Goal: Task Accomplishment & Management: Use online tool/utility

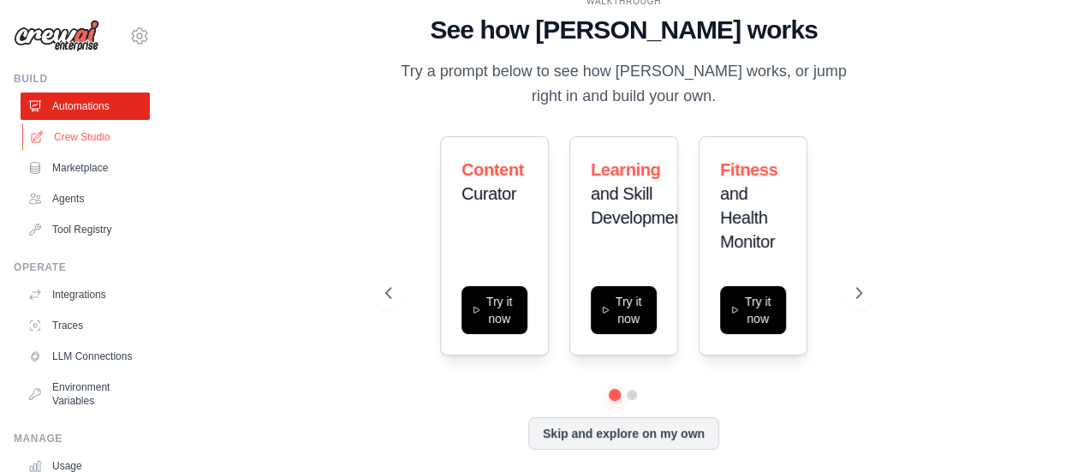
click at [104, 131] on link "Crew Studio" at bounding box center [86, 136] width 129 height 27
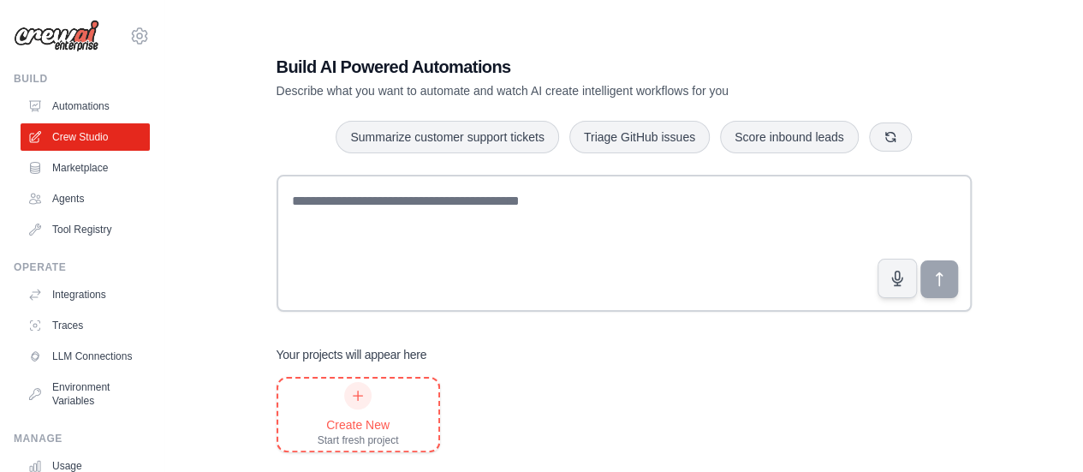
click at [366, 402] on div at bounding box center [357, 395] width 27 height 27
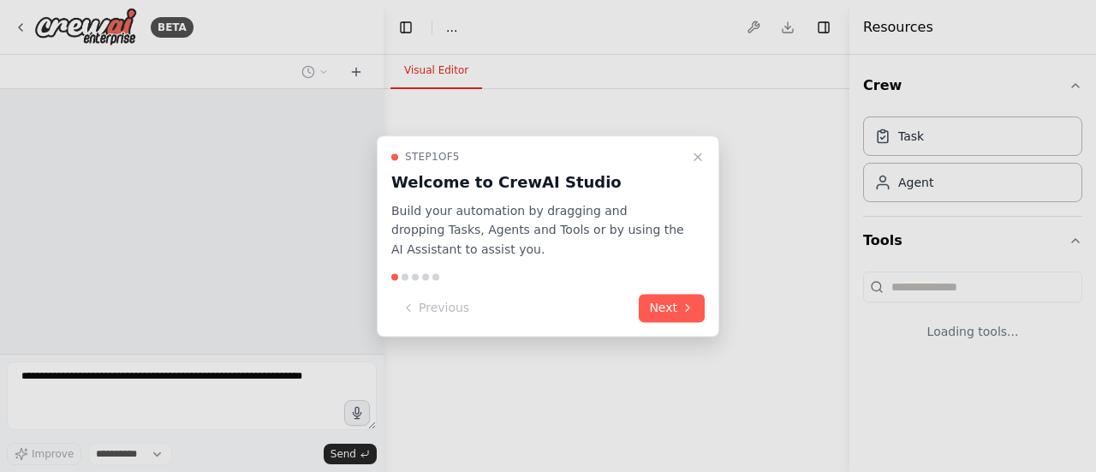
select select "****"
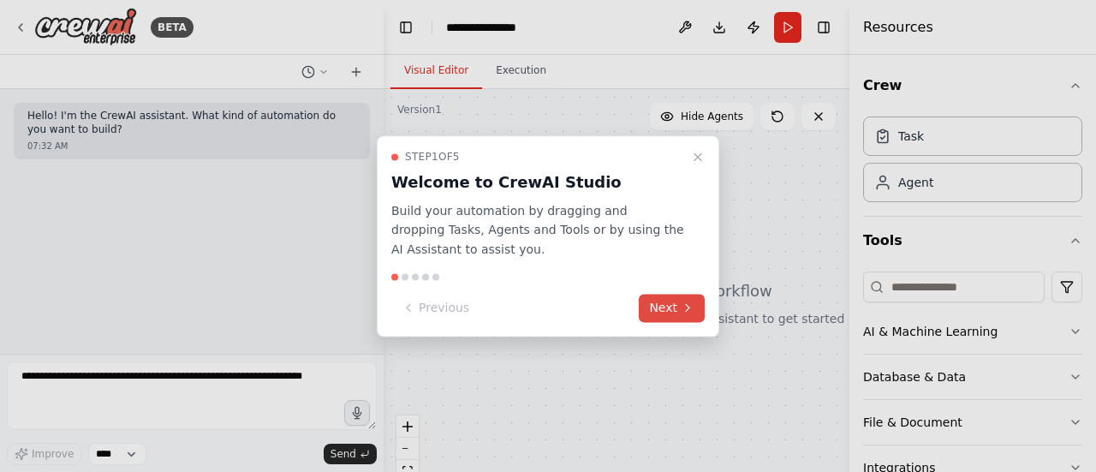
click at [664, 307] on button "Next" at bounding box center [671, 308] width 66 height 28
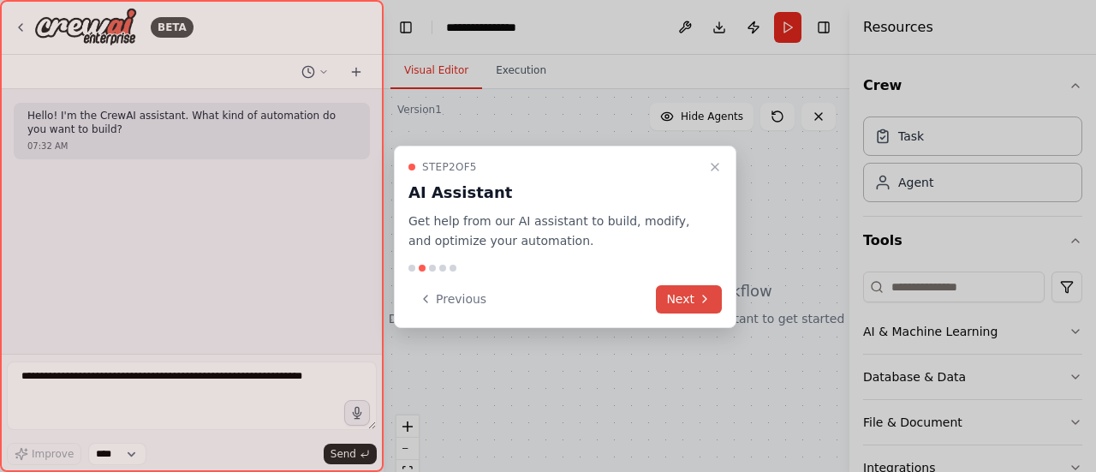
click at [664, 307] on button "Next" at bounding box center [689, 299] width 66 height 28
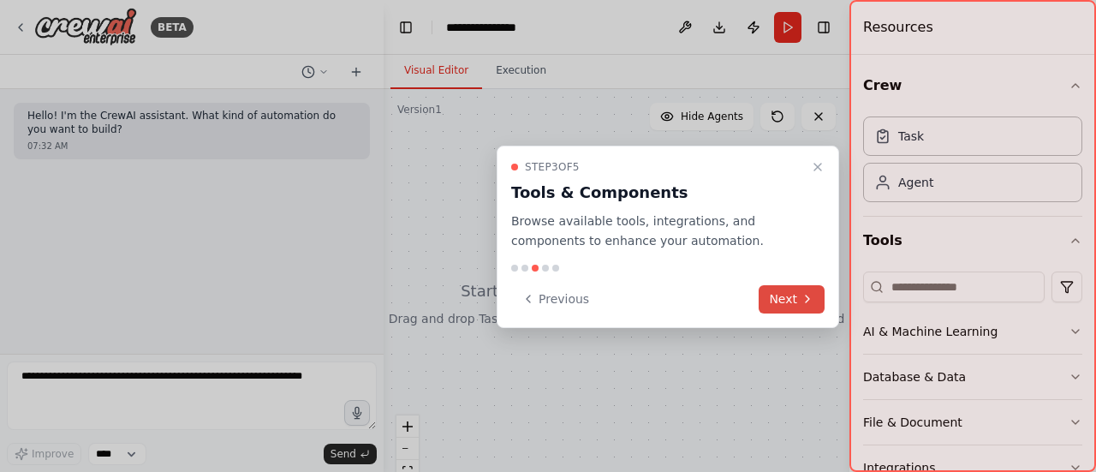
click at [789, 297] on button "Next" at bounding box center [791, 299] width 66 height 28
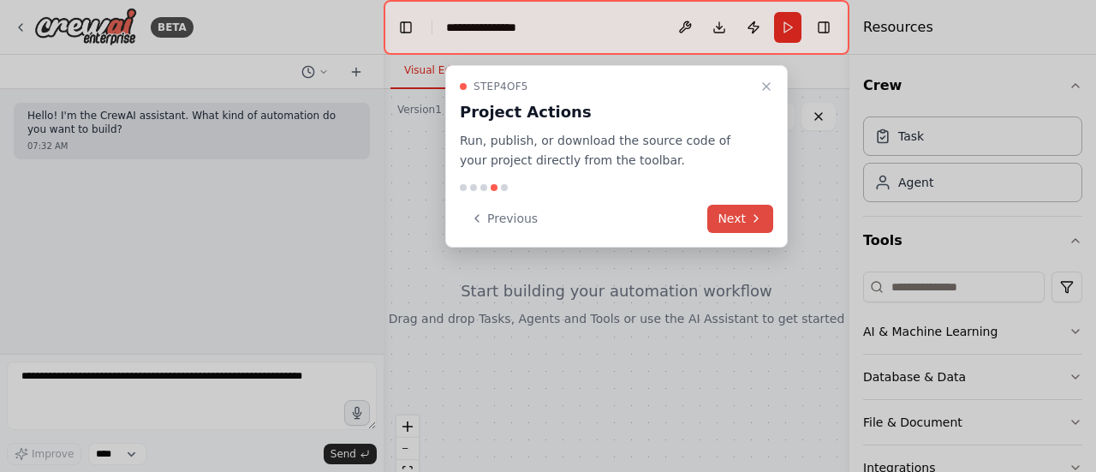
click at [731, 211] on button "Next" at bounding box center [740, 219] width 66 height 28
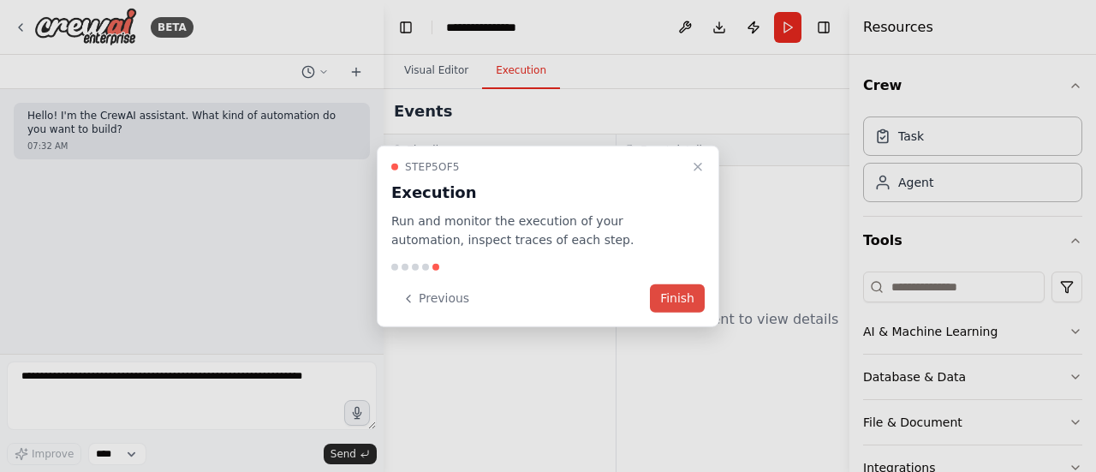
click at [669, 302] on button "Finish" at bounding box center [677, 298] width 55 height 28
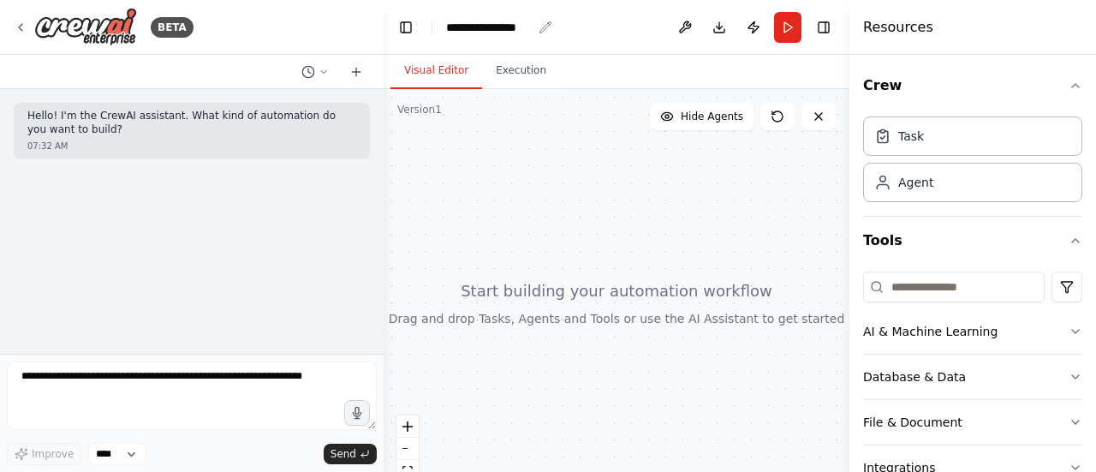
click at [503, 20] on div "**********" at bounding box center [489, 27] width 86 height 17
drag, startPoint x: 532, startPoint y: 28, endPoint x: 387, endPoint y: 31, distance: 145.5
click at [387, 31] on header "**********" at bounding box center [616, 27] width 466 height 55
click at [902, 143] on div "Task" at bounding box center [972, 135] width 219 height 39
click at [918, 191] on div "Agent" at bounding box center [972, 181] width 219 height 39
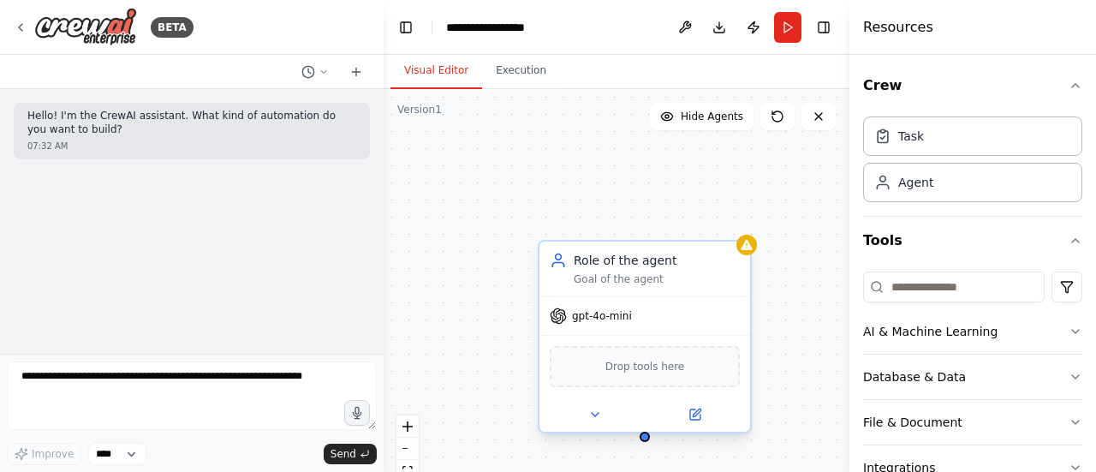
click at [638, 270] on div "Role of the agent Goal of the agent" at bounding box center [656, 269] width 166 height 34
click at [591, 413] on icon at bounding box center [594, 414] width 7 height 3
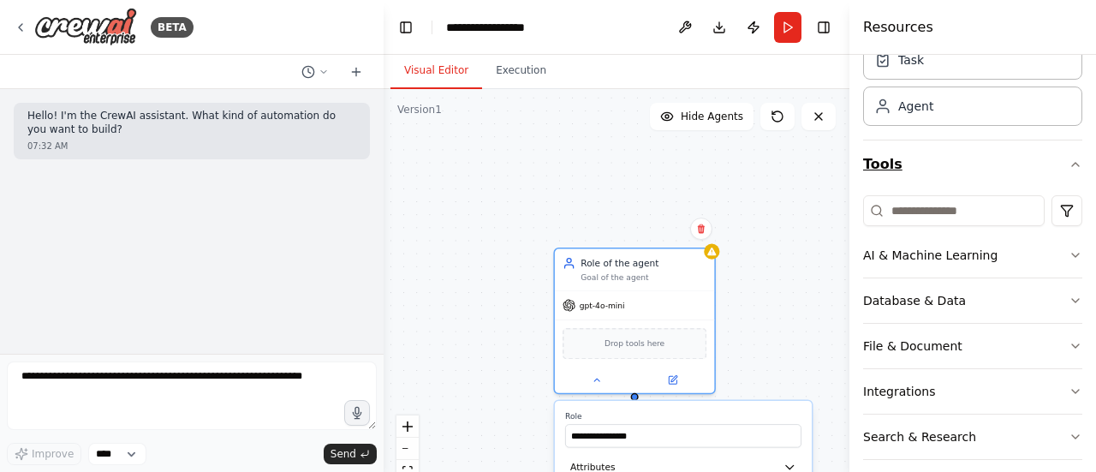
scroll to position [134, 0]
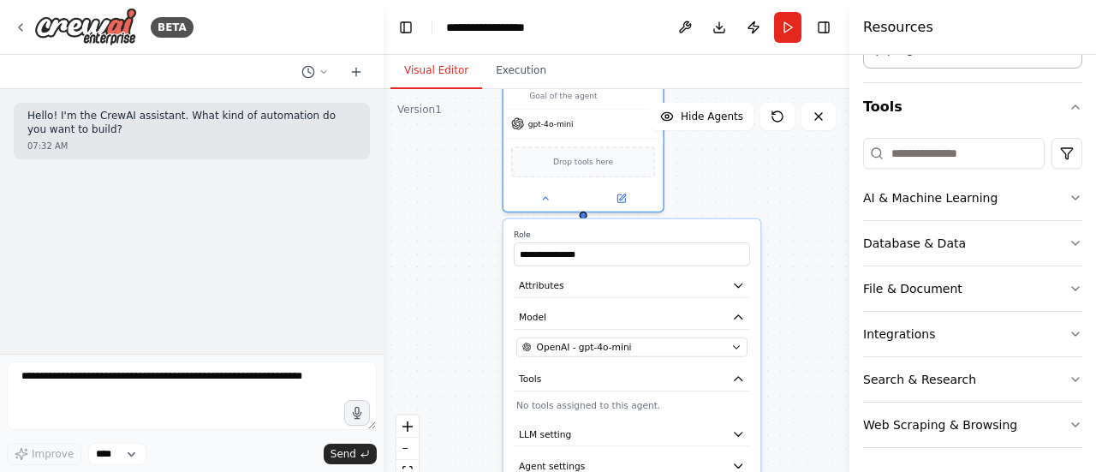
drag, startPoint x: 783, startPoint y: 364, endPoint x: 732, endPoint y: 182, distance: 188.6
click at [732, 182] on div "**********" at bounding box center [616, 303] width 466 height 428
click at [733, 282] on icon "button" at bounding box center [738, 285] width 13 height 13
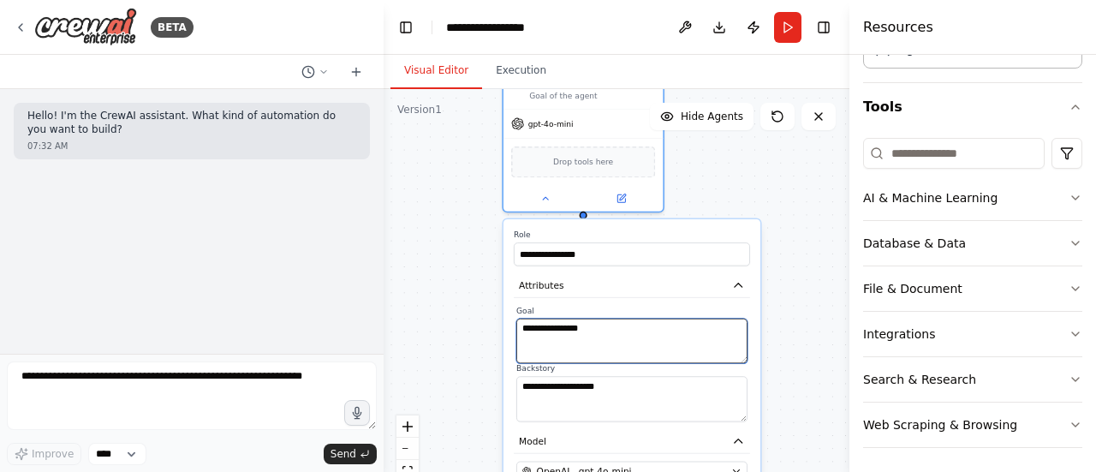
click at [614, 333] on textarea "**********" at bounding box center [631, 340] width 231 height 45
drag, startPoint x: 614, startPoint y: 333, endPoint x: 500, endPoint y: 335, distance: 113.8
click at [500, 335] on div "**********" at bounding box center [616, 303] width 466 height 428
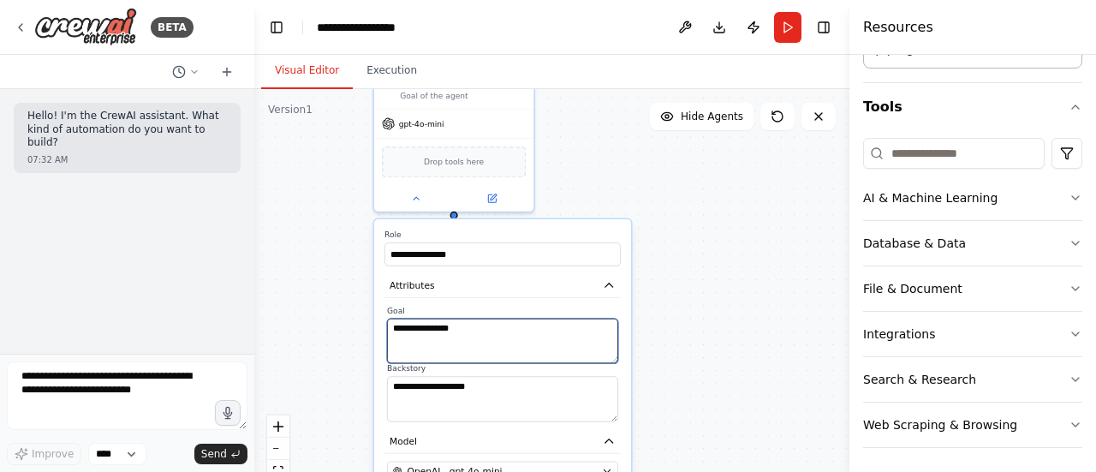
drag, startPoint x: 382, startPoint y: 153, endPoint x: 253, endPoint y: 134, distance: 129.9
click at [253, 134] on div "**********" at bounding box center [548, 236] width 1096 height 472
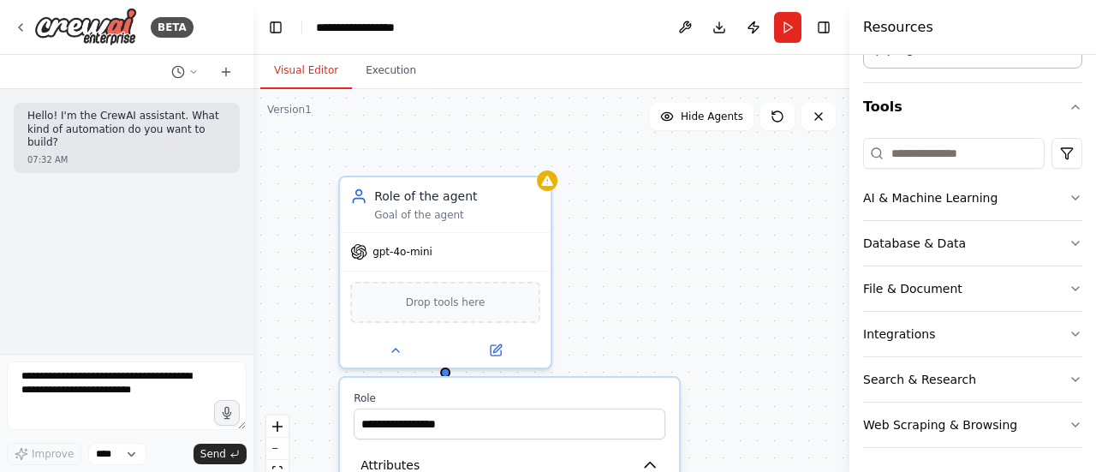
drag, startPoint x: 517, startPoint y: 193, endPoint x: 659, endPoint y: 336, distance: 201.5
click at [659, 336] on div "**********" at bounding box center [551, 303] width 596 height 428
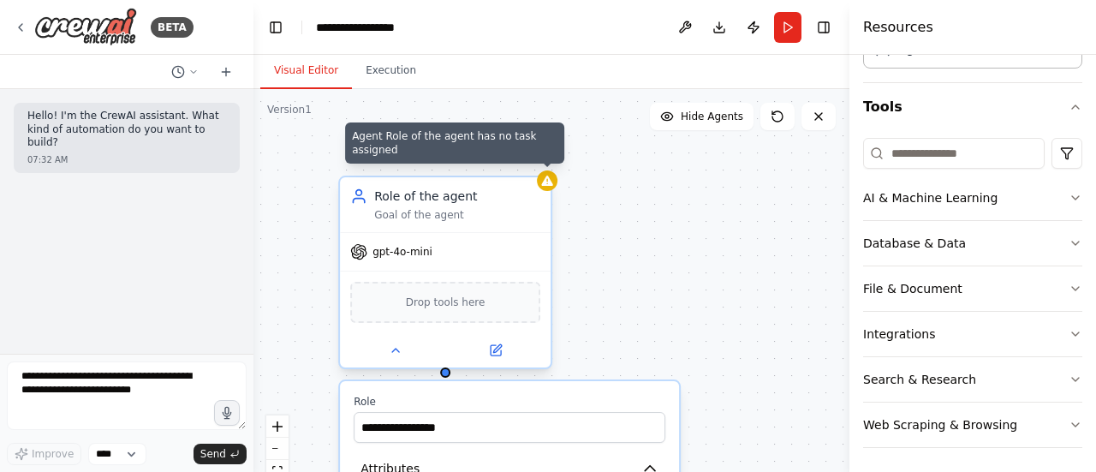
click at [549, 180] on icon at bounding box center [546, 180] width 11 height 10
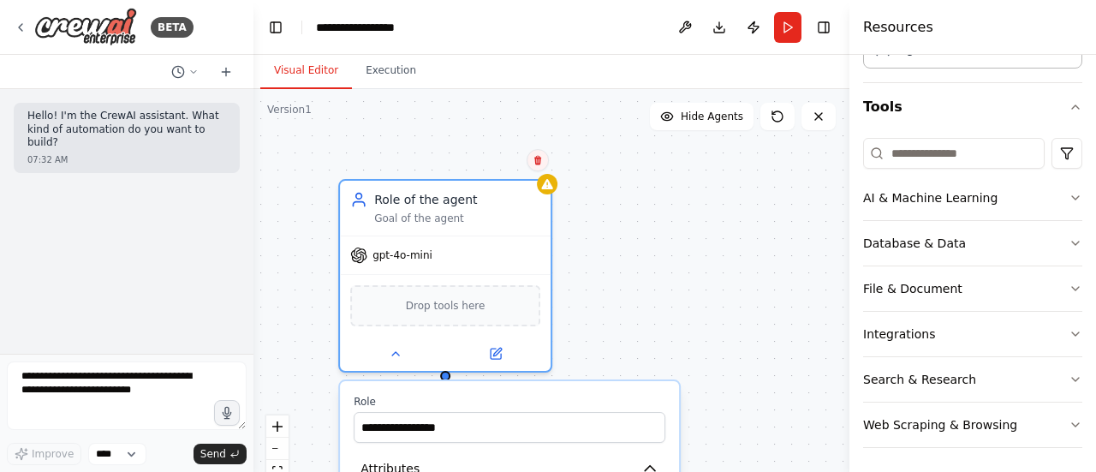
click at [543, 158] on button at bounding box center [537, 160] width 22 height 22
click at [478, 160] on button "Confirm" at bounding box center [489, 160] width 61 height 21
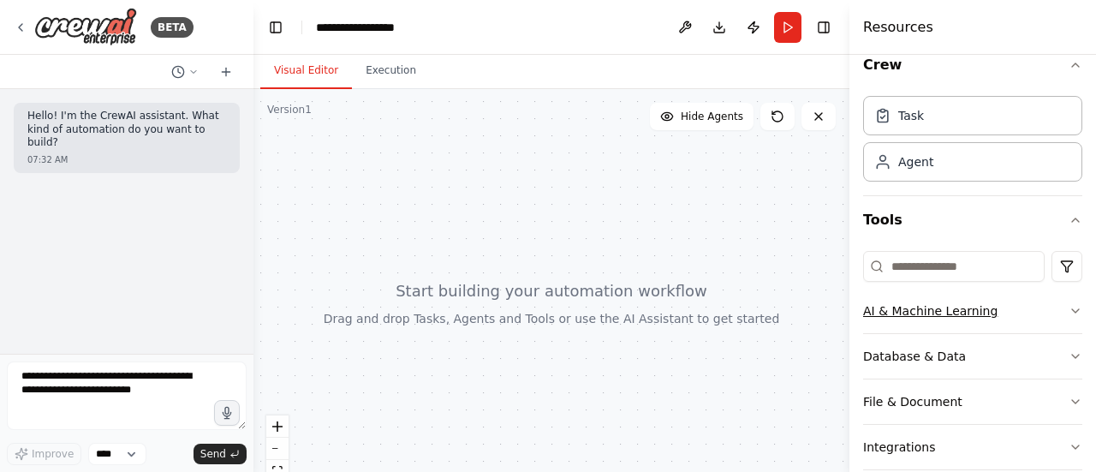
scroll to position [0, 0]
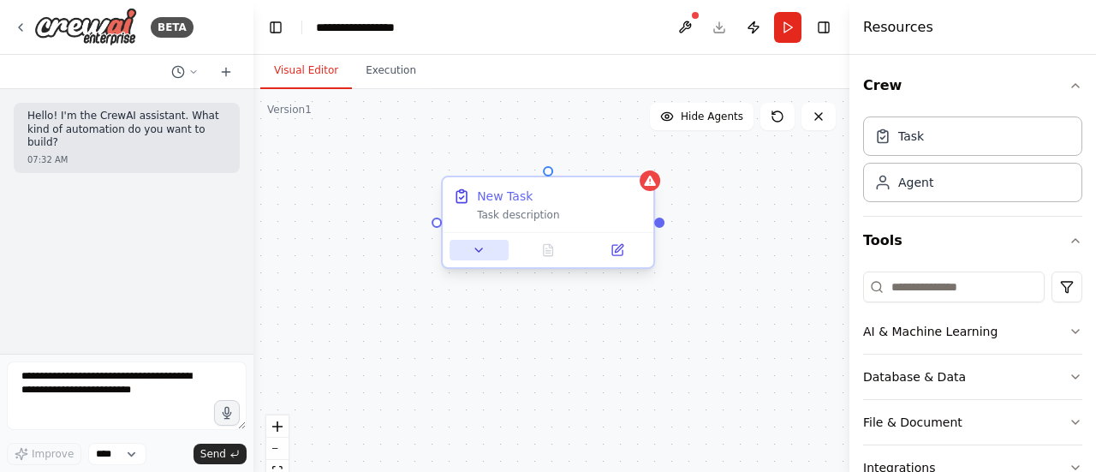
click at [472, 252] on icon at bounding box center [479, 250] width 14 height 14
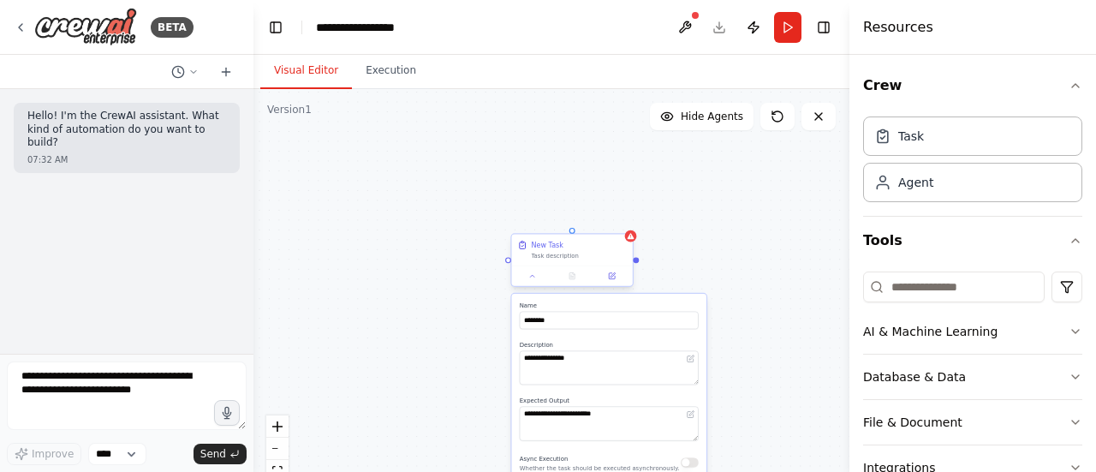
click at [632, 245] on div "New Task Task description" at bounding box center [571, 260] width 123 height 54
click at [625, 228] on div "Confirm" at bounding box center [619, 218] width 22 height 22
click at [620, 217] on icon at bounding box center [619, 218] width 10 height 10
click at [579, 217] on button "Confirm" at bounding box center [570, 218] width 61 height 21
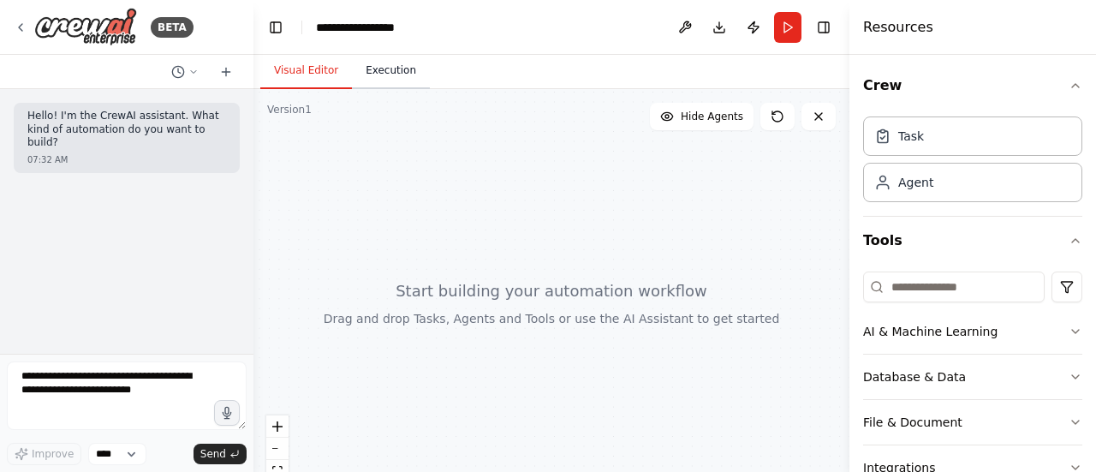
click at [382, 74] on button "Execution" at bounding box center [391, 71] width 78 height 36
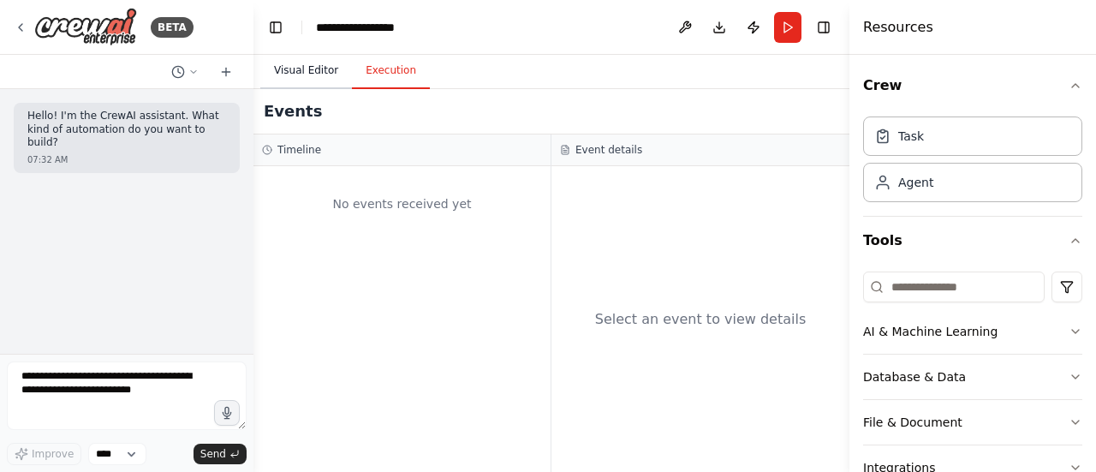
click at [287, 73] on button "Visual Editor" at bounding box center [306, 71] width 92 height 36
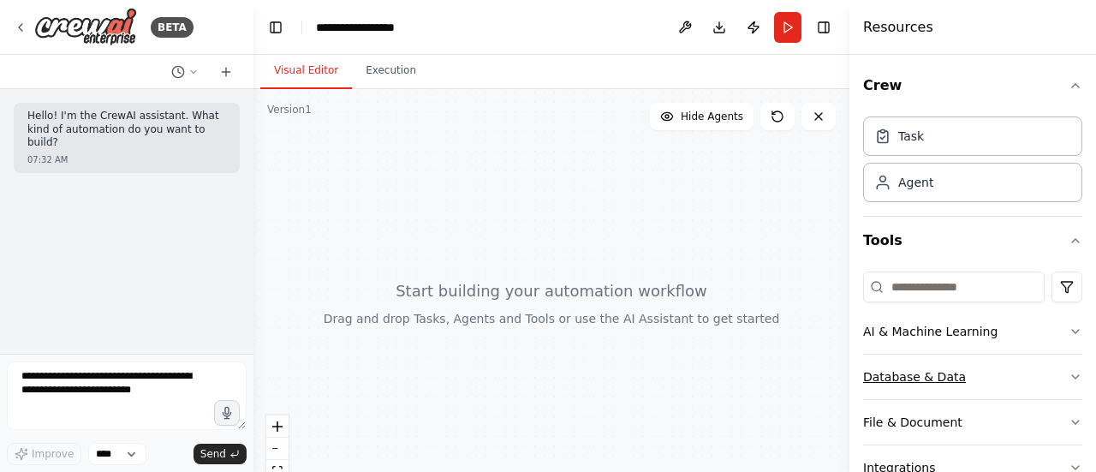
click at [929, 365] on button "Database & Data" at bounding box center [972, 376] width 219 height 45
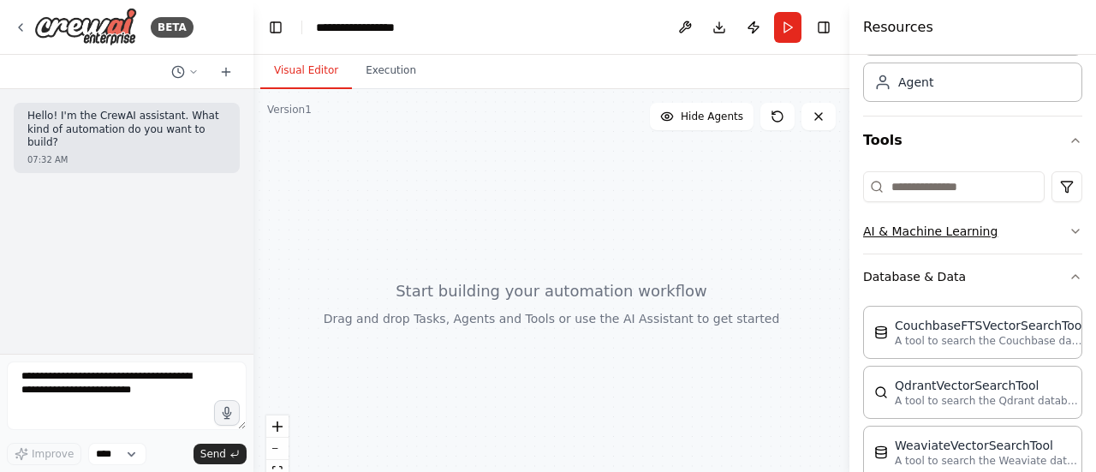
scroll to position [68, 0]
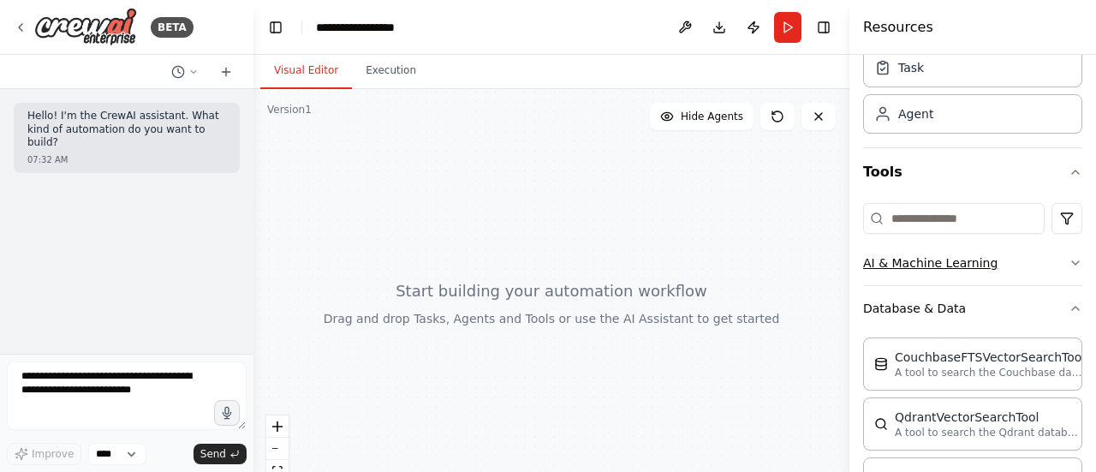
click at [916, 268] on button "AI & Machine Learning" at bounding box center [972, 263] width 219 height 45
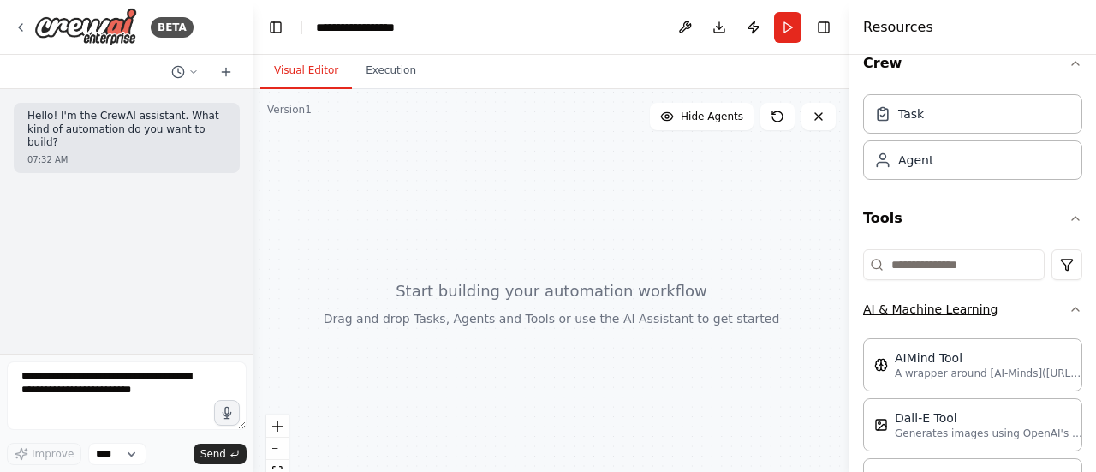
scroll to position [0, 0]
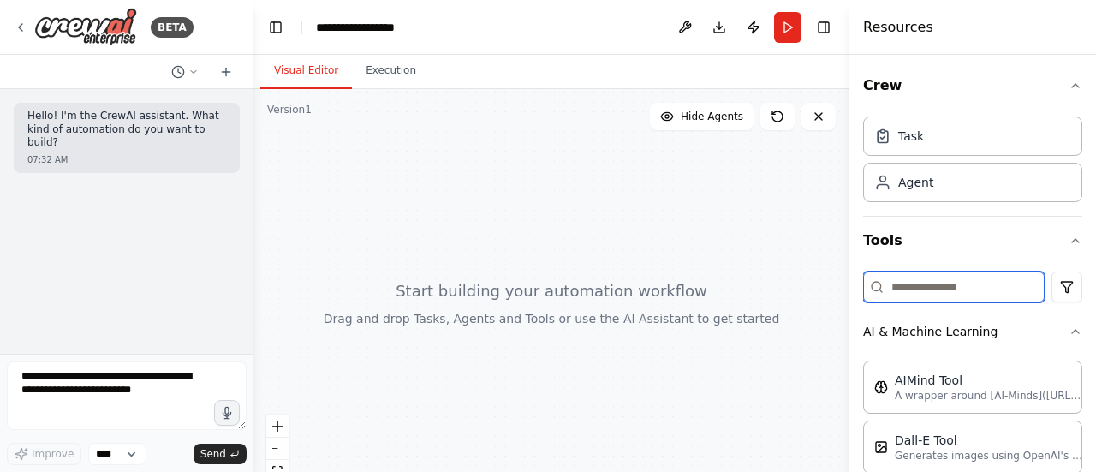
click at [926, 292] on input at bounding box center [953, 286] width 181 height 31
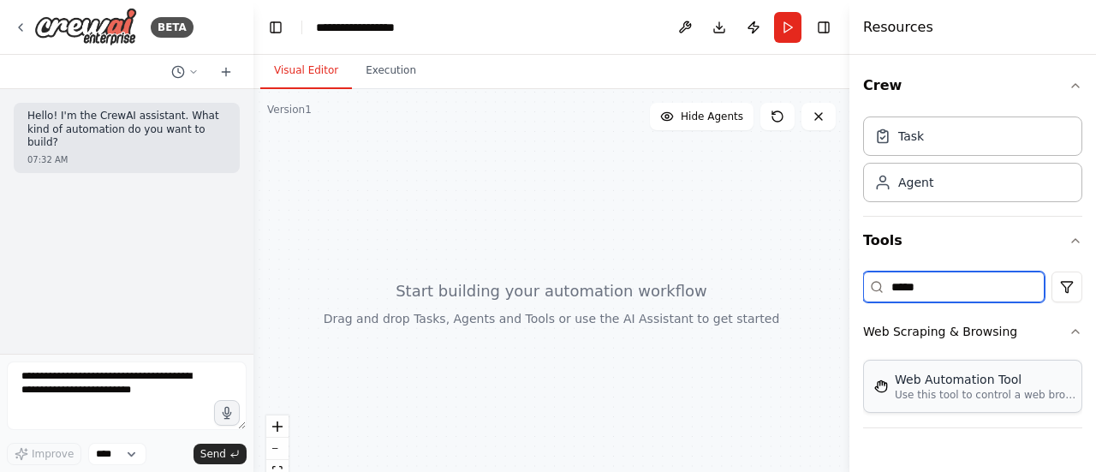
type input "*****"
click at [941, 383] on div "Web Automation Tool" at bounding box center [988, 379] width 188 height 17
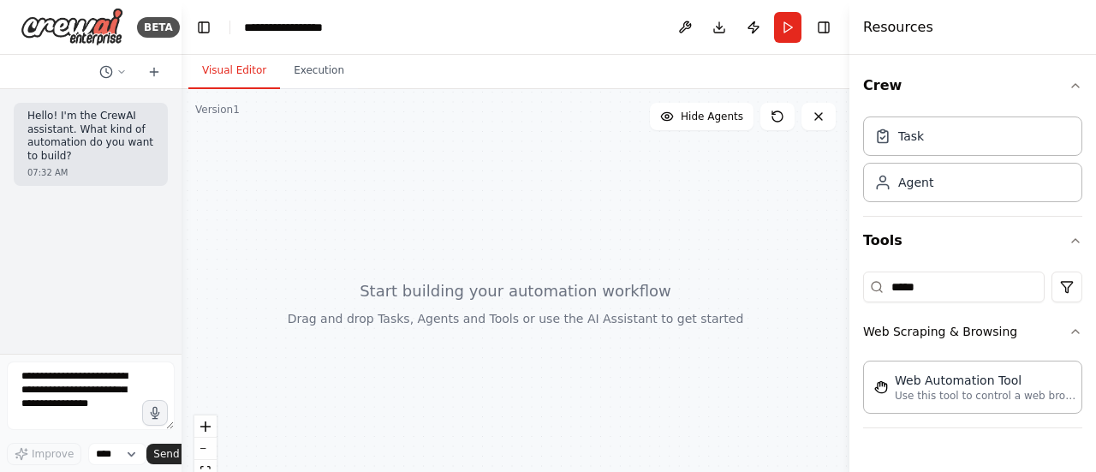
drag, startPoint x: 252, startPoint y: 207, endPoint x: 181, endPoint y: 189, distance: 72.4
click at [181, 189] on div "**********" at bounding box center [548, 236] width 1096 height 472
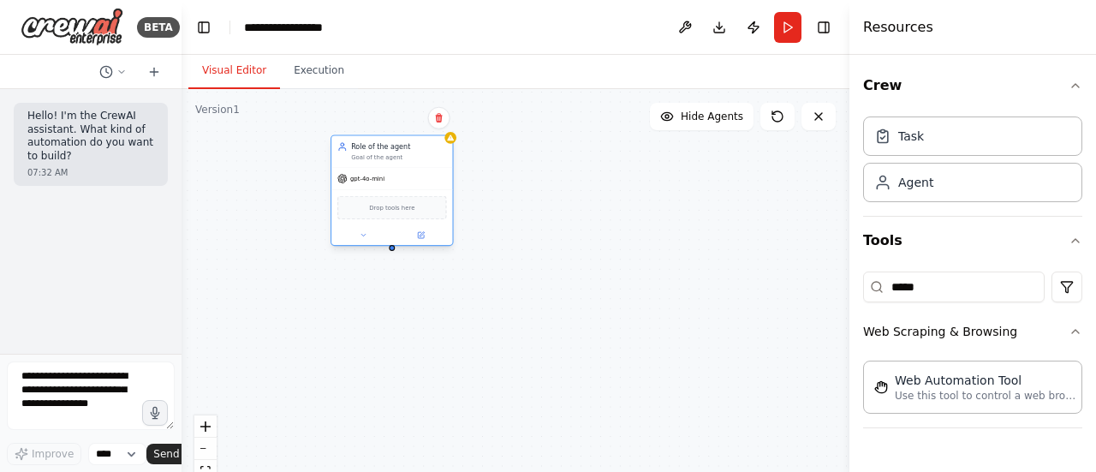
drag, startPoint x: 508, startPoint y: 197, endPoint x: 399, endPoint y: 145, distance: 120.6
click at [399, 145] on div "Role of the agent" at bounding box center [398, 145] width 95 height 9
click at [373, 208] on span "Drop tools here" at bounding box center [371, 207] width 45 height 9
click at [344, 239] on button at bounding box center [344, 235] width 56 height 12
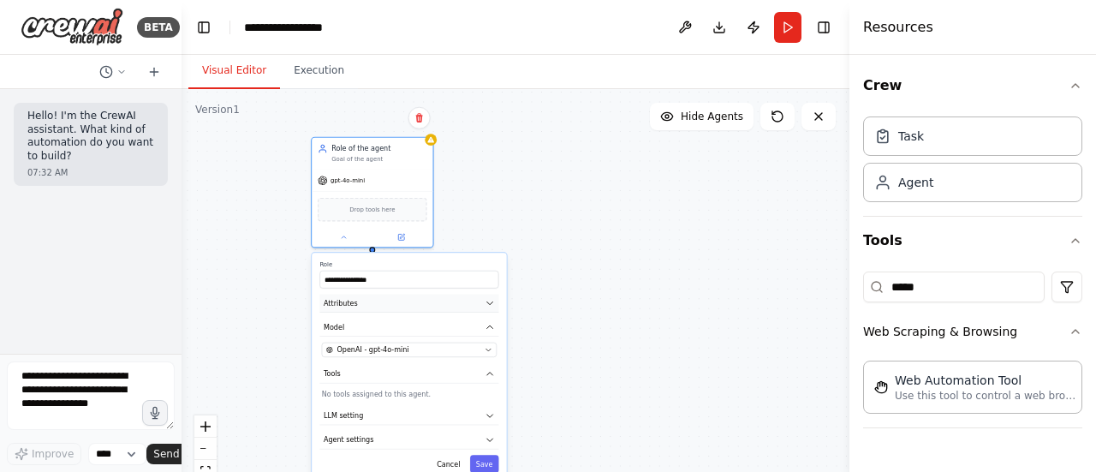
click at [422, 302] on button "Attributes" at bounding box center [408, 303] width 179 height 18
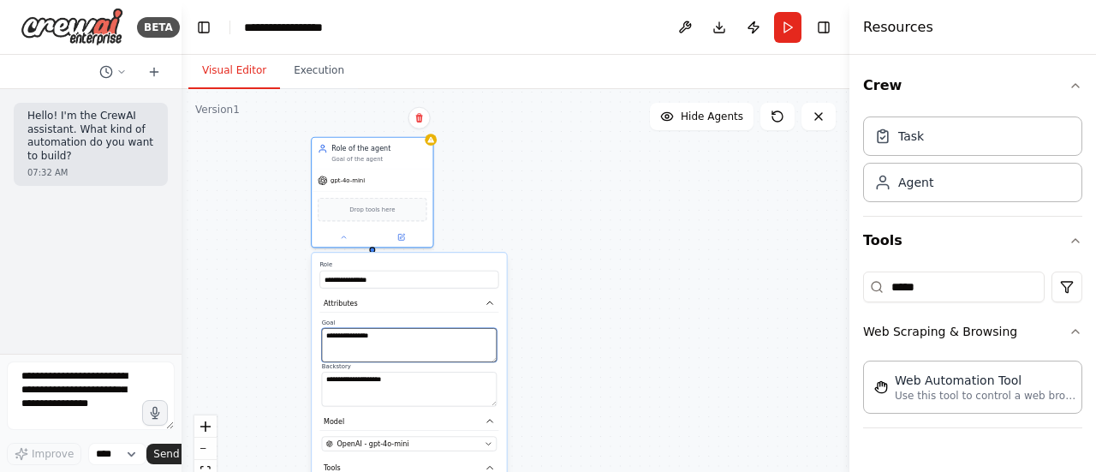
click at [414, 341] on textarea "**********" at bounding box center [409, 345] width 175 height 34
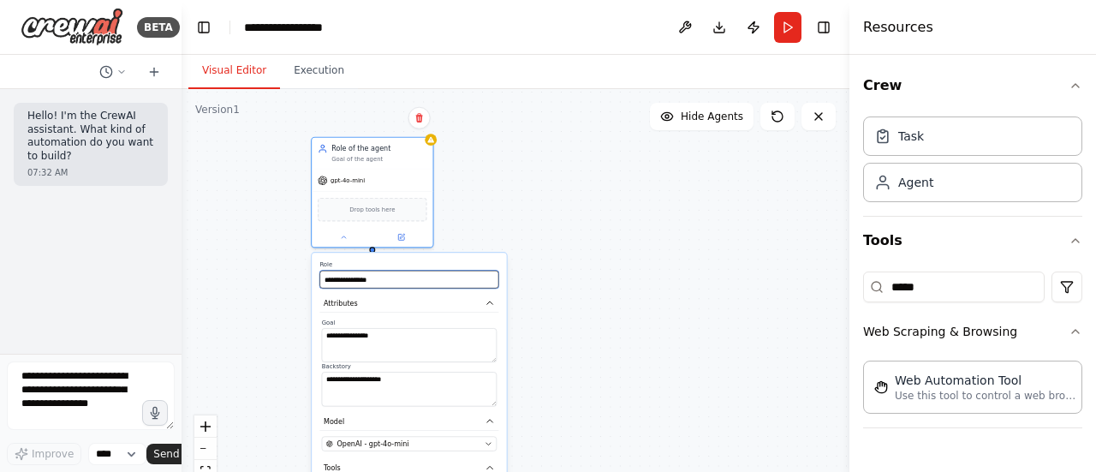
click at [411, 280] on input "**********" at bounding box center [408, 279] width 179 height 18
drag, startPoint x: 382, startPoint y: 282, endPoint x: 303, endPoint y: 273, distance: 79.2
click at [303, 273] on div "**********" at bounding box center [515, 303] width 668 height 428
drag, startPoint x: 392, startPoint y: 282, endPoint x: 321, endPoint y: 285, distance: 71.1
click at [321, 285] on input "**********" at bounding box center [408, 279] width 179 height 18
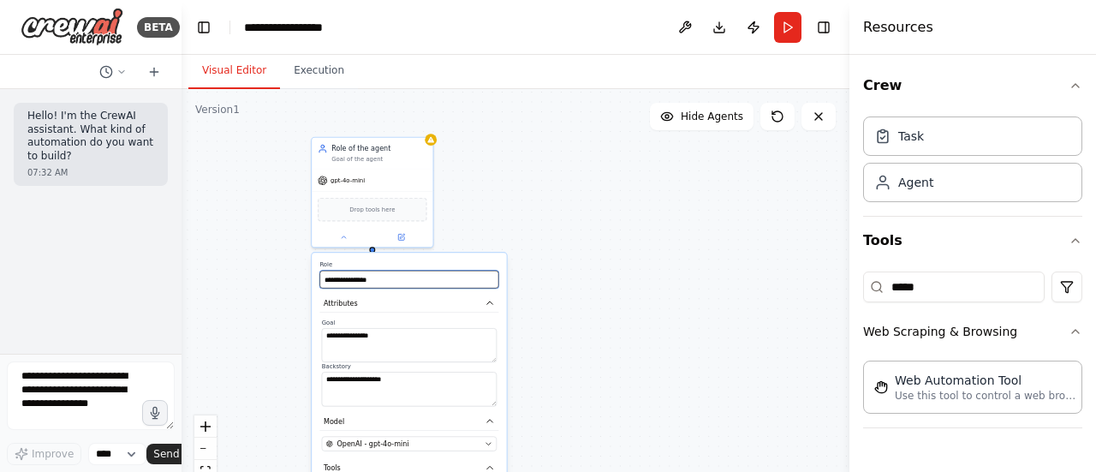
paste input "**********"
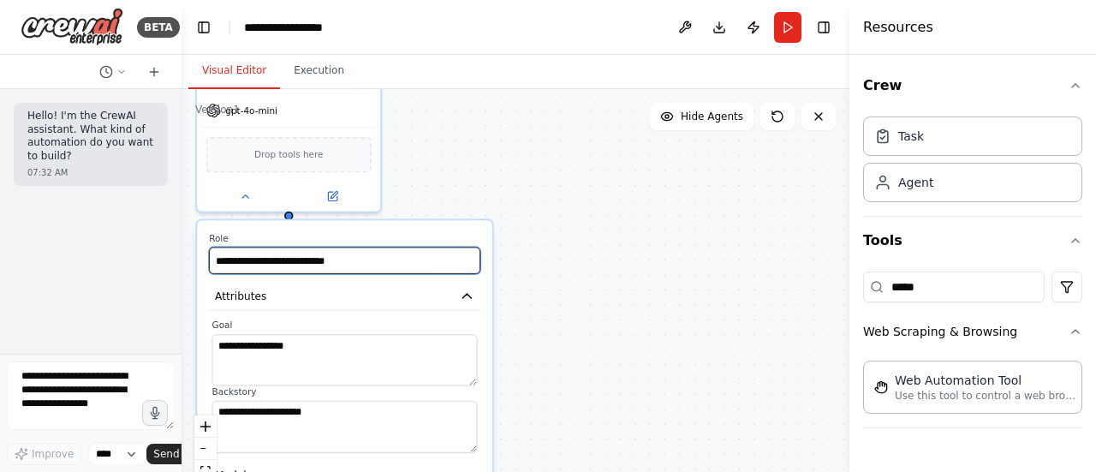
type input "**********"
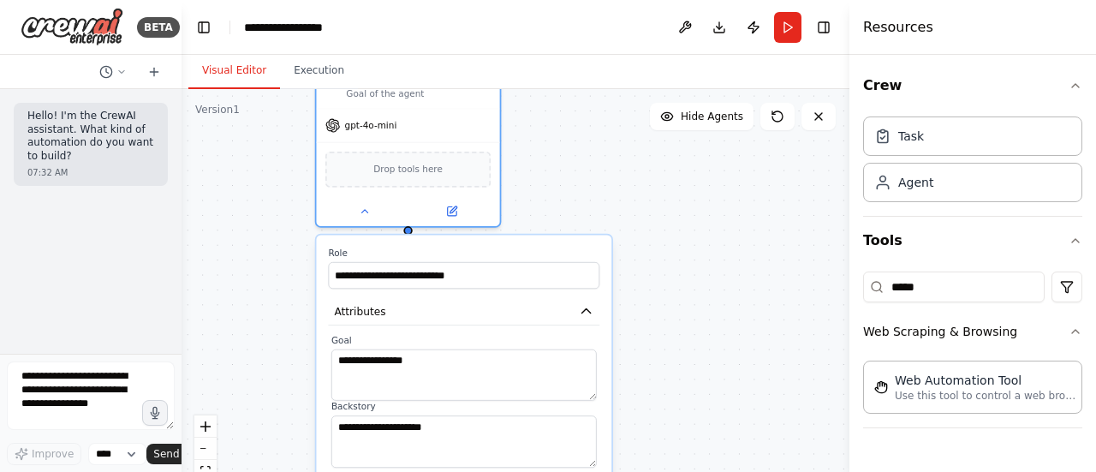
drag, startPoint x: 413, startPoint y: 223, endPoint x: 539, endPoint y: 241, distance: 127.1
click at [539, 241] on div "**********" at bounding box center [463, 478] width 295 height 487
click at [426, 351] on textarea "**********" at bounding box center [463, 374] width 265 height 51
drag, startPoint x: 380, startPoint y: 352, endPoint x: 322, endPoint y: 360, distance: 58.8
click at [322, 360] on div "**********" at bounding box center [463, 478] width 295 height 487
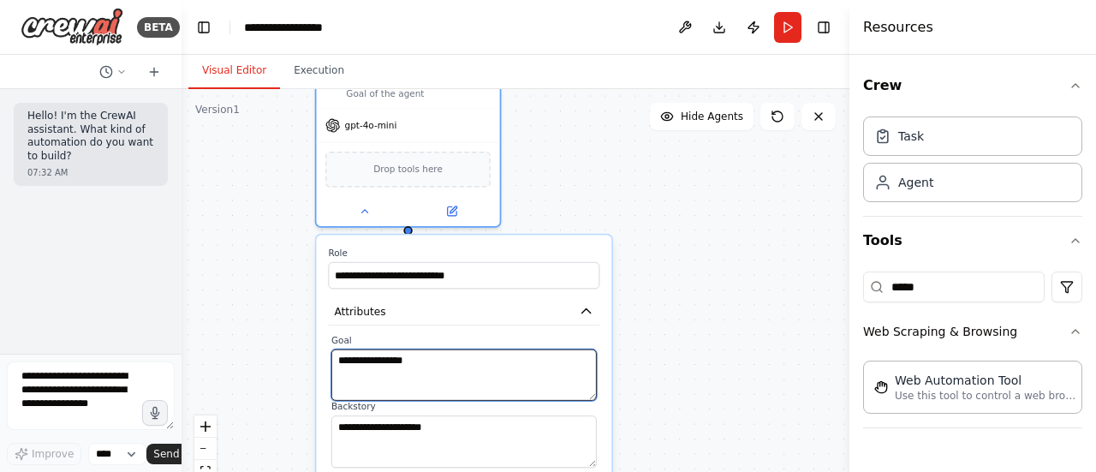
paste textarea "**********"
click at [512, 356] on textarea "**********" at bounding box center [463, 374] width 265 height 51
type textarea "**********"
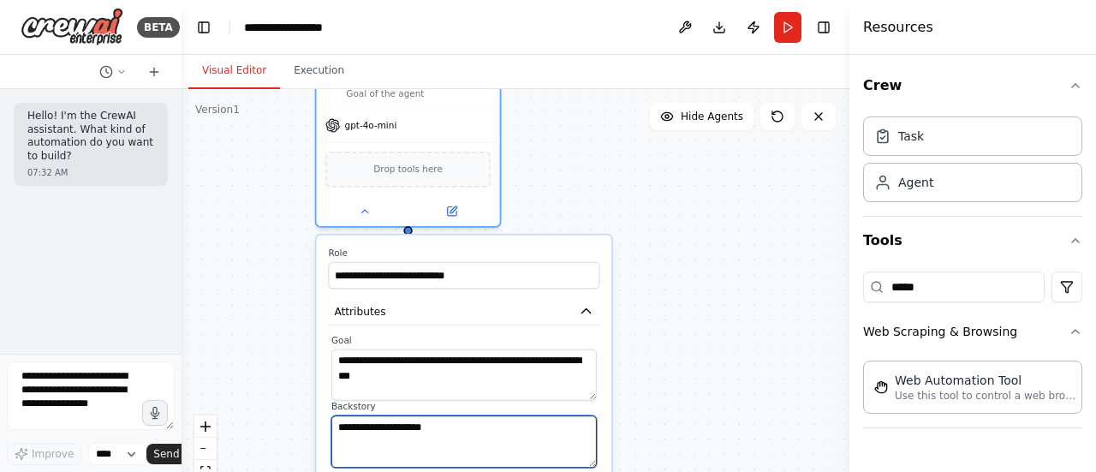
click at [486, 426] on textarea "**********" at bounding box center [463, 440] width 265 height 51
drag, startPoint x: 486, startPoint y: 426, endPoint x: 334, endPoint y: 432, distance: 152.5
click at [334, 432] on textarea "**********" at bounding box center [463, 440] width 265 height 51
paste textarea "**********"
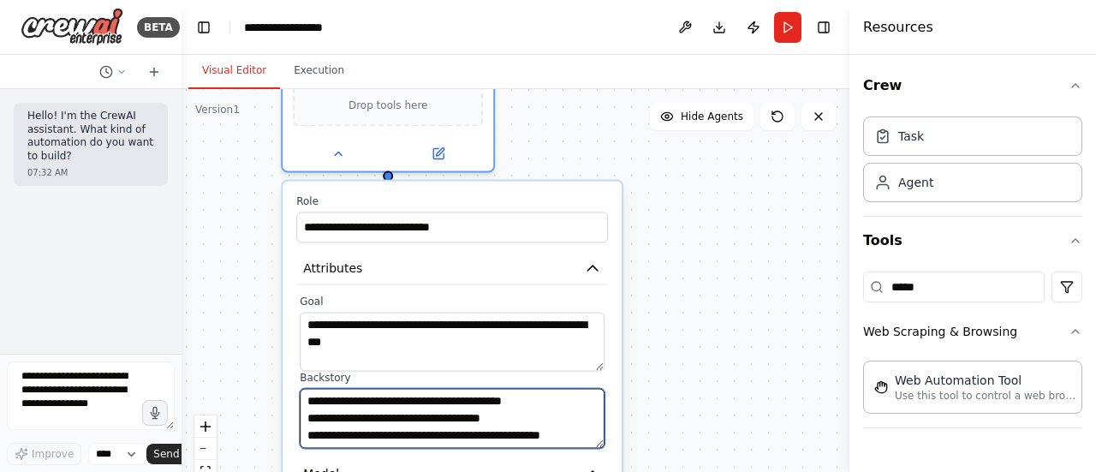
drag, startPoint x: 507, startPoint y: 432, endPoint x: 294, endPoint y: 330, distance: 235.4
click at [294, 330] on div "**********" at bounding box center [451, 461] width 339 height 560
paste textarea "**********"
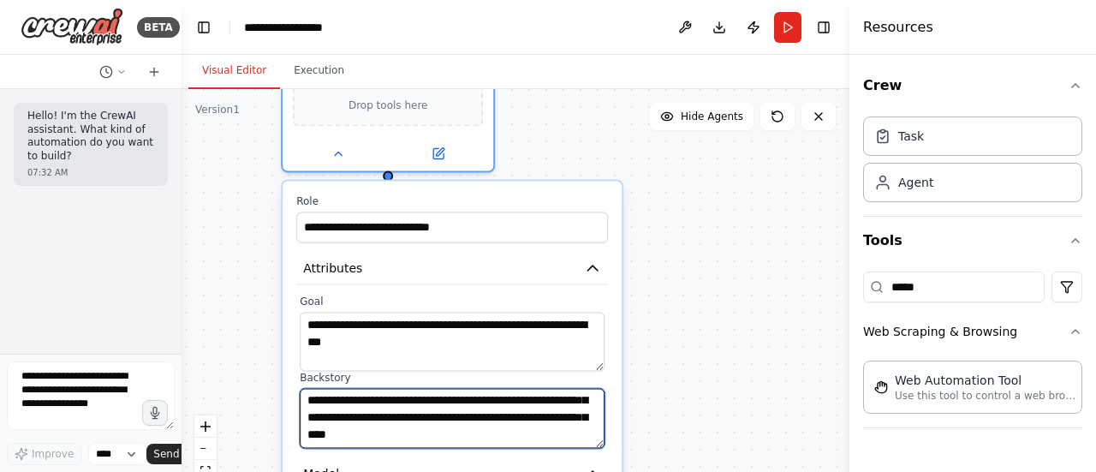
click at [548, 395] on textarea "**********" at bounding box center [452, 418] width 305 height 59
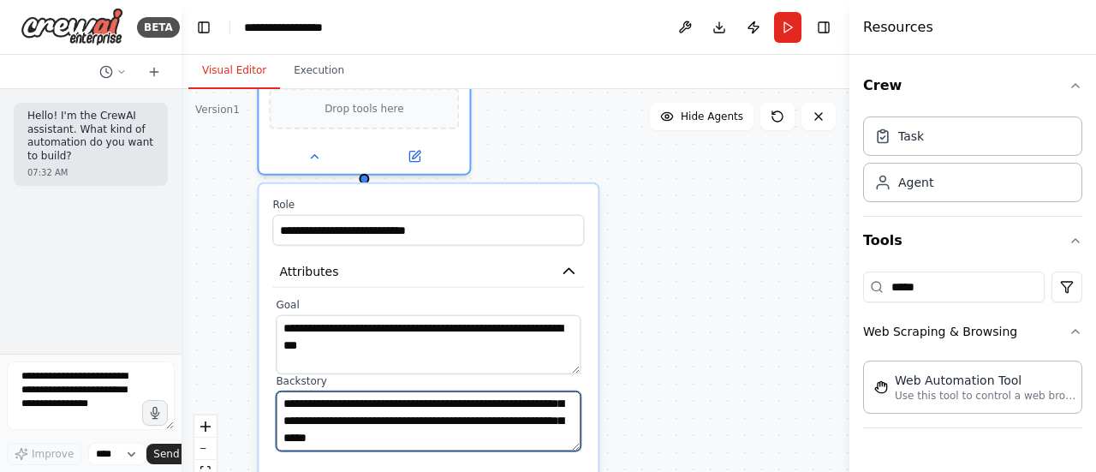
type textarea "**********"
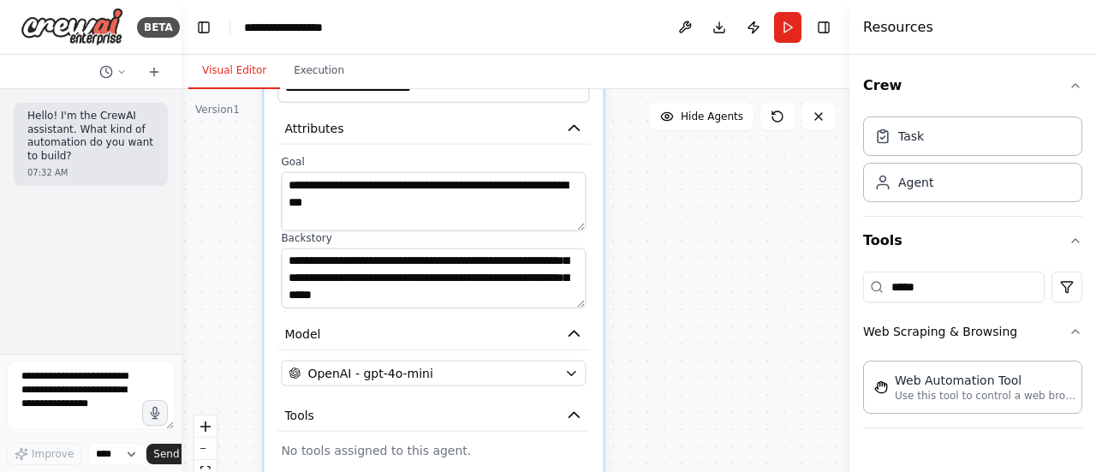
drag, startPoint x: 741, startPoint y: 360, endPoint x: 750, endPoint y: 214, distance: 146.6
click at [758, 207] on div "**********" at bounding box center [515, 303] width 668 height 428
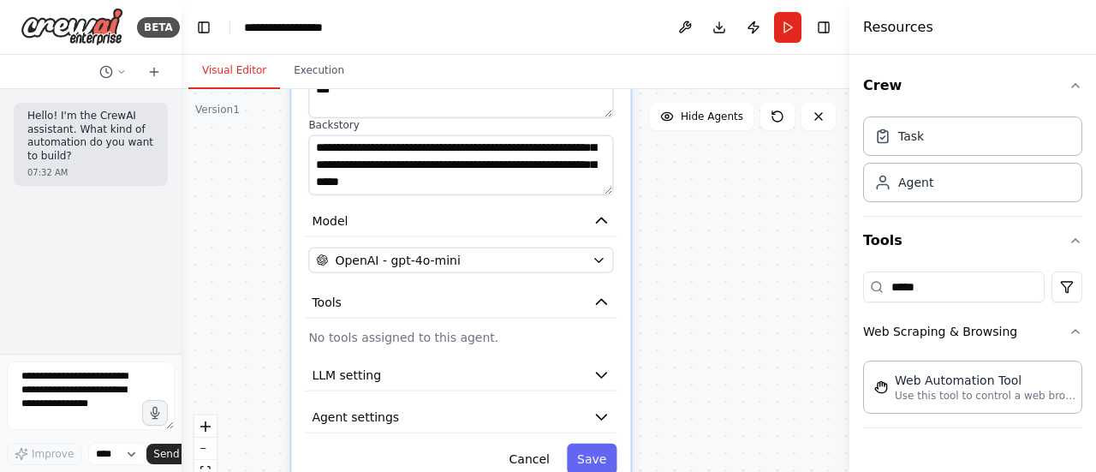
drag, startPoint x: 727, startPoint y: 277, endPoint x: 742, endPoint y: 175, distance: 103.9
click at [742, 175] on div "**********" at bounding box center [515, 303] width 668 height 428
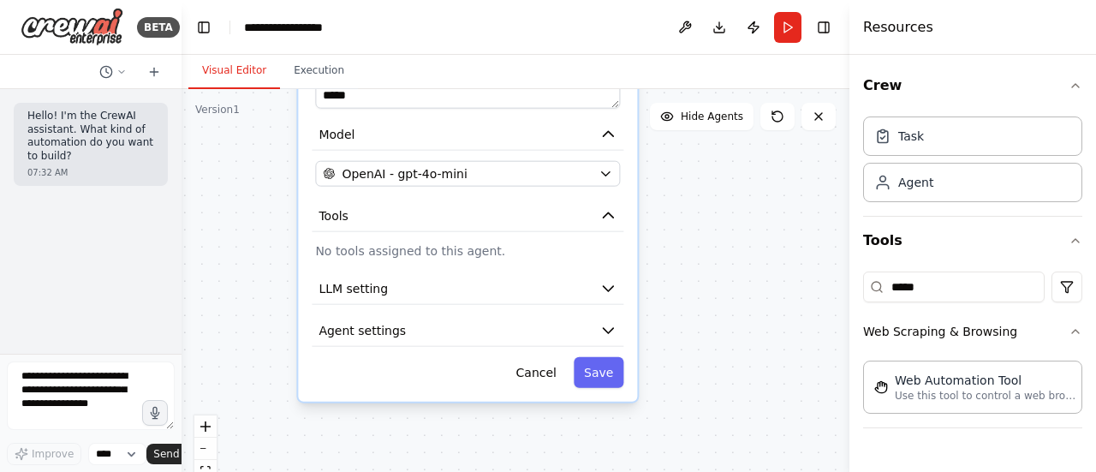
drag, startPoint x: 690, startPoint y: 330, endPoint x: 697, endPoint y: 241, distance: 89.3
click at [697, 241] on div "**********" at bounding box center [515, 303] width 668 height 428
click at [607, 288] on icon "button" at bounding box center [607, 284] width 17 height 17
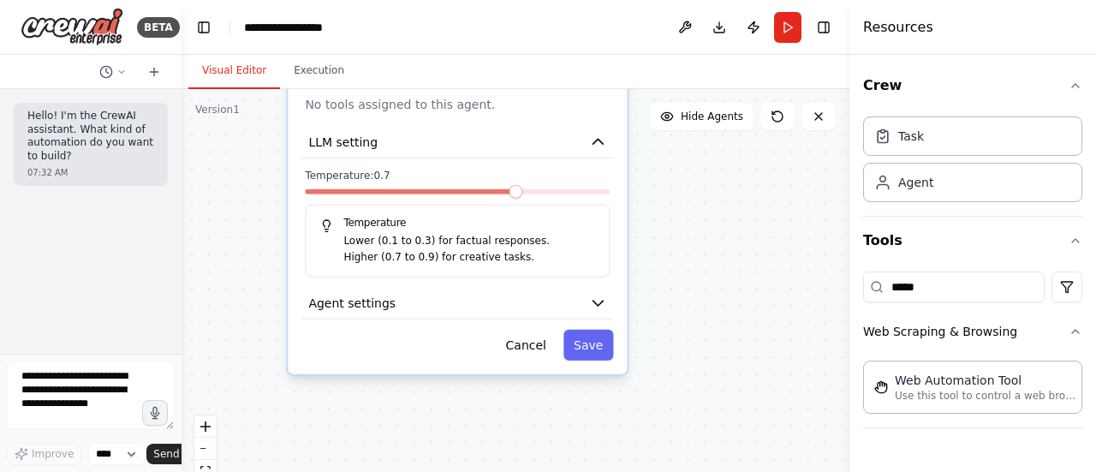
drag, startPoint x: 721, startPoint y: 340, endPoint x: 710, endPoint y: 201, distance: 139.1
click at [710, 201] on div "**********" at bounding box center [515, 303] width 668 height 428
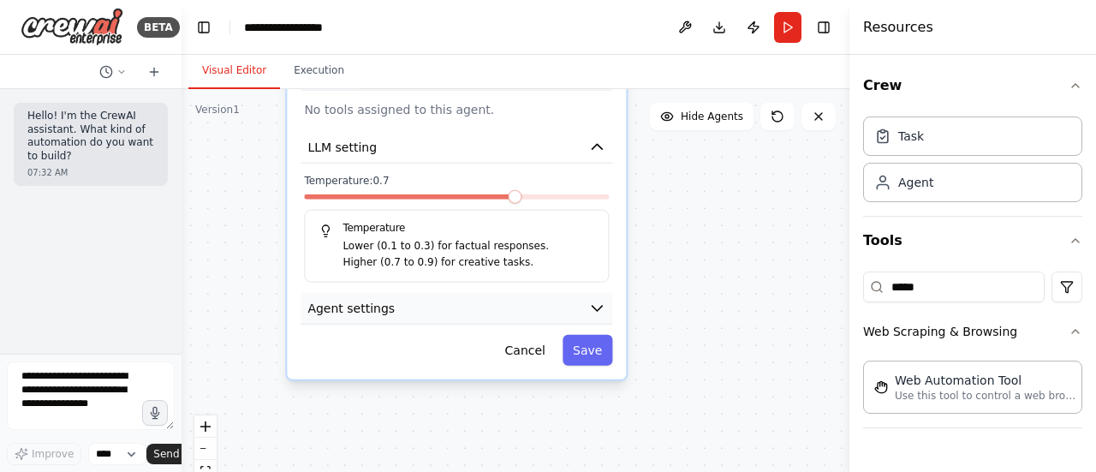
click at [594, 309] on icon "button" at bounding box center [596, 307] width 17 height 17
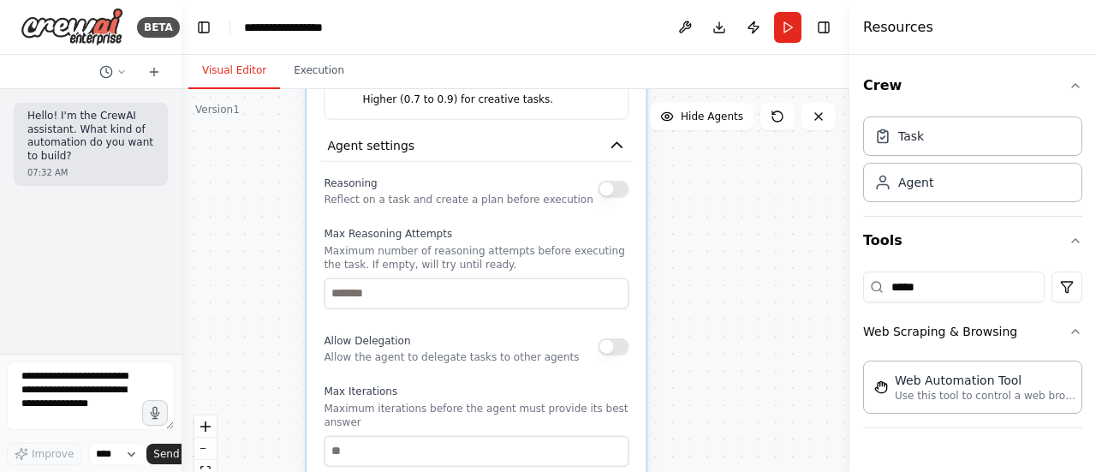
drag, startPoint x: 653, startPoint y: 381, endPoint x: 673, endPoint y: 218, distance: 163.8
click at [673, 218] on div "**********" at bounding box center [515, 303] width 668 height 428
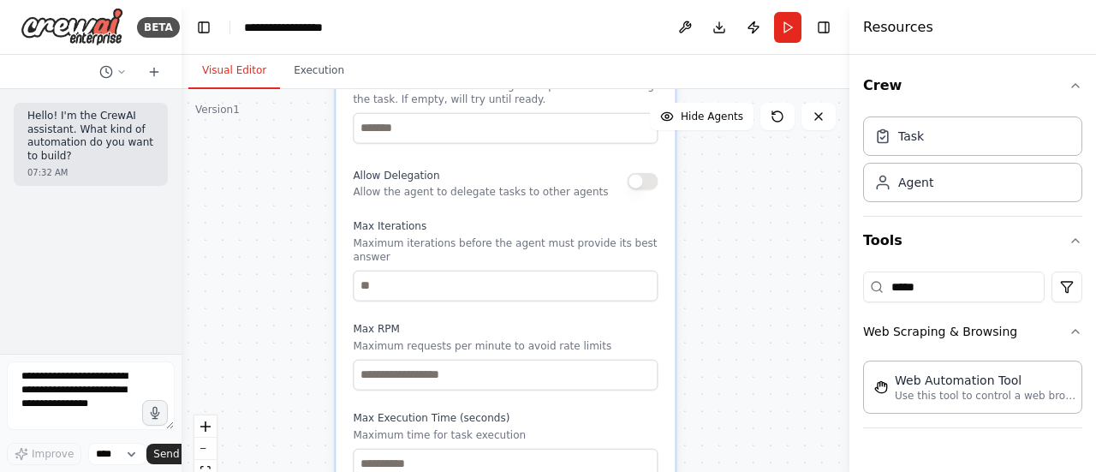
drag, startPoint x: 698, startPoint y: 362, endPoint x: 727, endPoint y: 197, distance: 167.7
click at [727, 197] on div "**********" at bounding box center [515, 303] width 668 height 428
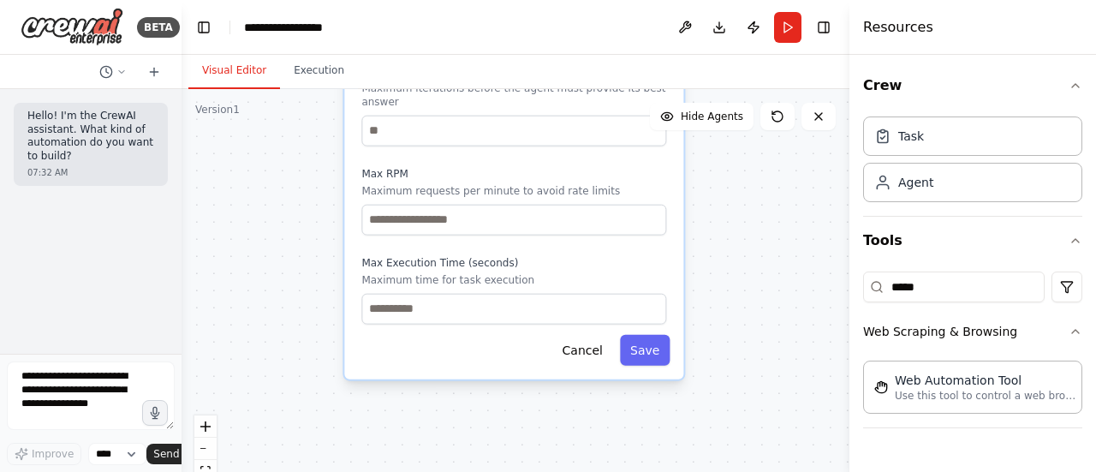
drag, startPoint x: 717, startPoint y: 372, endPoint x: 726, endPoint y: 217, distance: 155.2
click at [726, 217] on div "**********" at bounding box center [515, 303] width 668 height 428
click at [642, 340] on button "Save" at bounding box center [645, 349] width 50 height 31
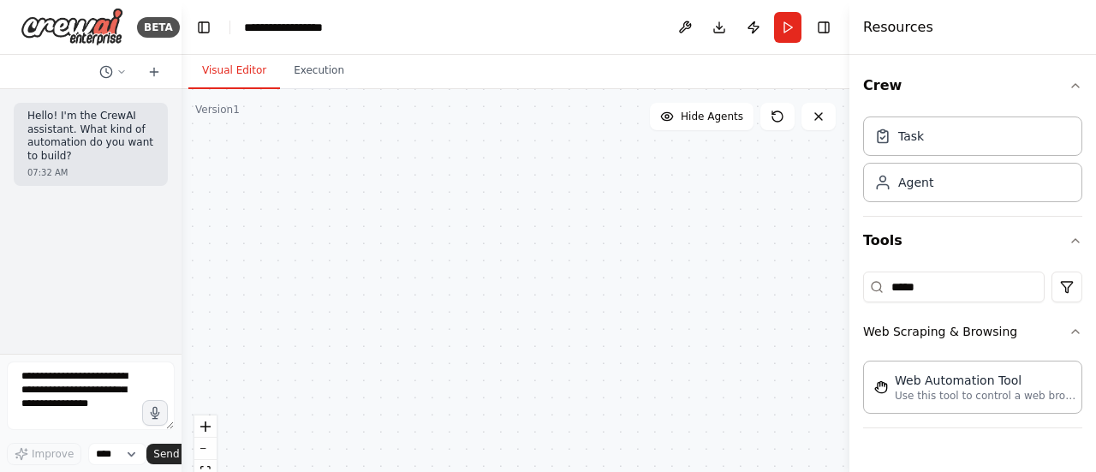
drag, startPoint x: 545, startPoint y: 327, endPoint x: 527, endPoint y: 499, distance: 173.0
click at [527, 471] on html "**********" at bounding box center [548, 236] width 1096 height 472
drag, startPoint x: 476, startPoint y: 231, endPoint x: 625, endPoint y: 433, distance: 251.0
click at [627, 439] on div "Senior Support Representative Be the most friendly and helpful support represen…" at bounding box center [515, 303] width 668 height 428
drag, startPoint x: 531, startPoint y: 232, endPoint x: 583, endPoint y: 333, distance: 113.7
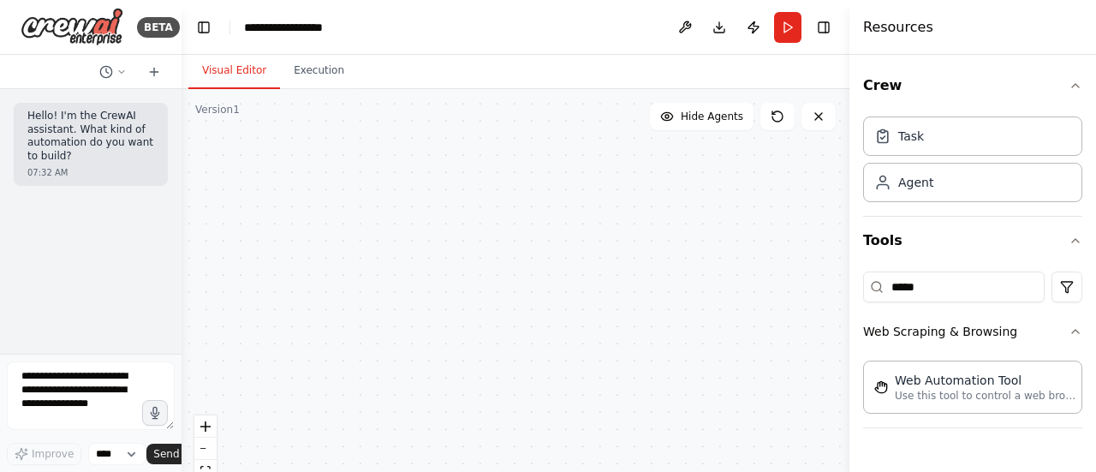
click at [596, 348] on div "Senior Support Representative Be the most friendly and helpful support represen…" at bounding box center [515, 303] width 668 height 428
drag, startPoint x: 478, startPoint y: 246, endPoint x: 483, endPoint y: 280, distance: 33.8
click at [483, 278] on div "Senior Support Representative Be the most friendly and helpful support represen…" at bounding box center [515, 303] width 668 height 428
click at [204, 441] on div "React Flow controls" at bounding box center [205, 459] width 22 height 89
click at [202, 446] on div "React Flow controls" at bounding box center [205, 459] width 22 height 89
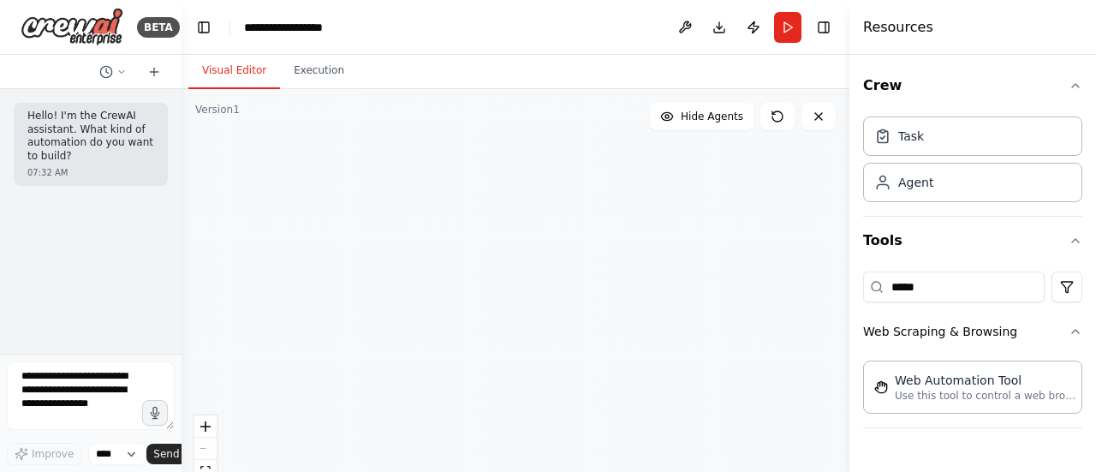
click at [202, 446] on div "React Flow controls" at bounding box center [205, 459] width 22 height 89
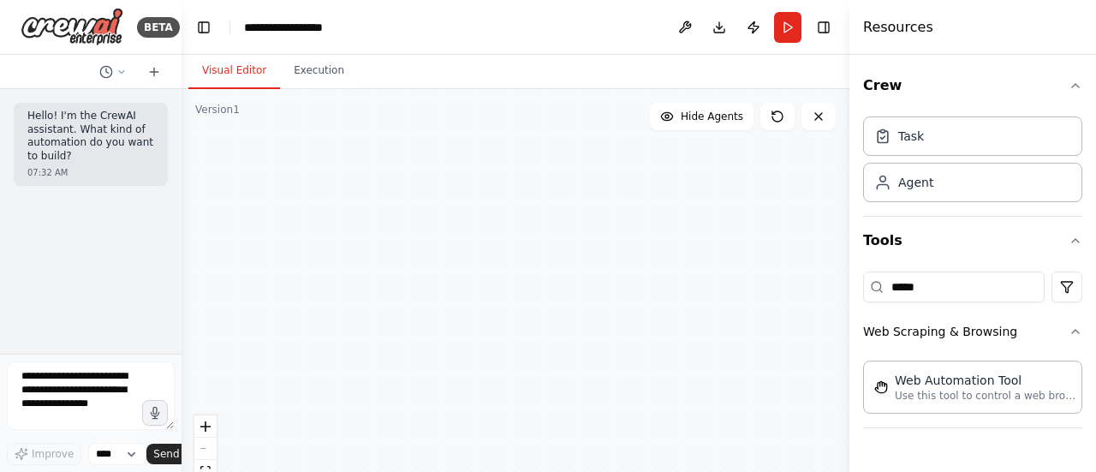
click at [202, 446] on div "React Flow controls" at bounding box center [205, 459] width 22 height 89
click at [204, 419] on button "zoom in" at bounding box center [205, 426] width 22 height 22
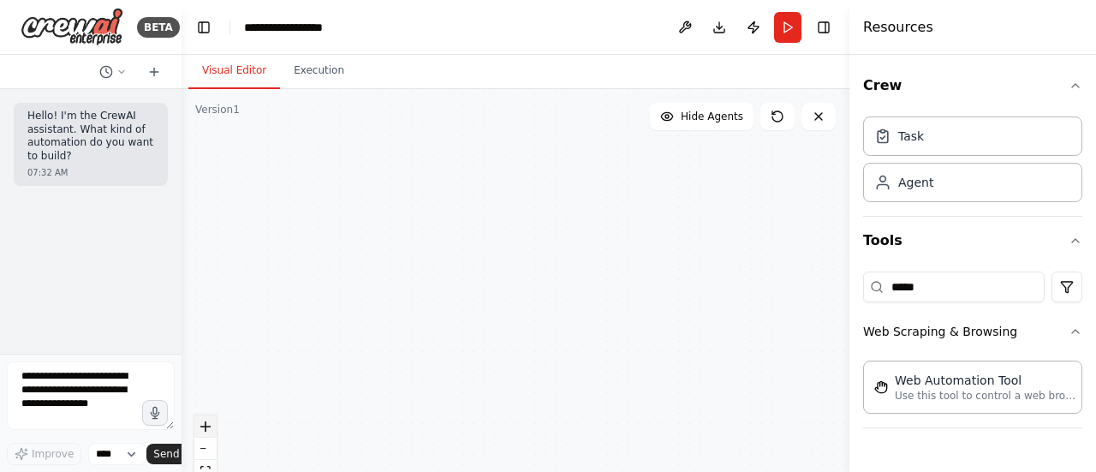
click at [204, 419] on button "zoom in" at bounding box center [205, 426] width 22 height 22
drag, startPoint x: 341, startPoint y: 288, endPoint x: 473, endPoint y: 280, distance: 132.9
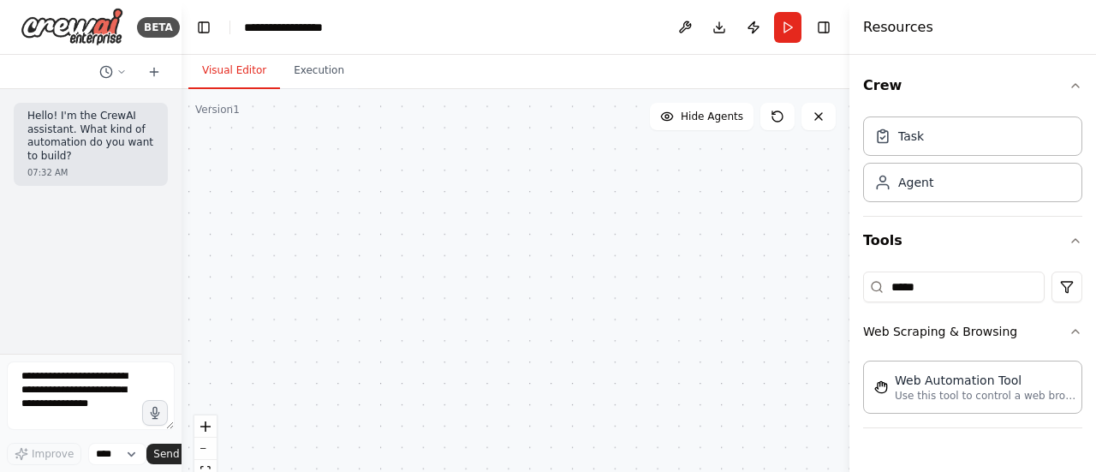
click at [472, 284] on div "Senior Support Representative Be the most friendly and helpful support represen…" at bounding box center [515, 303] width 668 height 428
click at [304, 74] on button "Execution" at bounding box center [319, 71] width 78 height 36
click at [229, 73] on button "Visual Editor" at bounding box center [234, 71] width 92 height 36
drag, startPoint x: 310, startPoint y: 338, endPoint x: 525, endPoint y: 263, distance: 227.6
click at [584, 235] on div "Senior Support Representative Be the most friendly and helpful support represen…" at bounding box center [515, 303] width 668 height 428
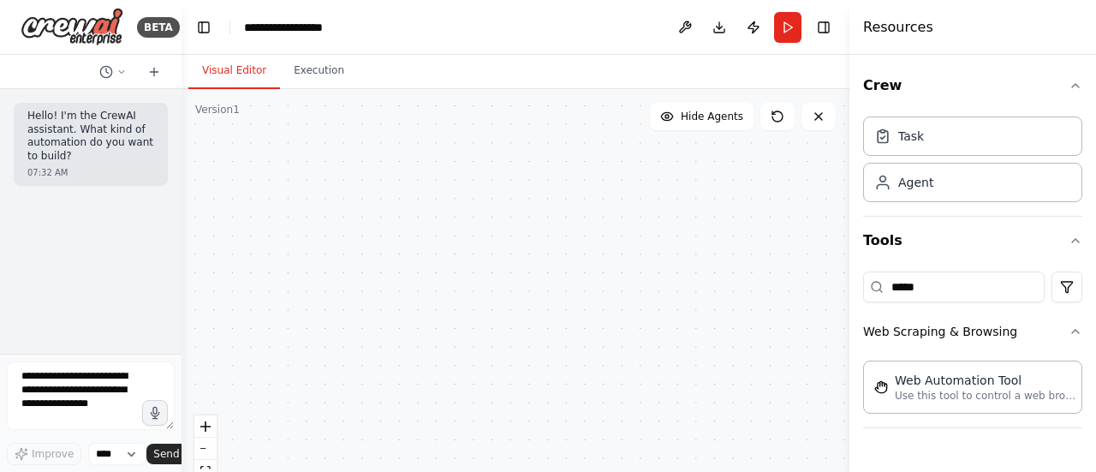
drag, startPoint x: 339, startPoint y: 301, endPoint x: 512, endPoint y: 295, distance: 173.0
click at [577, 302] on div "Senior Support Representative Be the most friendly and helpful support represen…" at bounding box center [515, 303] width 668 height 428
drag, startPoint x: 378, startPoint y: 294, endPoint x: 561, endPoint y: 313, distance: 184.1
click at [561, 312] on div "Senior Support Representative Be the most friendly and helpful support represen…" at bounding box center [515, 303] width 668 height 428
drag, startPoint x: 342, startPoint y: 258, endPoint x: 534, endPoint y: 219, distance: 196.6
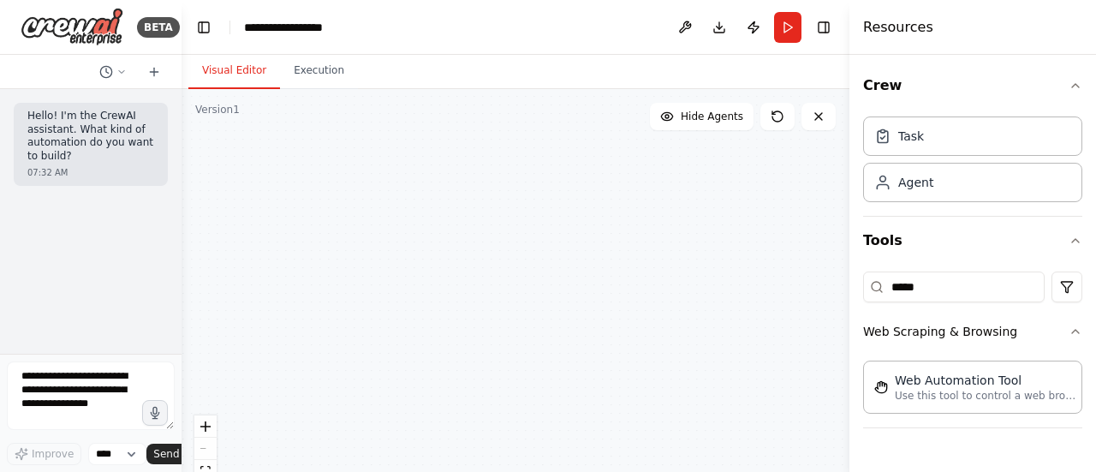
click at [558, 202] on div "Senior Support Representative Be the most friendly and helpful support represen…" at bounding box center [515, 303] width 668 height 428
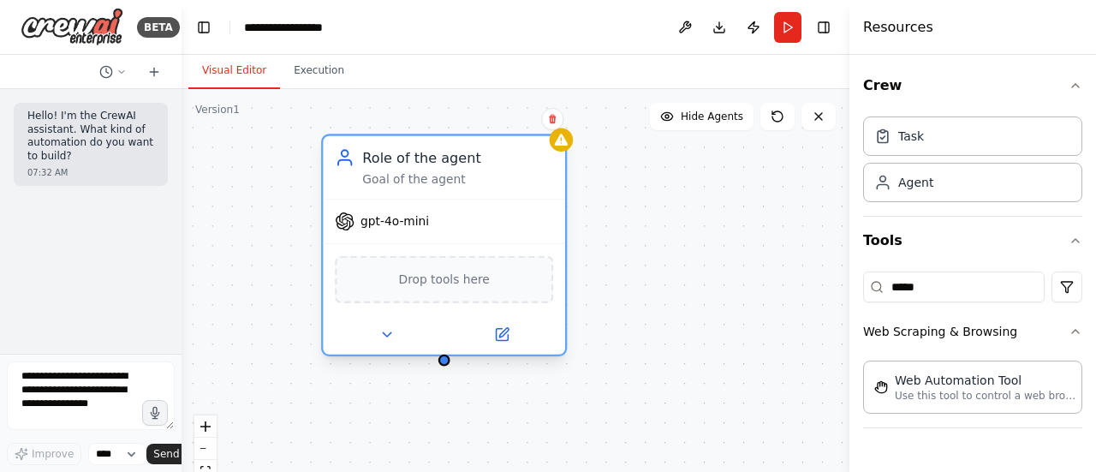
drag, startPoint x: 628, startPoint y: 224, endPoint x: 403, endPoint y: 141, distance: 239.9
click at [403, 141] on div "Role of the agent Goal of the agent" at bounding box center [444, 167] width 242 height 63
click at [502, 335] on icon at bounding box center [503, 332] width 9 height 9
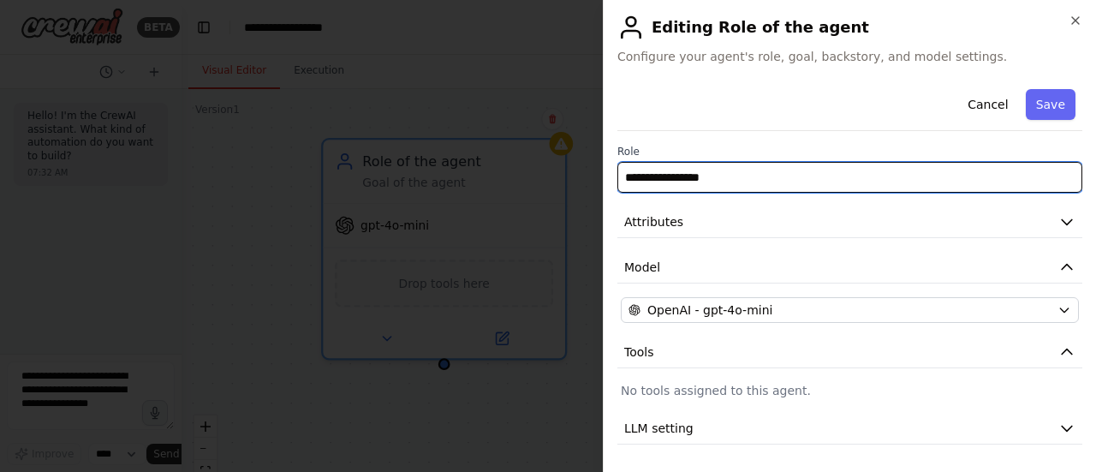
click at [734, 177] on input "**********" at bounding box center [849, 177] width 465 height 31
drag, startPoint x: 722, startPoint y: 175, endPoint x: 526, endPoint y: 158, distance: 197.6
click at [526, 158] on body "**********" at bounding box center [548, 236] width 1096 height 472
paste input "**********"
type input "**********"
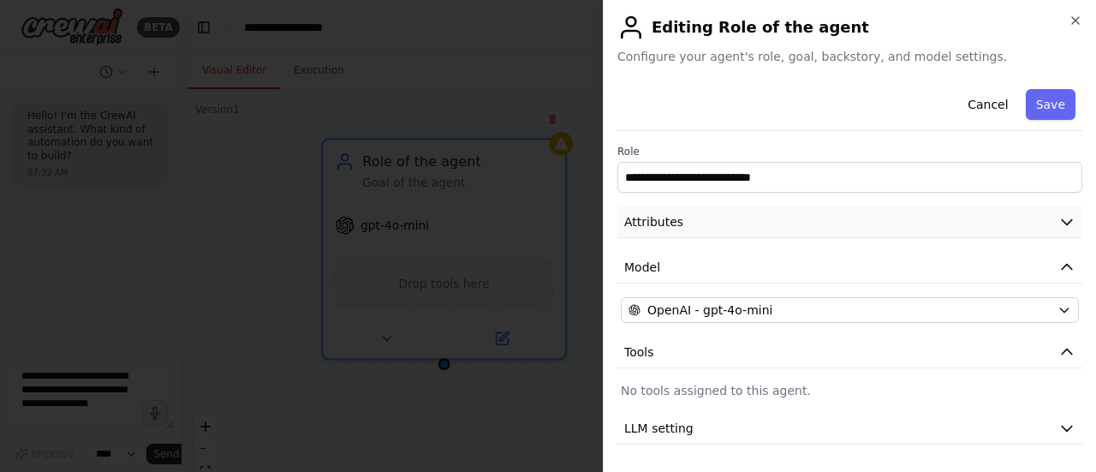
click at [661, 231] on button "Attributes" at bounding box center [849, 222] width 465 height 32
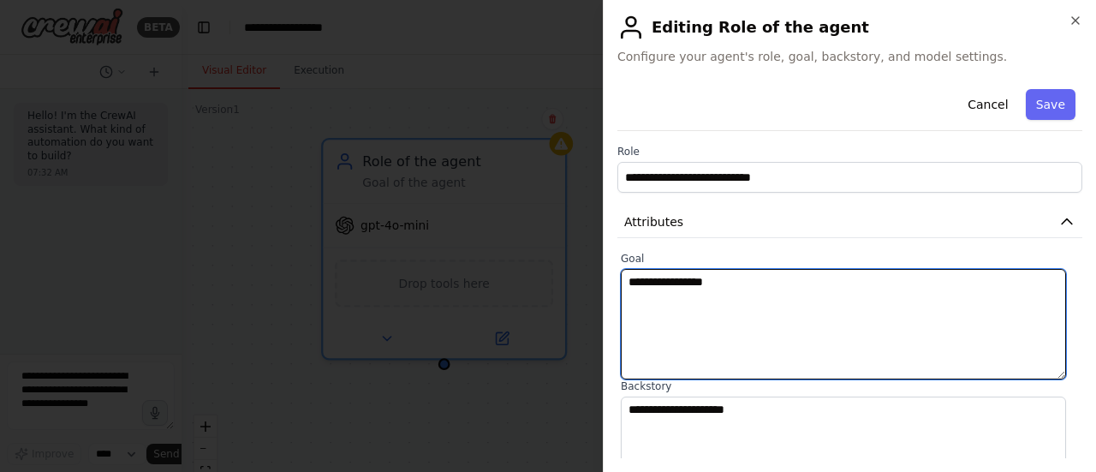
drag, startPoint x: 728, startPoint y: 286, endPoint x: 545, endPoint y: 275, distance: 182.6
click at [545, 275] on body "**********" at bounding box center [548, 236] width 1096 height 472
paste textarea "**********"
click at [798, 276] on textarea "**********" at bounding box center [843, 324] width 445 height 110
click at [812, 307] on textarea "**********" at bounding box center [843, 324] width 445 height 110
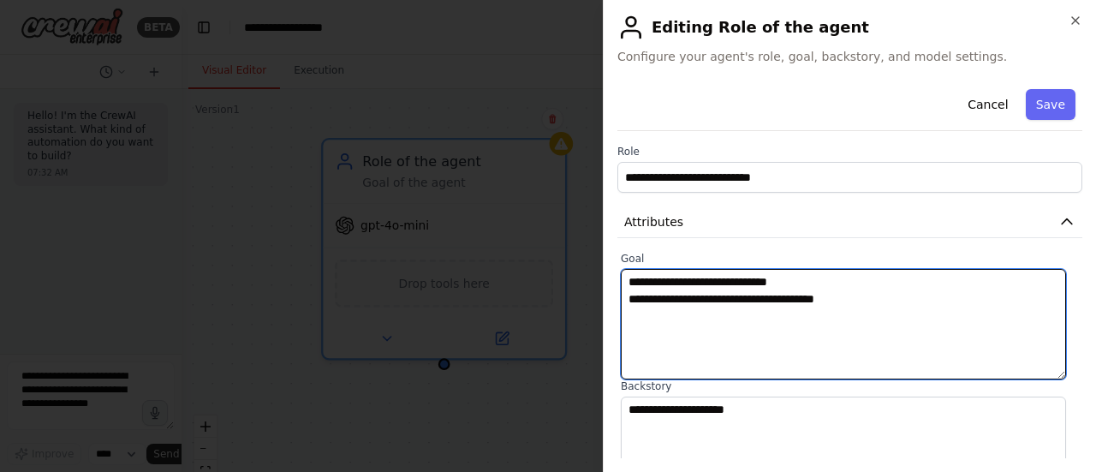
click at [810, 287] on textarea "**********" at bounding box center [843, 324] width 445 height 110
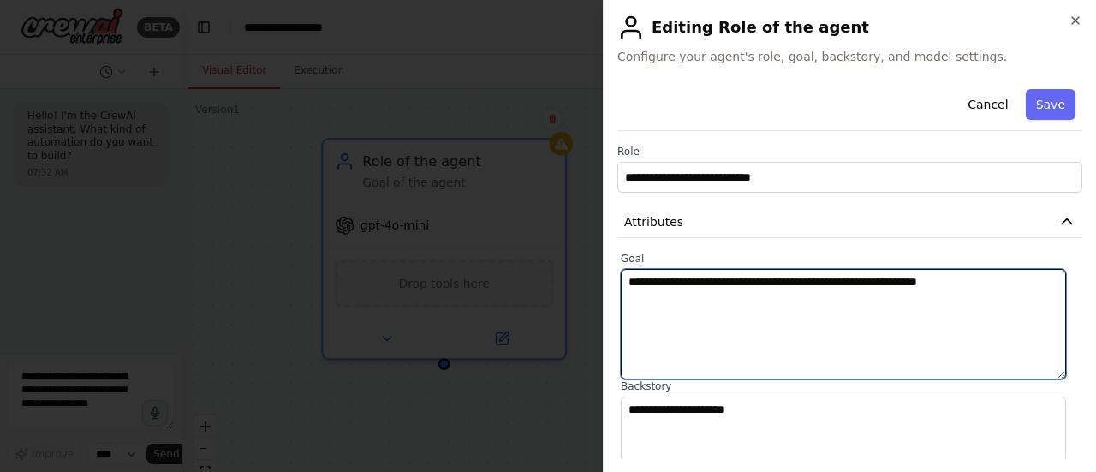
type textarea "**********"
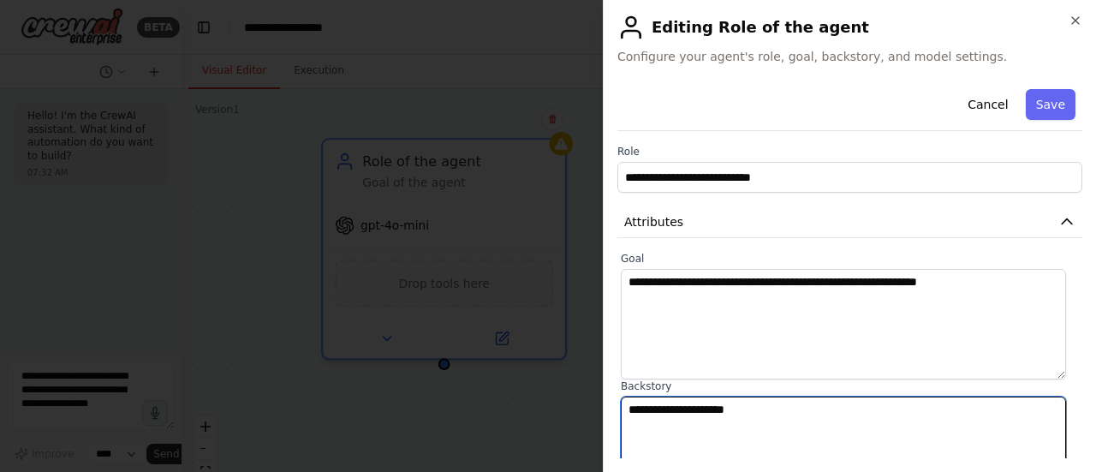
drag, startPoint x: 766, startPoint y: 408, endPoint x: 586, endPoint y: 395, distance: 180.3
click at [586, 395] on body "**********" at bounding box center [548, 236] width 1096 height 472
paste textarea "**********"
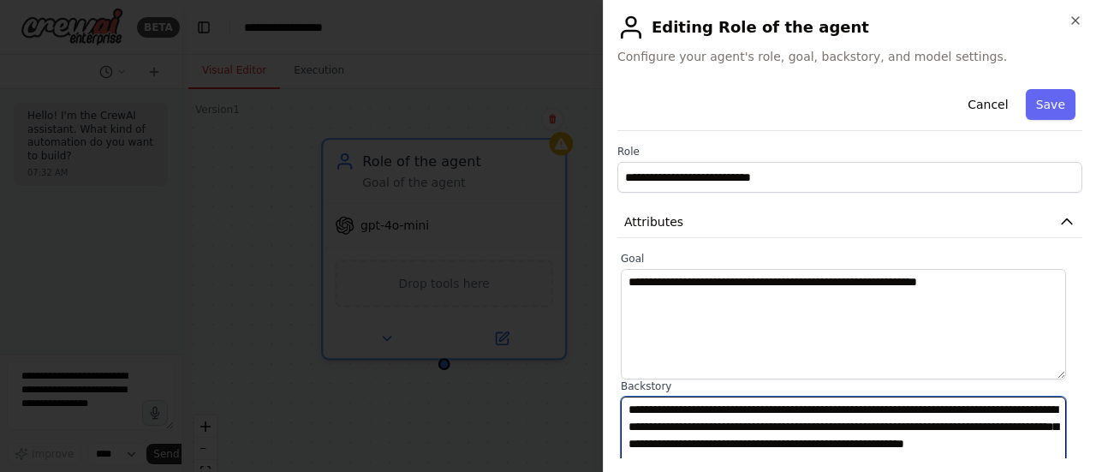
scroll to position [9, 0]
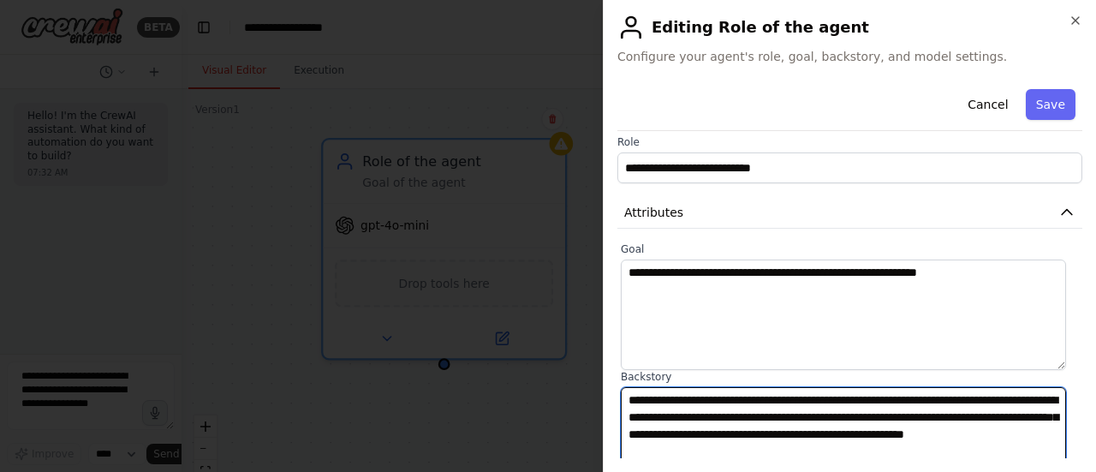
type textarea "**********"
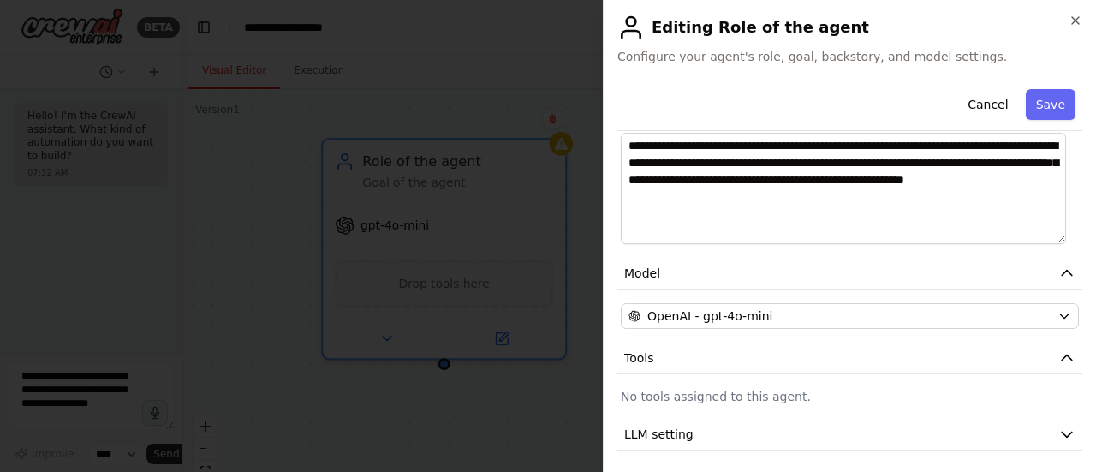
scroll to position [312, 0]
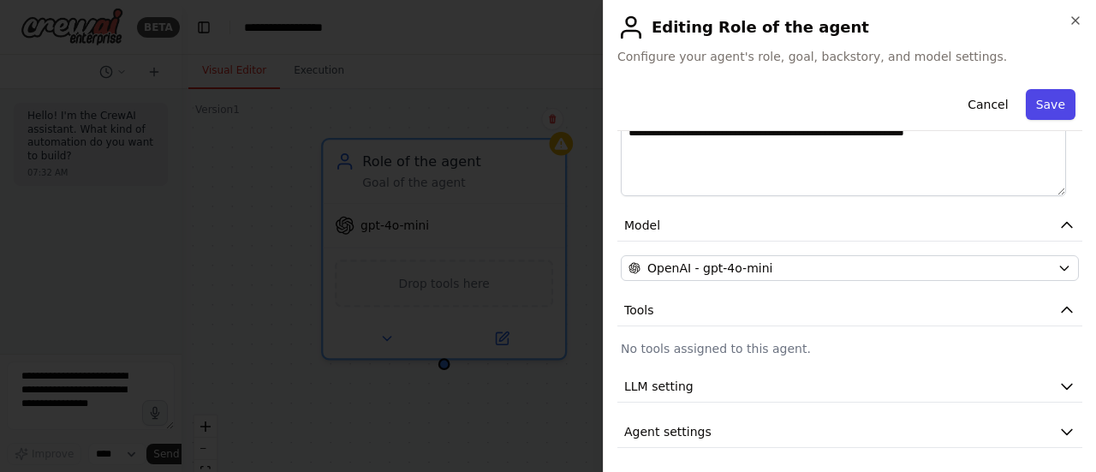
click at [1047, 107] on button "Save" at bounding box center [1050, 104] width 50 height 31
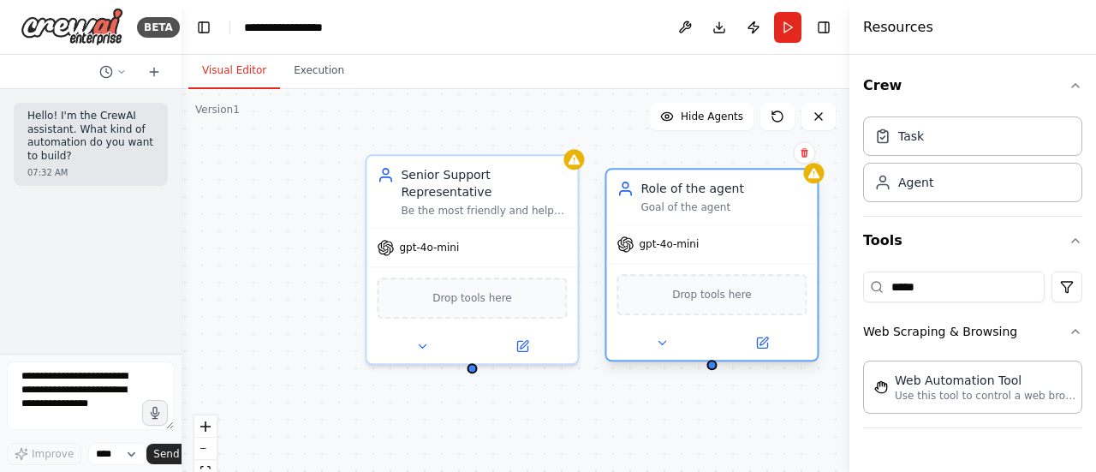
drag, startPoint x: 751, startPoint y: 403, endPoint x: 633, endPoint y: 181, distance: 251.9
click at [633, 181] on icon at bounding box center [624, 188] width 17 height 17
click at [759, 347] on icon at bounding box center [762, 342] width 10 height 10
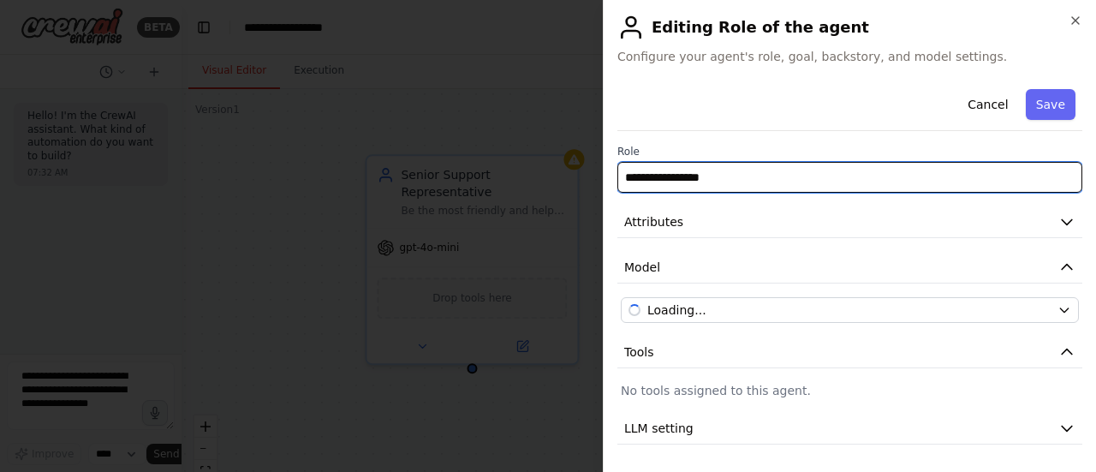
drag, startPoint x: 728, startPoint y: 179, endPoint x: 468, endPoint y: 178, distance: 260.2
click at [468, 178] on body "**********" at bounding box center [548, 236] width 1096 height 472
paste input "**********"
type input "**********"
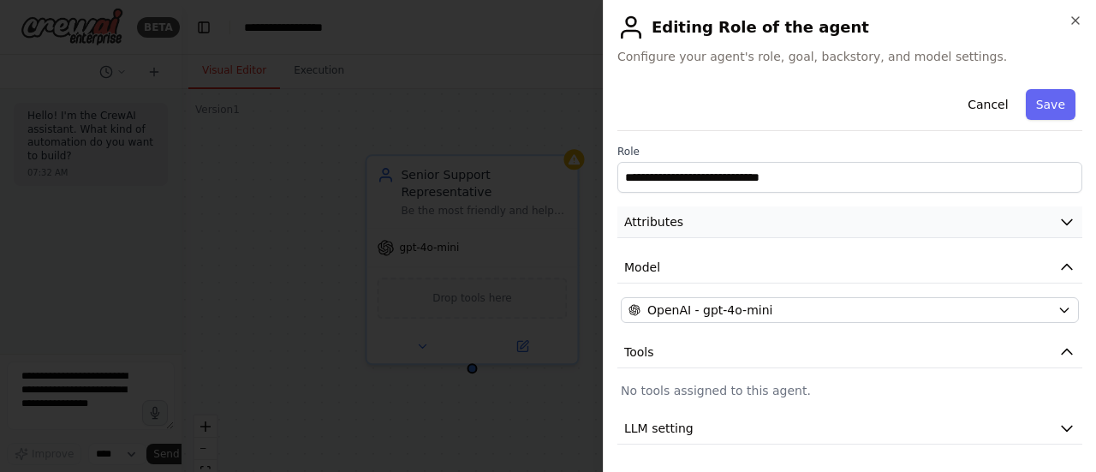
click at [731, 235] on button "Attributes" at bounding box center [849, 222] width 465 height 32
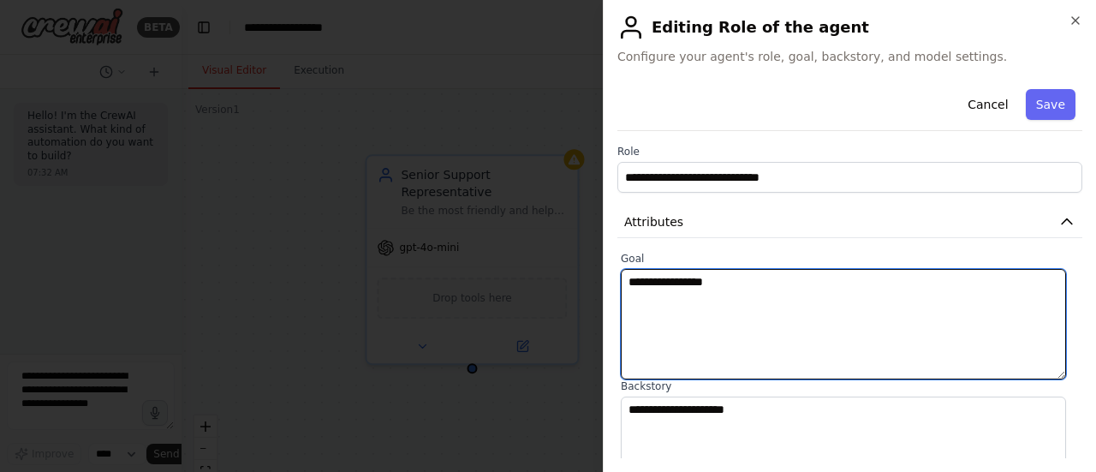
drag, startPoint x: 724, startPoint y: 286, endPoint x: 582, endPoint y: 278, distance: 142.3
click at [582, 278] on body "**********" at bounding box center [548, 236] width 1096 height 472
paste textarea "**********"
click at [813, 280] on textarea "**********" at bounding box center [843, 324] width 445 height 110
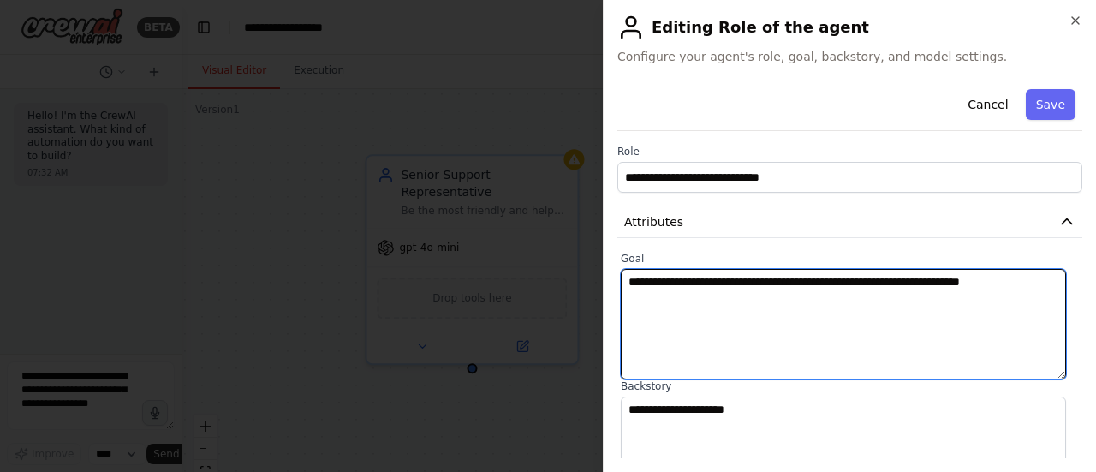
scroll to position [257, 0]
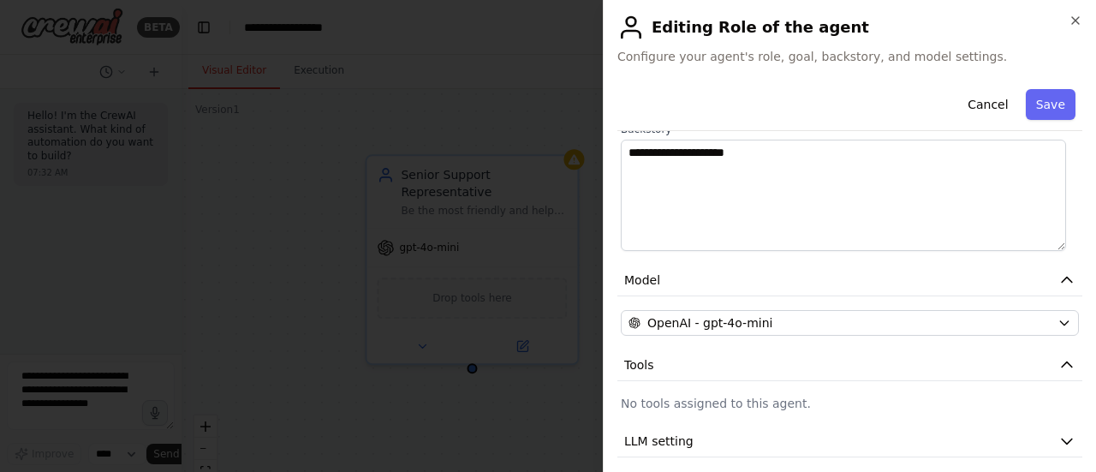
type textarea "**********"
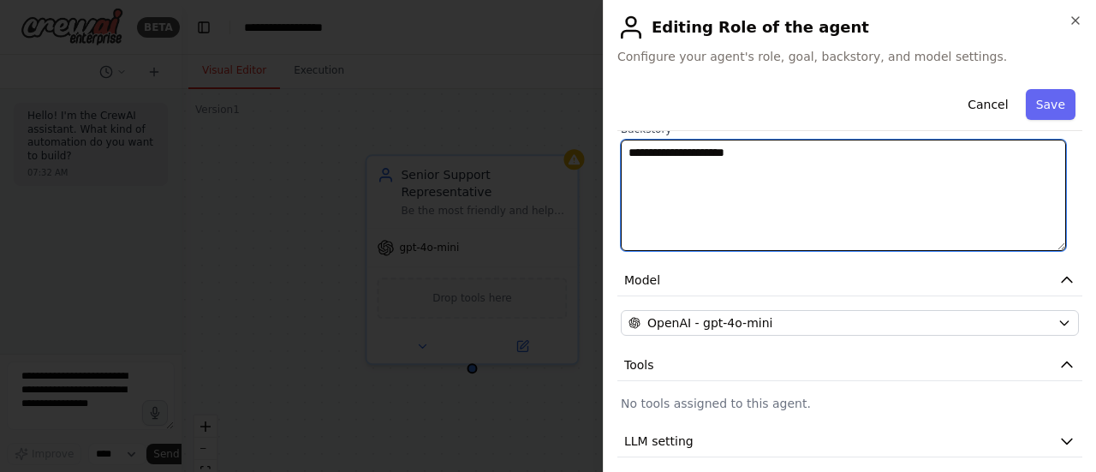
drag, startPoint x: 585, startPoint y: 150, endPoint x: 539, endPoint y: 148, distance: 45.4
click at [539, 148] on body "**********" at bounding box center [548, 236] width 1096 height 472
paste textarea "**********"
type textarea "**********"
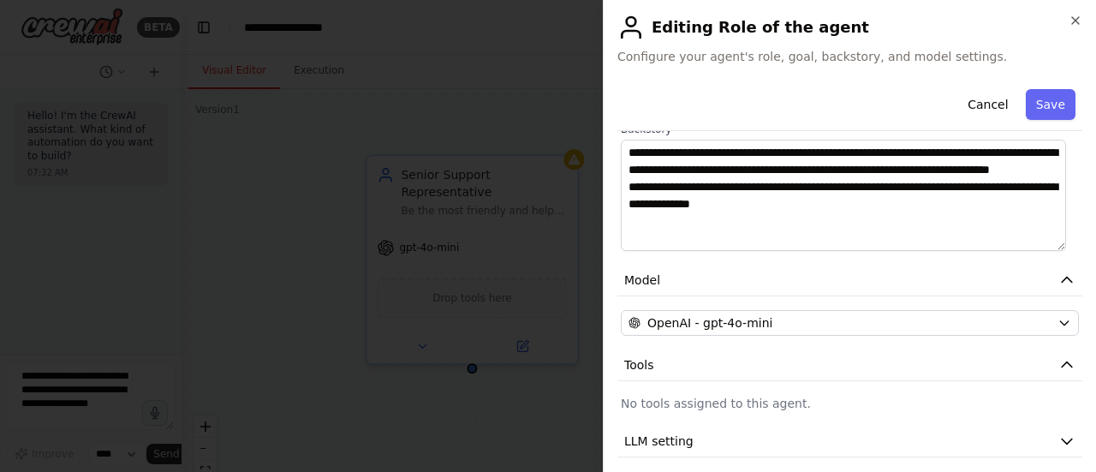
click at [536, 148] on div at bounding box center [548, 236] width 1096 height 472
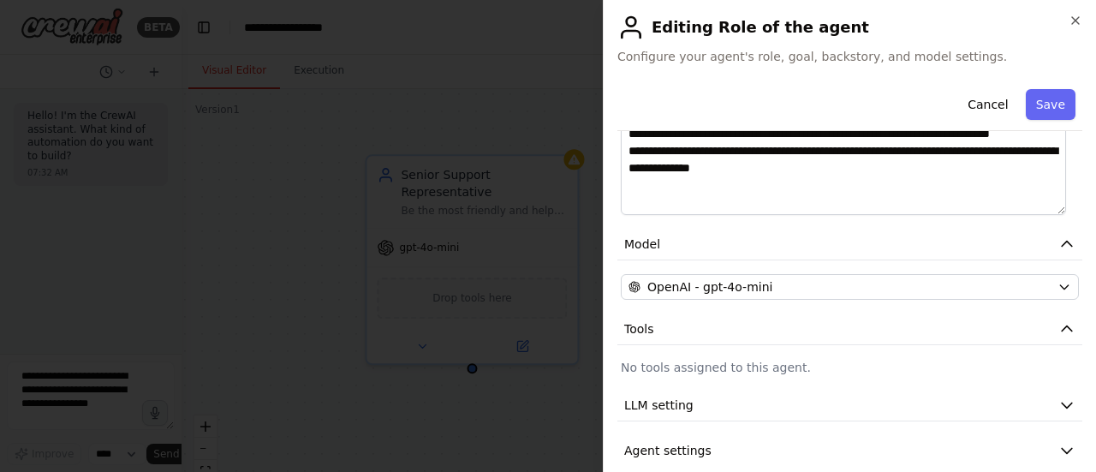
scroll to position [312, 0]
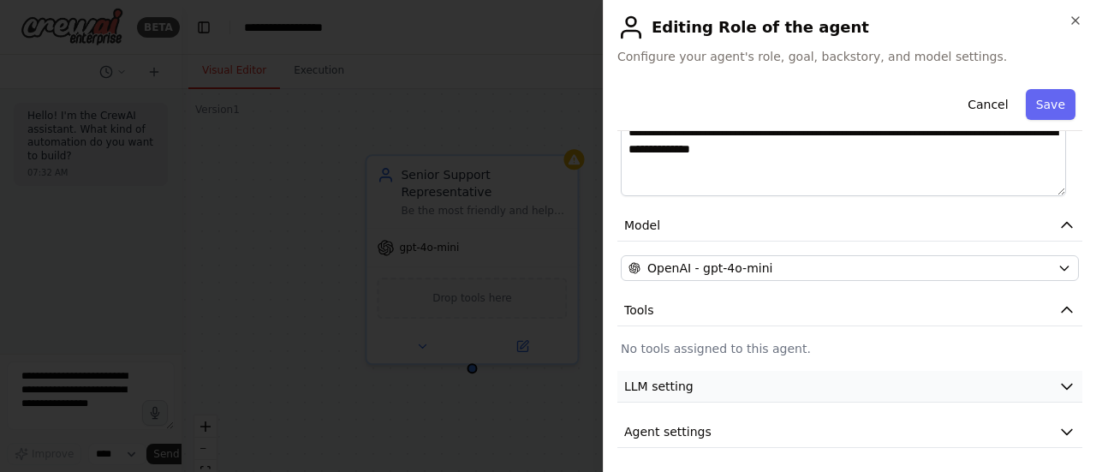
click at [762, 396] on button "LLM setting" at bounding box center [849, 387] width 465 height 32
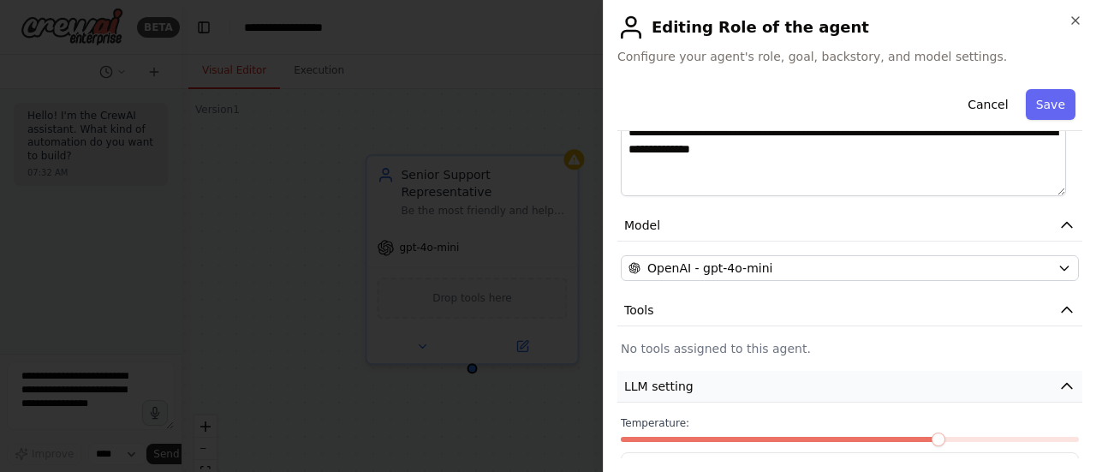
scroll to position [434, 0]
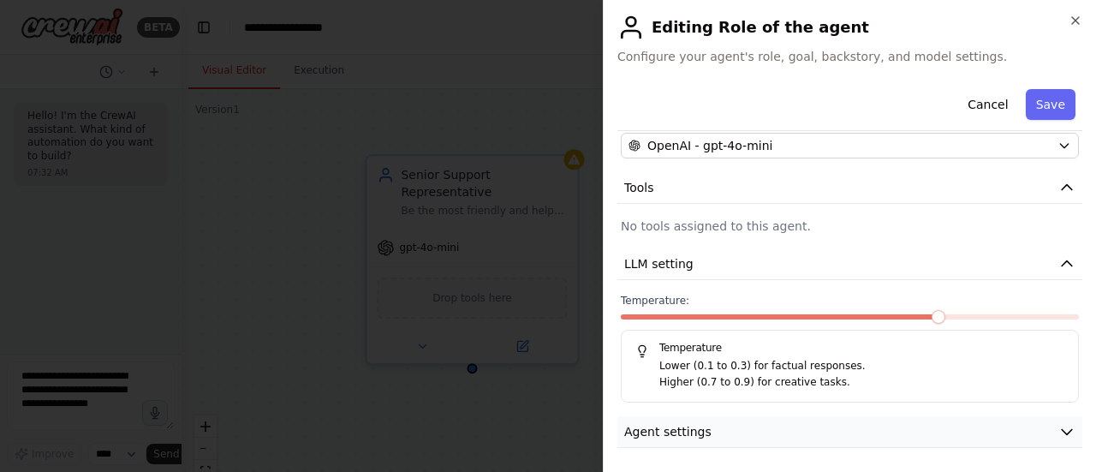
click at [772, 434] on button "Agent settings" at bounding box center [849, 432] width 465 height 32
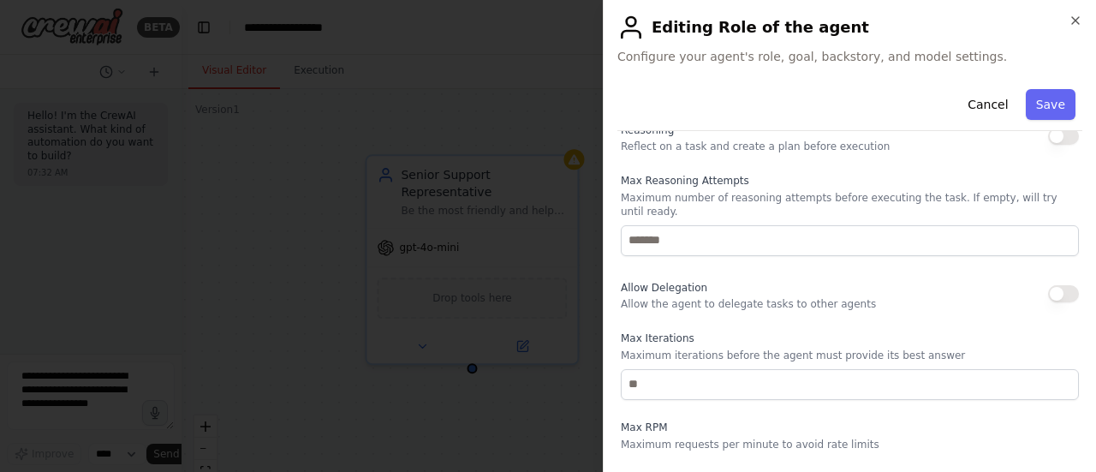
click at [1048, 285] on button "button" at bounding box center [1063, 293] width 31 height 17
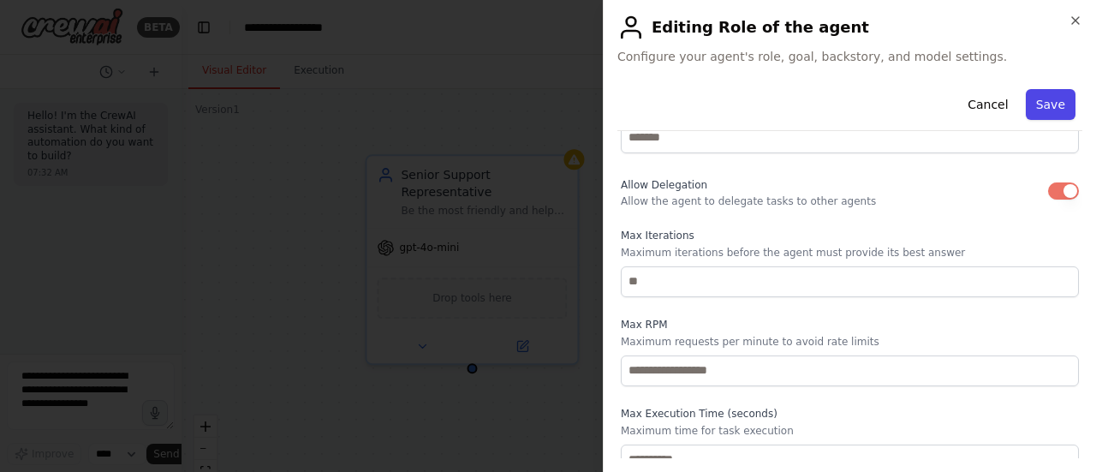
click at [1041, 99] on button "Save" at bounding box center [1050, 104] width 50 height 31
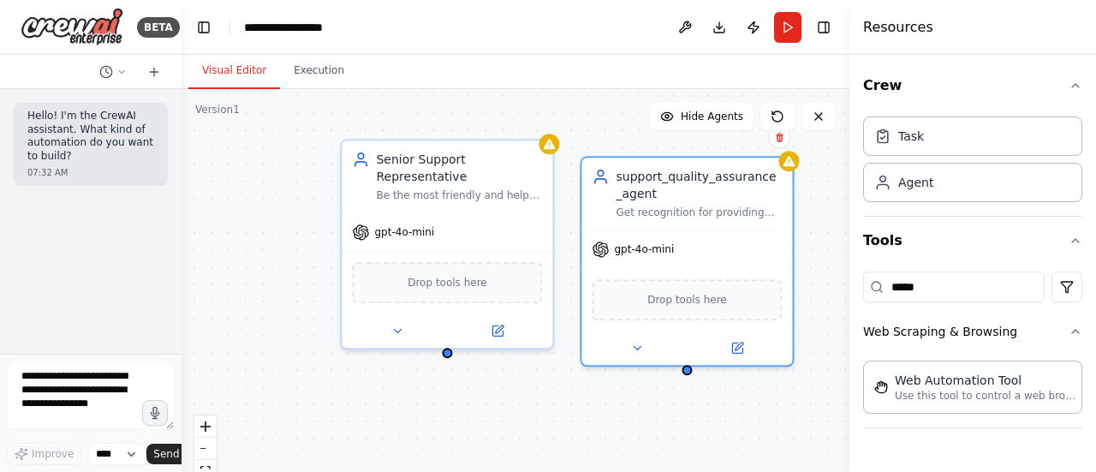
drag, startPoint x: 473, startPoint y: 359, endPoint x: 443, endPoint y: 340, distance: 35.4
click at [443, 340] on div "Senior Support Representative Be the most friendly and helpful support represen…" at bounding box center [515, 303] width 668 height 428
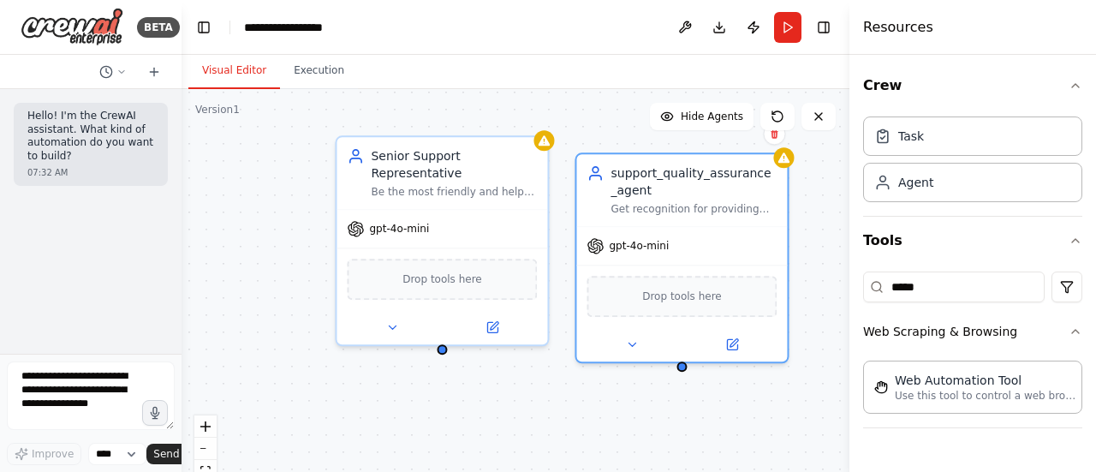
click at [446, 337] on div "Senior Support Representative Be the most friendly and helpful support represen…" at bounding box center [515, 303] width 668 height 428
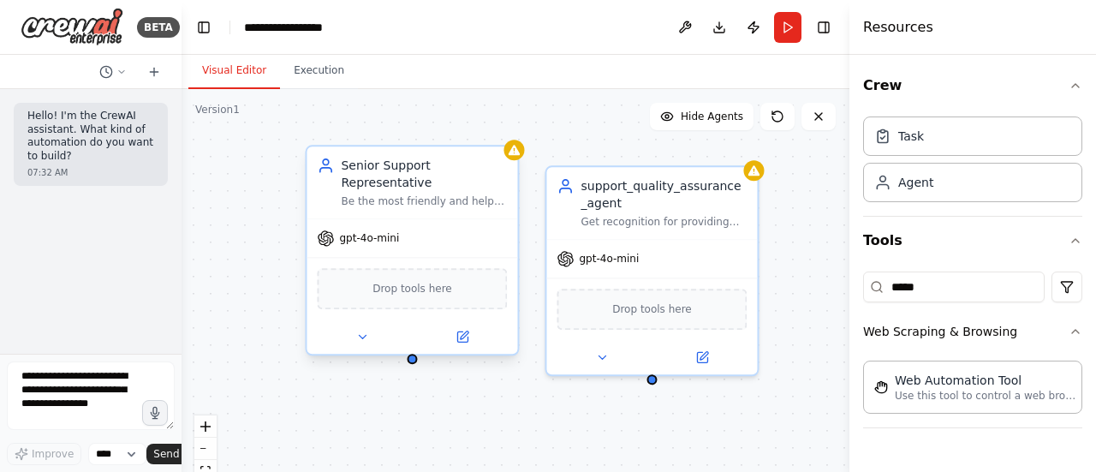
click at [415, 347] on div "Senior Support Representative Be the most friendly and helpful support represen…" at bounding box center [515, 303] width 668 height 428
drag, startPoint x: 650, startPoint y: 373, endPoint x: 411, endPoint y: 349, distance: 240.8
click at [411, 349] on div "Senior Support Representative Be the most friendly and helpful support represen…" at bounding box center [515, 303] width 668 height 428
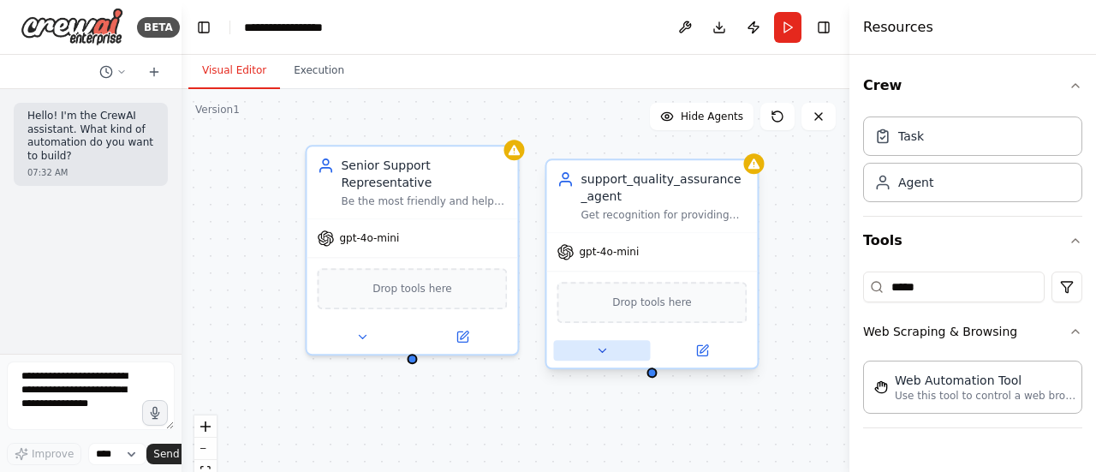
click at [603, 347] on icon at bounding box center [602, 350] width 14 height 14
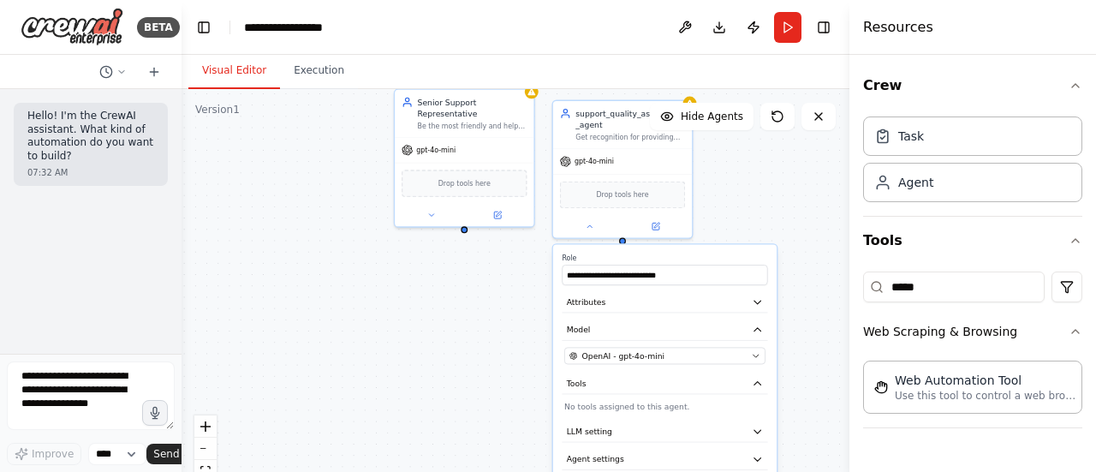
drag, startPoint x: 803, startPoint y: 302, endPoint x: 781, endPoint y: 193, distance: 111.6
click at [785, 188] on div "**********" at bounding box center [515, 303] width 668 height 428
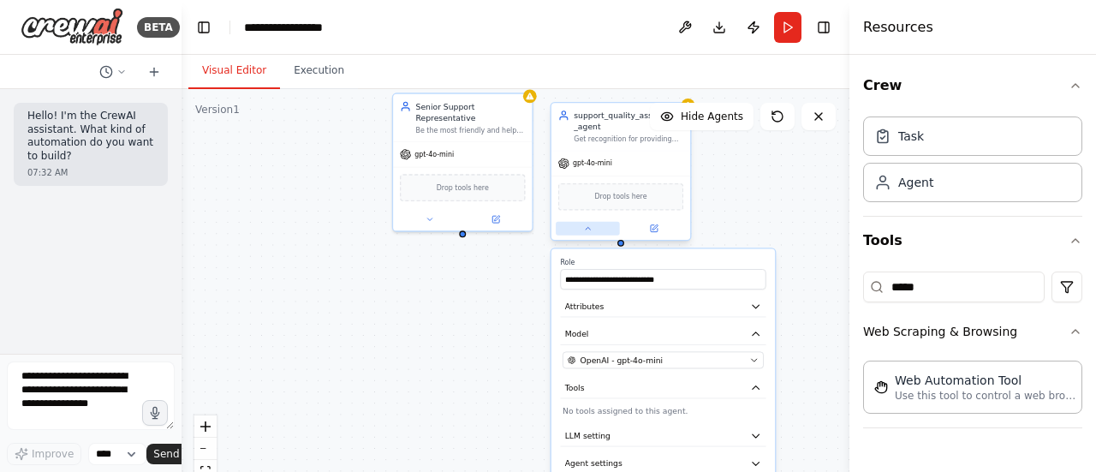
click at [585, 223] on icon at bounding box center [587, 227] width 9 height 9
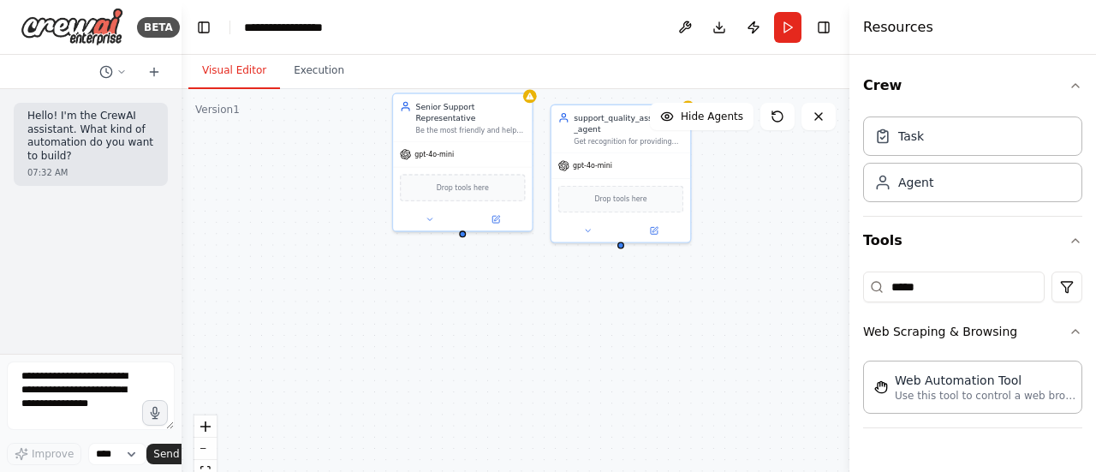
click at [518, 369] on div "Senior Support Representative Be the most friendly and helpful support represen…" at bounding box center [515, 303] width 668 height 428
drag, startPoint x: 916, startPoint y: 288, endPoint x: 808, endPoint y: 283, distance: 107.9
click at [808, 283] on div "**********" at bounding box center [548, 236] width 1096 height 472
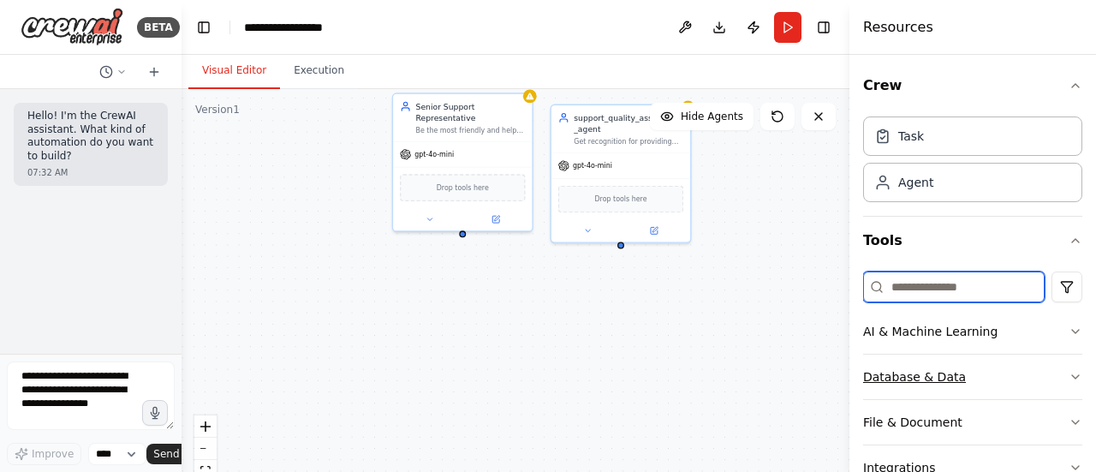
scroll to position [134, 0]
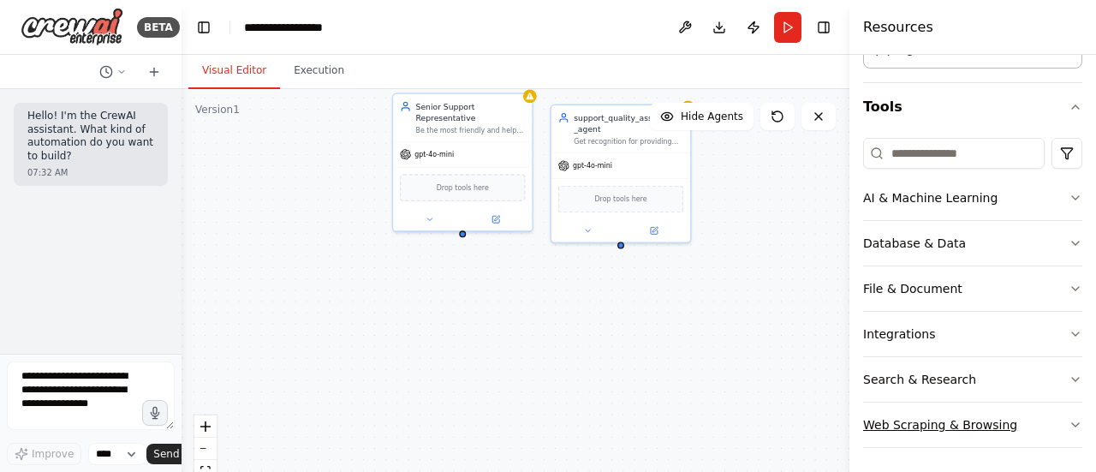
click at [995, 427] on button "Web Scraping & Browsing" at bounding box center [972, 424] width 219 height 45
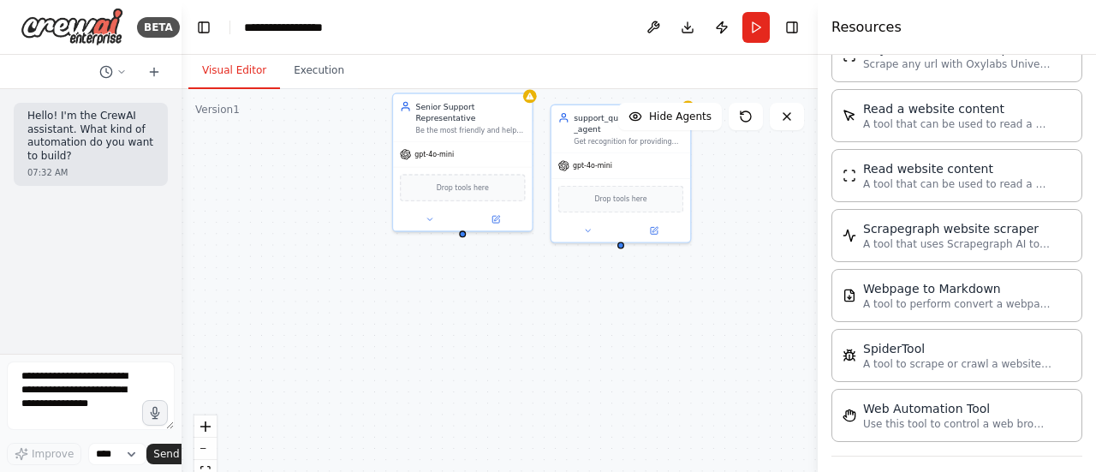
scroll to position [1037, 0]
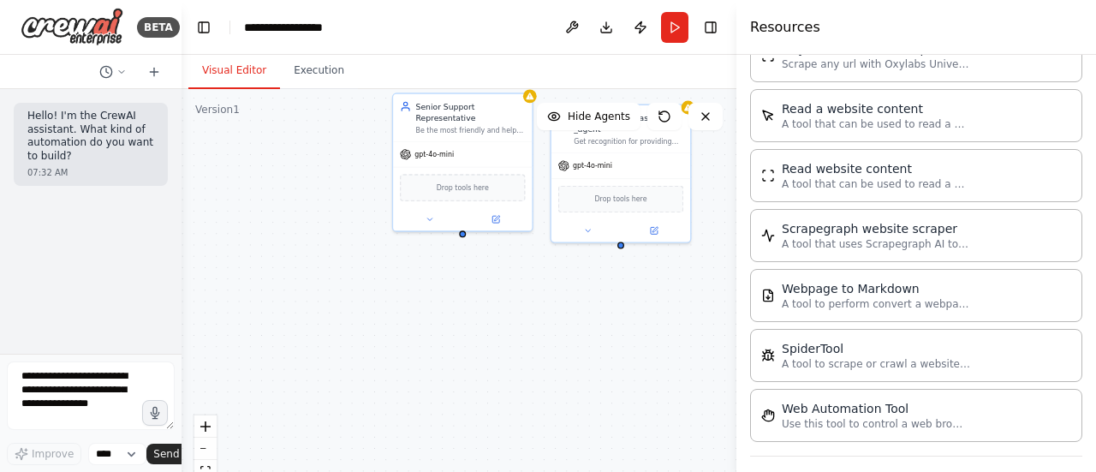
drag, startPoint x: 849, startPoint y: 302, endPoint x: 736, endPoint y: 306, distance: 113.1
click at [736, 306] on div at bounding box center [739, 236] width 7 height 472
click at [834, 399] on div "Web Automation Tool" at bounding box center [875, 407] width 188 height 17
click at [880, 417] on p "Use this tool to control a web browser and interact with websites using natural…" at bounding box center [875, 423] width 188 height 14
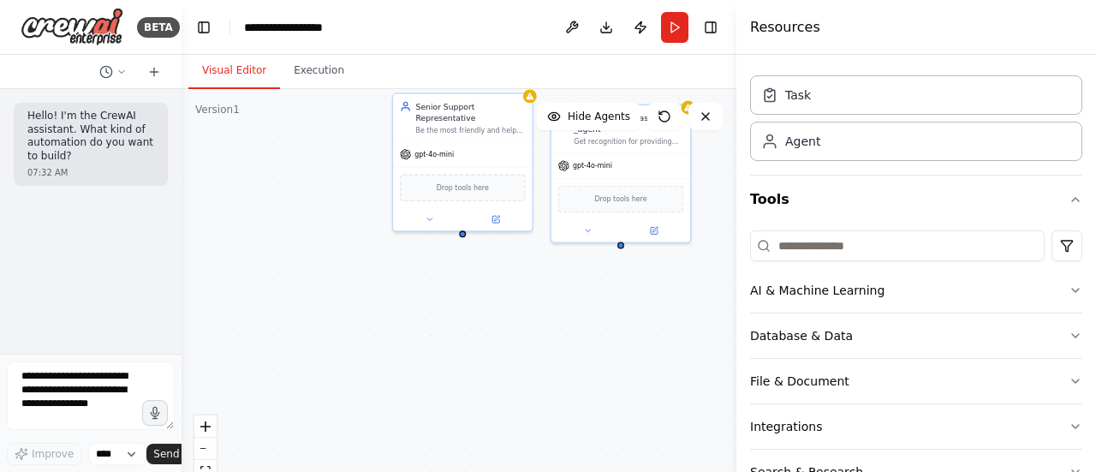
scroll to position [0, 0]
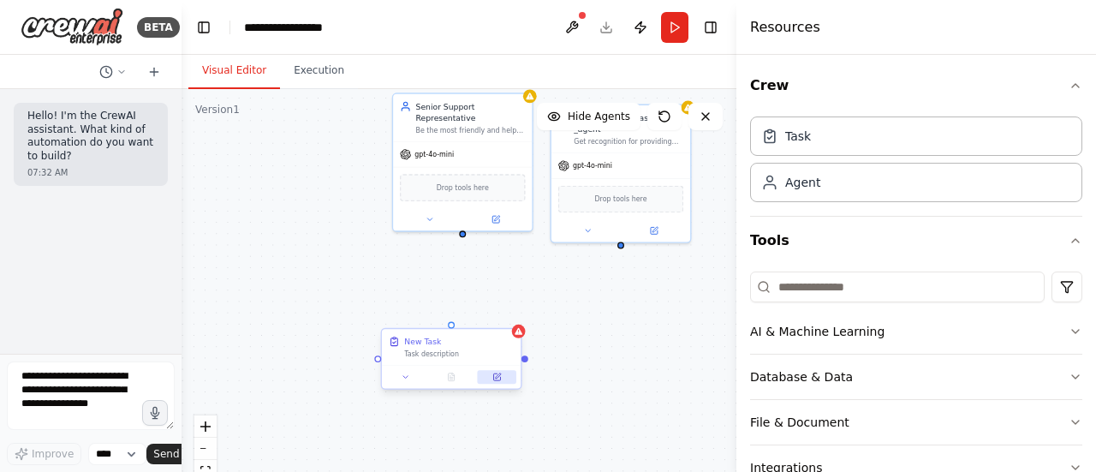
click at [495, 381] on button at bounding box center [497, 377] width 39 height 14
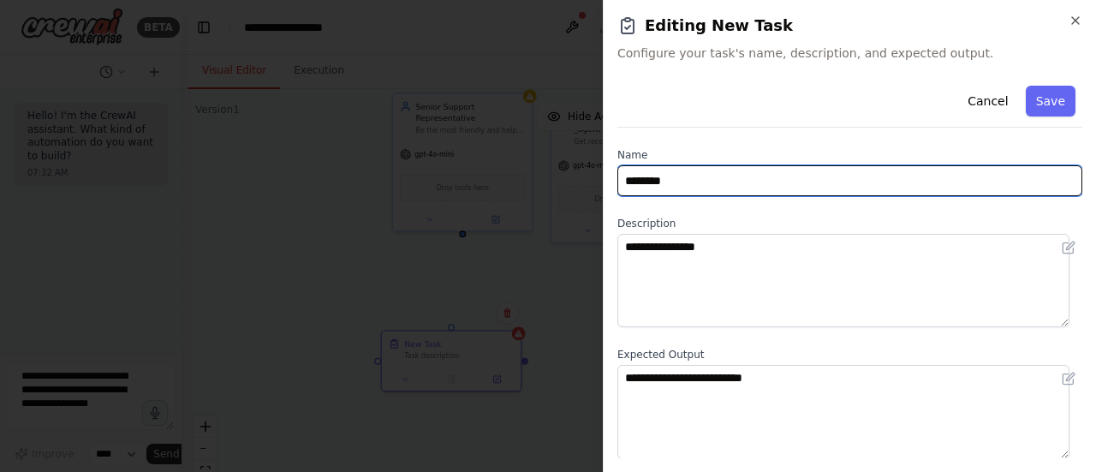
drag, startPoint x: 620, startPoint y: 186, endPoint x: 561, endPoint y: 190, distance: 58.4
click at [561, 190] on body "**********" at bounding box center [548, 236] width 1096 height 472
click at [673, 187] on input "********" at bounding box center [849, 180] width 465 height 31
drag, startPoint x: 686, startPoint y: 181, endPoint x: 560, endPoint y: 189, distance: 127.0
click at [560, 189] on body "**********" at bounding box center [548, 236] width 1096 height 472
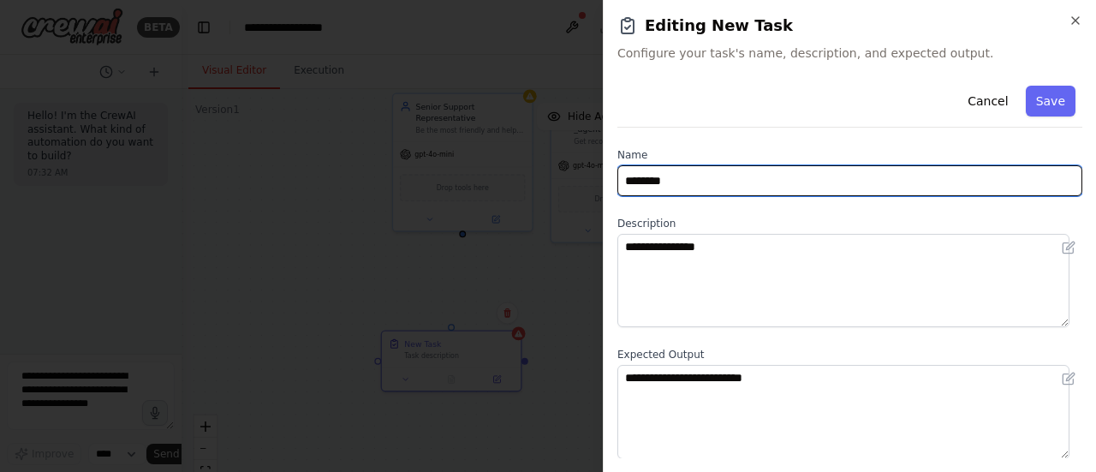
paste input "**********"
type input "**********"
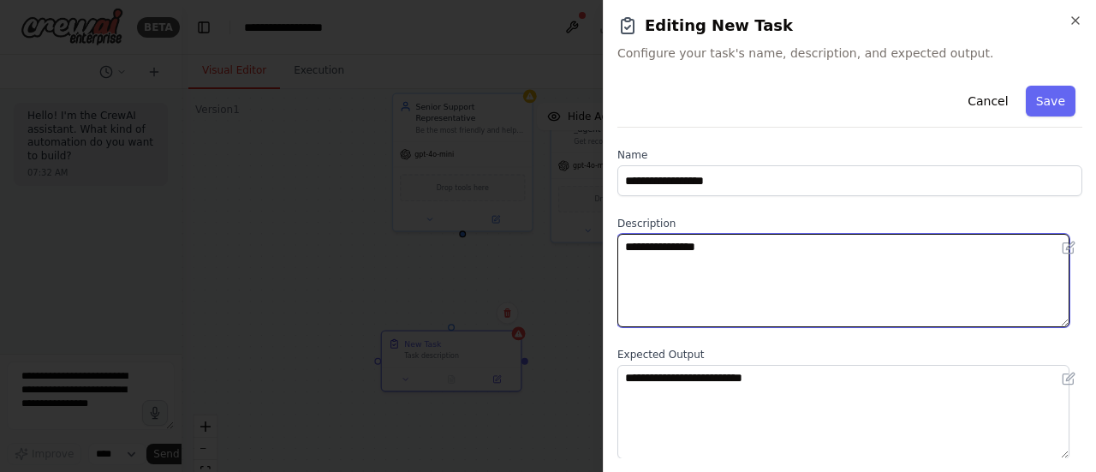
drag, startPoint x: 680, startPoint y: 253, endPoint x: 552, endPoint y: 246, distance: 128.6
click at [552, 246] on body "**********" at bounding box center [548, 236] width 1096 height 472
paste textarea "**********"
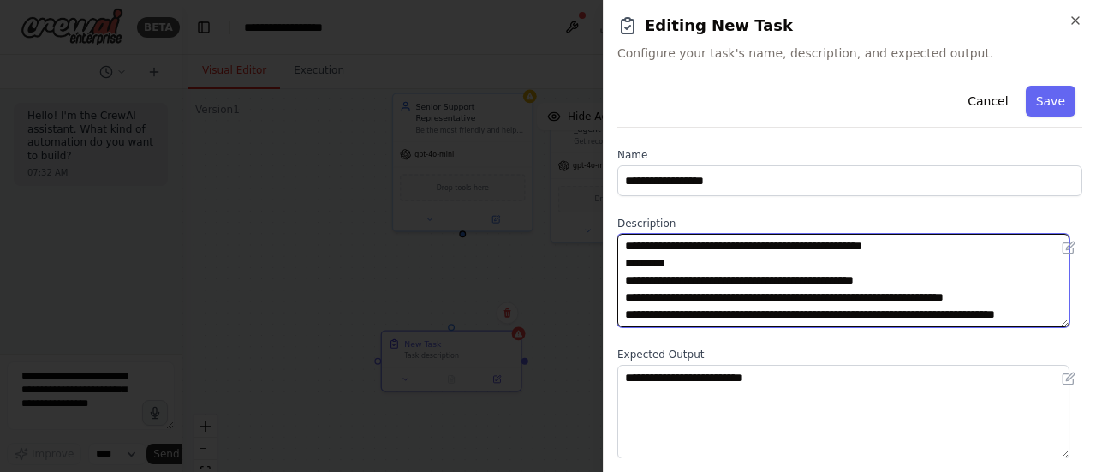
scroll to position [110, 0]
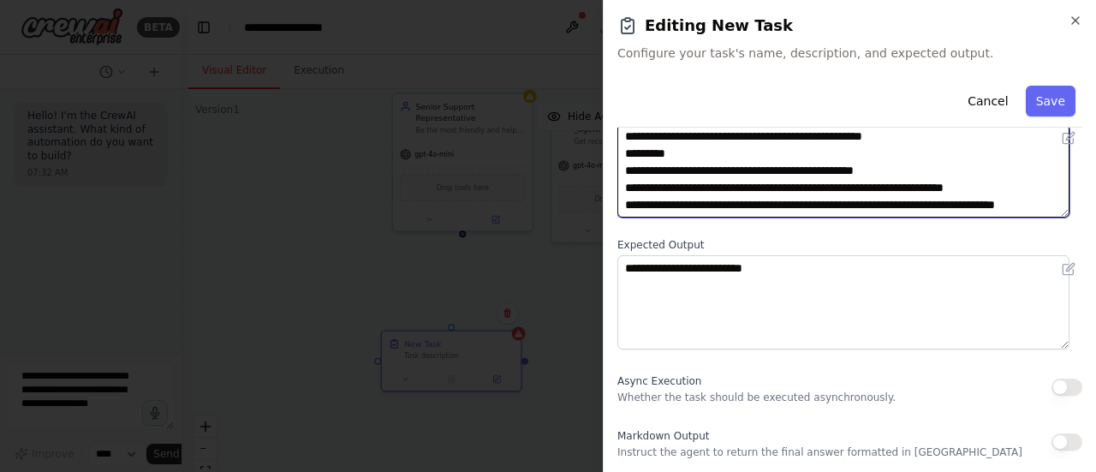
type textarea "**********"
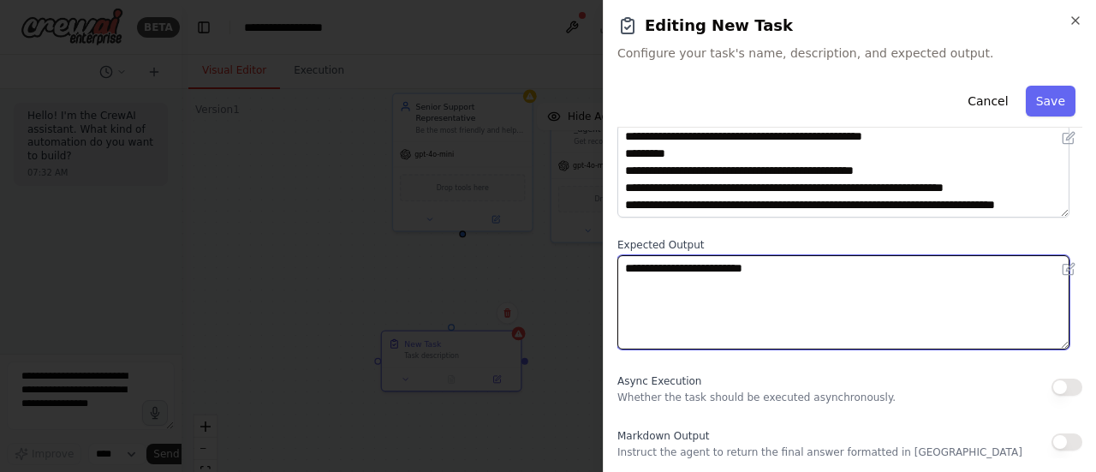
drag, startPoint x: 798, startPoint y: 268, endPoint x: 523, endPoint y: 250, distance: 275.3
click at [523, 250] on body "**********" at bounding box center [548, 236] width 1096 height 472
paste textarea "**********"
type textarea "**********"
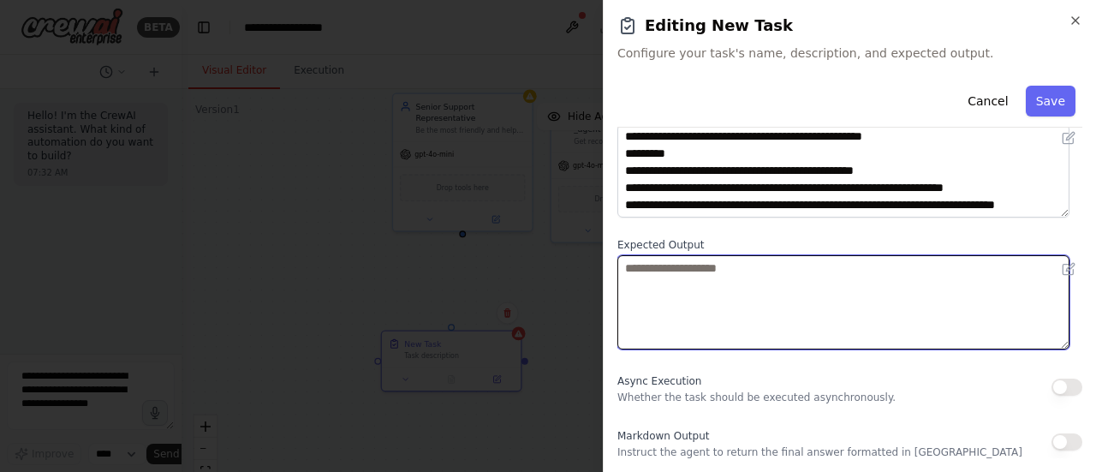
paste textarea "**********"
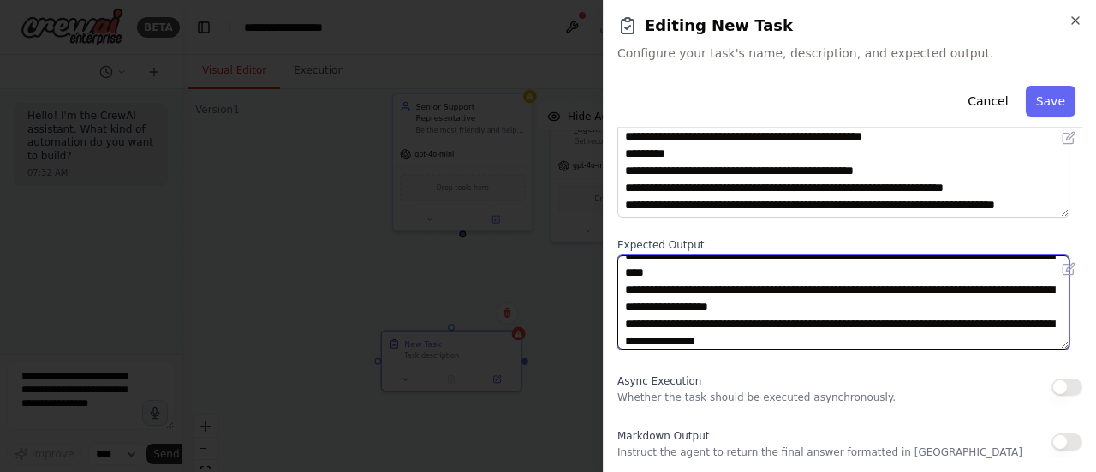
scroll to position [17, 0]
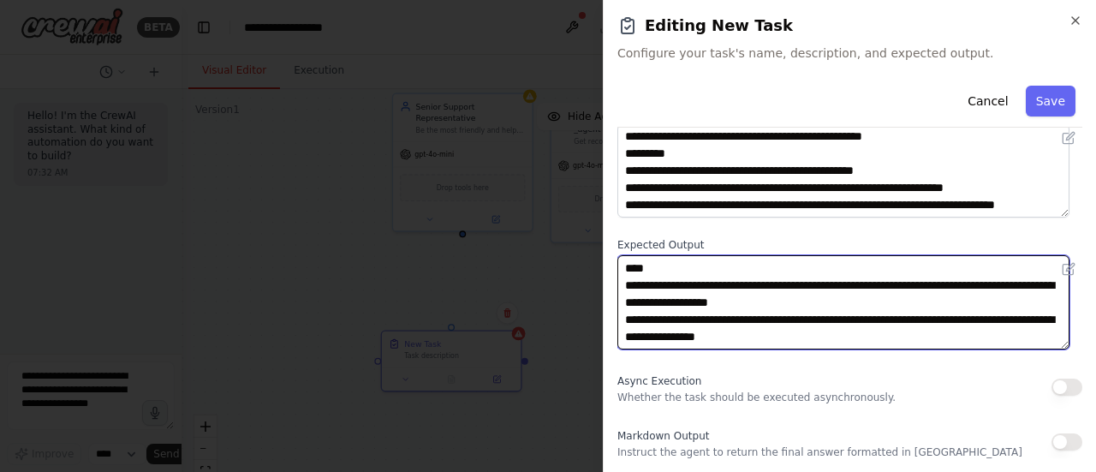
type textarea "**********"
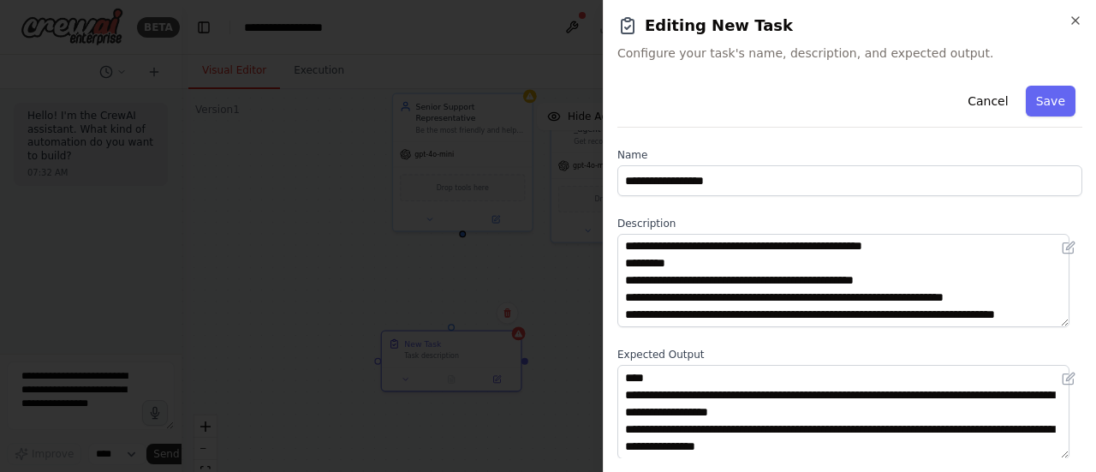
scroll to position [110, 0]
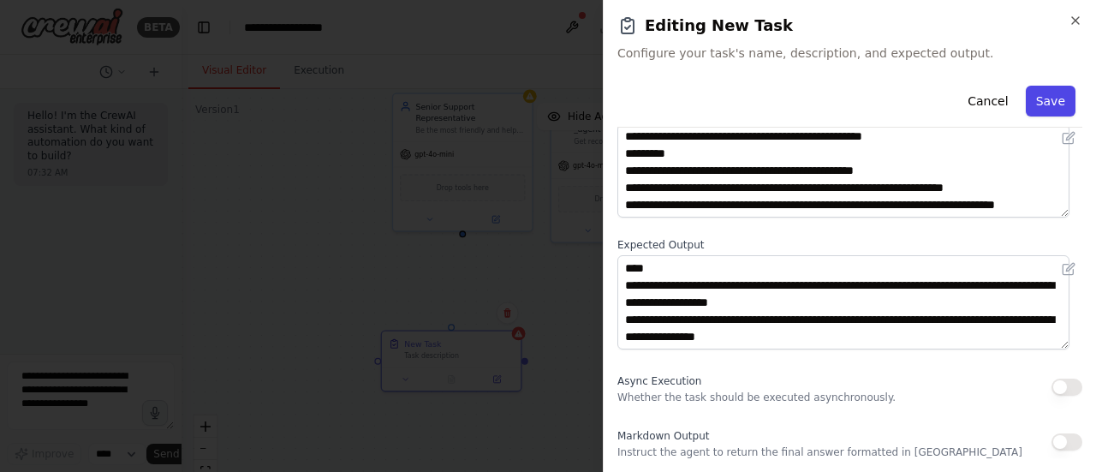
click at [1045, 106] on button "Save" at bounding box center [1050, 101] width 50 height 31
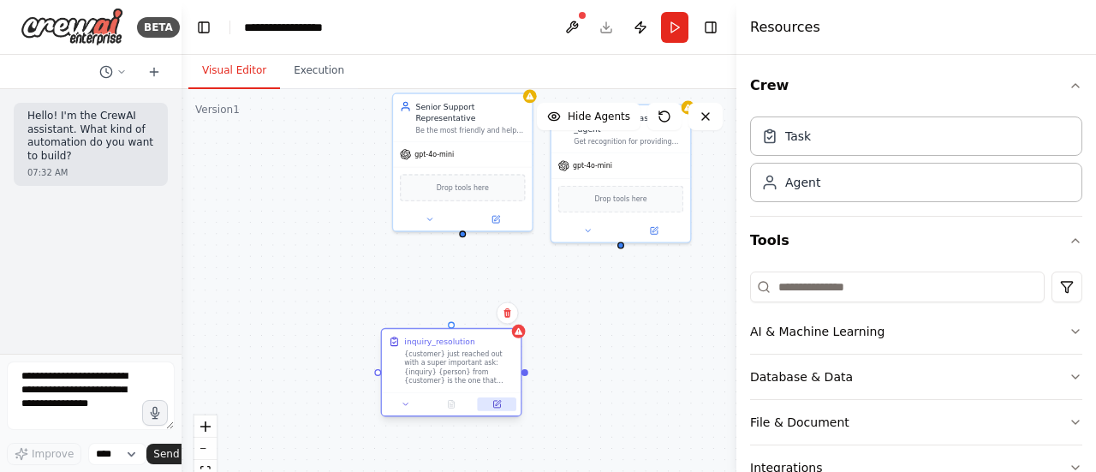
click at [493, 402] on icon at bounding box center [496, 404] width 7 height 7
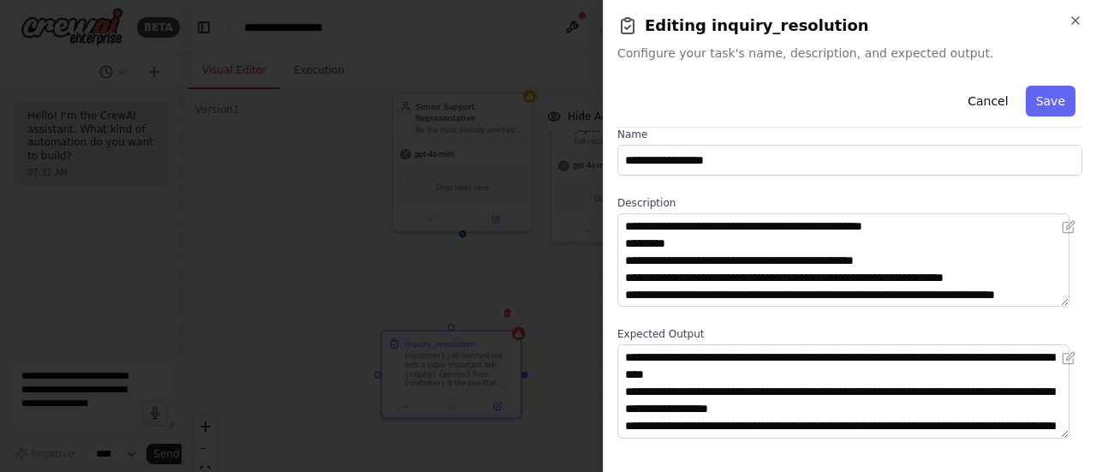
scroll to position [0, 0]
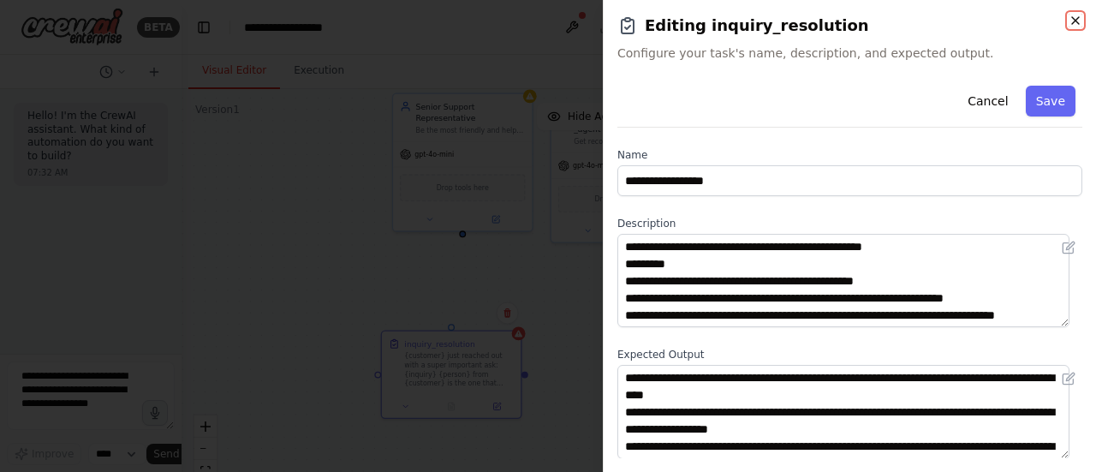
click at [1079, 25] on icon "button" at bounding box center [1075, 21] width 14 height 14
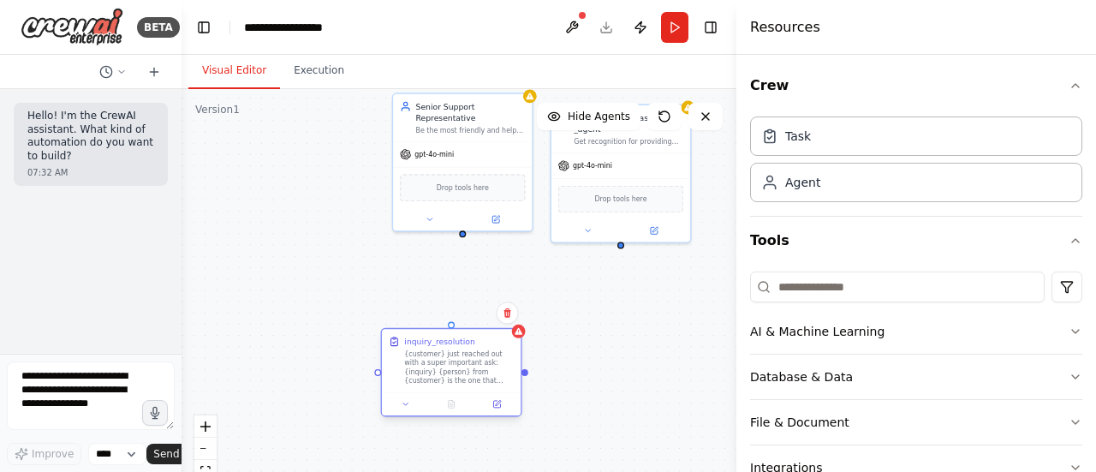
click at [395, 413] on div at bounding box center [451, 403] width 139 height 23
click at [401, 411] on div at bounding box center [451, 403] width 139 height 23
click at [406, 408] on button at bounding box center [405, 404] width 39 height 14
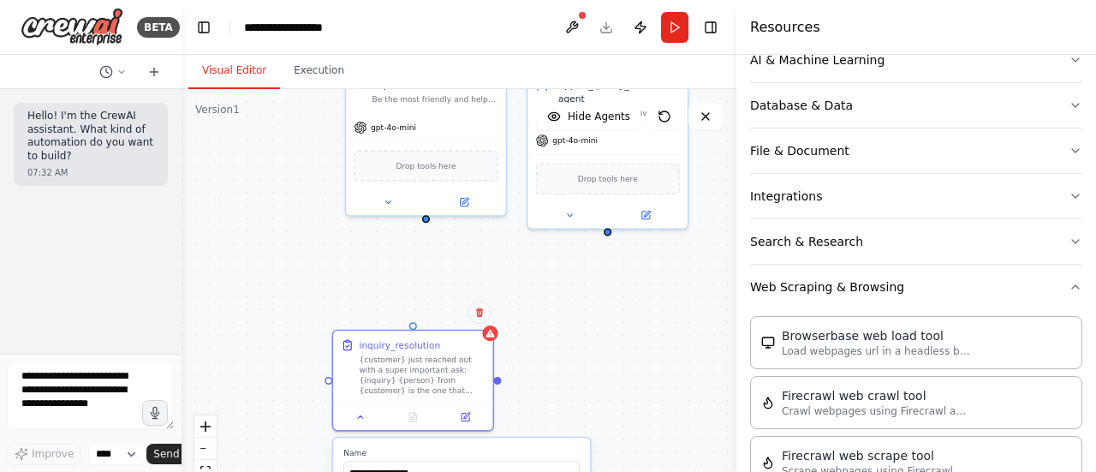
scroll to position [297, 0]
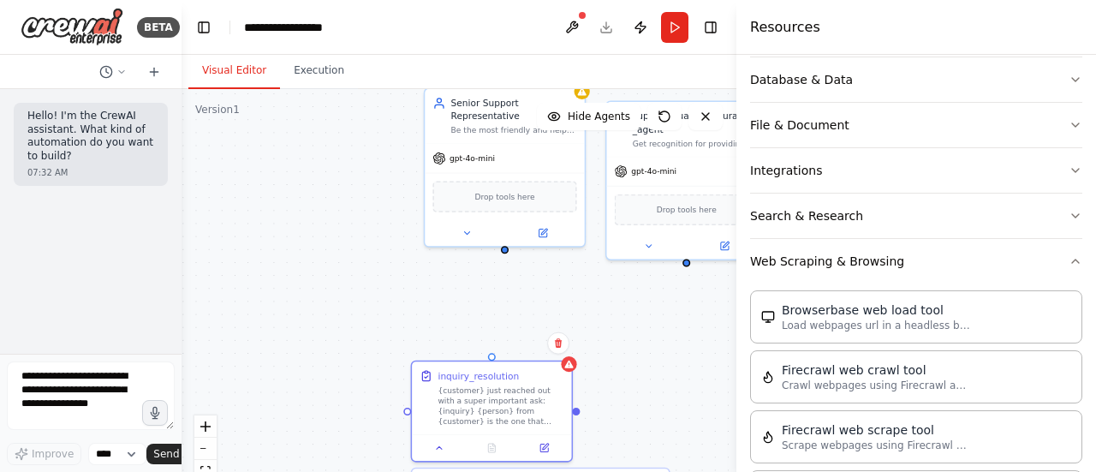
drag, startPoint x: 517, startPoint y: 388, endPoint x: 592, endPoint y: 419, distance: 81.4
click at [592, 419] on div "**********" at bounding box center [458, 303] width 555 height 428
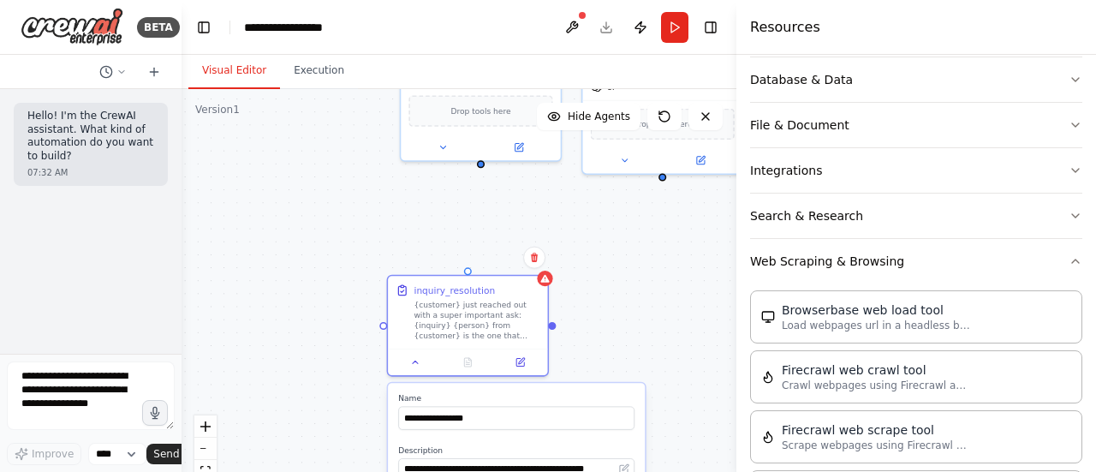
drag, startPoint x: 406, startPoint y: 417, endPoint x: 382, endPoint y: 331, distance: 88.9
click at [382, 331] on div "**********" at bounding box center [458, 303] width 555 height 428
drag, startPoint x: 383, startPoint y: 323, endPoint x: 480, endPoint y: 151, distance: 196.6
click at [479, 157] on div at bounding box center [481, 161] width 8 height 8
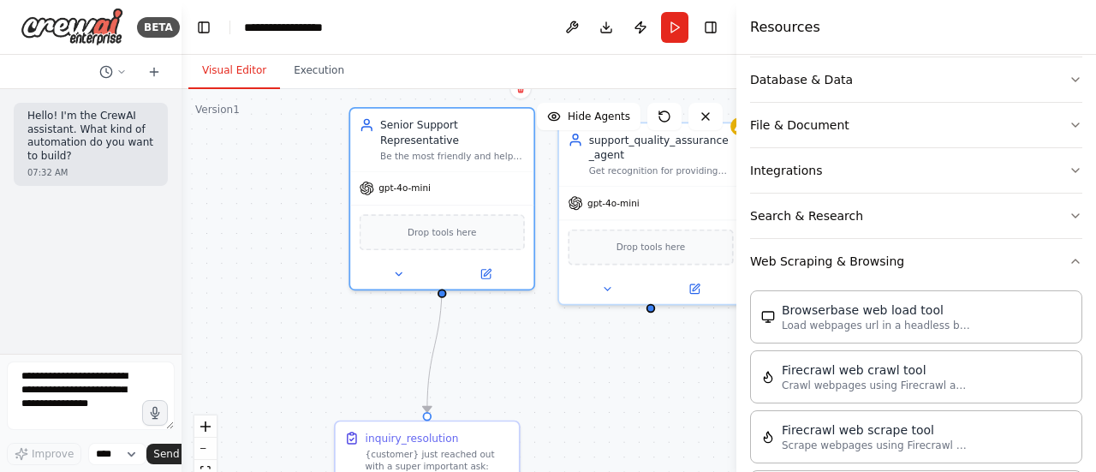
drag, startPoint x: 625, startPoint y: 230, endPoint x: 582, endPoint y: 352, distance: 128.9
click at [582, 352] on div ".deletable-edge-delete-btn { width: 20px; height: 20px; border: 0px solid #ffff…" at bounding box center [458, 303] width 555 height 428
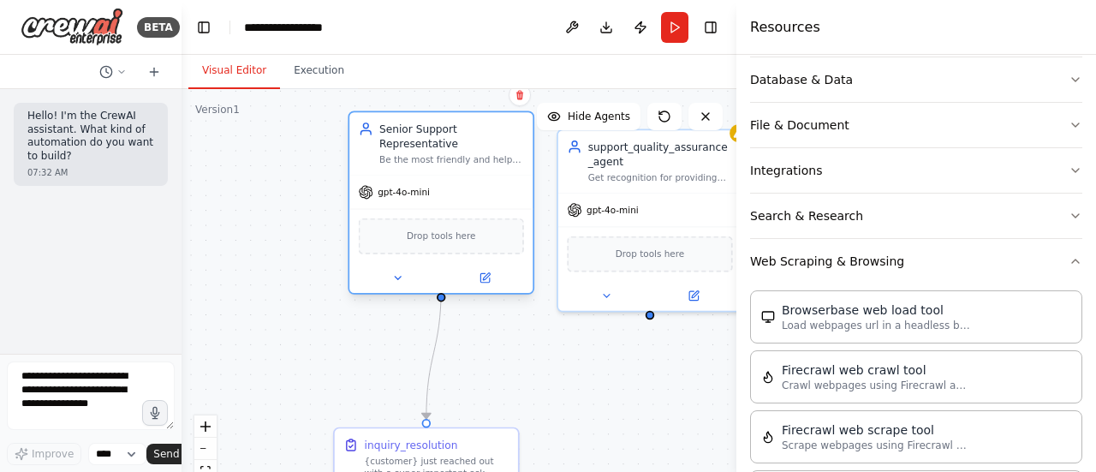
click at [442, 229] on div "Drop tools here" at bounding box center [441, 236] width 165 height 36
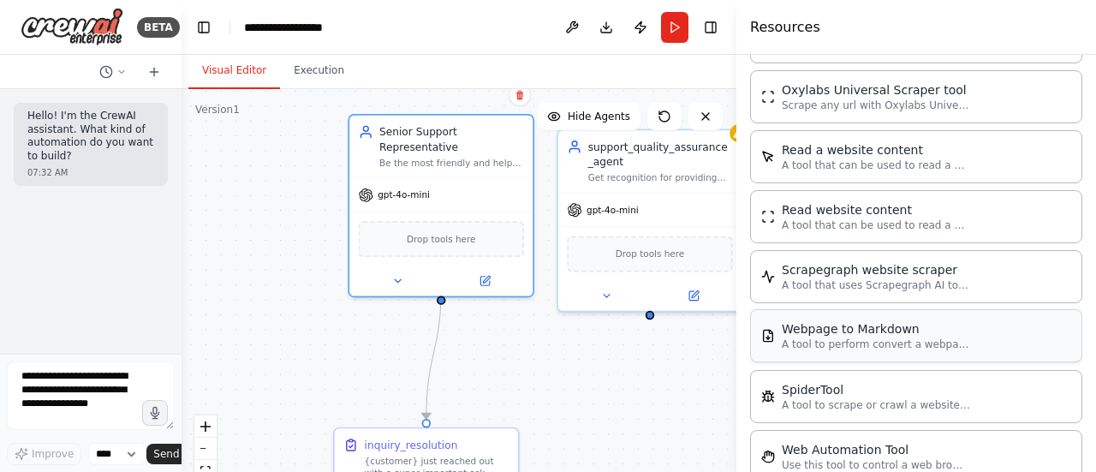
scroll to position [1037, 0]
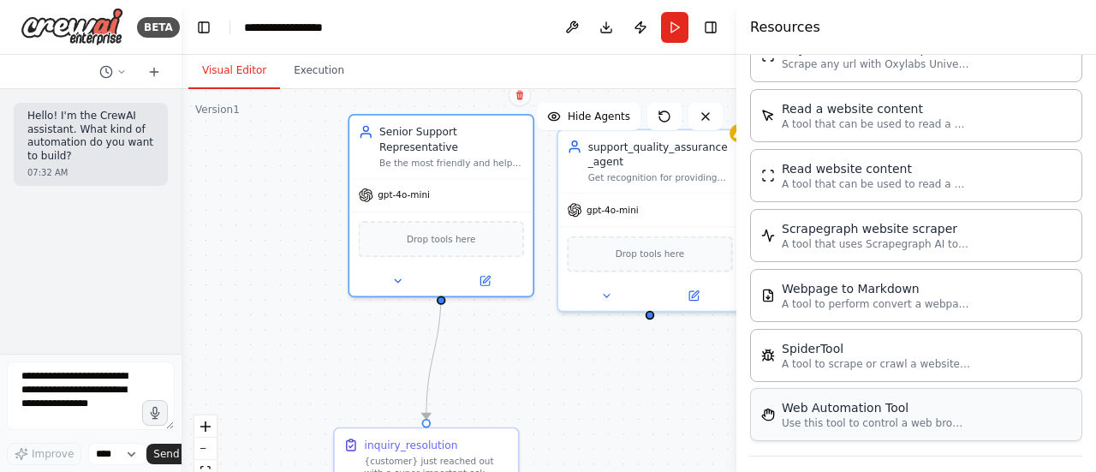
click at [886, 416] on p "Use this tool to control a web browser and interact with websites using natural…" at bounding box center [875, 423] width 188 height 14
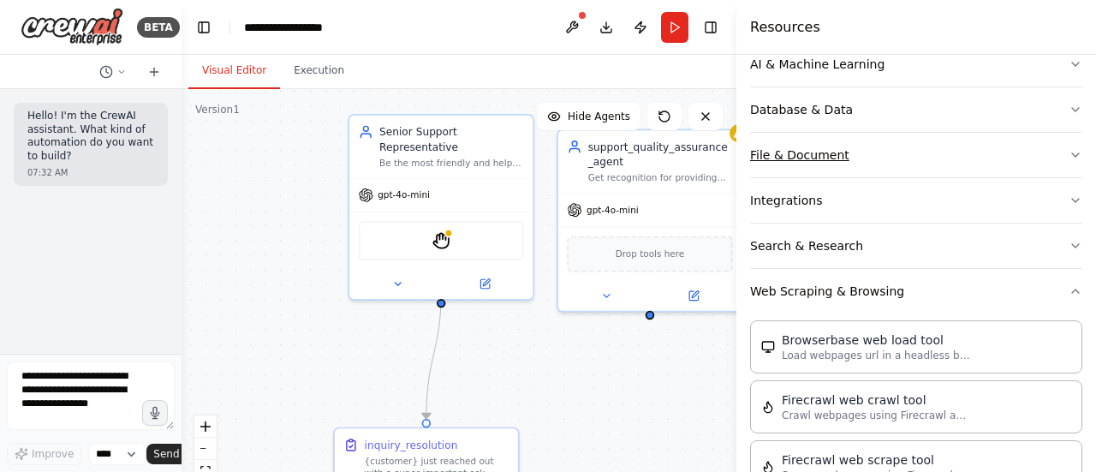
scroll to position [0, 0]
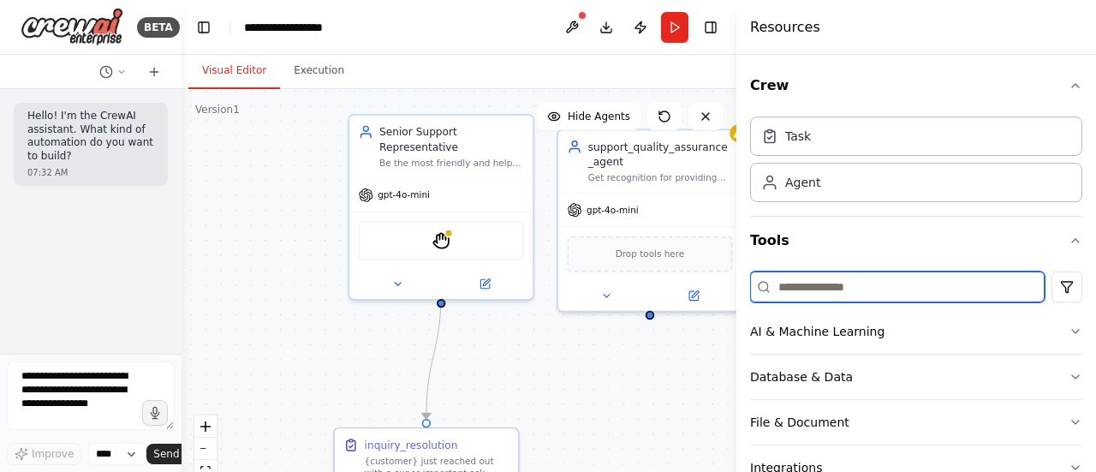
click at [817, 282] on input at bounding box center [897, 286] width 294 height 31
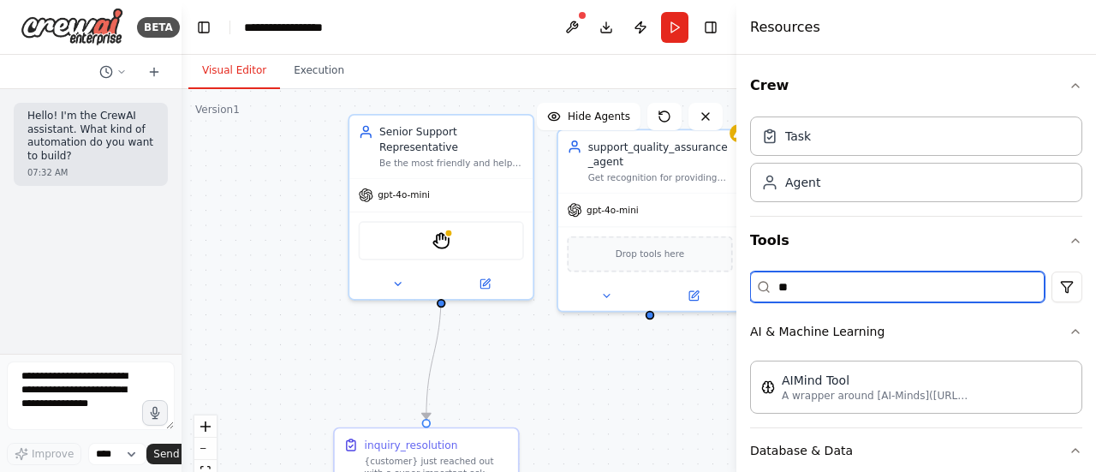
type input "*"
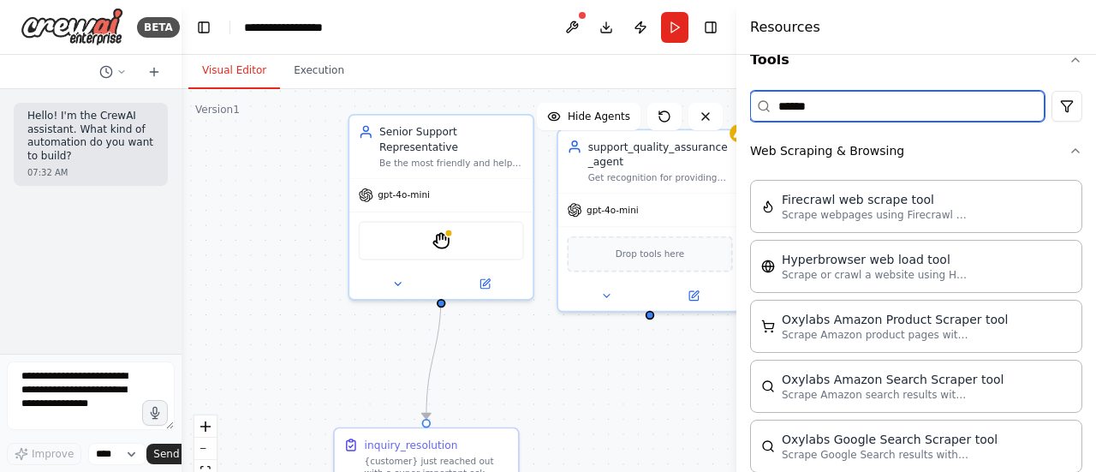
scroll to position [151, 0]
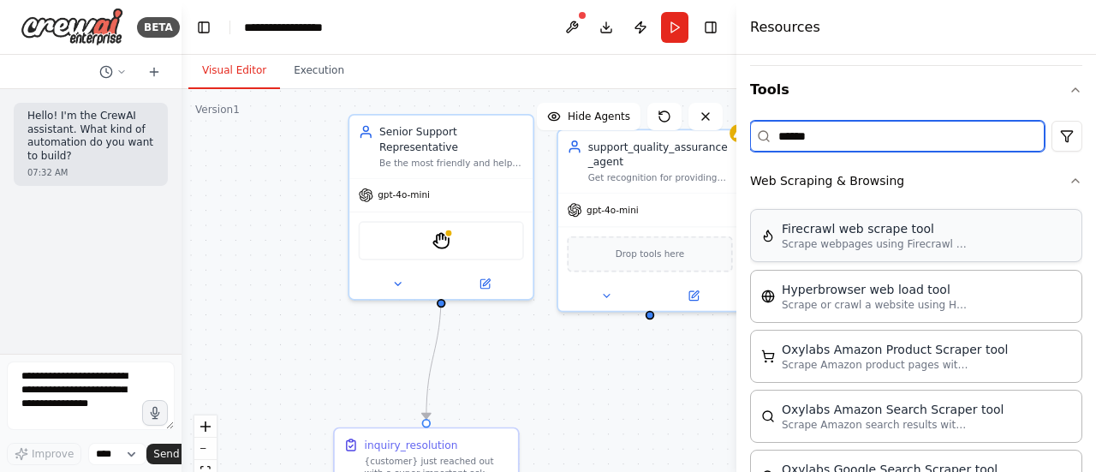
type input "******"
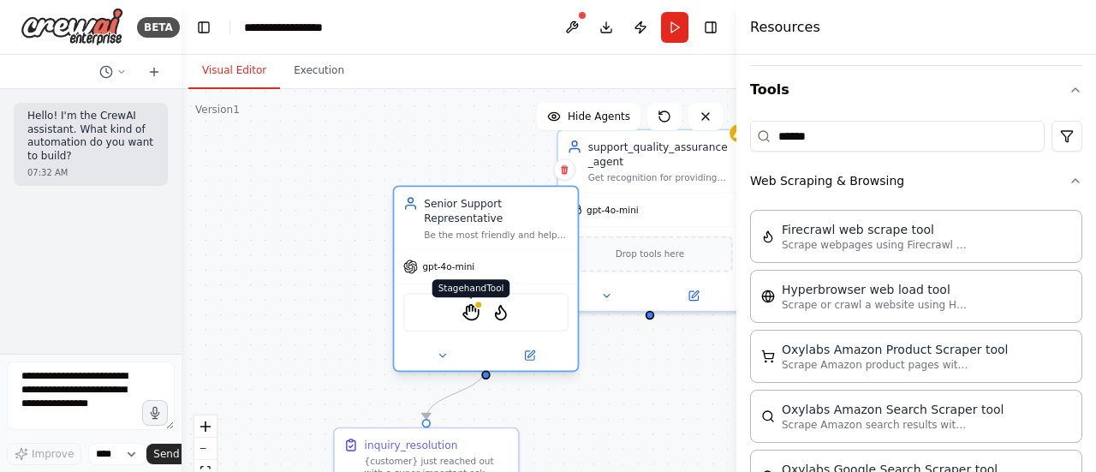
drag, startPoint x: 426, startPoint y: 222, endPoint x: 468, endPoint y: 290, distance: 80.3
click at [469, 303] on img at bounding box center [471, 312] width 18 height 18
click at [468, 303] on img at bounding box center [471, 312] width 18 height 18
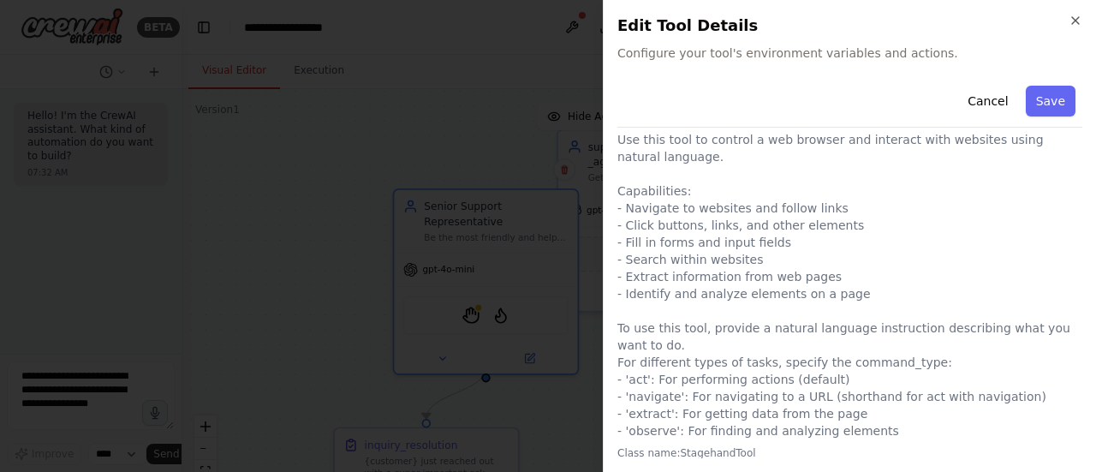
scroll to position [0, 0]
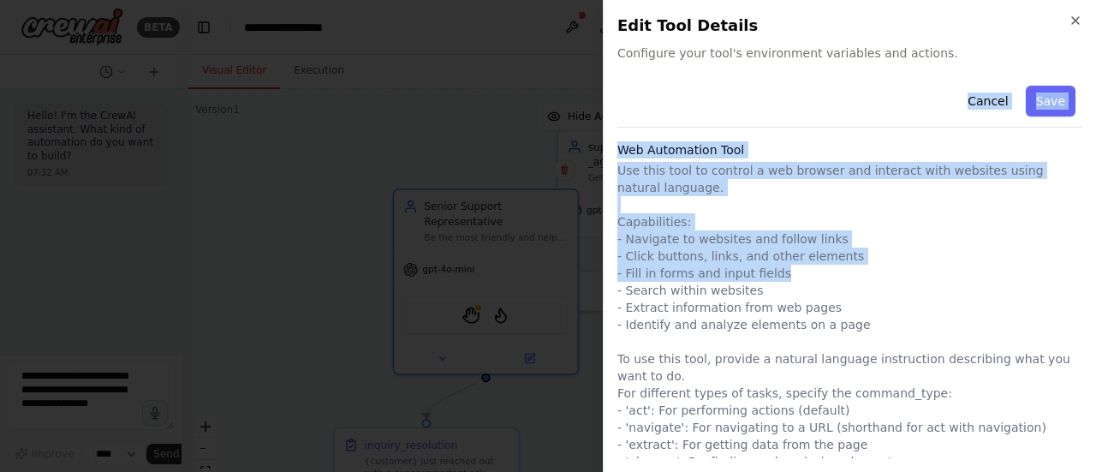
drag, startPoint x: 927, startPoint y: 276, endPoint x: 922, endPoint y: 111, distance: 165.3
click at [922, 111] on div "Cancel Save Web Automation Tool Use this tool to control a web browser and inte…" at bounding box center [849, 336] width 465 height 514
click at [1009, 253] on p "Use this tool to control a web browser and interact with websites using natural…" at bounding box center [849, 316] width 465 height 308
click at [1092, 241] on div "Close Edit Tool Details Configure your tool's environment variables and actions…" at bounding box center [849, 236] width 493 height 472
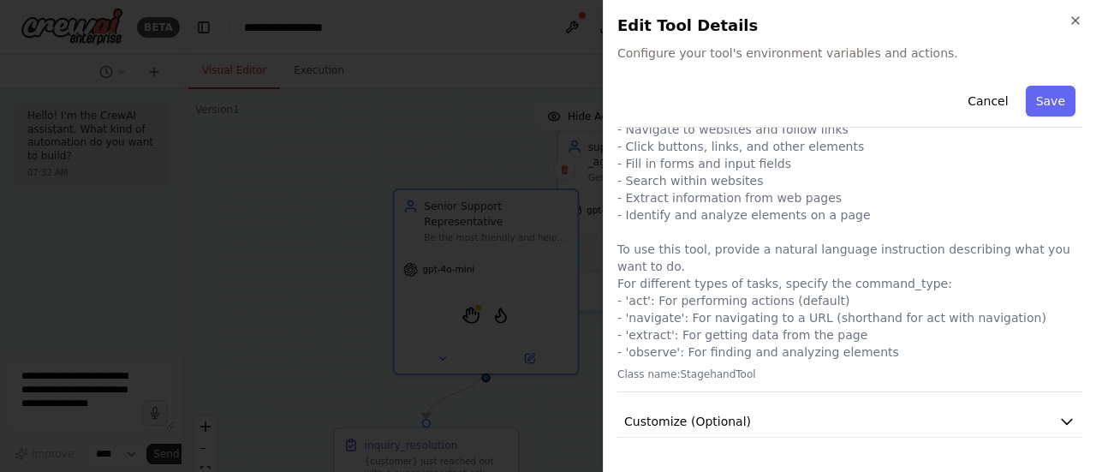
scroll to position [146, 0]
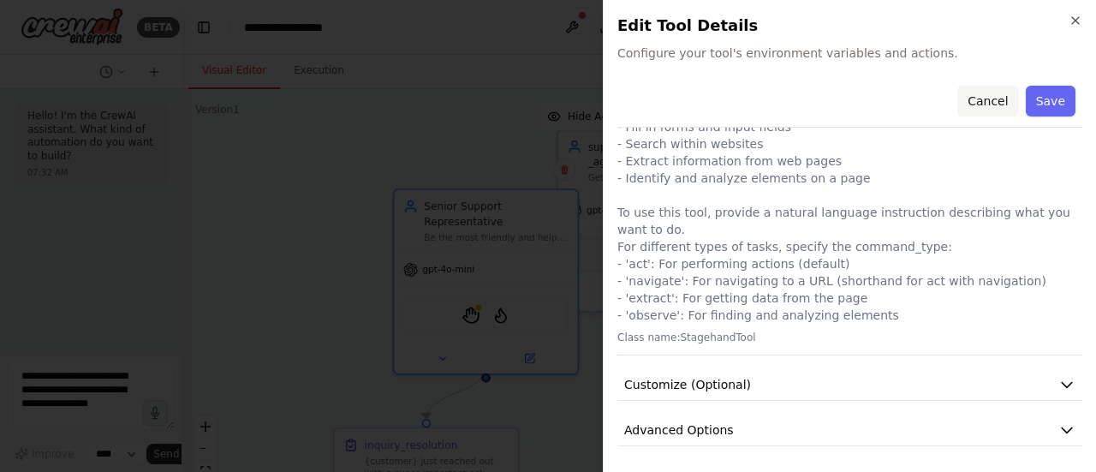
click at [977, 98] on button "Cancel" at bounding box center [987, 101] width 61 height 31
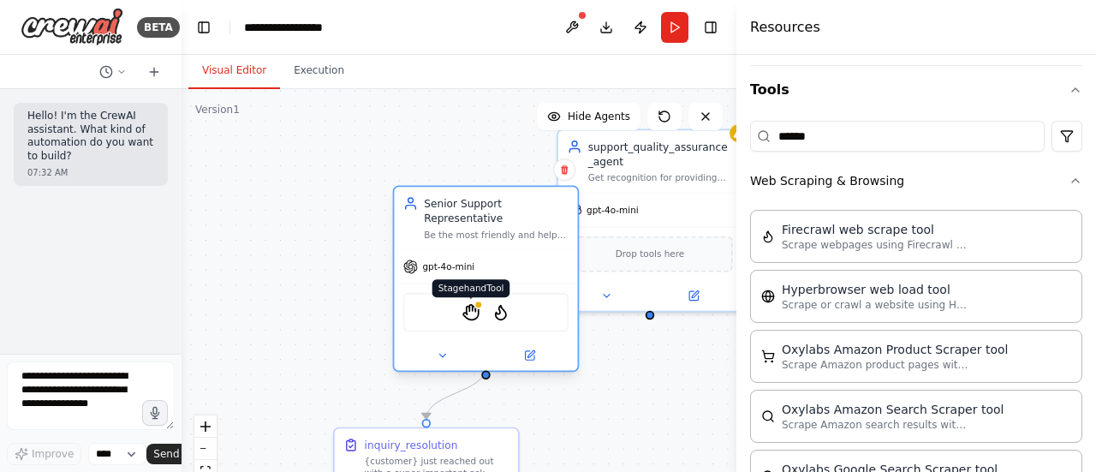
click at [478, 300] on div at bounding box center [478, 304] width 9 height 9
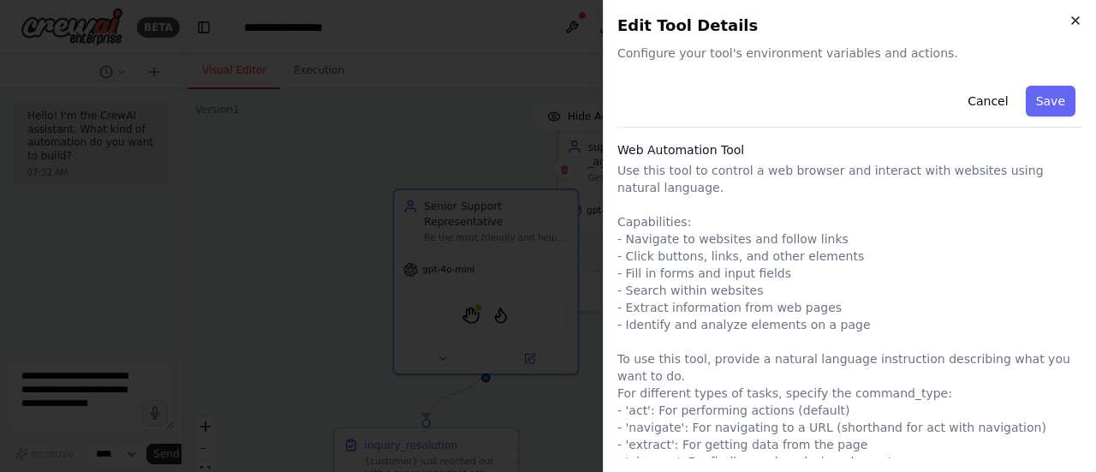
click at [1070, 24] on icon "button" at bounding box center [1075, 21] width 14 height 14
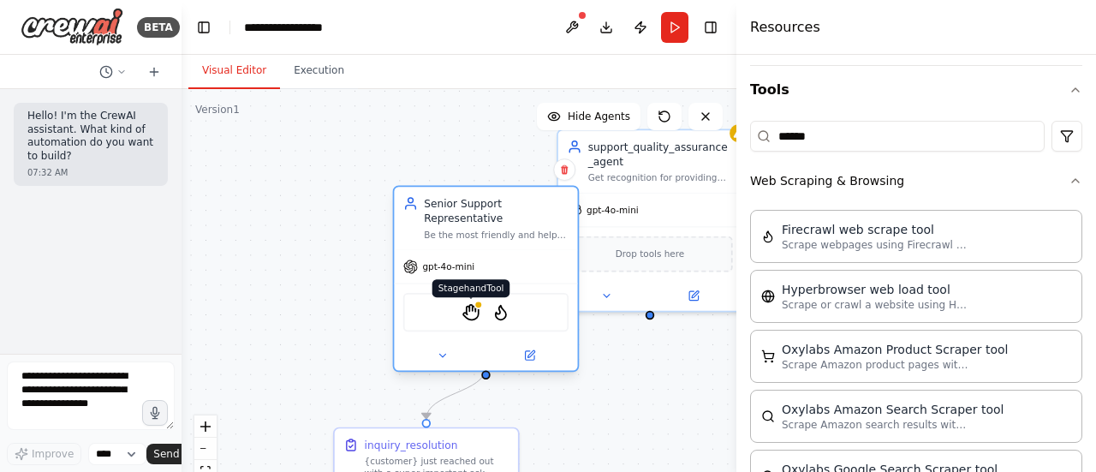
click at [470, 303] on img at bounding box center [471, 312] width 18 height 18
click at [447, 349] on icon at bounding box center [443, 355] width 12 height 12
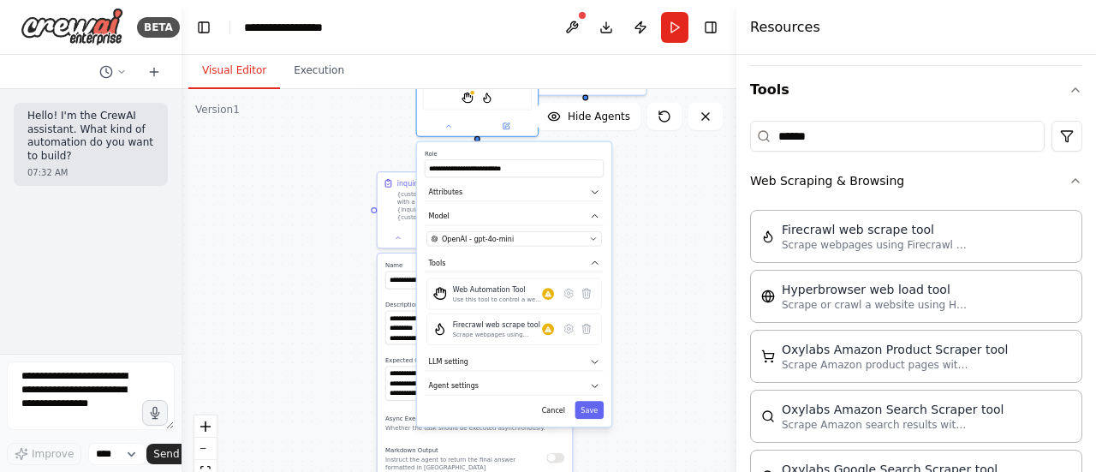
drag, startPoint x: 686, startPoint y: 371, endPoint x: 661, endPoint y: 154, distance: 218.0
click at [661, 154] on div ".deletable-edge-delete-btn { width: 20px; height: 20px; border: 0px solid #ffff…" at bounding box center [458, 303] width 555 height 428
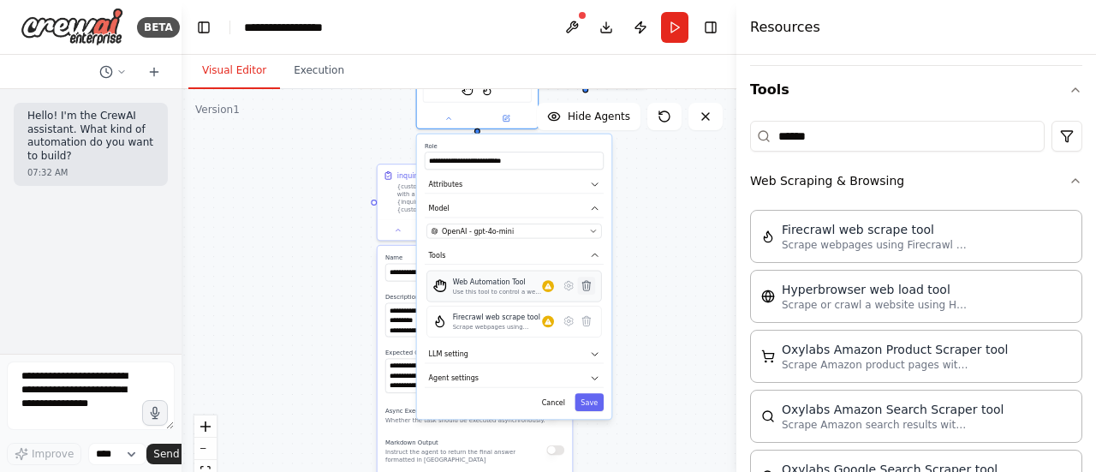
click at [585, 281] on icon at bounding box center [586, 285] width 8 height 9
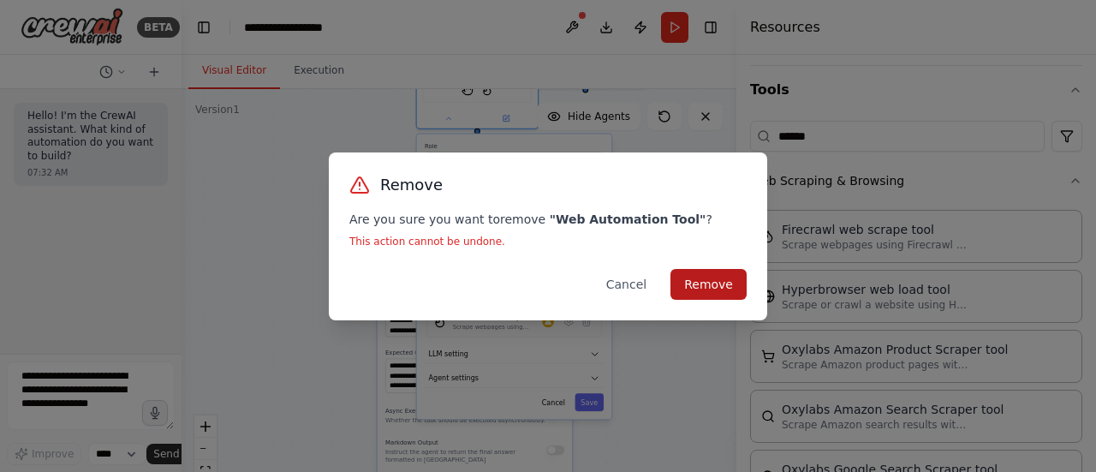
click at [704, 282] on button "Remove" at bounding box center [708, 284] width 76 height 31
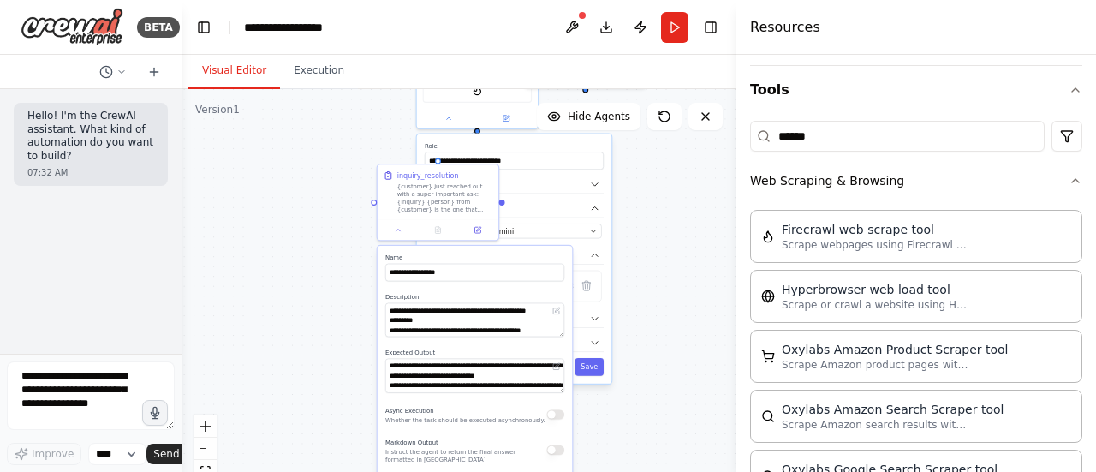
click at [680, 298] on div ".deletable-edge-delete-btn { width: 20px; height: 20px; border: 0px solid #ffff…" at bounding box center [458, 303] width 555 height 428
click at [593, 358] on button "Save" at bounding box center [588, 367] width 29 height 18
click at [395, 232] on button at bounding box center [397, 228] width 33 height 12
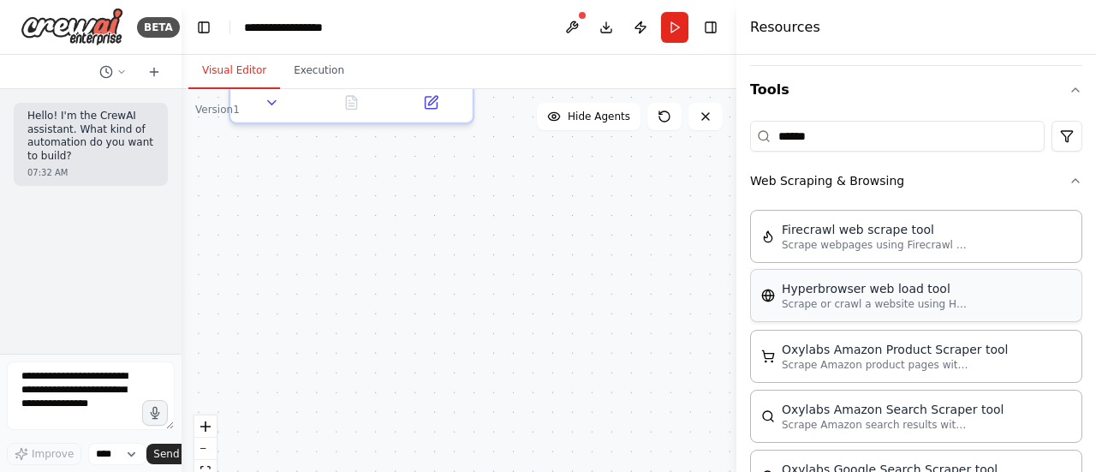
scroll to position [0, 0]
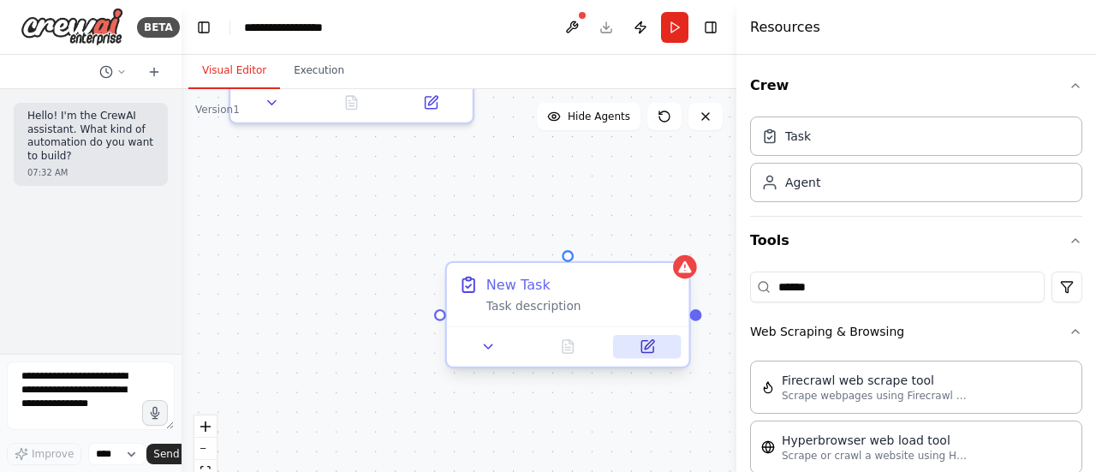
click at [644, 347] on icon at bounding box center [648, 344] width 9 height 9
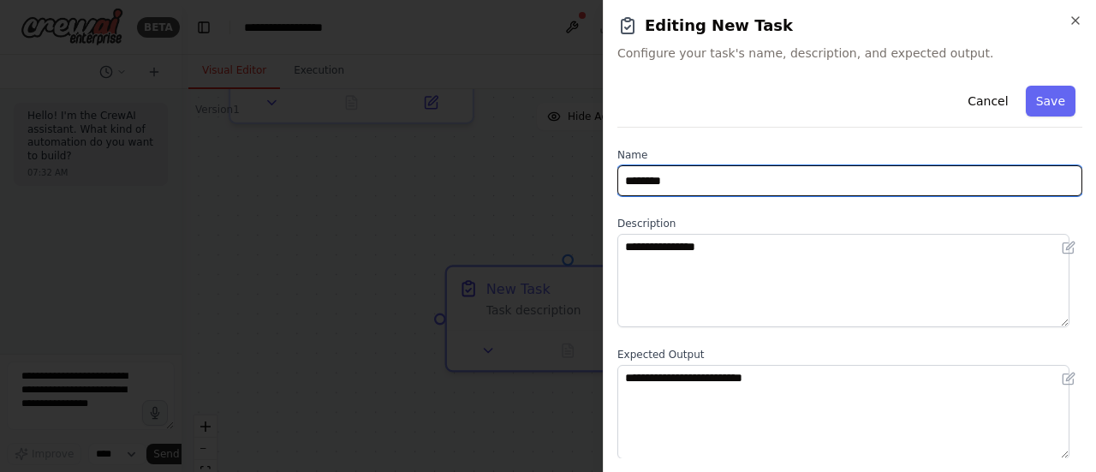
drag, startPoint x: 690, startPoint y: 189, endPoint x: 495, endPoint y: 172, distance: 195.9
click at [495, 172] on body "**********" at bounding box center [548, 236] width 1096 height 472
paste input "**********"
type input "**********"
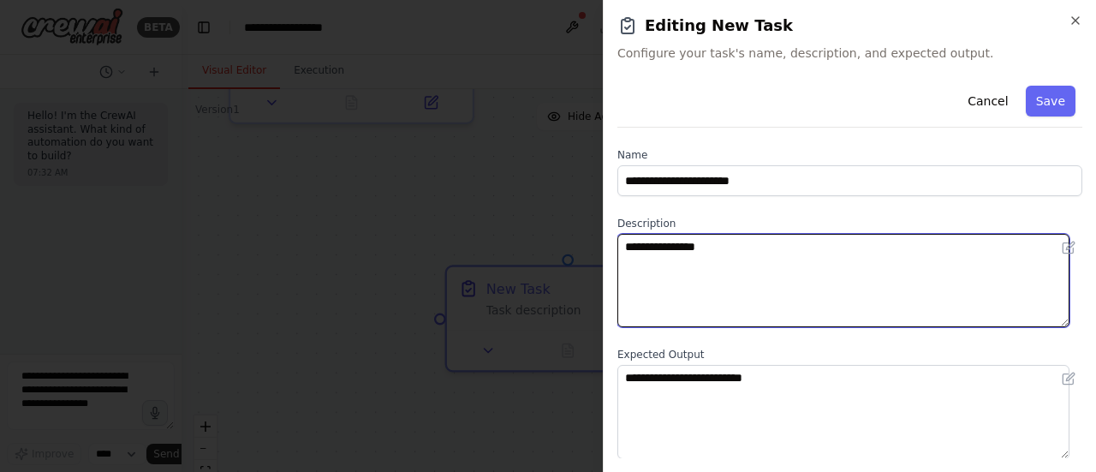
drag, startPoint x: 763, startPoint y: 280, endPoint x: 545, endPoint y: 264, distance: 217.9
click at [545, 264] on body "**********" at bounding box center [548, 236] width 1096 height 472
paste textarea "**********"
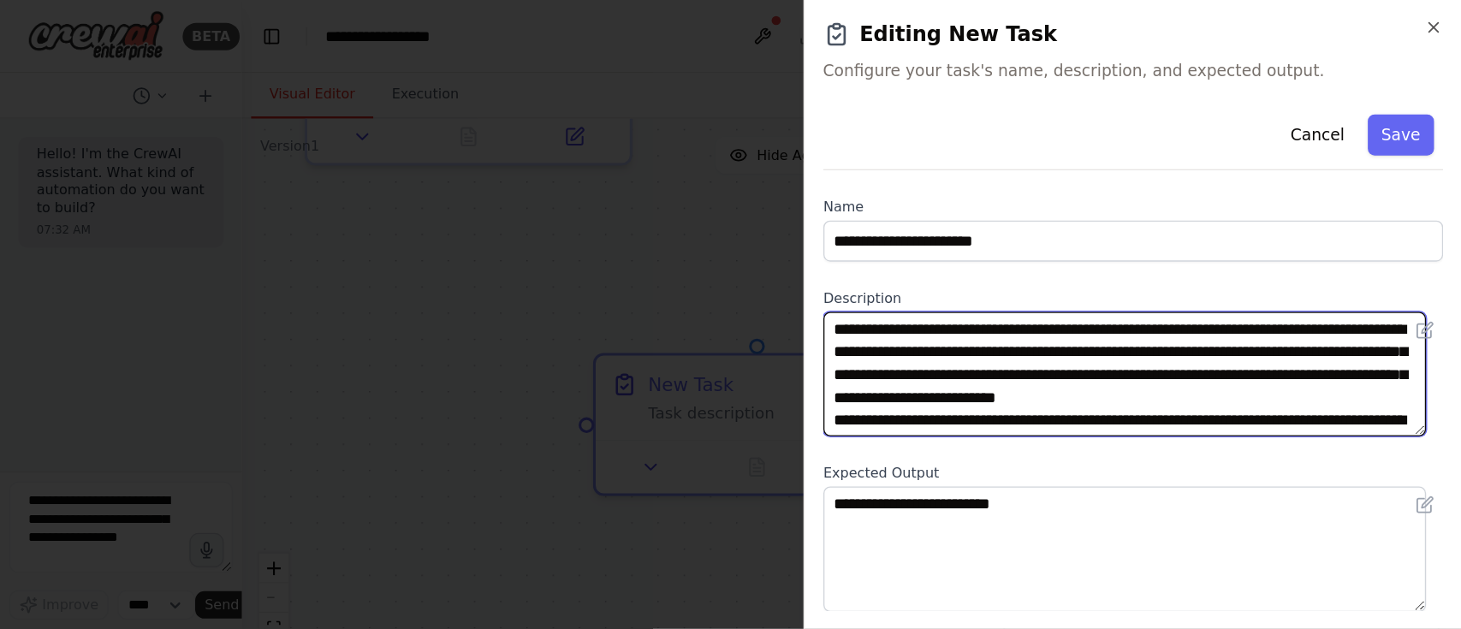
scroll to position [30, 0]
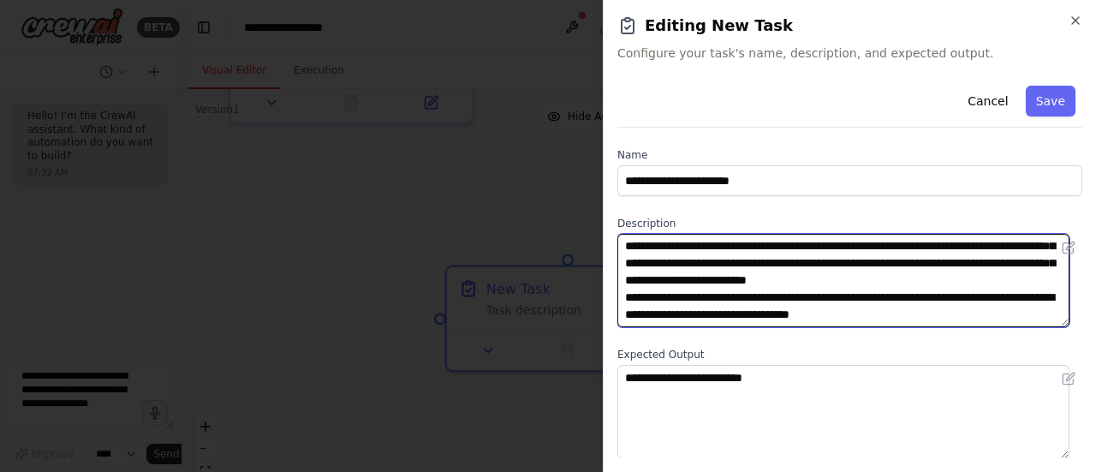
type textarea "**********"
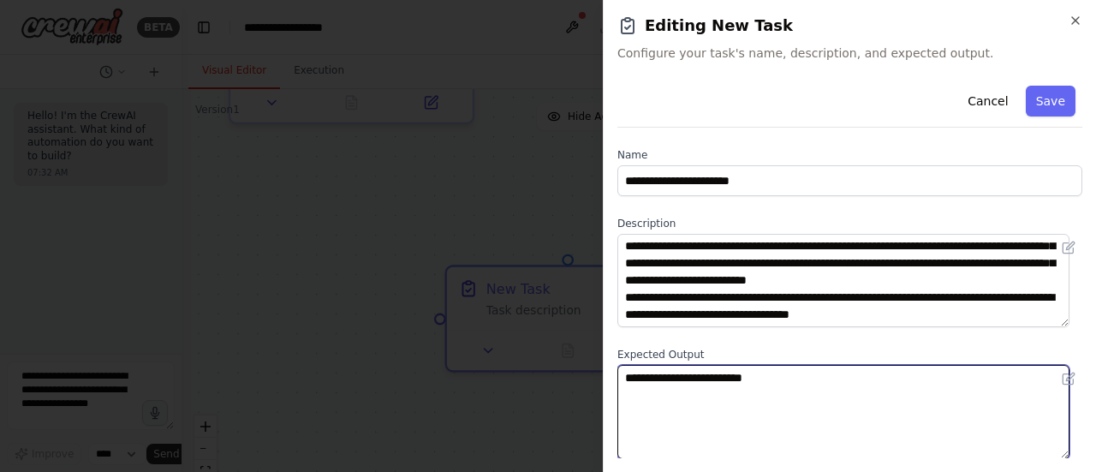
click at [714, 373] on textarea "**********" at bounding box center [843, 411] width 452 height 93
drag, startPoint x: 771, startPoint y: 376, endPoint x: 389, endPoint y: 378, distance: 381.7
click at [389, 378] on body "**********" at bounding box center [548, 236] width 1096 height 472
paste textarea "**********"
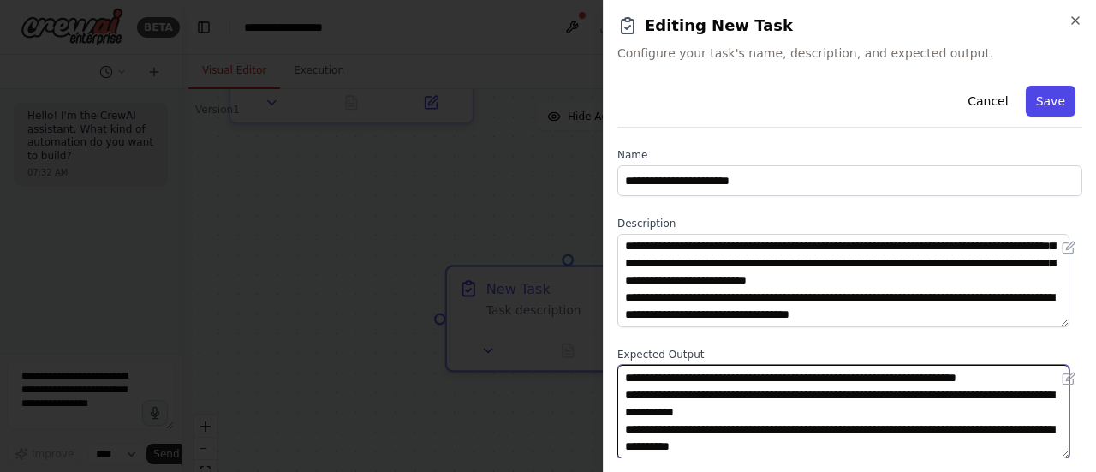
type textarea "**********"
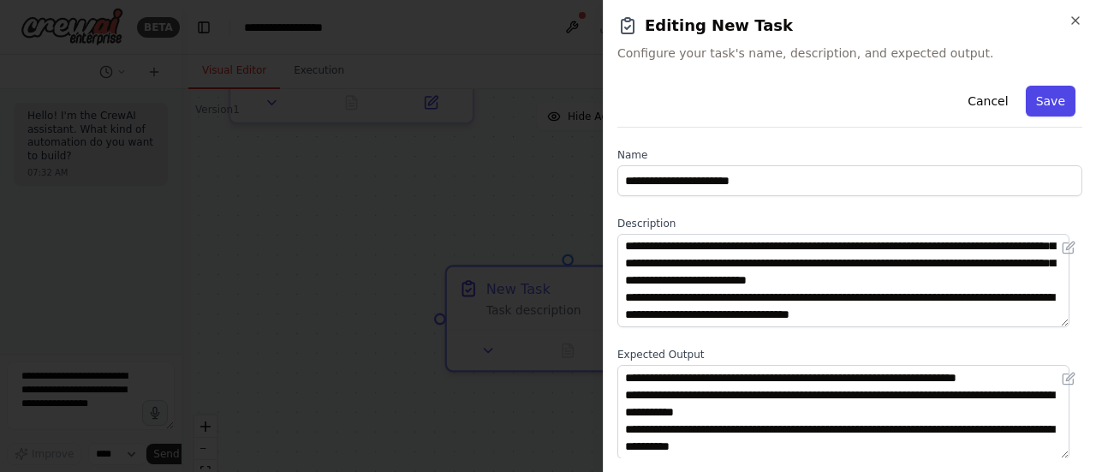
click at [1045, 99] on button "Save" at bounding box center [1050, 101] width 50 height 31
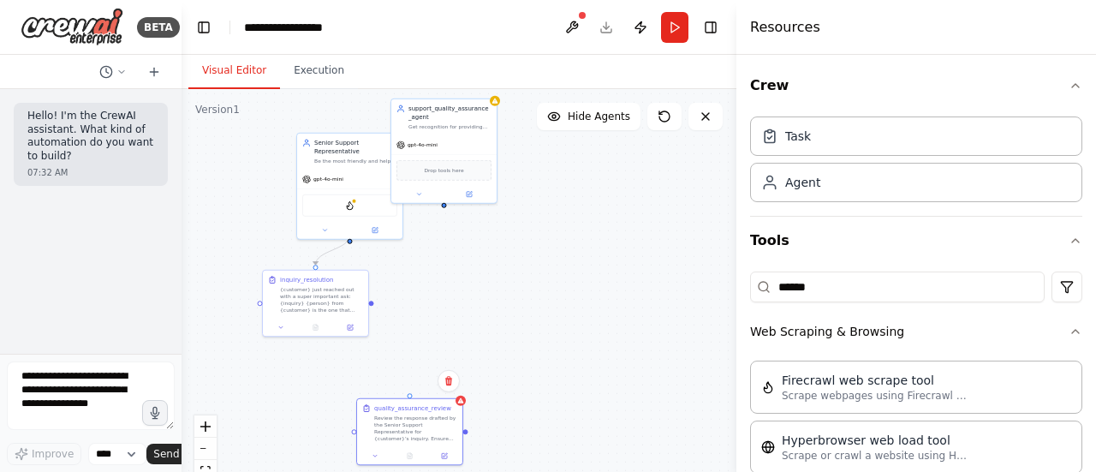
drag, startPoint x: 685, startPoint y: 194, endPoint x: 549, endPoint y: 328, distance: 190.0
click at [552, 325] on div ".deletable-edge-delete-btn { width: 20px; height: 20px; border: 0px solid #ffff…" at bounding box center [458, 303] width 555 height 428
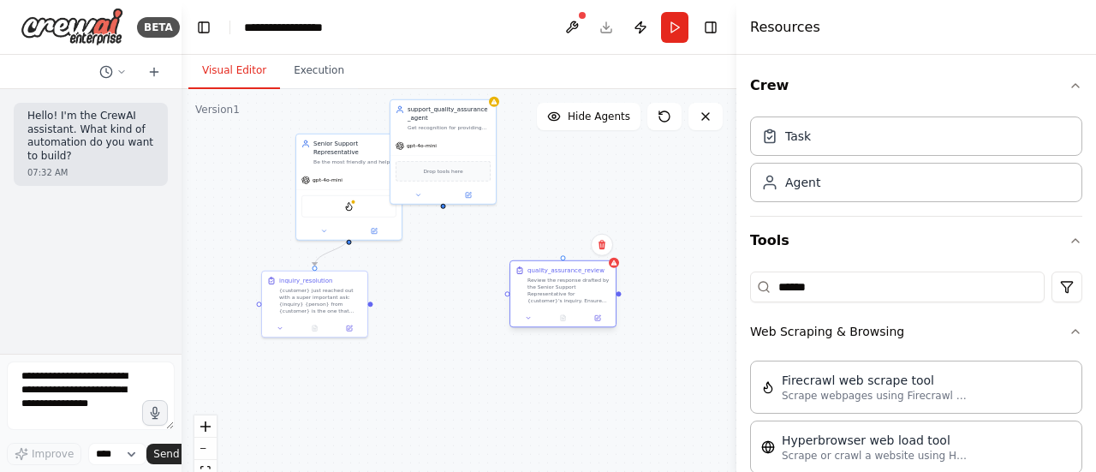
drag, startPoint x: 413, startPoint y: 410, endPoint x: 571, endPoint y: 283, distance: 202.1
click at [571, 283] on div "quality_assurance_review Review the response drafted by the Senior Support Repr…" at bounding box center [568, 285] width 83 height 38
drag, startPoint x: 563, startPoint y: 268, endPoint x: 447, endPoint y: 206, distance: 131.7
click at [447, 206] on div ".deletable-edge-delete-btn { width: 20px; height: 20px; border: 0px solid #ffff…" at bounding box center [458, 303] width 555 height 428
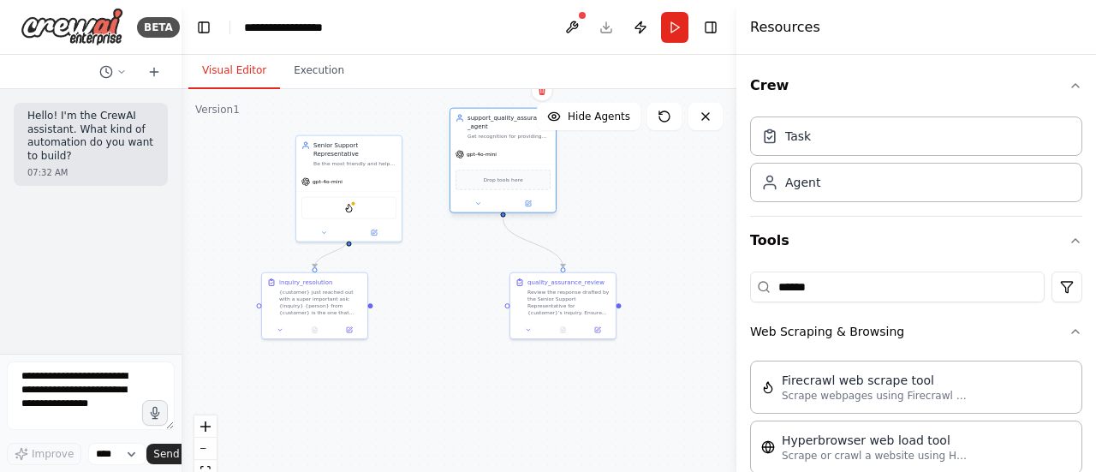
drag, startPoint x: 496, startPoint y: 150, endPoint x: 483, endPoint y: 127, distance: 26.9
click at [483, 127] on div "support_quality_assurance_agent" at bounding box center [508, 122] width 83 height 17
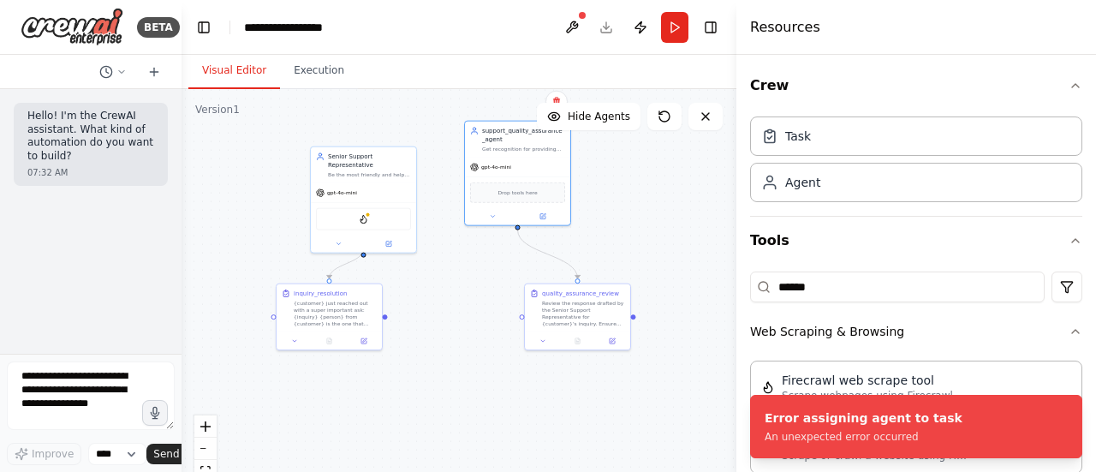
drag, startPoint x: 408, startPoint y: 166, endPoint x: 424, endPoint y: 178, distance: 19.5
click at [424, 178] on div ".deletable-edge-delete-btn { width: 20px; height: 20px; border: 0px solid #ffff…" at bounding box center [458, 303] width 555 height 428
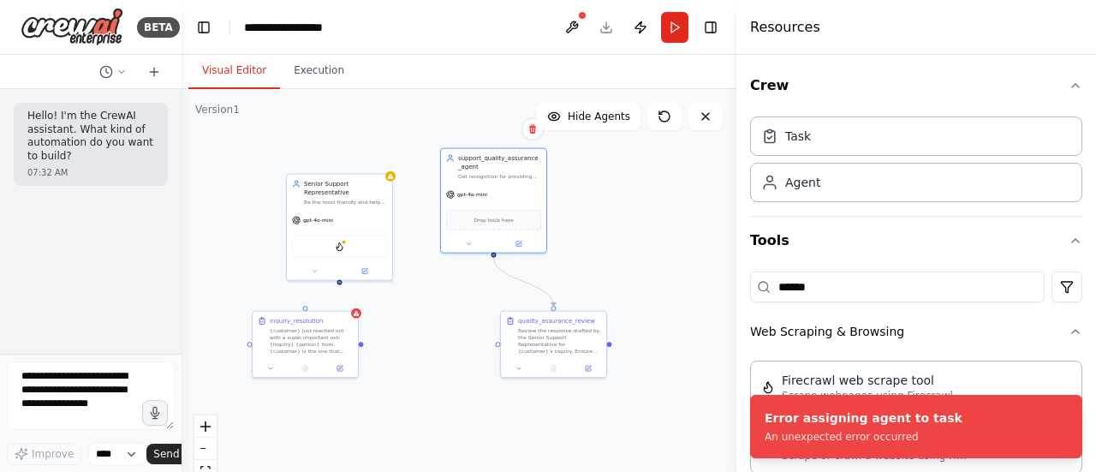
drag, startPoint x: 363, startPoint y: 248, endPoint x: 337, endPoint y: 280, distance: 40.8
click at [336, 281] on div ".deletable-edge-delete-btn { width: 20px; height: 20px; border: 0px solid #ffff…" at bounding box center [458, 303] width 555 height 428
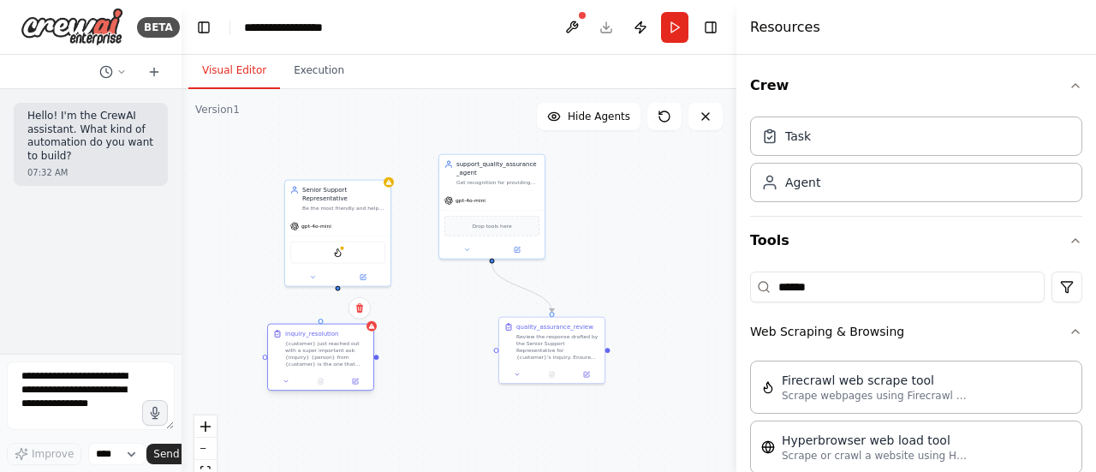
drag, startPoint x: 306, startPoint y: 316, endPoint x: 325, endPoint y: 325, distance: 21.8
click at [325, 325] on div "inquiry_resolution {customer} just reached out with a super important ask: {inq…" at bounding box center [320, 348] width 105 height 48
drag, startPoint x: 336, startPoint y: 280, endPoint x: 322, endPoint y: 324, distance: 46.8
click at [442, 295] on div ".deletable-edge-delete-btn { width: 20px; height: 20px; border: 0px solid #ffff…" at bounding box center [458, 303] width 555 height 428
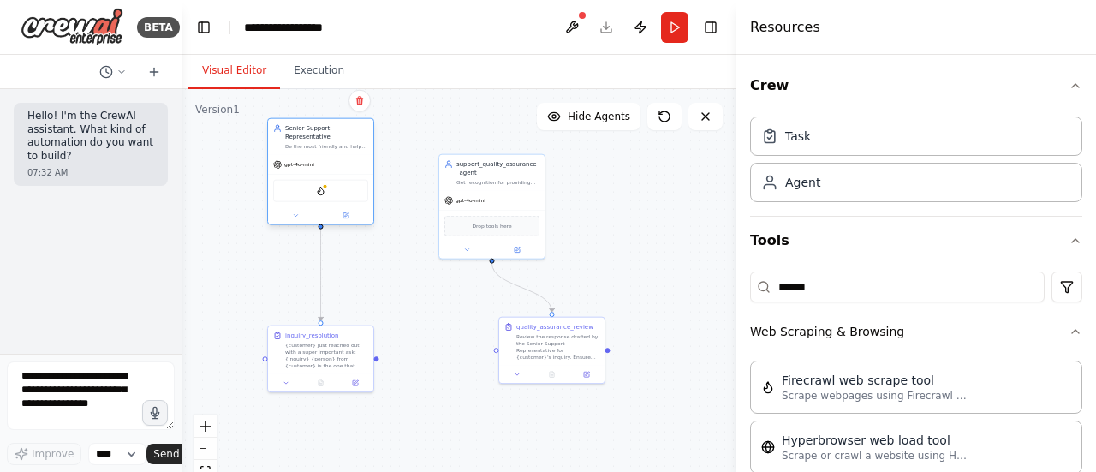
drag, startPoint x: 351, startPoint y: 193, endPoint x: 339, endPoint y: 131, distance: 63.6
click at [339, 131] on div "Senior Support Representative Be the most friendly and helpful support represen…" at bounding box center [326, 137] width 83 height 26
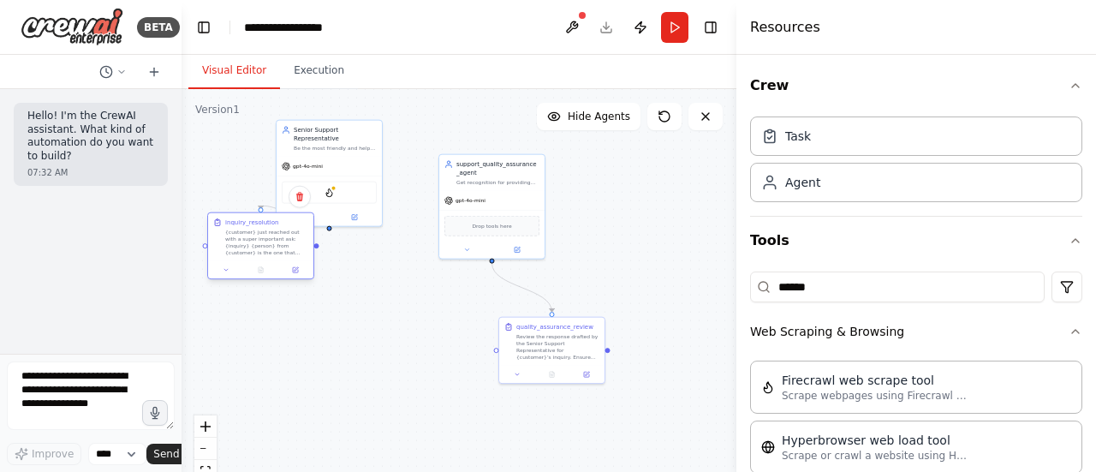
drag, startPoint x: 248, startPoint y: 299, endPoint x: 213, endPoint y: 221, distance: 85.4
click at [215, 221] on icon at bounding box center [217, 223] width 5 height 6
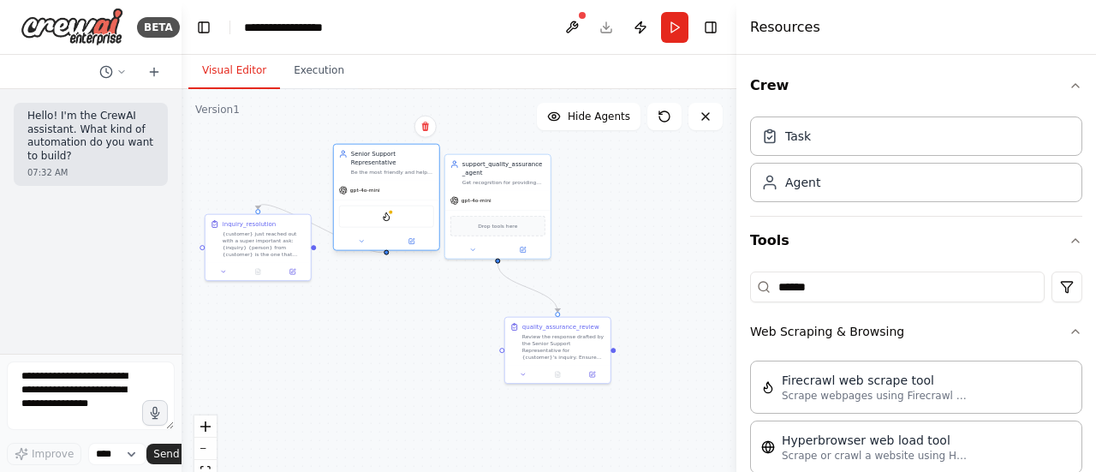
drag, startPoint x: 401, startPoint y: 177, endPoint x: 410, endPoint y: 162, distance: 17.6
click at [410, 162] on div "Senior Support Representative Be the most friendly and helpful support represen…" at bounding box center [392, 163] width 83 height 26
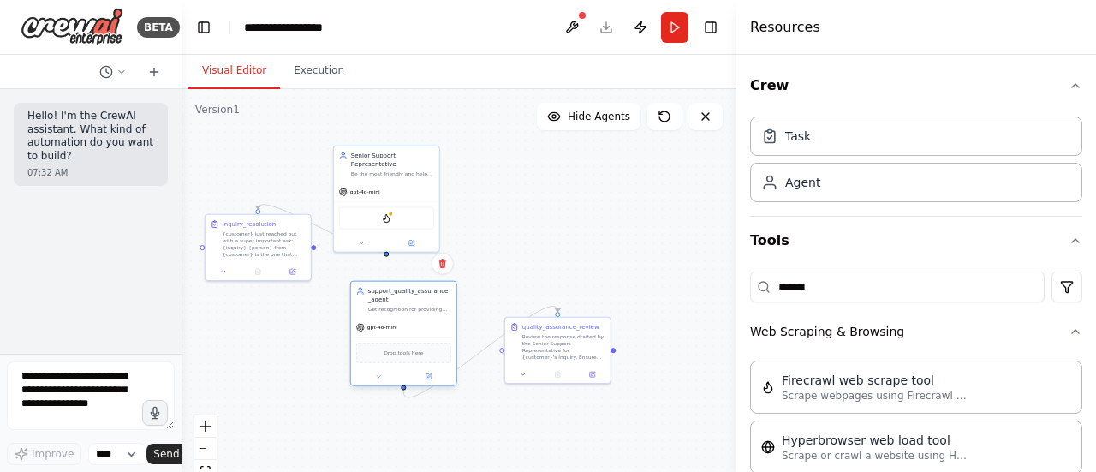
drag, startPoint x: 476, startPoint y: 246, endPoint x: 391, endPoint y: 300, distance: 100.9
click at [391, 300] on div "support_quality_assurance_agent" at bounding box center [409, 295] width 83 height 17
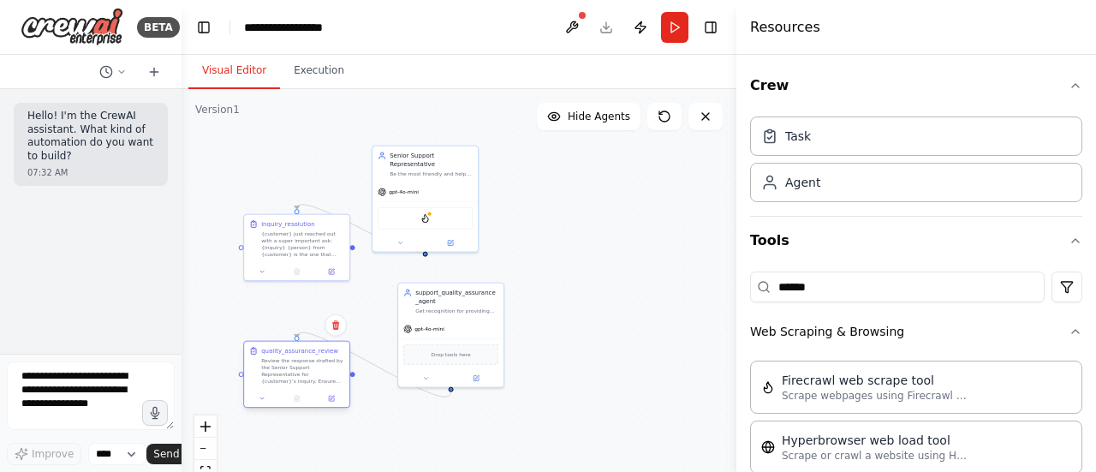
drag, startPoint x: 538, startPoint y: 330, endPoint x: 276, endPoint y: 364, distance: 264.1
click at [276, 364] on div "quality_assurance_review Review the response drafted by the Senior Support Repr…" at bounding box center [302, 366] width 83 height 38
click at [308, 69] on button "Execution" at bounding box center [319, 71] width 78 height 36
click at [233, 76] on button "Visual Editor" at bounding box center [234, 71] width 92 height 36
click at [663, 26] on button "Run" at bounding box center [674, 27] width 27 height 31
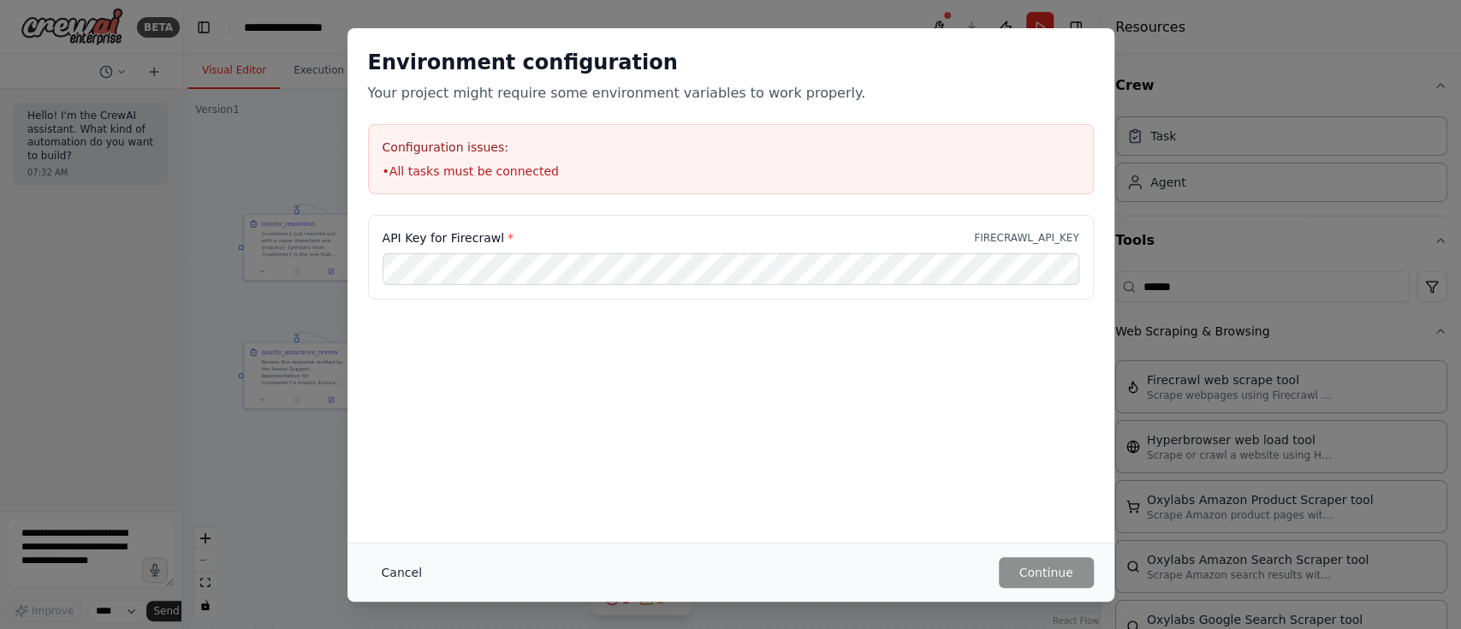
click at [397, 471] on button "Cancel" at bounding box center [402, 572] width 68 height 31
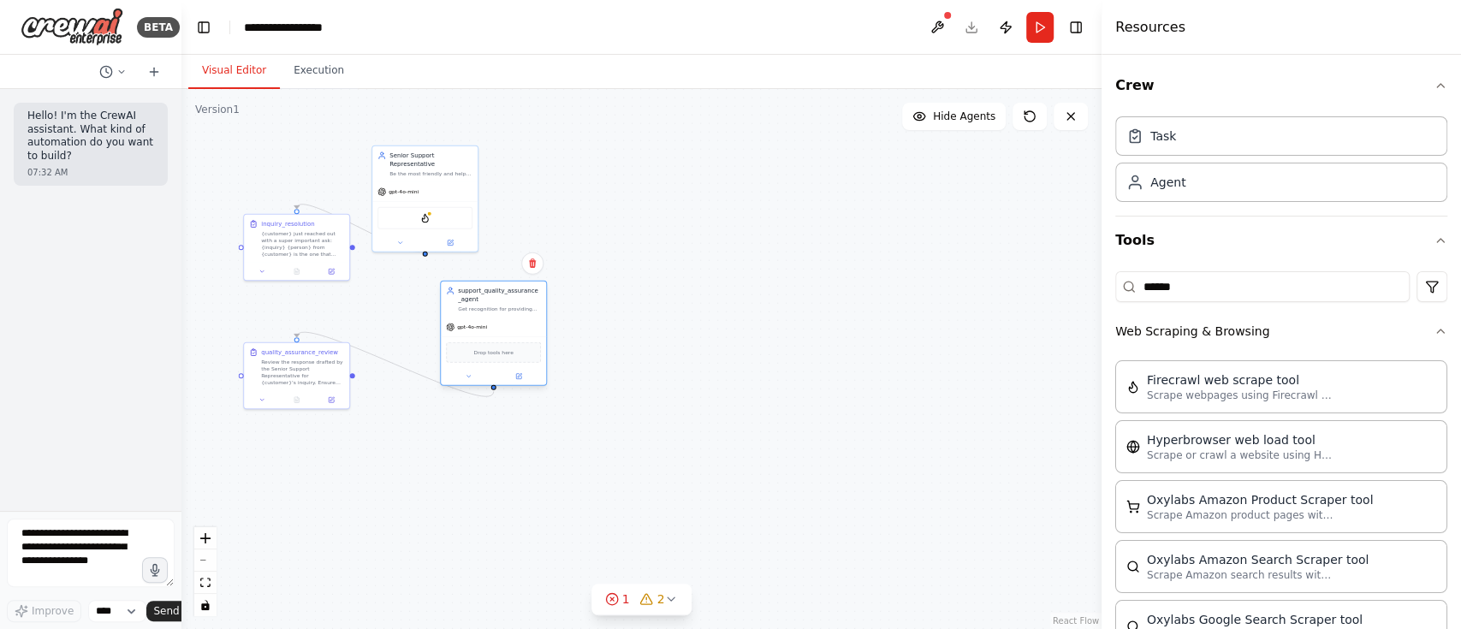
drag, startPoint x: 423, startPoint y: 298, endPoint x: 567, endPoint y: 300, distance: 144.7
click at [541, 300] on div "support_quality_assurance_agent" at bounding box center [499, 295] width 83 height 17
click at [452, 367] on icon "Edge from 976c7eea-8cf7-43e1-a917-462b80947212 to f5c24932-1ab6-48a8-9bd8-a67fa…" at bounding box center [442, 364] width 291 height 64
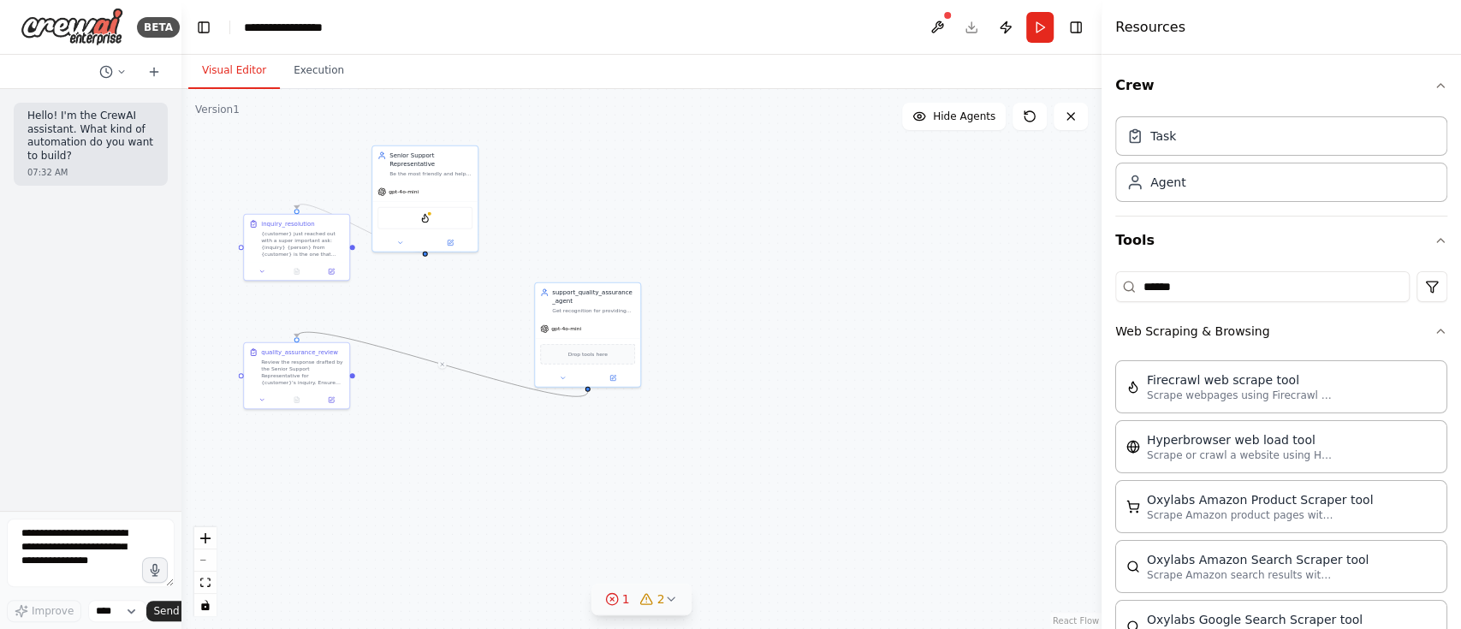
click at [671, 471] on icon at bounding box center [671, 599] width 14 height 14
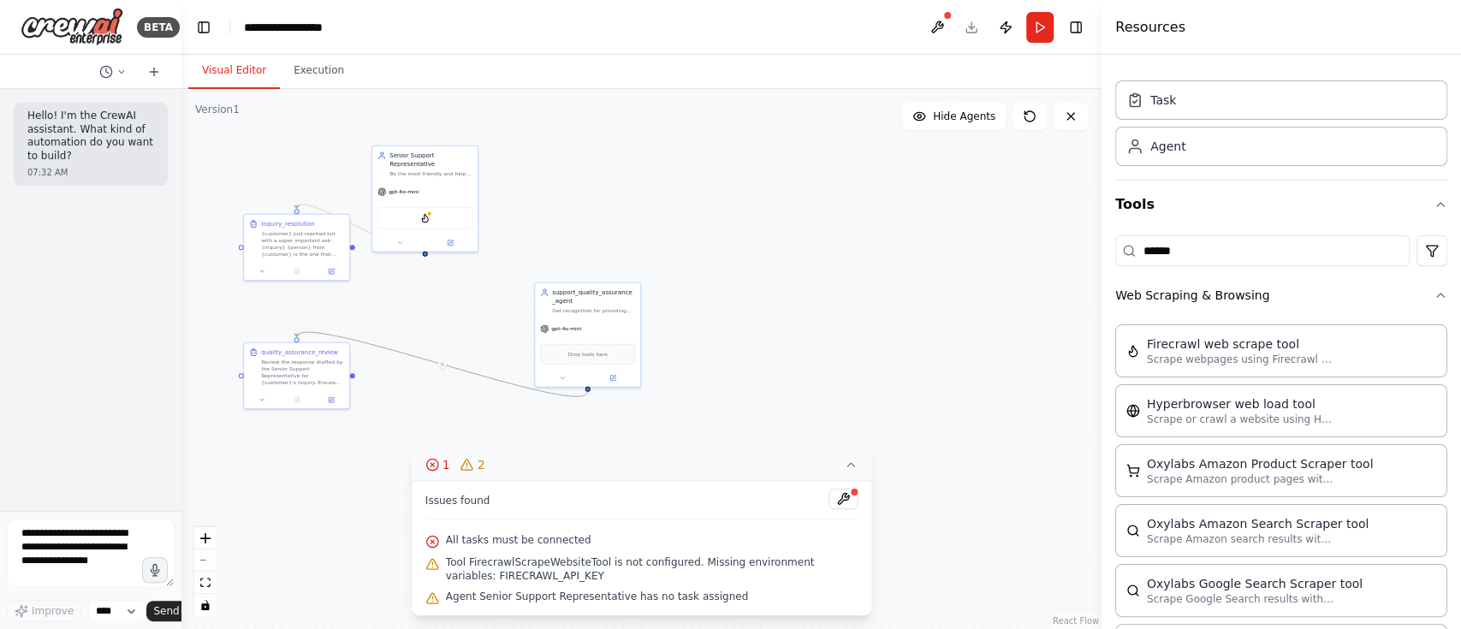
scroll to position [0, 0]
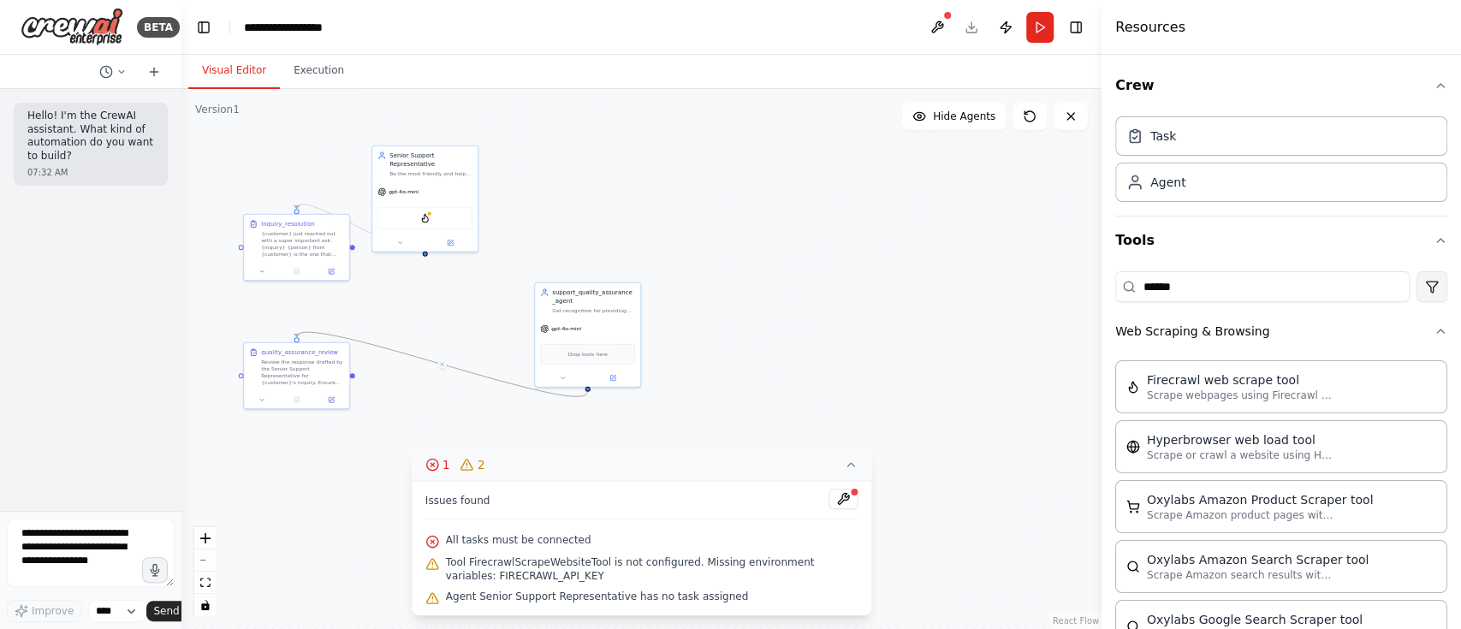
click at [1095, 277] on html "**********" at bounding box center [730, 314] width 1461 height 629
click at [1095, 388] on div "Integrations" at bounding box center [1347, 384] width 156 height 27
click at [1095, 285] on input "******" at bounding box center [1262, 286] width 294 height 31
click at [1095, 288] on html "**********" at bounding box center [730, 314] width 1461 height 629
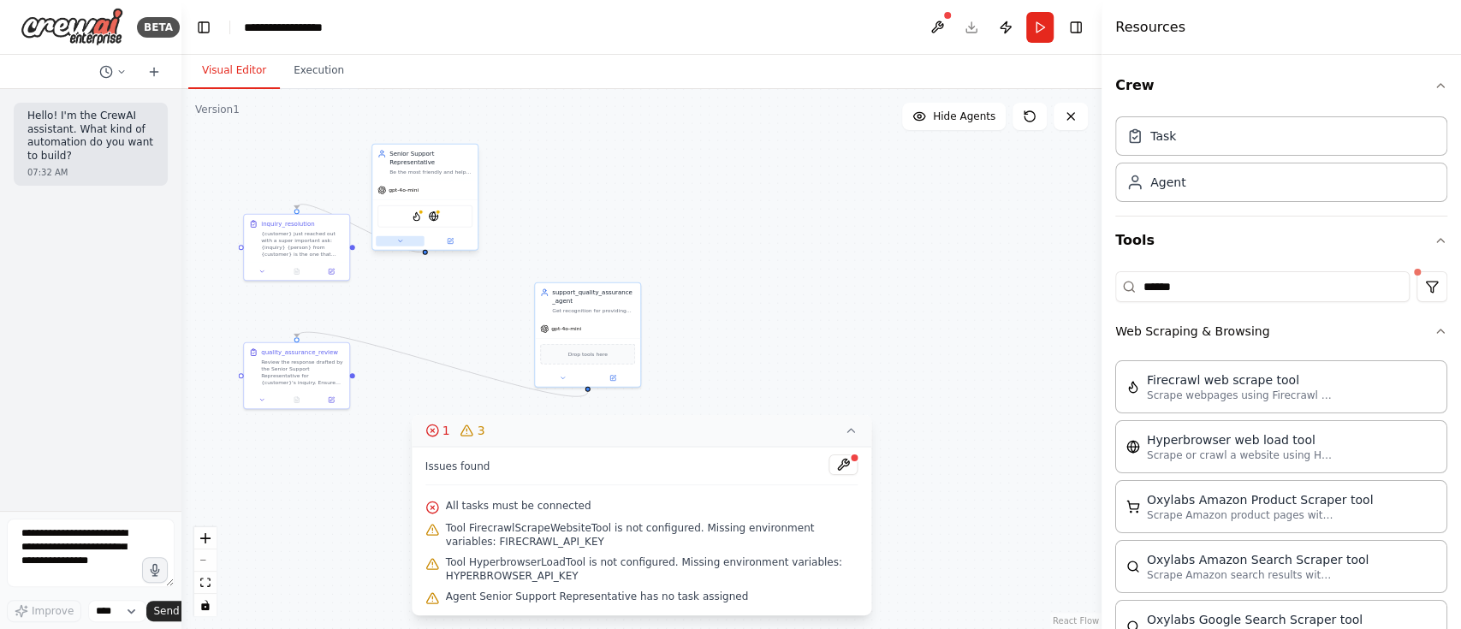
click at [398, 236] on button at bounding box center [400, 241] width 49 height 10
click at [520, 383] on icon at bounding box center [520, 388] width 10 height 10
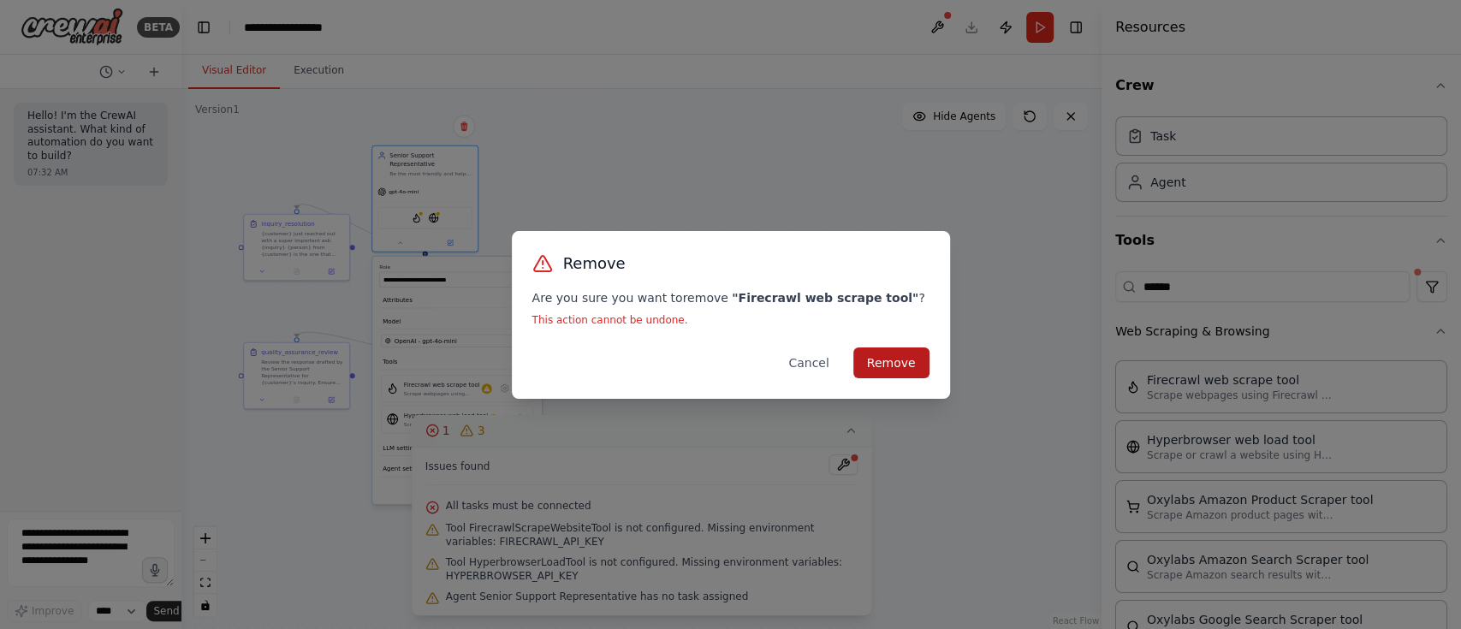
click at [894, 370] on button "Remove" at bounding box center [891, 362] width 76 height 31
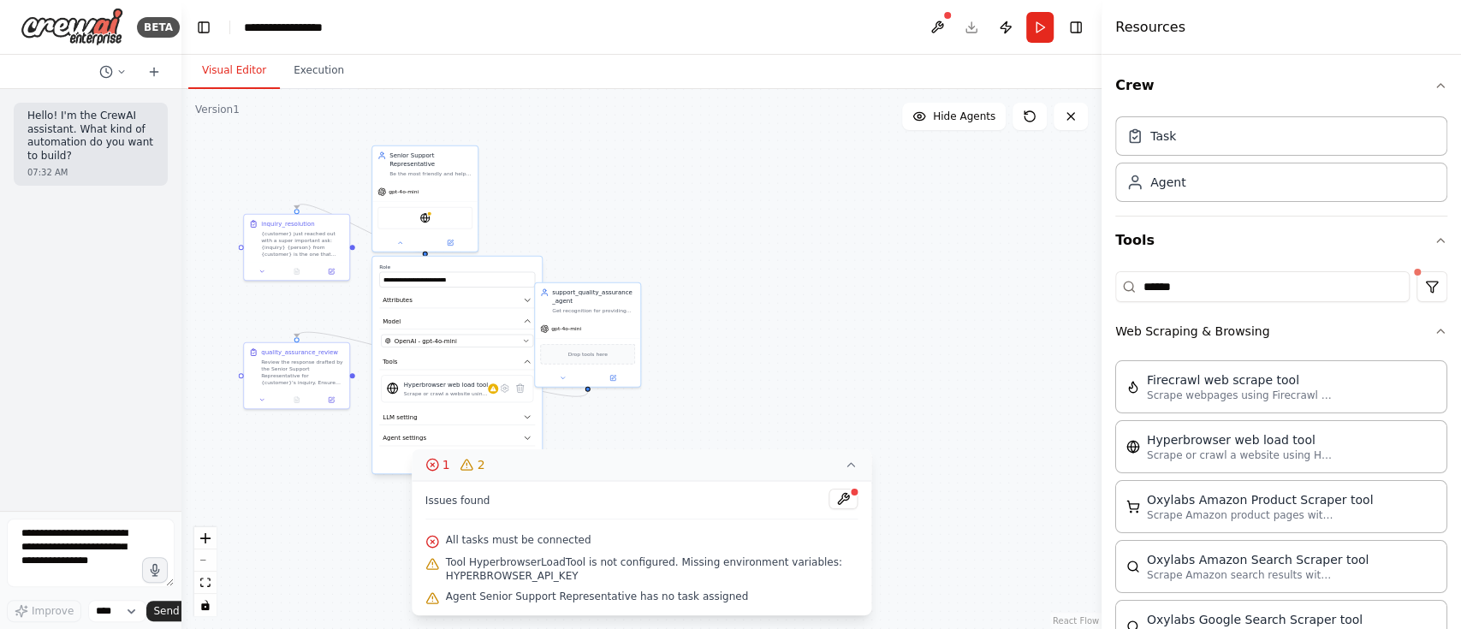
click at [526, 451] on button "Save" at bounding box center [522, 458] width 25 height 15
click at [398, 238] on icon at bounding box center [399, 241] width 7 height 7
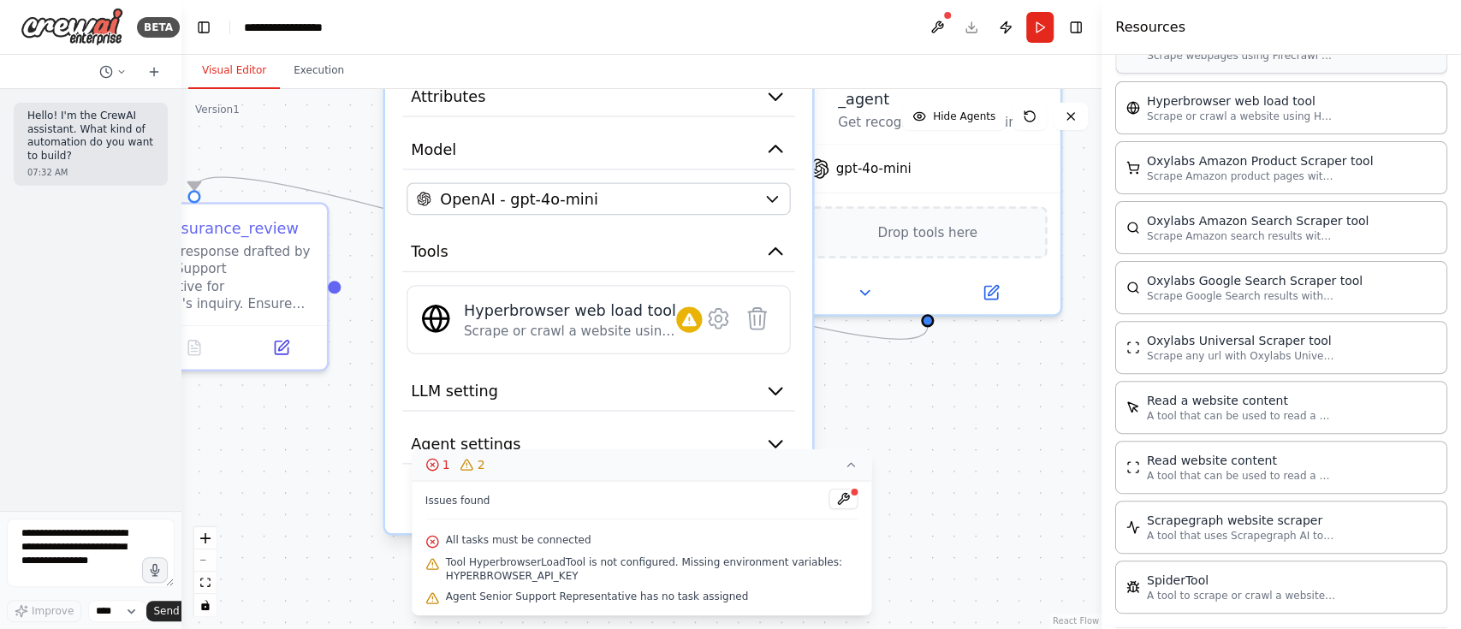
scroll to position [363, 0]
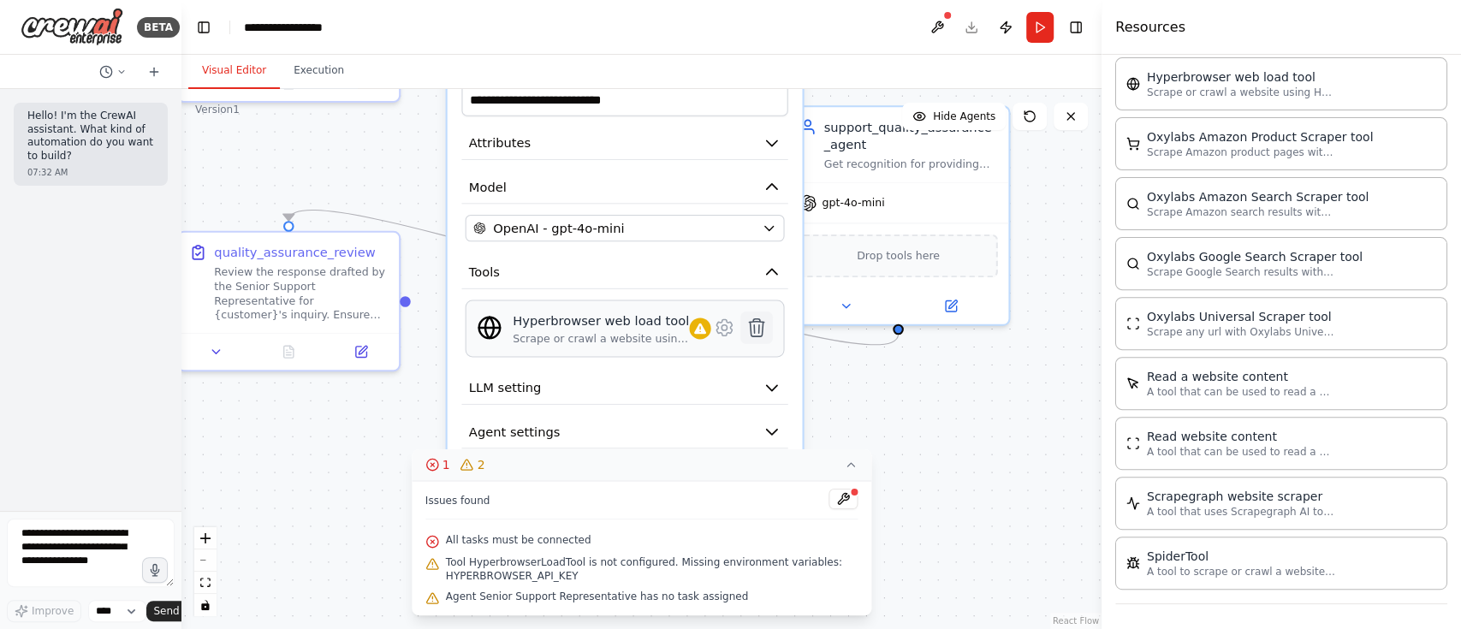
click at [764, 317] on icon at bounding box center [755, 327] width 21 height 21
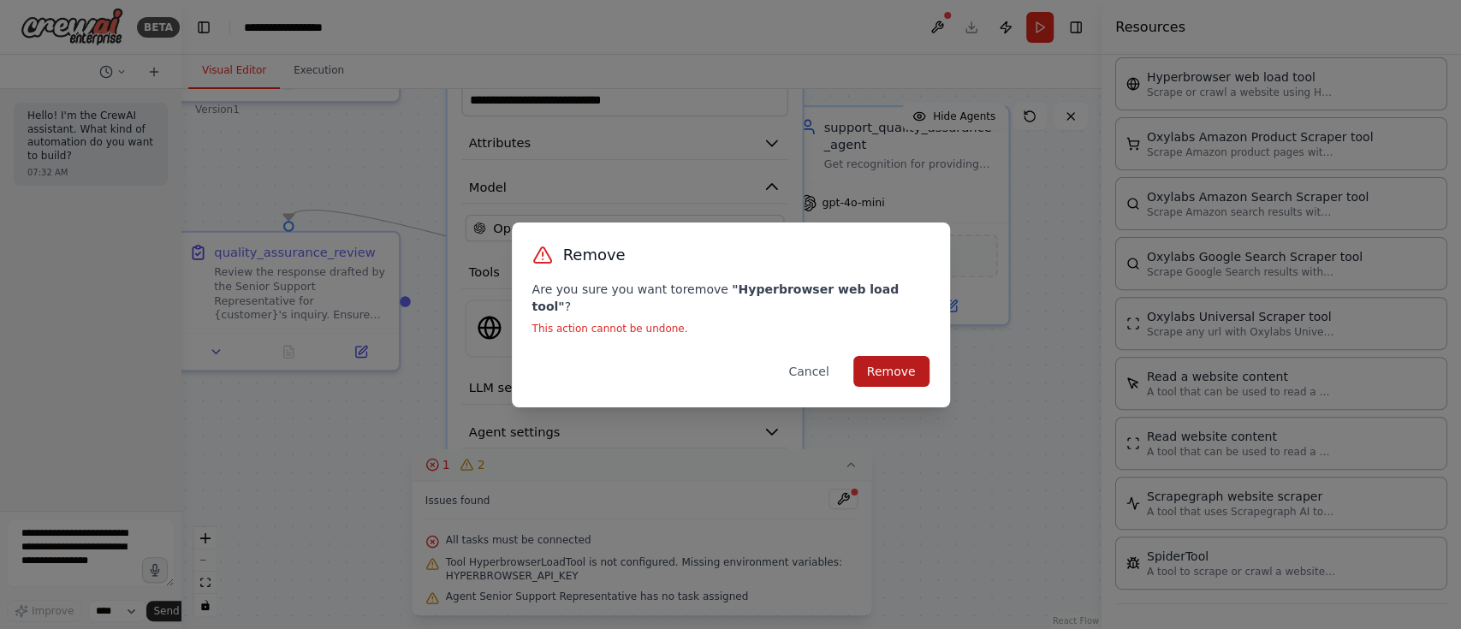
click at [909, 359] on button "Remove" at bounding box center [891, 371] width 76 height 31
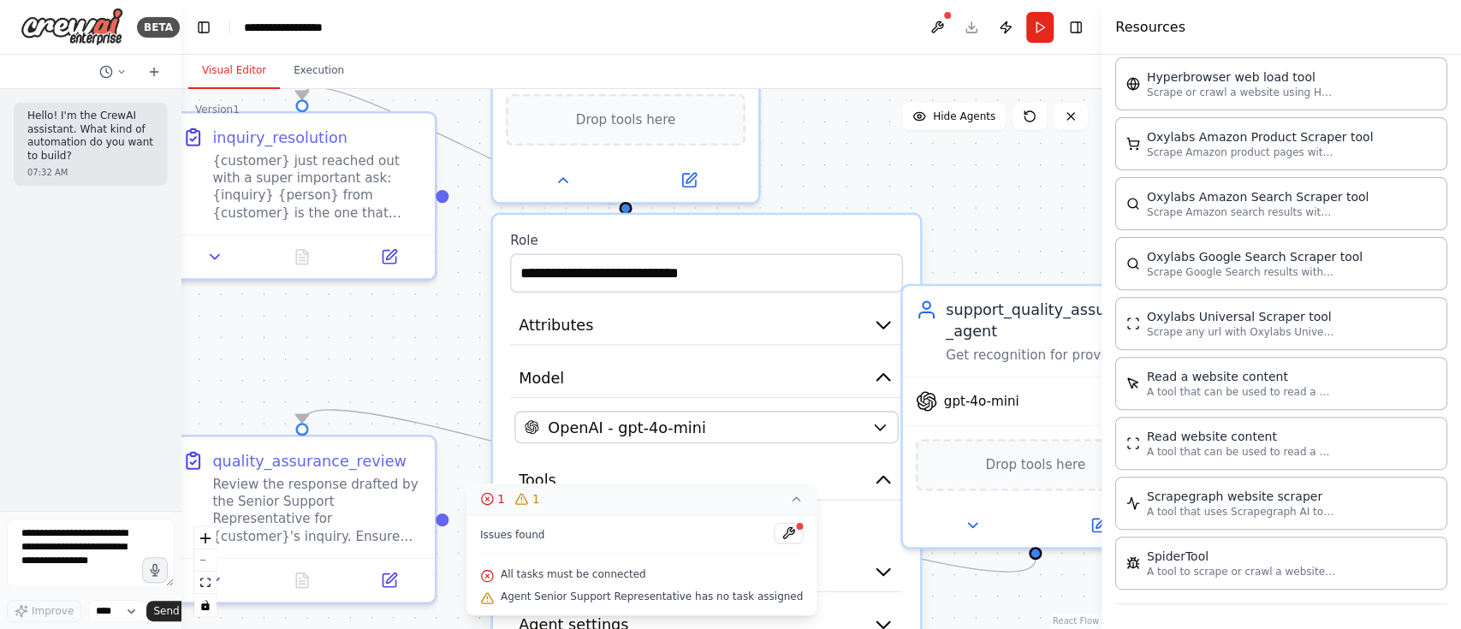
drag, startPoint x: 849, startPoint y: 385, endPoint x: 986, endPoint y: 635, distance: 285.0
click at [986, 471] on html "**********" at bounding box center [730, 314] width 1461 height 629
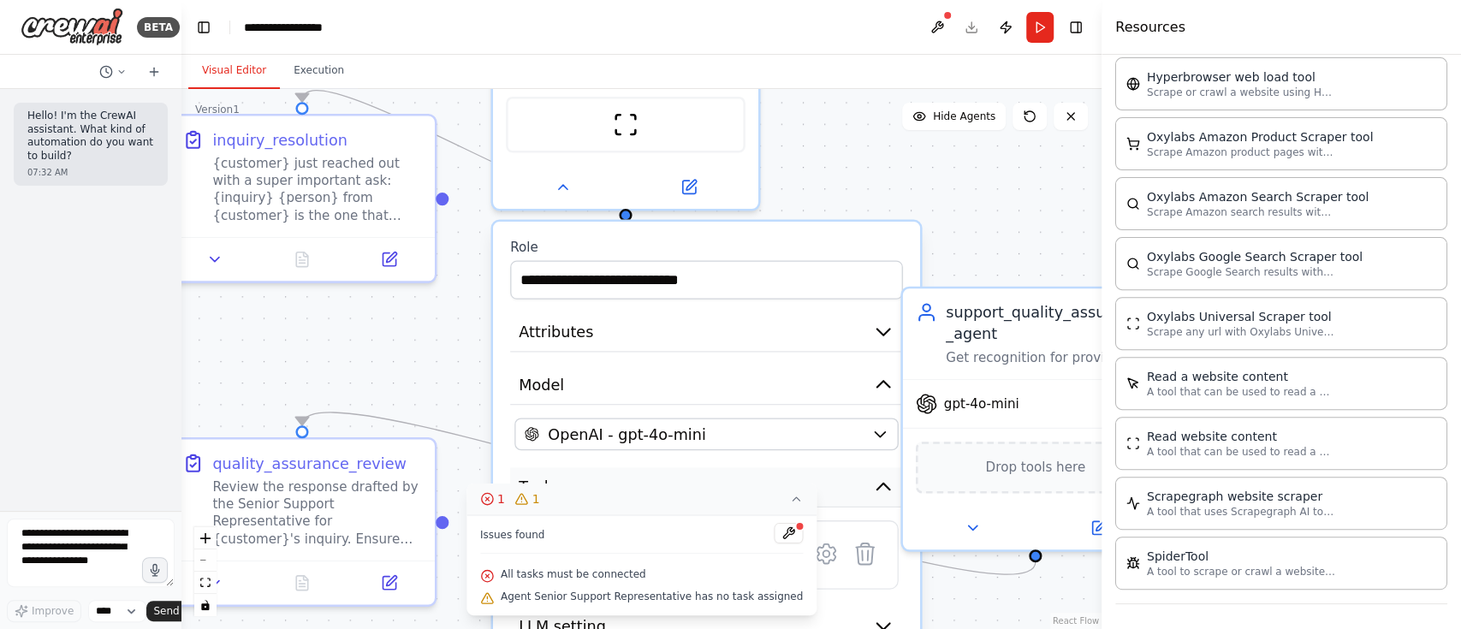
click at [805, 467] on button "Tools" at bounding box center [706, 487] width 393 height 40
click at [793, 471] on icon at bounding box center [796, 498] width 7 height 3
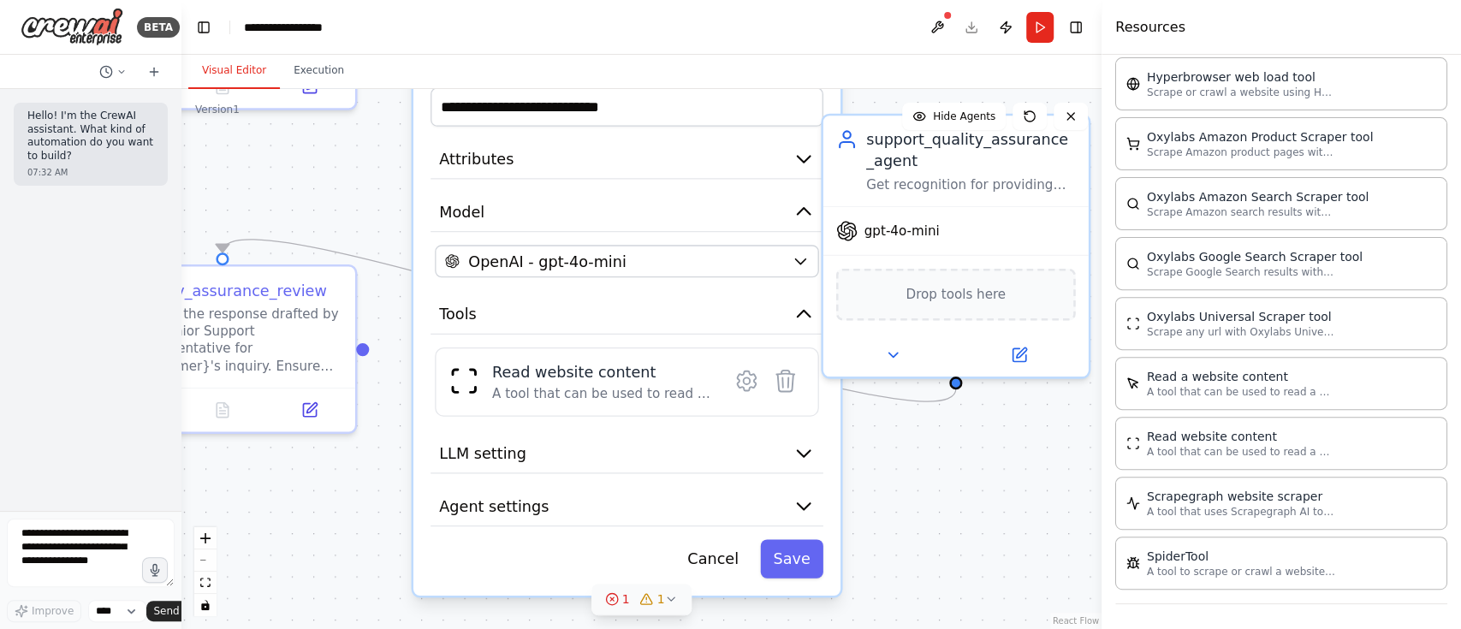
drag, startPoint x: 977, startPoint y: 190, endPoint x: 898, endPoint y: 17, distance: 190.3
click at [898, 17] on main "**********" at bounding box center [641, 314] width 920 height 629
click at [817, 471] on button "Save" at bounding box center [791, 558] width 63 height 39
click at [795, 471] on button "Save" at bounding box center [791, 558] width 63 height 39
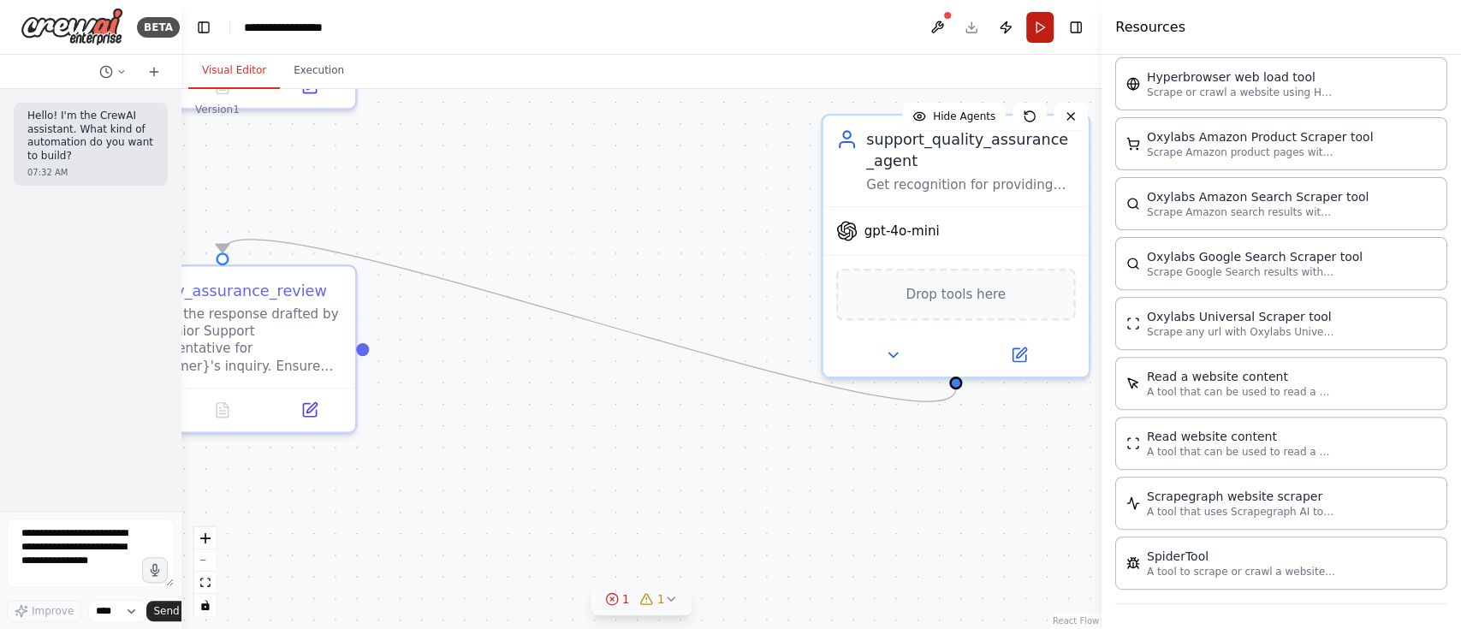
click at [1036, 26] on button "Run" at bounding box center [1039, 27] width 27 height 31
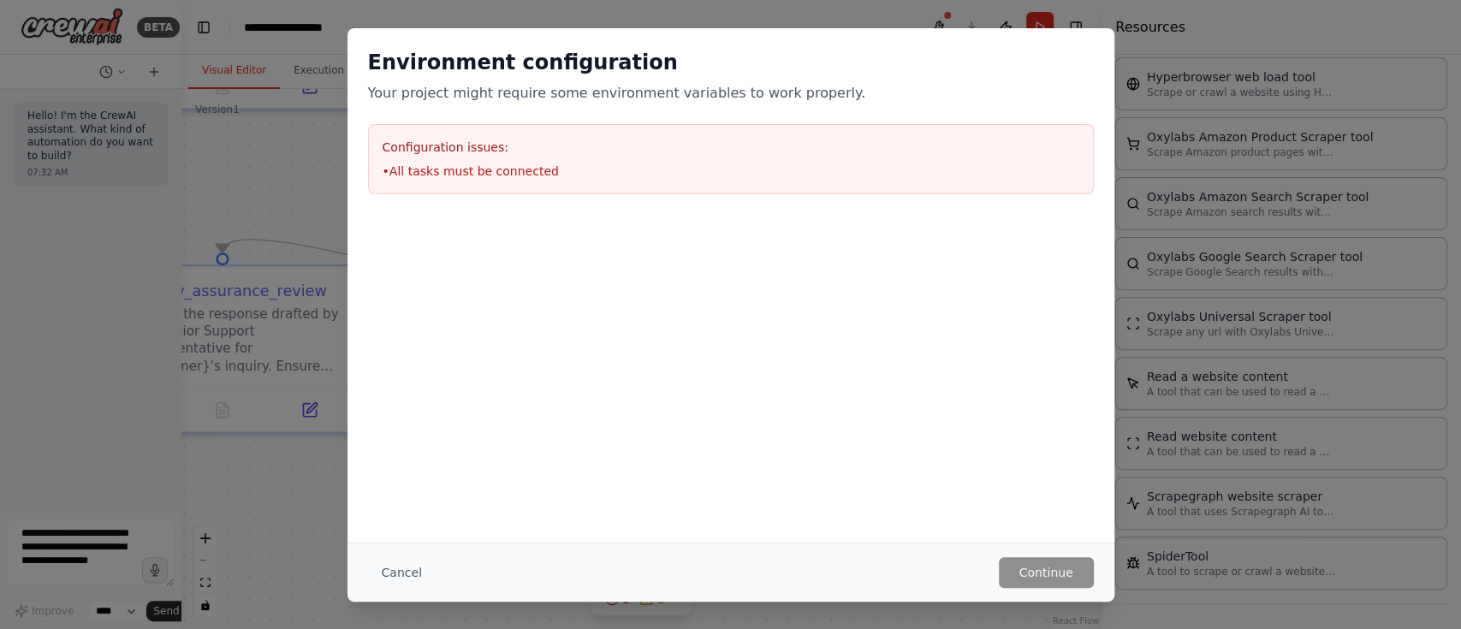
click at [486, 163] on li "• All tasks must be connected" at bounding box center [731, 171] width 697 height 17
click at [406, 471] on button "Cancel" at bounding box center [402, 572] width 68 height 31
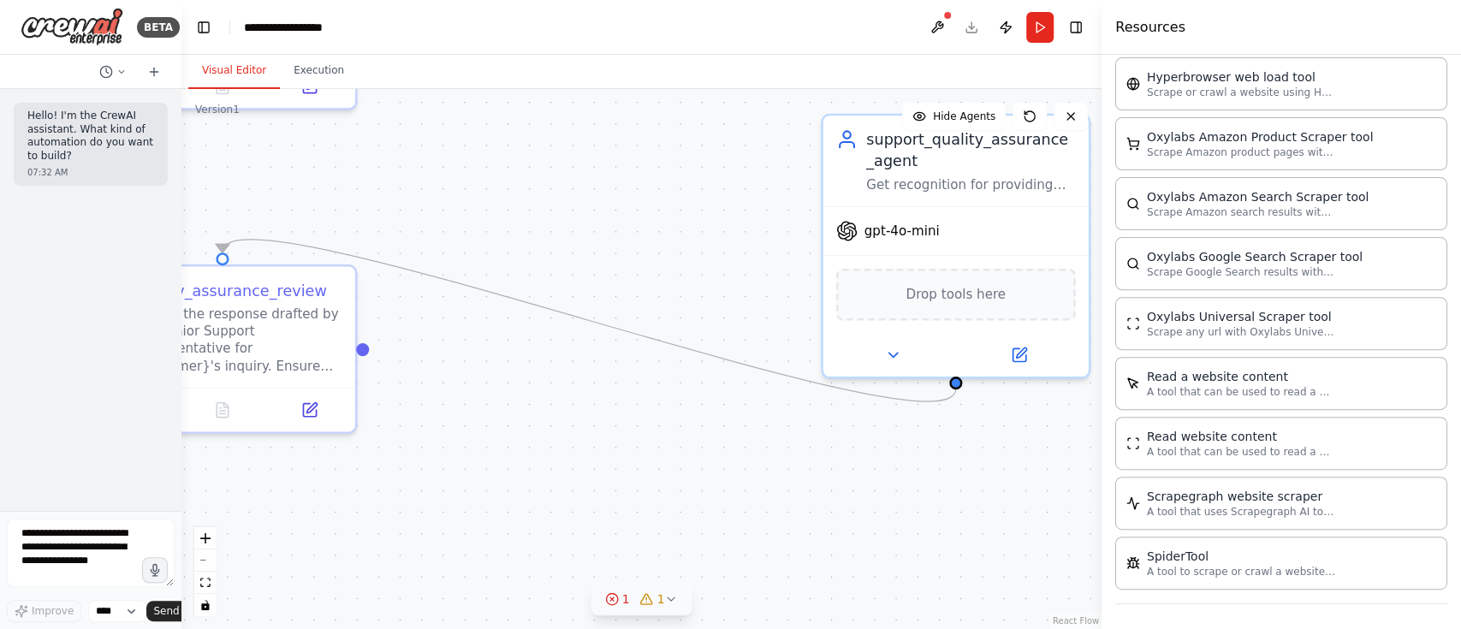
click at [672, 471] on icon at bounding box center [671, 599] width 14 height 14
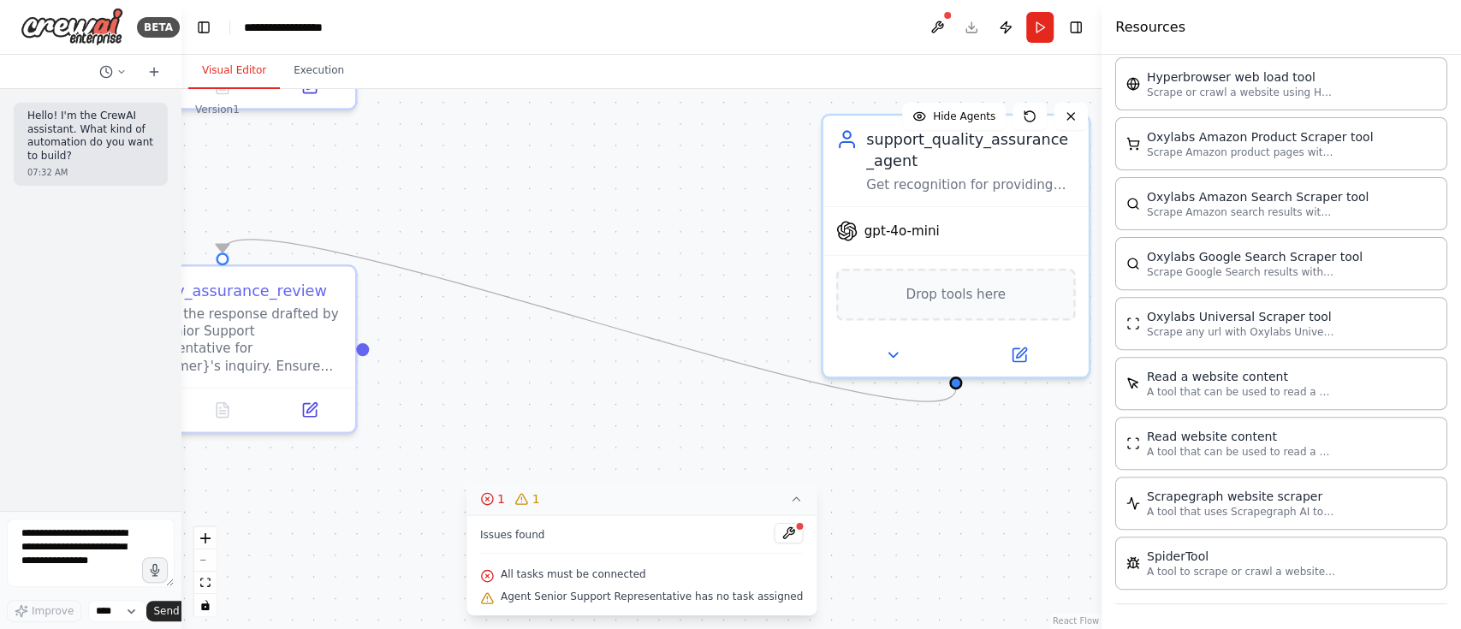
click at [682, 220] on div ".deletable-edge-delete-btn { width: 20px; height: 20px; border: 0px solid #ffff…" at bounding box center [641, 359] width 920 height 540
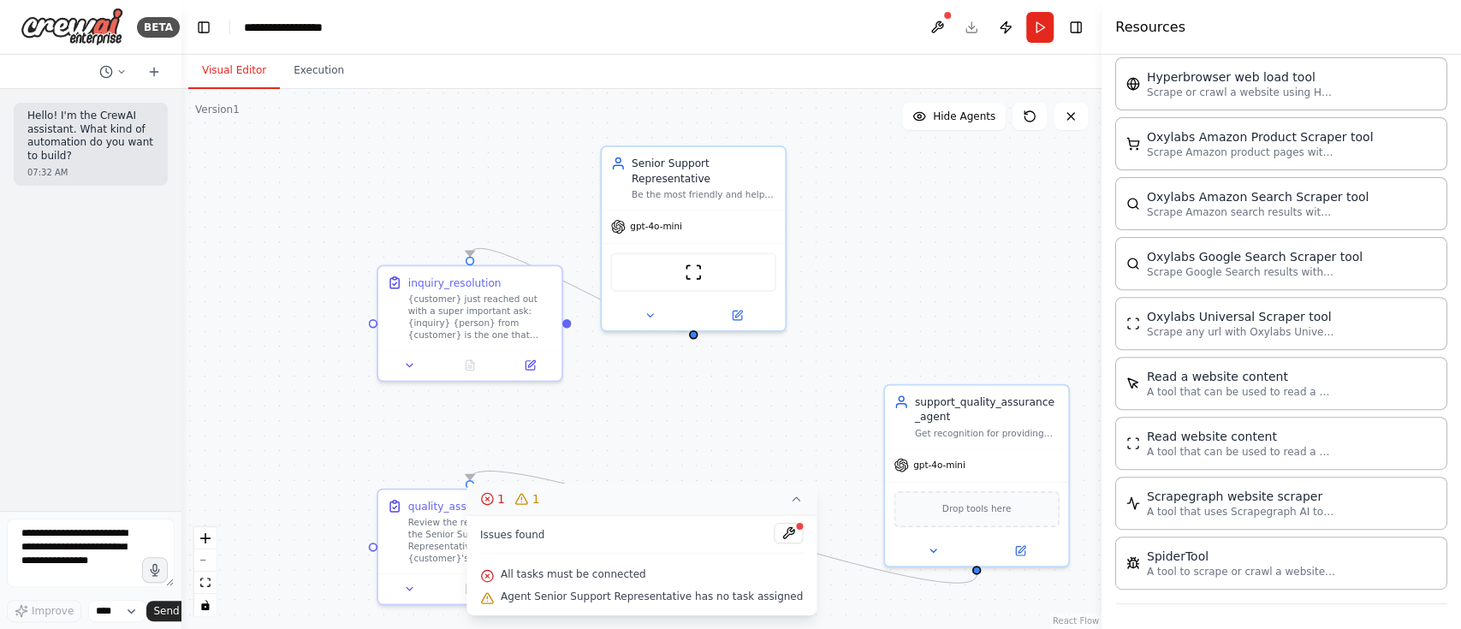
drag, startPoint x: 390, startPoint y: 241, endPoint x: 502, endPoint y: 427, distance: 216.9
click at [502, 427] on div ".deletable-edge-delete-btn { width: 20px; height: 20px; border: 0px solid #ffff…" at bounding box center [641, 359] width 920 height 540
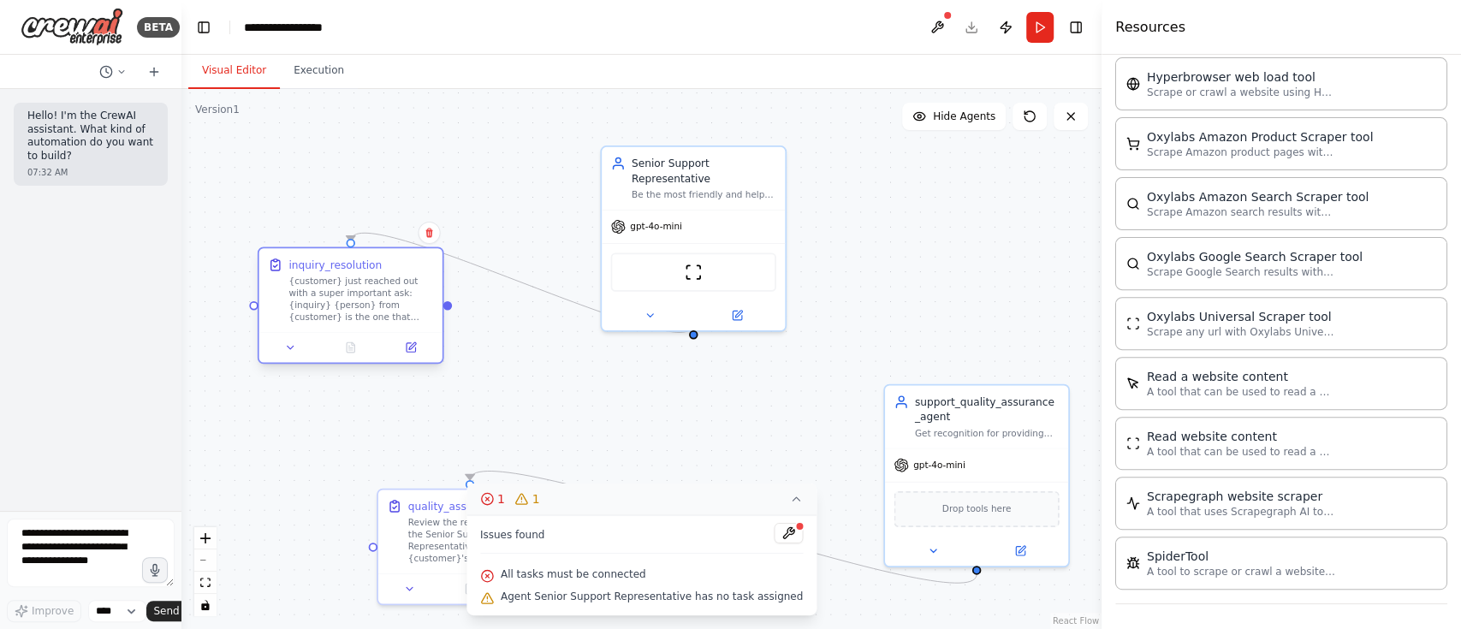
drag, startPoint x: 443, startPoint y: 281, endPoint x: 313, endPoint y: 264, distance: 131.2
click at [313, 264] on div "inquiry_resolution" at bounding box center [334, 265] width 93 height 15
click at [593, 396] on div ".deletable-edge-delete-btn { width: 20px; height: 20px; border: 0px solid #ffff…" at bounding box center [641, 359] width 920 height 540
click at [641, 304] on button at bounding box center [650, 313] width 84 height 18
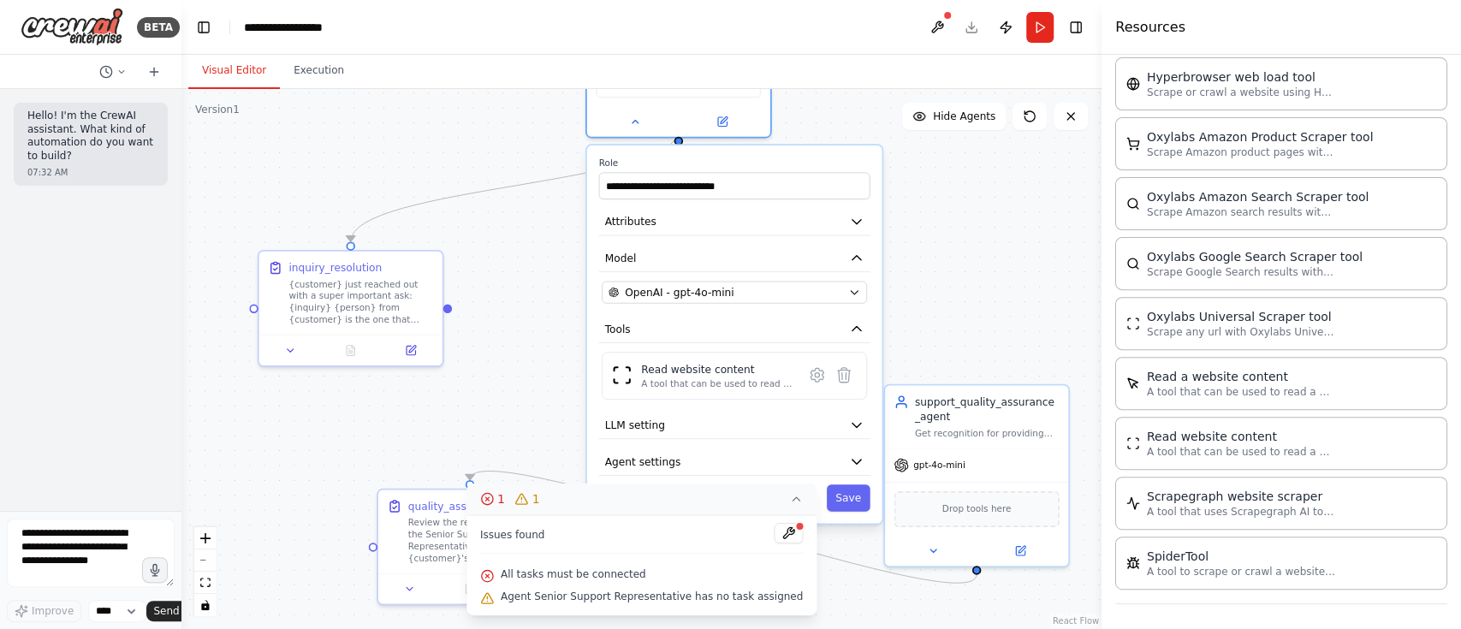
drag, startPoint x: 831, startPoint y: 345, endPoint x: 823, endPoint y: 151, distance: 194.4
click at [823, 157] on label "Role" at bounding box center [734, 163] width 271 height 12
click at [779, 448] on button "Agent settings" at bounding box center [734, 461] width 271 height 27
click at [789, 471] on icon at bounding box center [796, 499] width 14 height 14
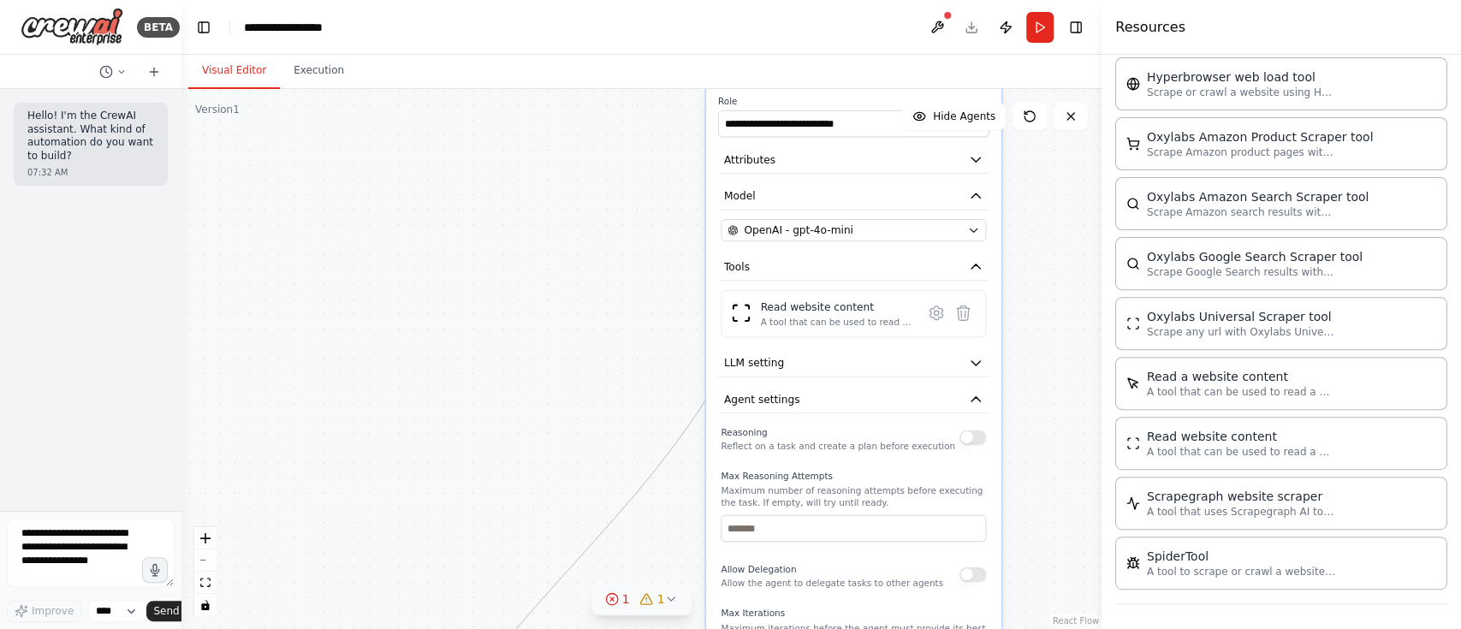
drag, startPoint x: 869, startPoint y: 103, endPoint x: 920, endPoint y: 62, distance: 65.8
click at [920, 62] on div "Visual Editor Execution Version 1 Show Tools Hide Agents .deletable-edge-delete…" at bounding box center [641, 342] width 920 height 574
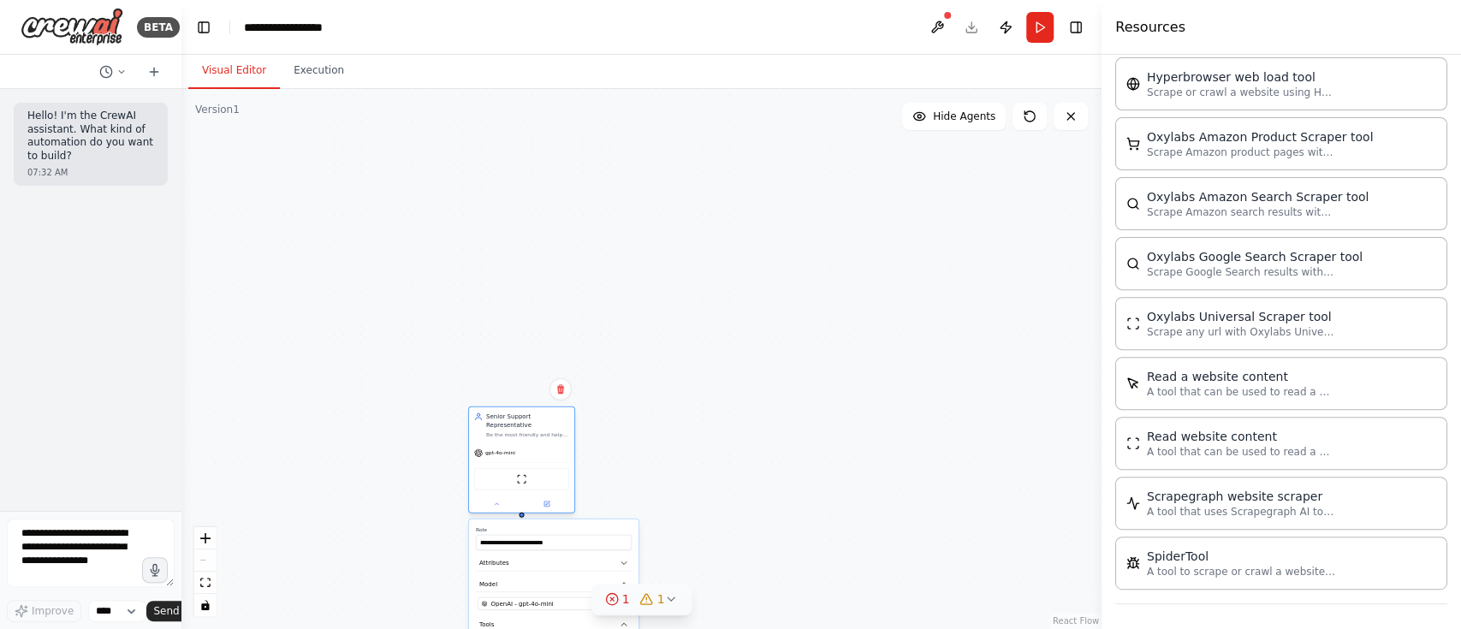
drag, startPoint x: 715, startPoint y: 111, endPoint x: 484, endPoint y: 431, distance: 394.1
click at [479, 432] on div "Senior Support Representative Be the most friendly and helpful support represen…" at bounding box center [521, 460] width 107 height 107
click at [686, 413] on div ".deletable-edge-delete-btn { width: 20px; height: 20px; border: 0px solid #ffff…" at bounding box center [641, 359] width 920 height 540
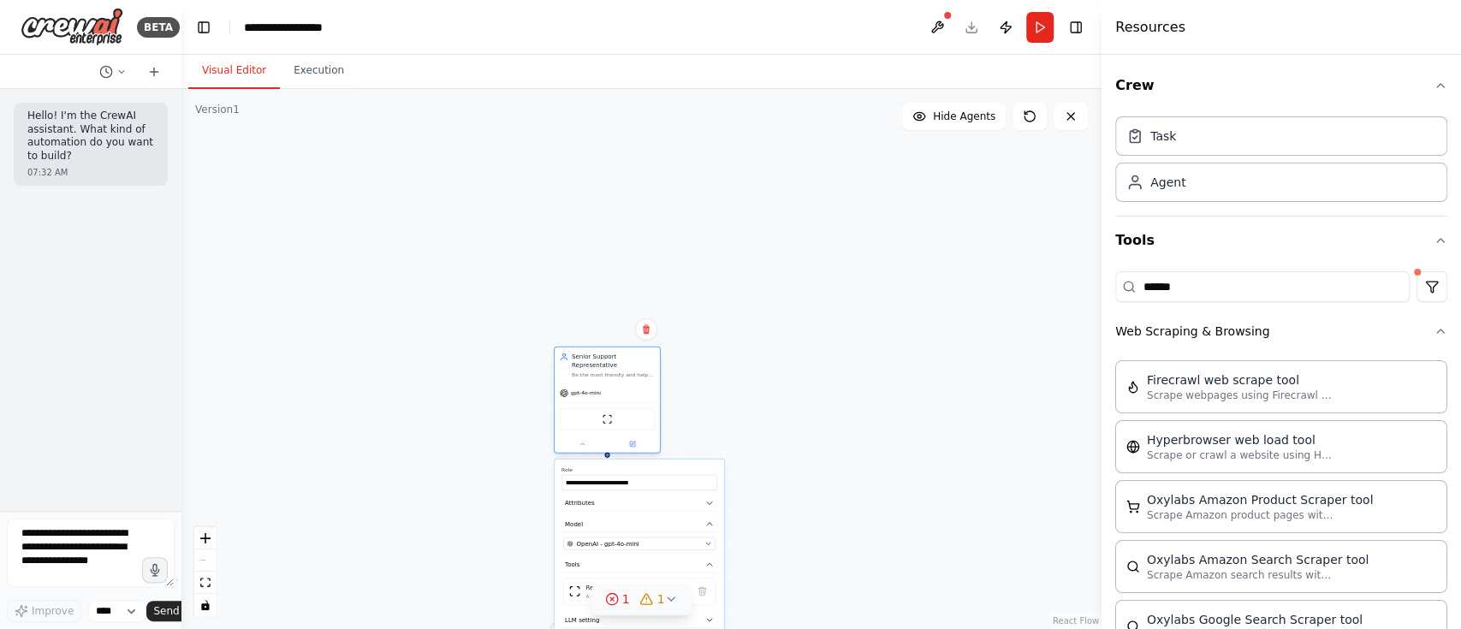
drag, startPoint x: 514, startPoint y: 410, endPoint x: 584, endPoint y: 362, distance: 85.0
click at [584, 371] on div "Be the most friendly and helpful support representative in you team" at bounding box center [613, 374] width 83 height 7
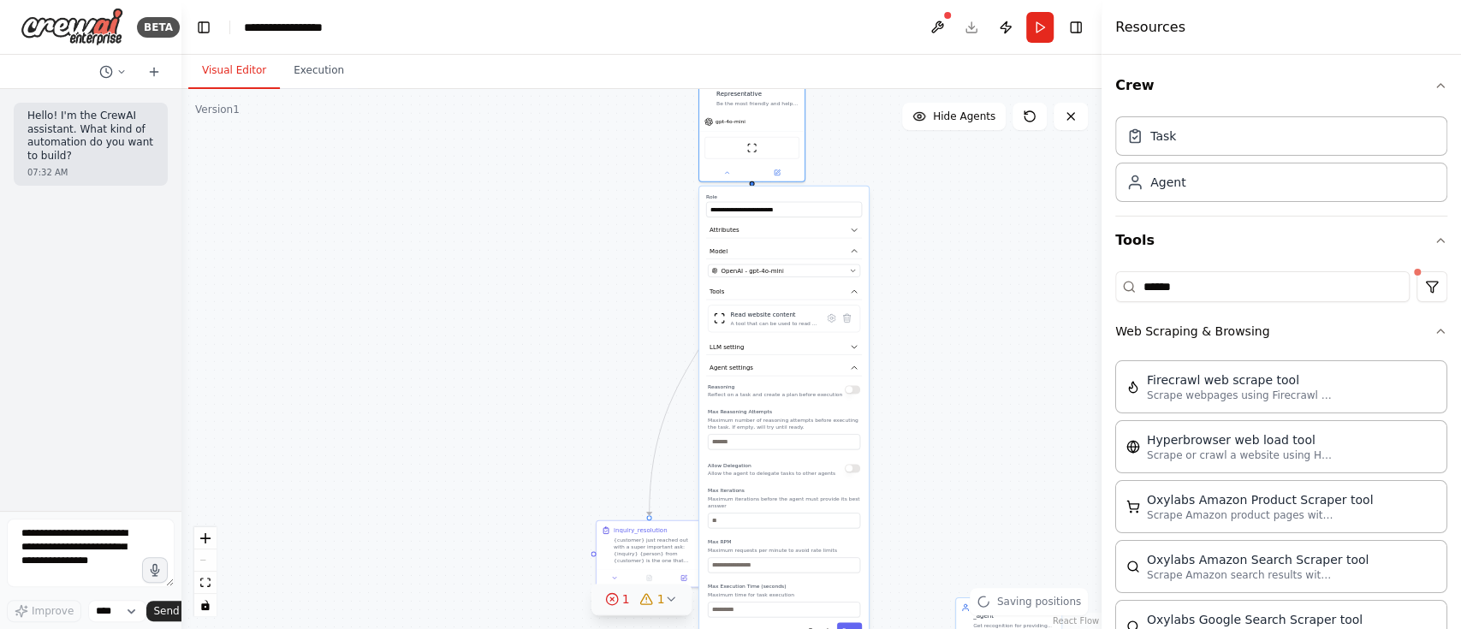
drag, startPoint x: 363, startPoint y: 532, endPoint x: 508, endPoint y: 259, distance: 309.0
click at [508, 259] on div ".deletable-edge-delete-btn { width: 20px; height: 20px; border: 0px solid #ffff…" at bounding box center [641, 359] width 920 height 540
drag, startPoint x: 493, startPoint y: 371, endPoint x: 397, endPoint y: 135, distance: 254.9
click at [397, 135] on div "inquiry_resolution {customer} just reached out with a super important ask: {inq…" at bounding box center [443, 150] width 95 height 38
click at [856, 471] on button "Save" at bounding box center [849, 629] width 25 height 15
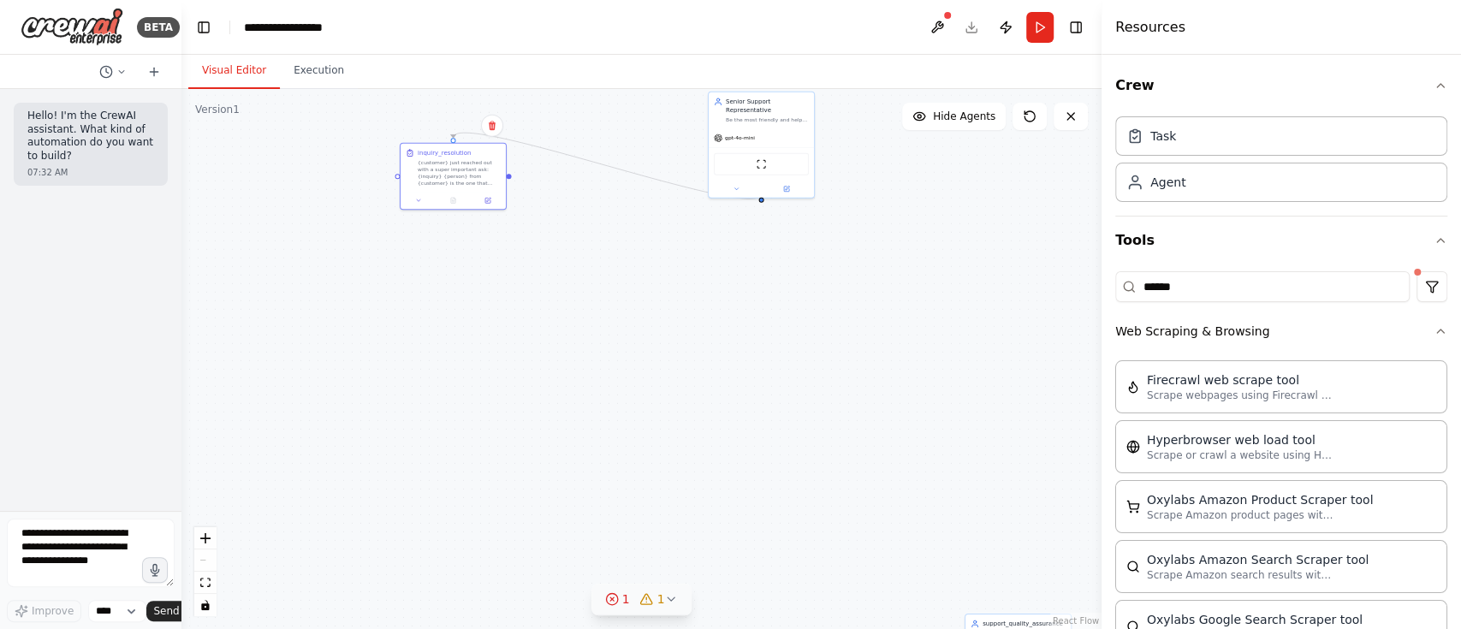
drag, startPoint x: 501, startPoint y: 165, endPoint x: 472, endPoint y: 228, distance: 68.6
click at [473, 225] on div ".deletable-edge-delete-btn { width: 20px; height: 20px; border: 0px solid #ffff…" at bounding box center [641, 359] width 920 height 540
click at [534, 205] on div ".deletable-edge-delete-btn { width: 20px; height: 20px; border: 0px solid #ffff…" at bounding box center [641, 359] width 920 height 540
drag, startPoint x: 419, startPoint y: 175, endPoint x: 512, endPoint y: 238, distance: 112.8
click at [474, 221] on div ".deletable-edge-delete-btn { width: 20px; height: 20px; border: 0px solid #ffff…" at bounding box center [641, 359] width 920 height 540
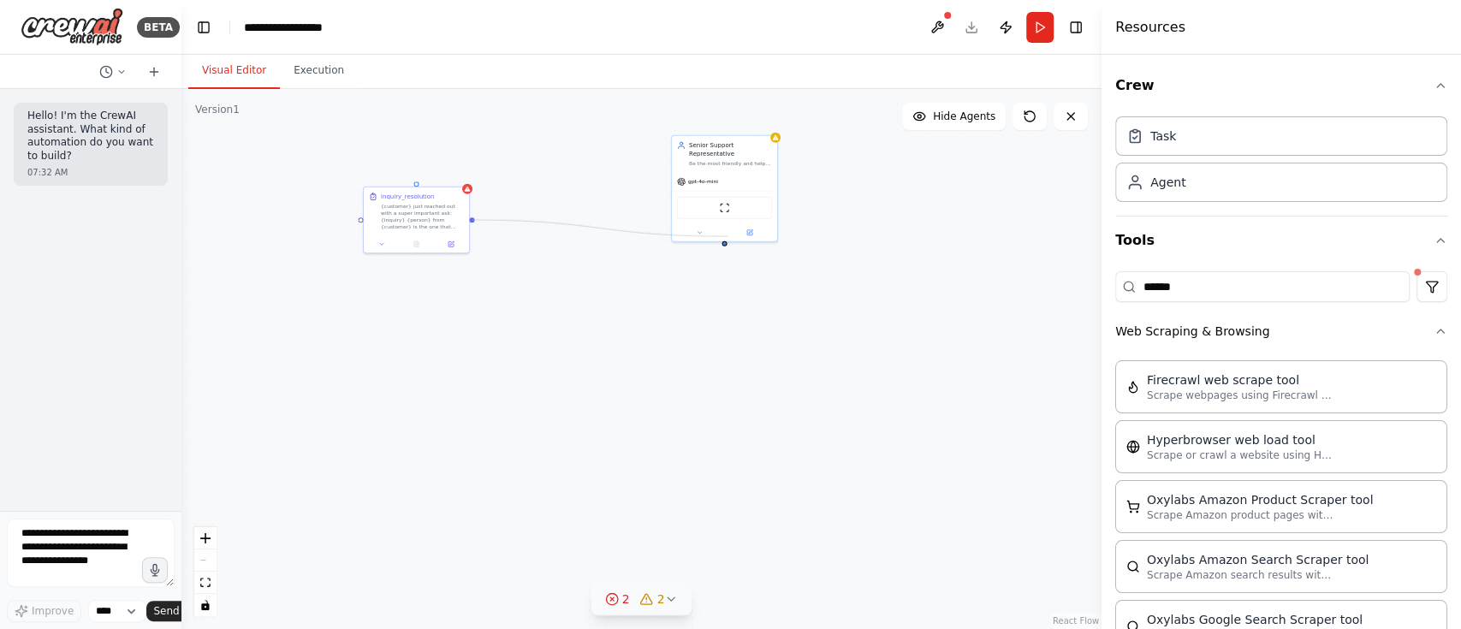
drag, startPoint x: 474, startPoint y: 218, endPoint x: 728, endPoint y: 236, distance: 254.0
click at [728, 236] on div ".deletable-edge-delete-btn { width: 20px; height: 20px; border: 0px solid #ffff…" at bounding box center [641, 359] width 920 height 540
click at [363, 131] on div ".deletable-edge-delete-btn { width: 20px; height: 20px; border: 0px solid #ffff…" at bounding box center [641, 359] width 920 height 540
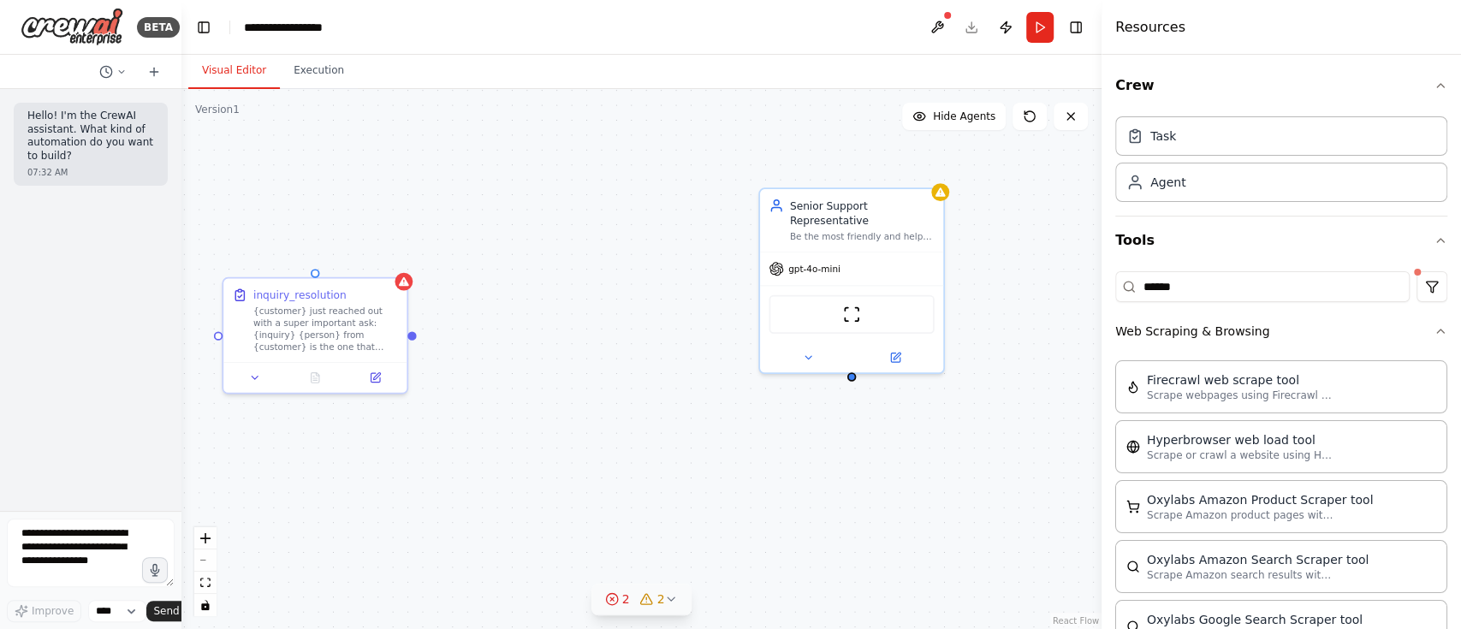
drag, startPoint x: 412, startPoint y: 151, endPoint x: 425, endPoint y: 343, distance: 193.0
click at [419, 337] on div ".deletable-edge-delete-btn { width: 20px; height: 20px; border: 0px solid #ffff…" at bounding box center [641, 359] width 920 height 540
click at [479, 414] on div ".deletable-edge-delete-btn { width: 20px; height: 20px; border: 0px solid #ffff…" at bounding box center [641, 359] width 920 height 540
click at [258, 367] on button at bounding box center [257, 376] width 51 height 18
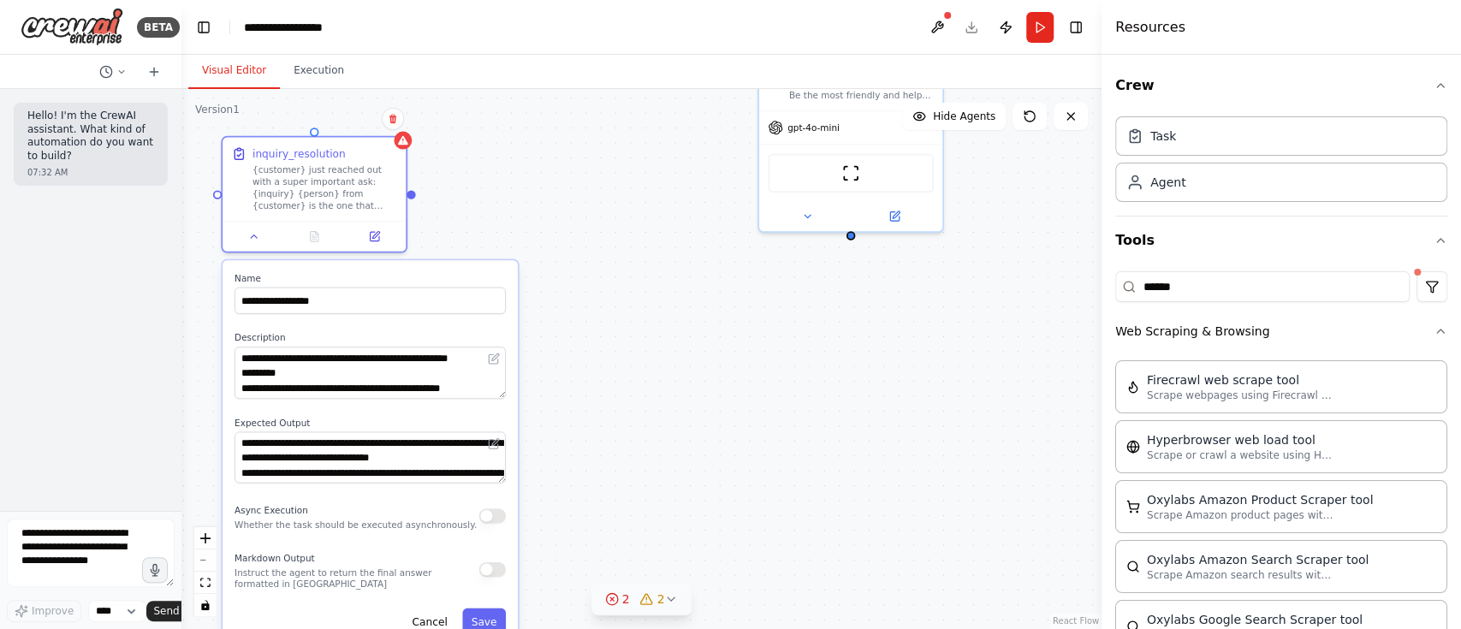
drag, startPoint x: 545, startPoint y: 459, endPoint x: 543, endPoint y: 316, distance: 143.0
click at [543, 316] on div ".deletable-edge-delete-btn { width: 20px; height: 20px; border: 0px solid #ffff…" at bounding box center [641, 359] width 920 height 540
click at [493, 471] on button "button" at bounding box center [492, 569] width 27 height 15
click at [385, 237] on button at bounding box center [374, 233] width 51 height 18
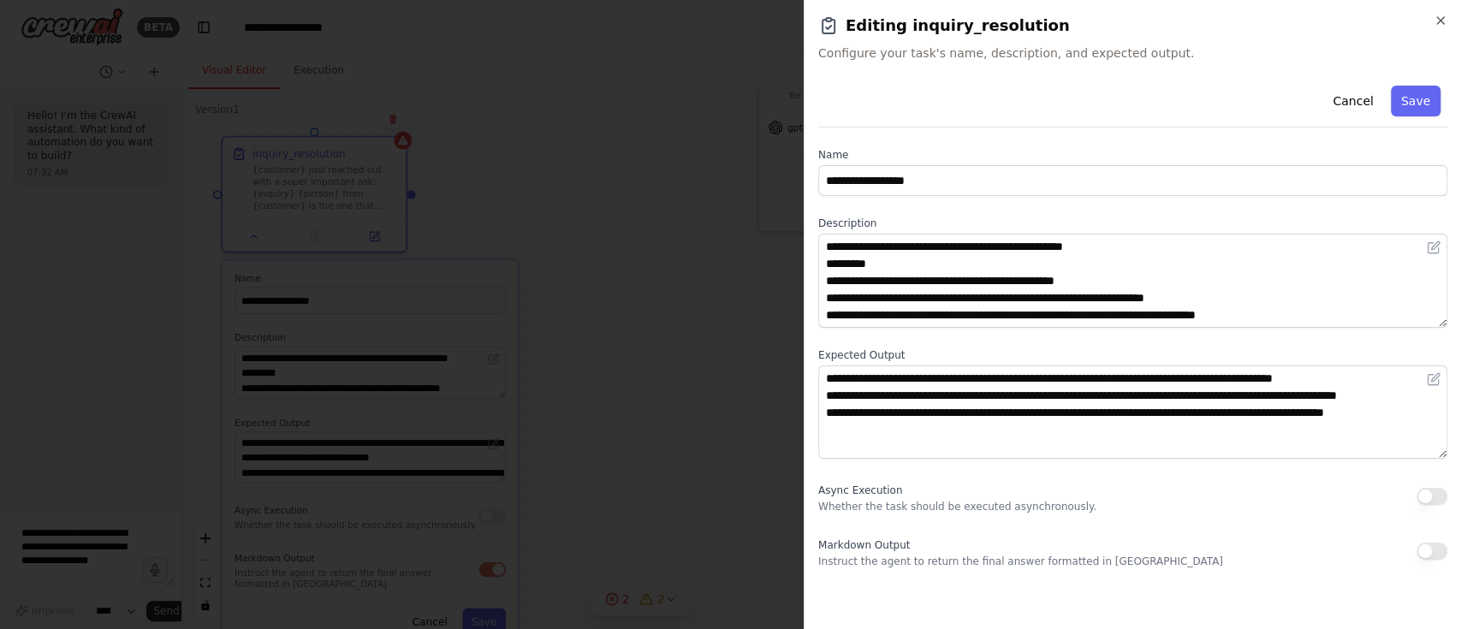
click at [1095, 471] on button "button" at bounding box center [1432, 551] width 31 height 17
click at [1095, 99] on button "Save" at bounding box center [1416, 101] width 50 height 31
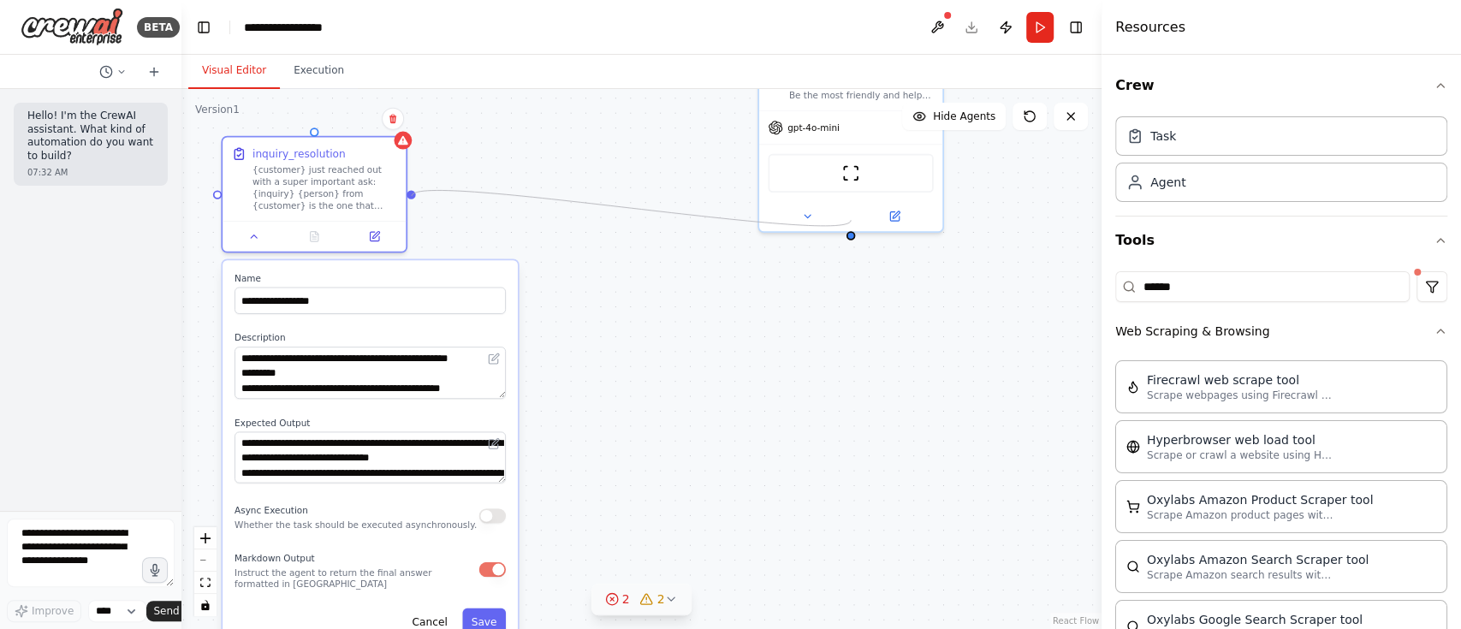
drag, startPoint x: 852, startPoint y: 221, endPoint x: 412, endPoint y: 196, distance: 441.5
click at [412, 196] on div ".deletable-edge-delete-btn { width: 20px; height: 20px; border: 0px solid #ffff…" at bounding box center [641, 359] width 920 height 540
drag, startPoint x: 216, startPoint y: 191, endPoint x: 857, endPoint y: 223, distance: 641.9
click at [857, 223] on div ".deletable-edge-delete-btn { width: 20px; height: 20px; border: 0px solid #ffff…" at bounding box center [641, 359] width 920 height 540
click at [486, 471] on button "Save" at bounding box center [484, 622] width 44 height 27
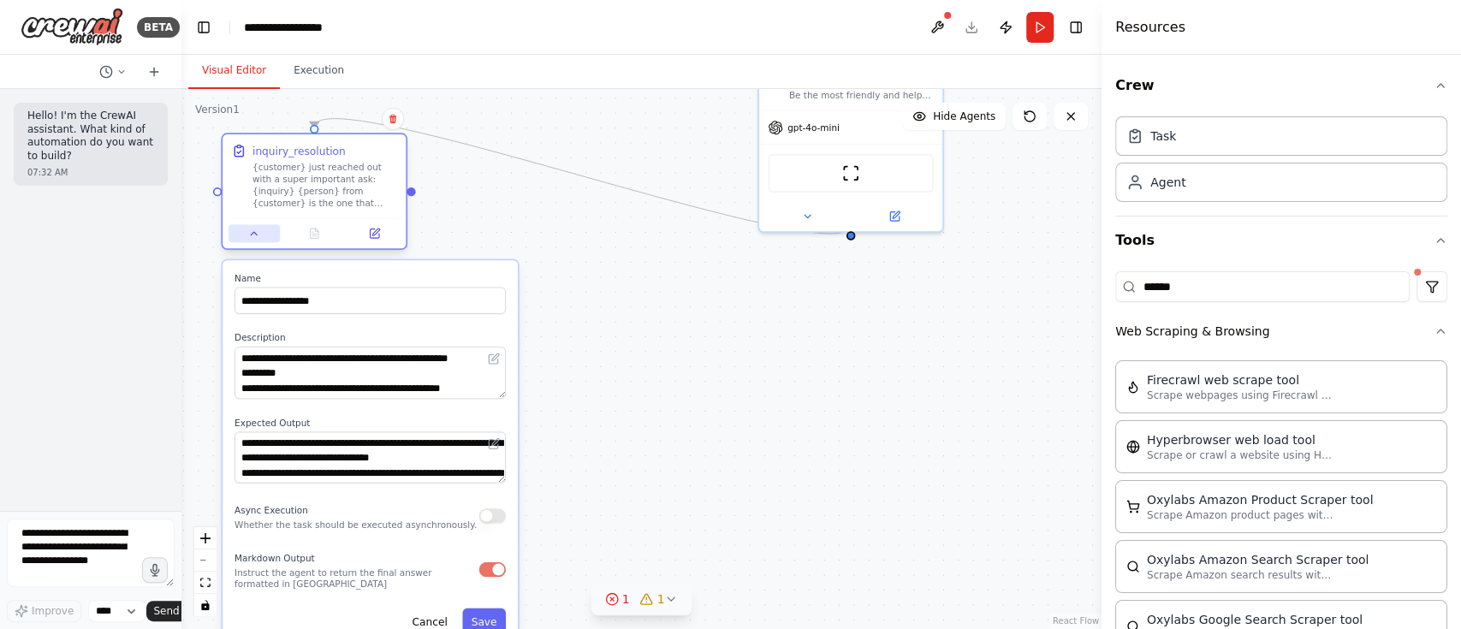
click at [254, 237] on icon at bounding box center [254, 234] width 12 height 12
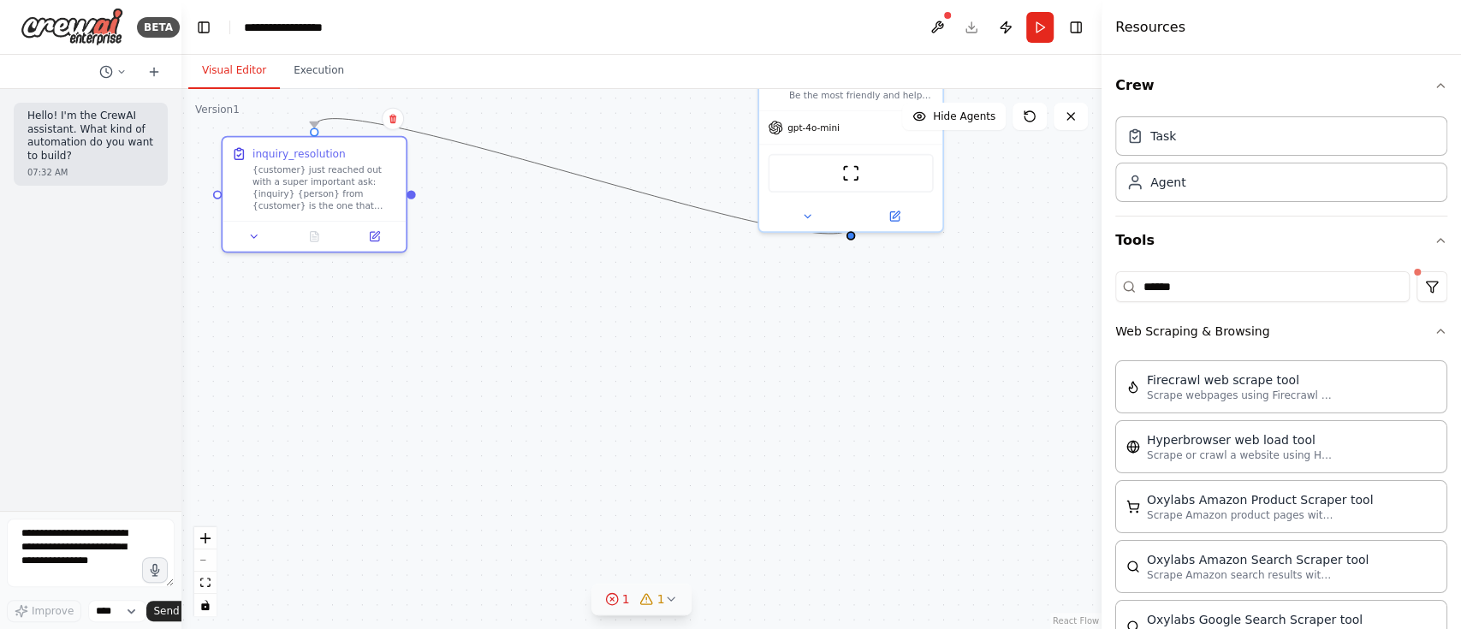
click at [588, 173] on icon "Edge from e30e0f70-1a9b-415c-9c8a-8fbb5315d235 to aa1d16b5-1feb-4f16-ad65-5c64f…" at bounding box center [582, 176] width 537 height 115
click at [791, 226] on icon "Edge from e30e0f70-1a9b-415c-9c8a-8fbb5315d235 to aa1d16b5-1feb-4f16-ad65-5c64f…" at bounding box center [582, 176] width 537 height 115
click at [1042, 29] on button "Run" at bounding box center [1039, 27] width 27 height 31
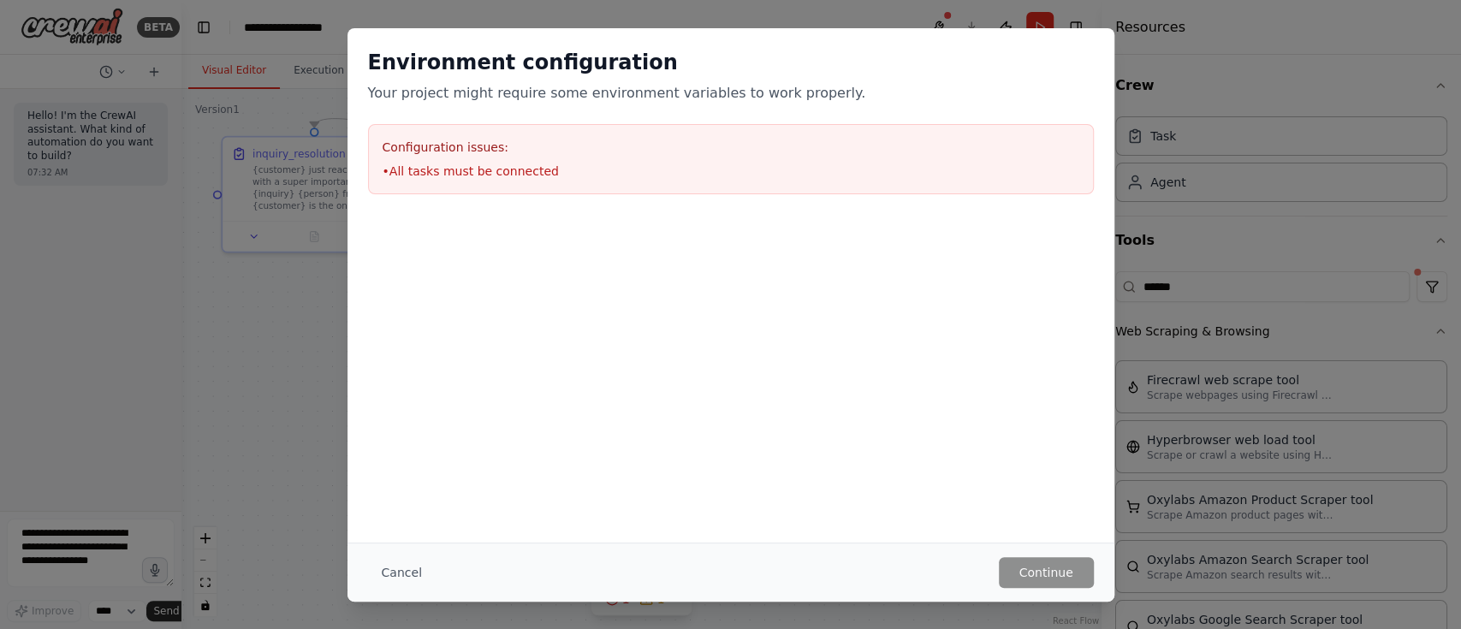
click at [479, 168] on li "• All tasks must be connected" at bounding box center [731, 171] width 697 height 17
click at [479, 167] on li "• All tasks must be connected" at bounding box center [731, 171] width 697 height 17
drag, startPoint x: 409, startPoint y: 572, endPoint x: 422, endPoint y: 572, distance: 12.8
click at [408, 471] on button "Cancel" at bounding box center [402, 572] width 68 height 31
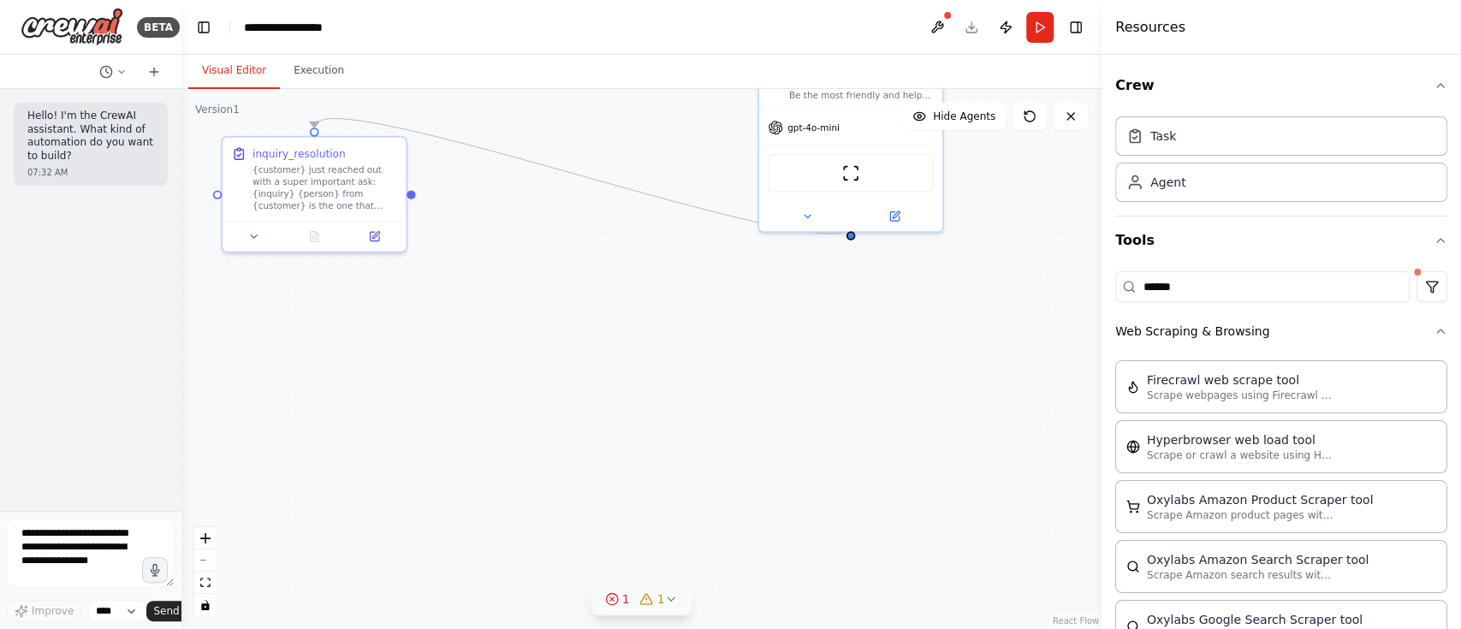
click at [677, 471] on button "1 1" at bounding box center [641, 600] width 101 height 32
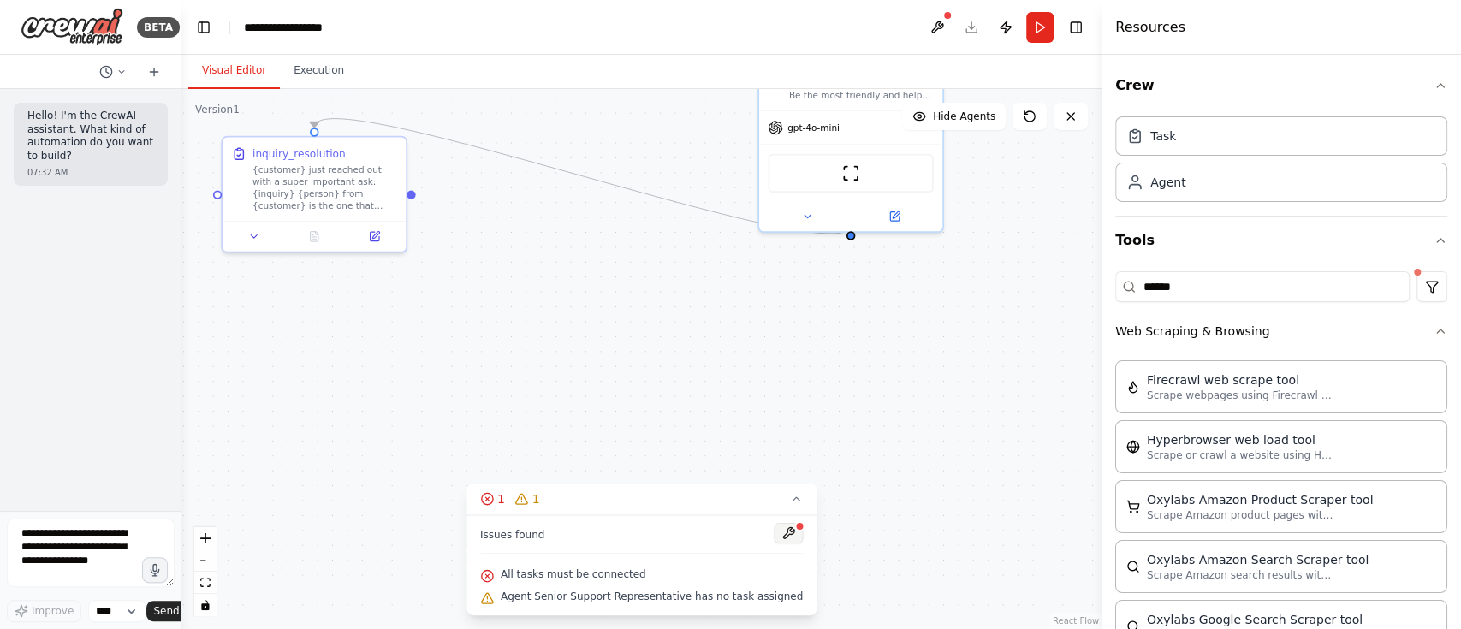
click at [774, 471] on button at bounding box center [788, 533] width 29 height 21
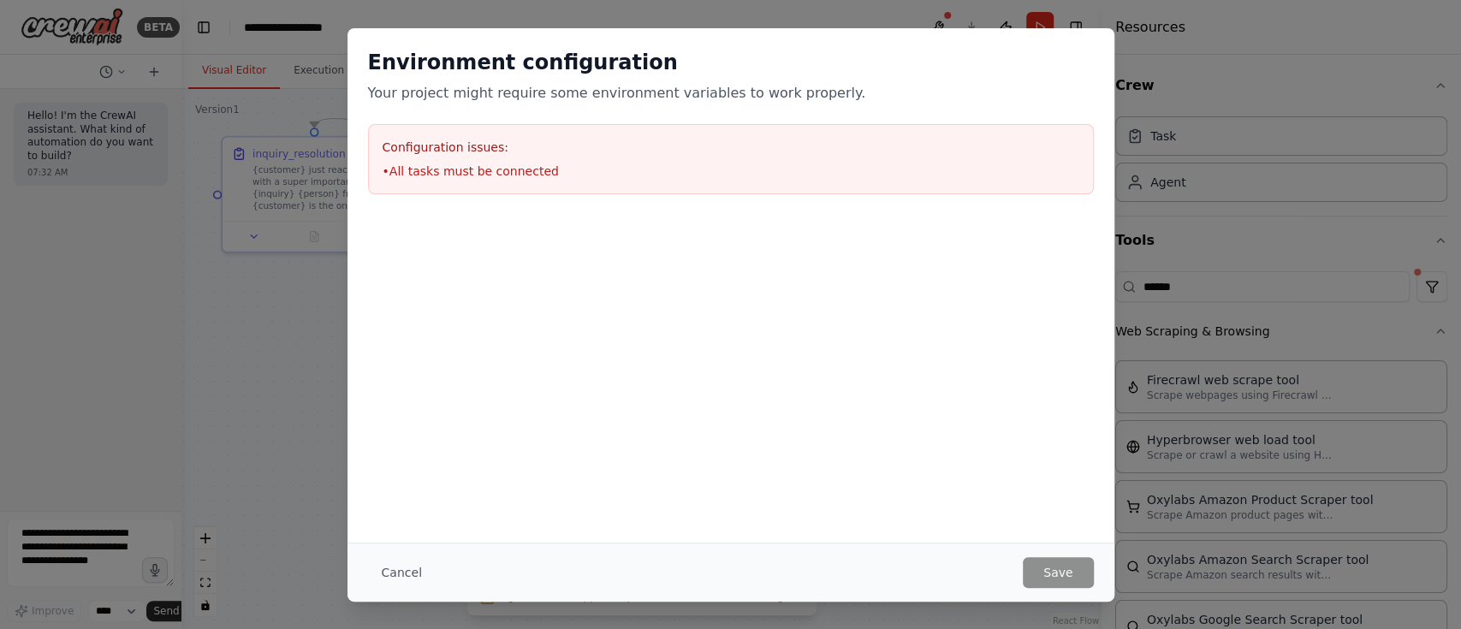
click at [781, 471] on div "Environment configuration Your project might require some environment variables…" at bounding box center [730, 285] width 767 height 514
click at [402, 471] on button "Cancel" at bounding box center [402, 572] width 68 height 31
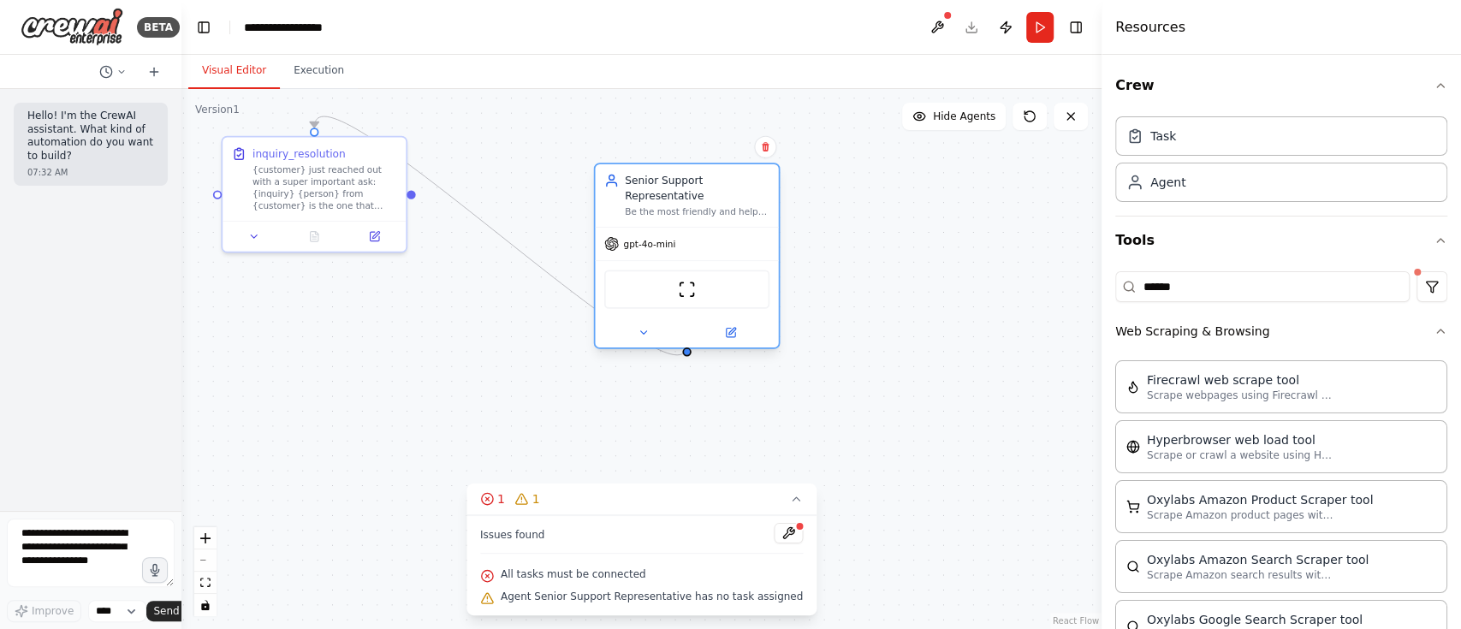
drag, startPoint x: 781, startPoint y: 127, endPoint x: 608, endPoint y: 236, distance: 204.7
click at [609, 236] on div "gpt-4o-mini ScrapeWebsiteTool" at bounding box center [686, 287] width 183 height 121
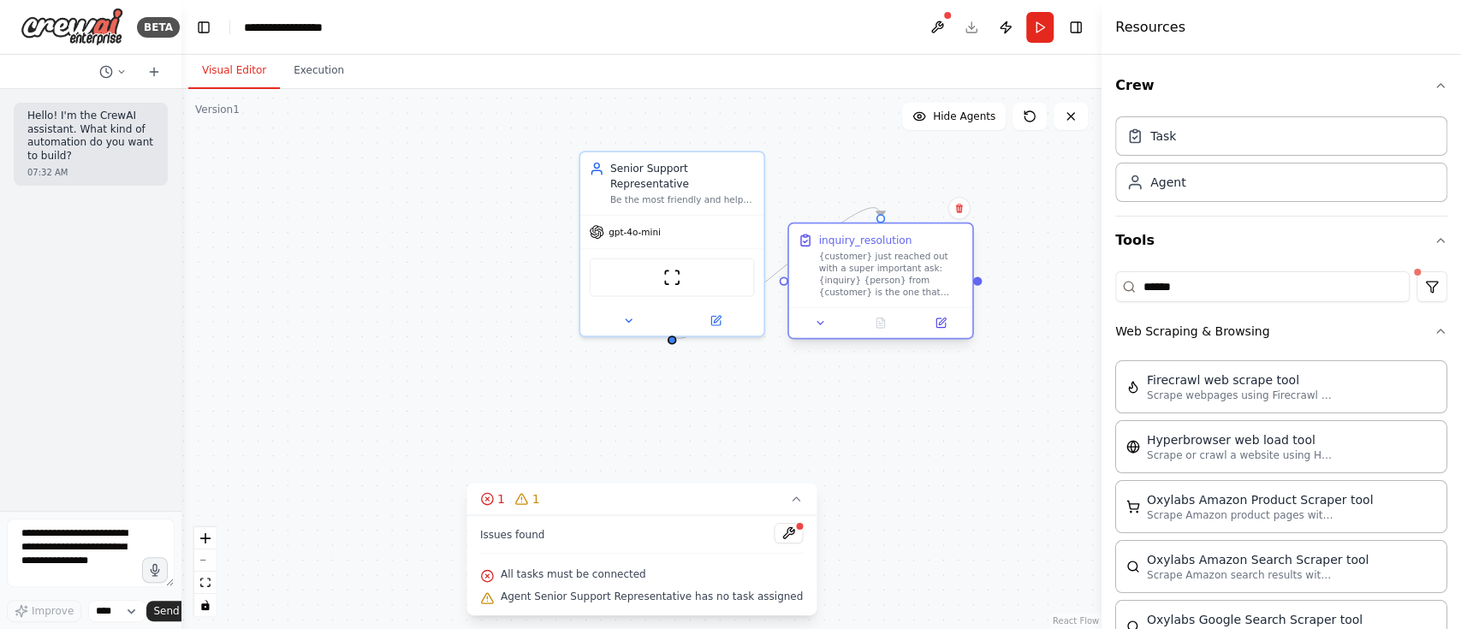
drag, startPoint x: 312, startPoint y: 151, endPoint x: 888, endPoint y: 257, distance: 585.7
click at [888, 257] on div "inquiry_resolution {customer} just reached out with a super important ask: {inq…" at bounding box center [891, 266] width 145 height 66
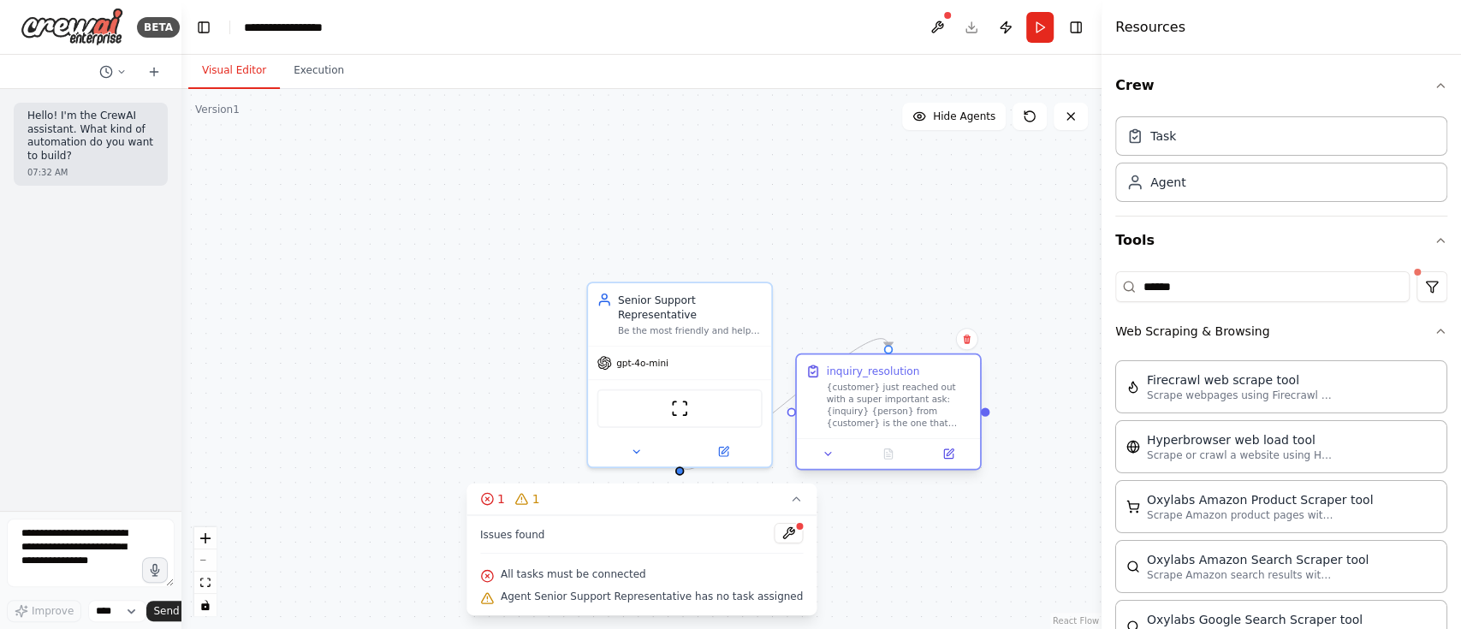
drag, startPoint x: 995, startPoint y: 393, endPoint x: 965, endPoint y: 362, distance: 42.4
click at [965, 362] on div ".deletable-edge-delete-btn { width: 20px; height: 20px; border: 0px solid #ffff…" at bounding box center [641, 359] width 920 height 540
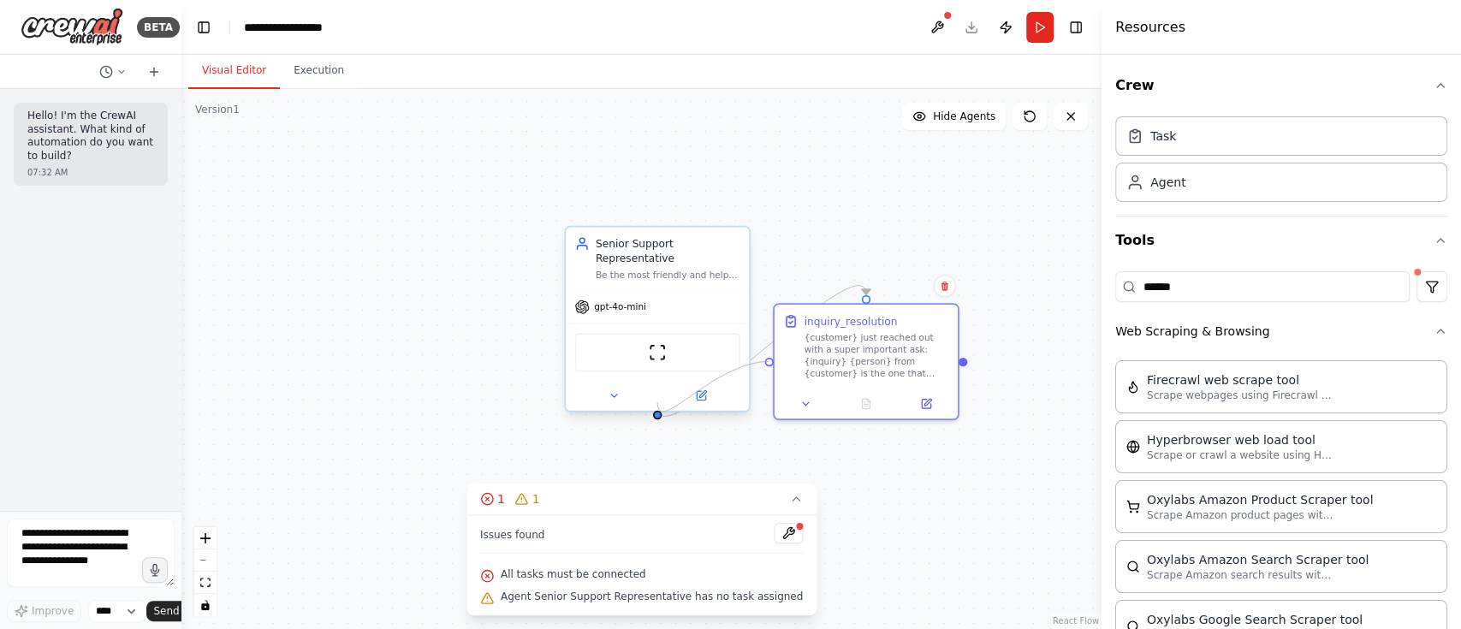
drag, startPoint x: 769, startPoint y: 362, endPoint x: 657, endPoint y: 398, distance: 116.9
click at [763, 352] on icon "Edge from e30e0f70-1a9b-415c-9c8a-8fbb5315d235 to aa1d16b5-1feb-4f16-ad65-5c64f…" at bounding box center [761, 351] width 209 height 131
click at [763, 352] on icon at bounding box center [761, 350] width 5 height 5
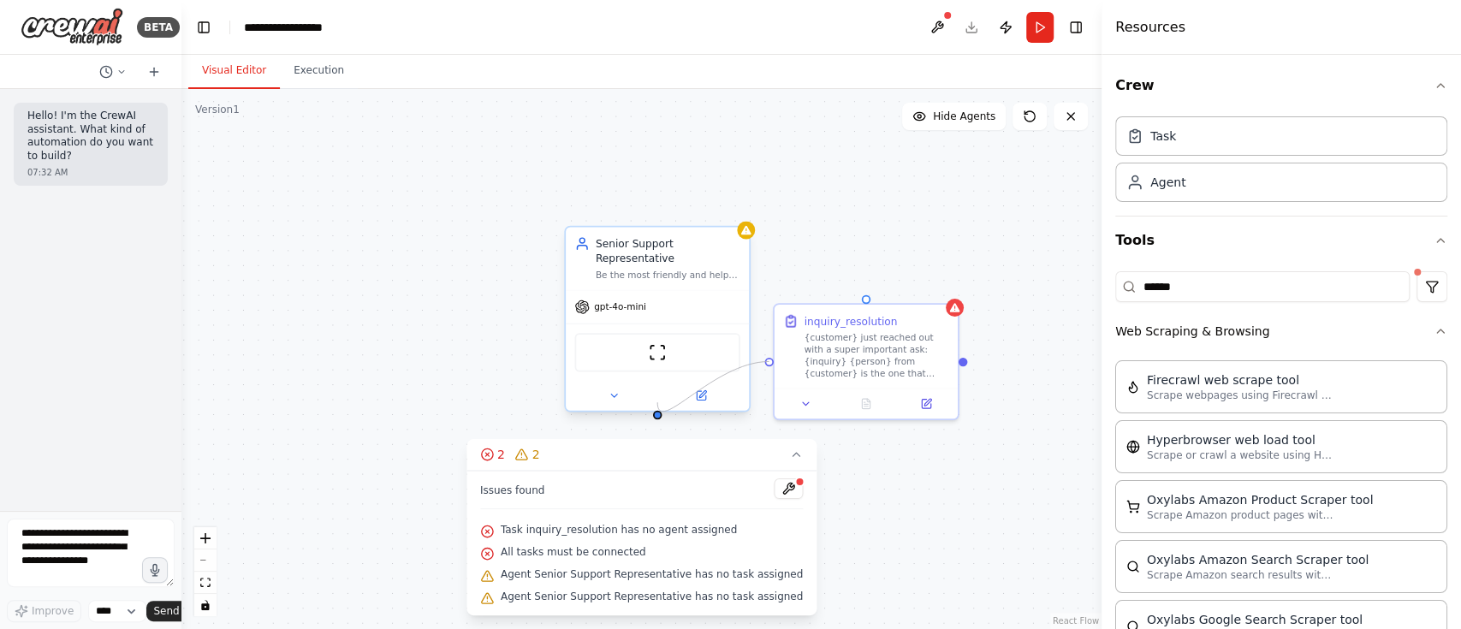
drag, startPoint x: 767, startPoint y: 359, endPoint x: 658, endPoint y: 407, distance: 118.5
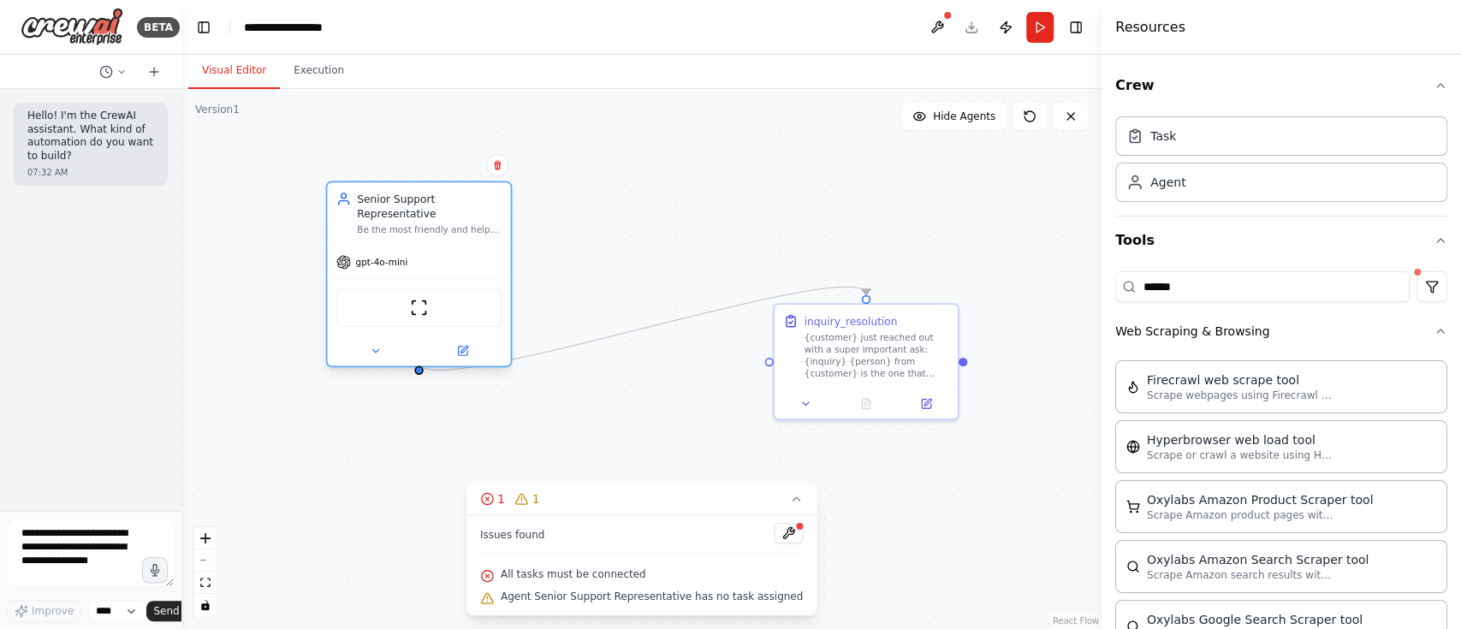
drag, startPoint x: 646, startPoint y: 248, endPoint x: 403, endPoint y: 189, distance: 250.1
click at [403, 192] on div "Senior Support Representative" at bounding box center [429, 207] width 145 height 30
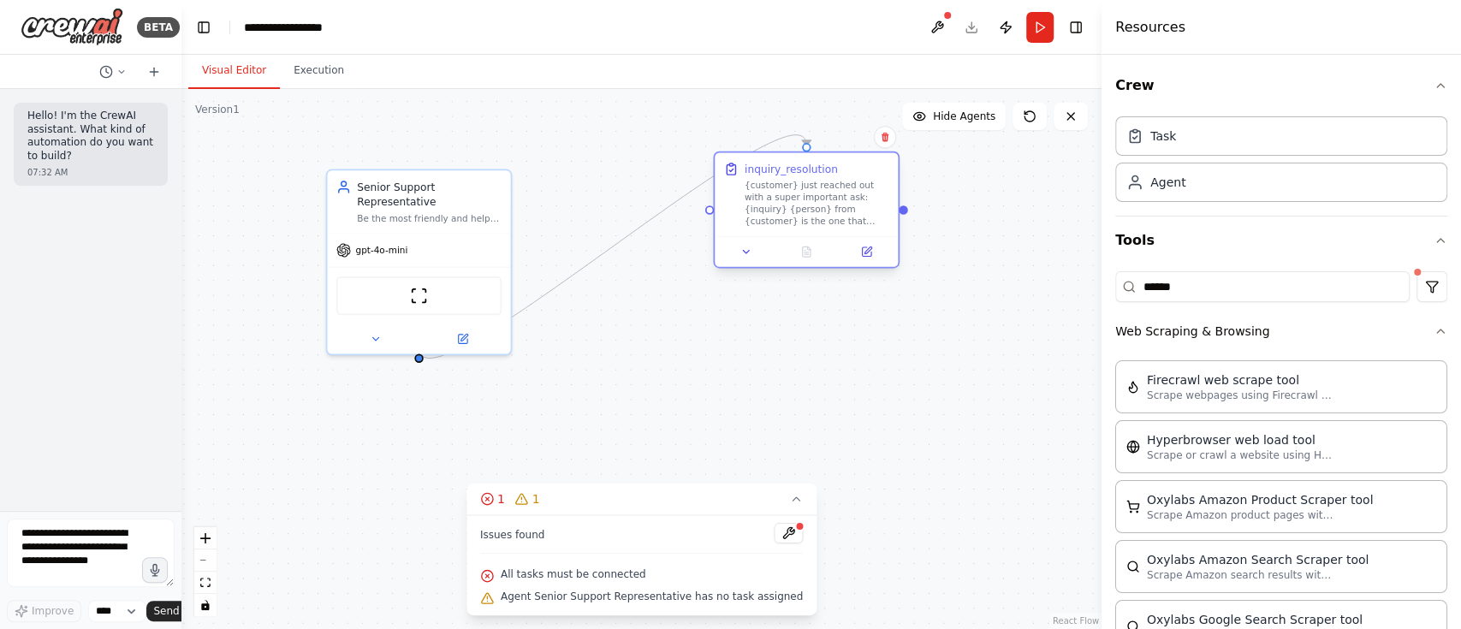
drag, startPoint x: 764, startPoint y: 338, endPoint x: 779, endPoint y: 182, distance: 156.5
click at [779, 182] on div "inquiry_resolution {customer} just reached out with a super important ask: {inq…" at bounding box center [817, 195] width 145 height 66
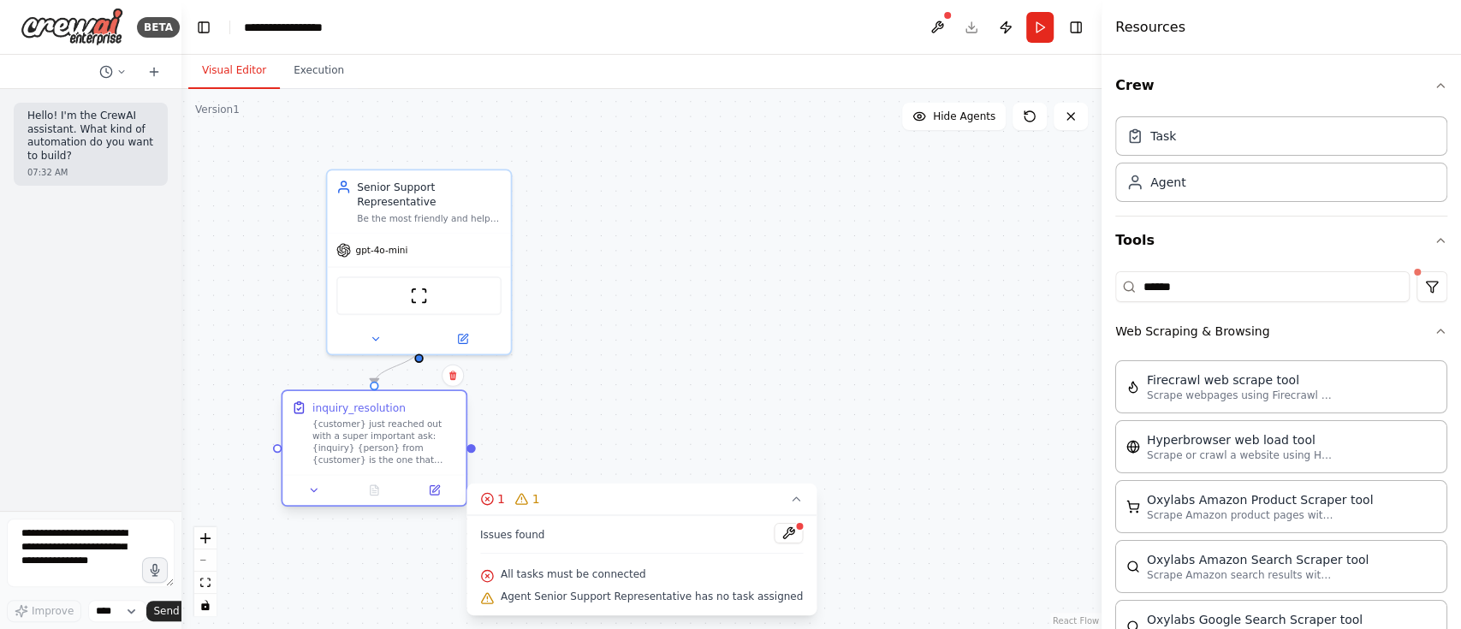
drag, startPoint x: 762, startPoint y: 174, endPoint x: 328, endPoint y: 422, distance: 499.9
click at [328, 422] on div "inquiry_resolution {customer} just reached out with a super important ask: {inq…" at bounding box center [384, 433] width 145 height 66
click at [789, 471] on icon at bounding box center [796, 499] width 14 height 14
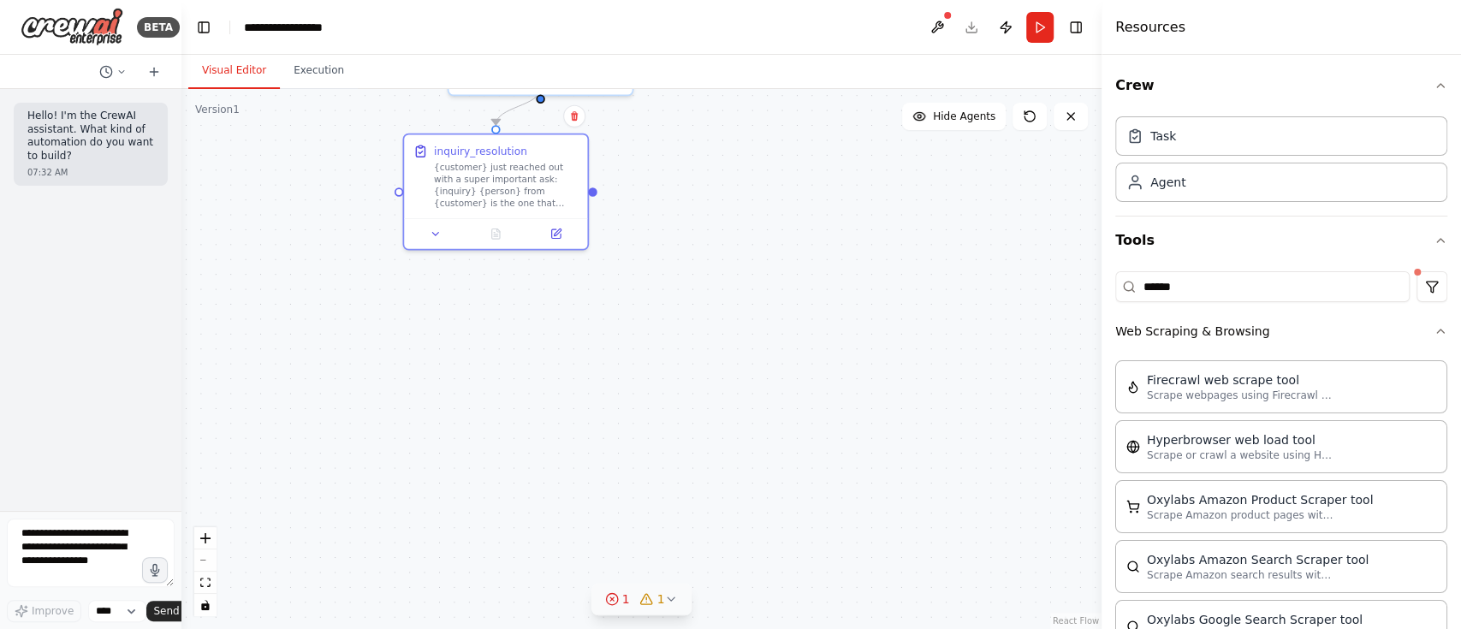
drag, startPoint x: 715, startPoint y: 522, endPoint x: 836, endPoint y: 262, distance: 287.2
click at [836, 262] on div ".deletable-edge-delete-btn { width: 20px; height: 20px; border: 0px solid #ffff…" at bounding box center [641, 359] width 920 height 540
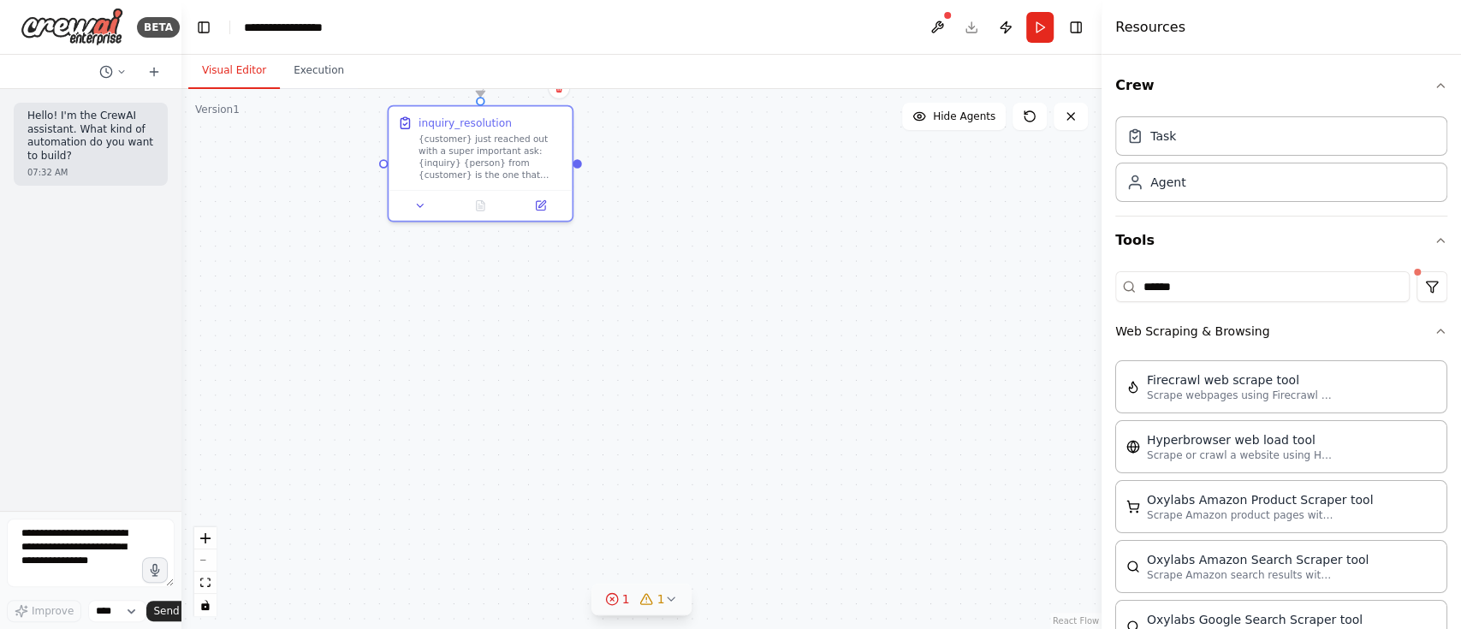
drag, startPoint x: 475, startPoint y: 546, endPoint x: 514, endPoint y: 574, distance: 48.5
click at [510, 471] on div ".deletable-edge-delete-btn { width: 20px; height: 20px; border: 0px solid #ffff…" at bounding box center [641, 359] width 920 height 540
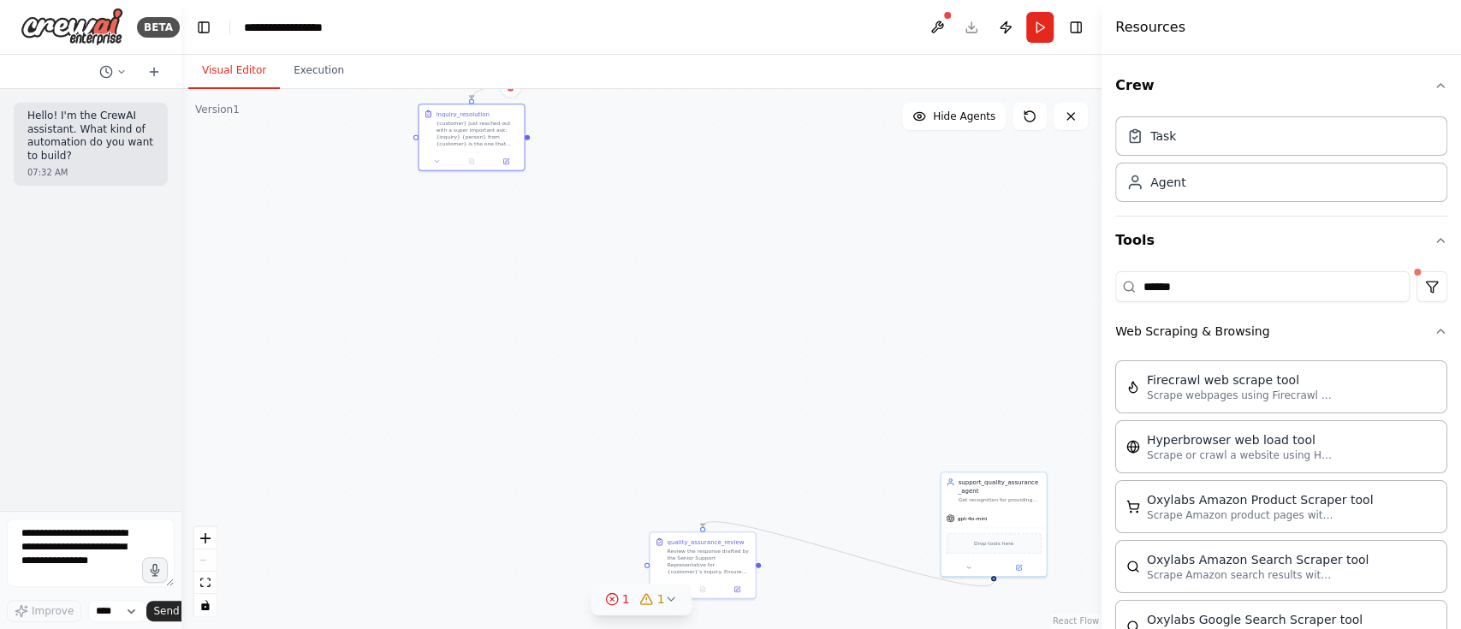
drag, startPoint x: 883, startPoint y: 476, endPoint x: 814, endPoint y: 252, distance: 234.7
click at [814, 252] on div ".deletable-edge-delete-btn { width: 20px; height: 20px; border: 0px solid #ffff…" at bounding box center [641, 359] width 920 height 540
drag, startPoint x: 941, startPoint y: 381, endPoint x: 799, endPoint y: 163, distance: 260.2
click at [799, 163] on div "support_quality_assurance_agent Get recognition for providing the best support …" at bounding box center [810, 164] width 83 height 26
drag, startPoint x: 736, startPoint y: 536, endPoint x: 882, endPoint y: 337, distance: 246.7
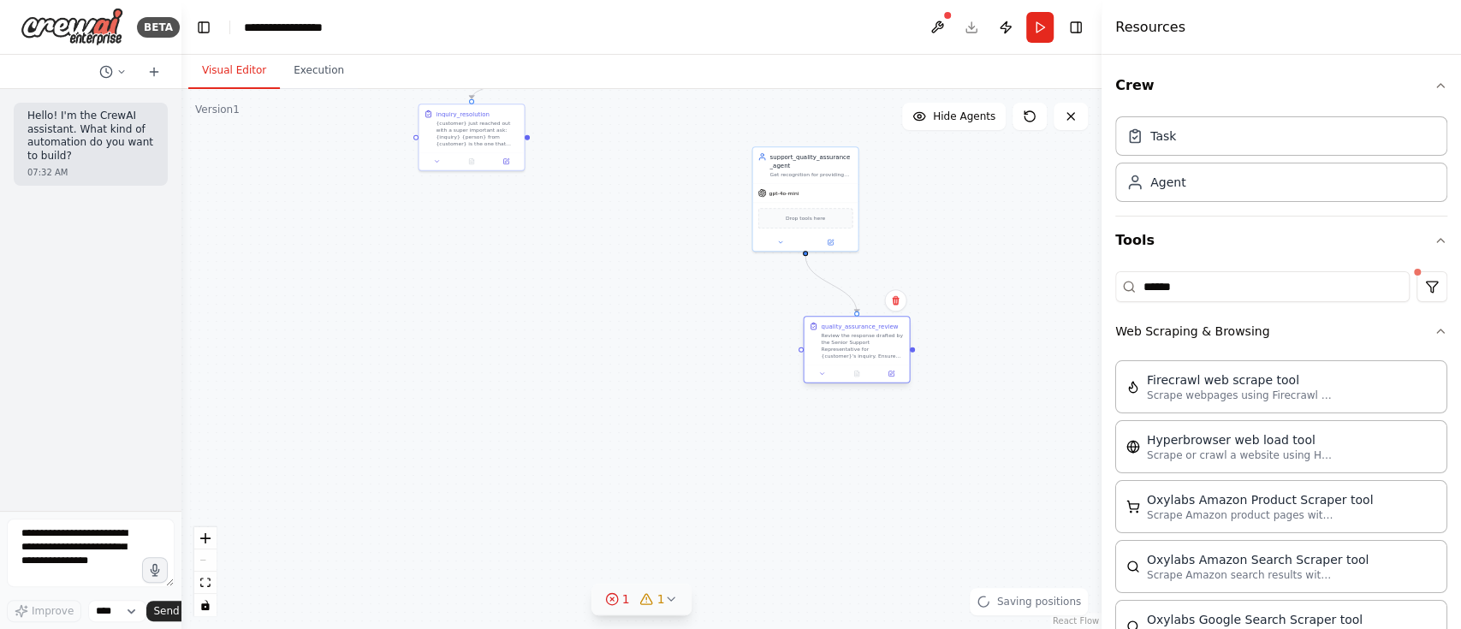
click at [882, 337] on div "Review the response drafted by the Senior Support Representative for {customer}…" at bounding box center [862, 345] width 83 height 27
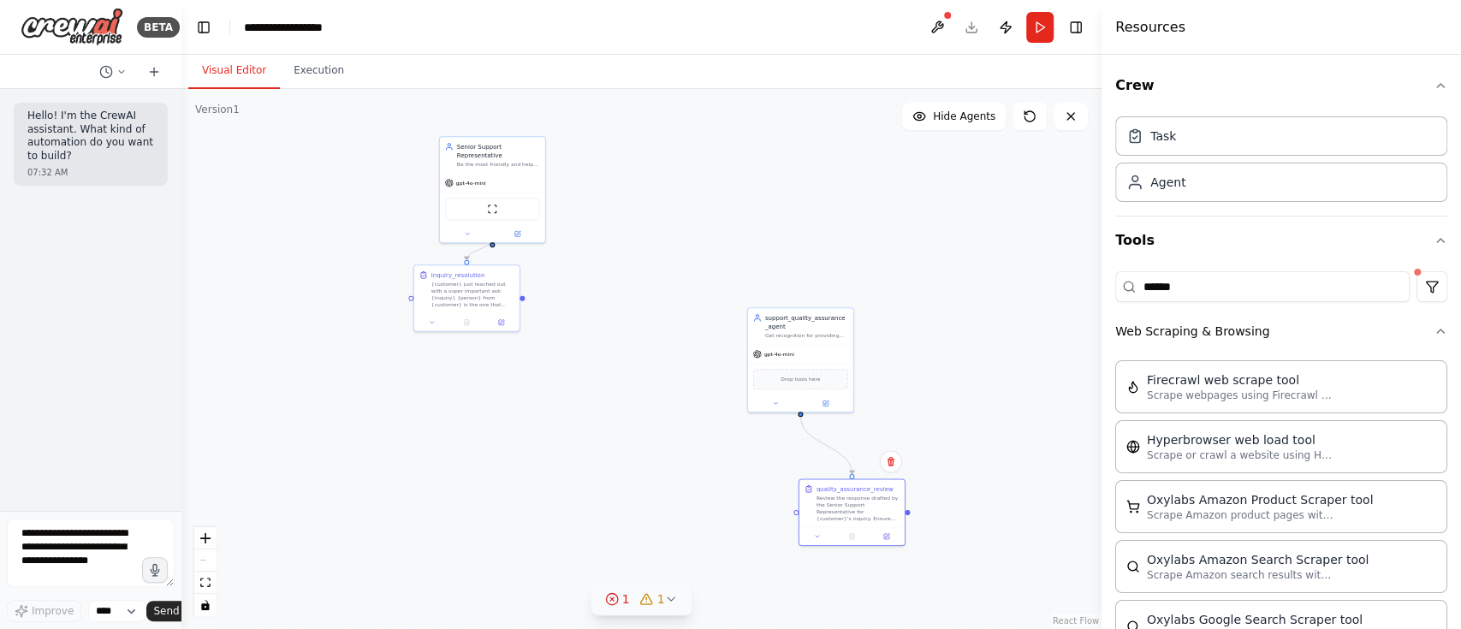
drag, startPoint x: 571, startPoint y: 267, endPoint x: 565, endPoint y: 430, distance: 162.7
click at [565, 430] on div ".deletable-edge-delete-btn { width: 20px; height: 20px; border: 0px solid #ffff…" at bounding box center [641, 359] width 920 height 540
click at [1036, 33] on button "Run" at bounding box center [1039, 27] width 27 height 31
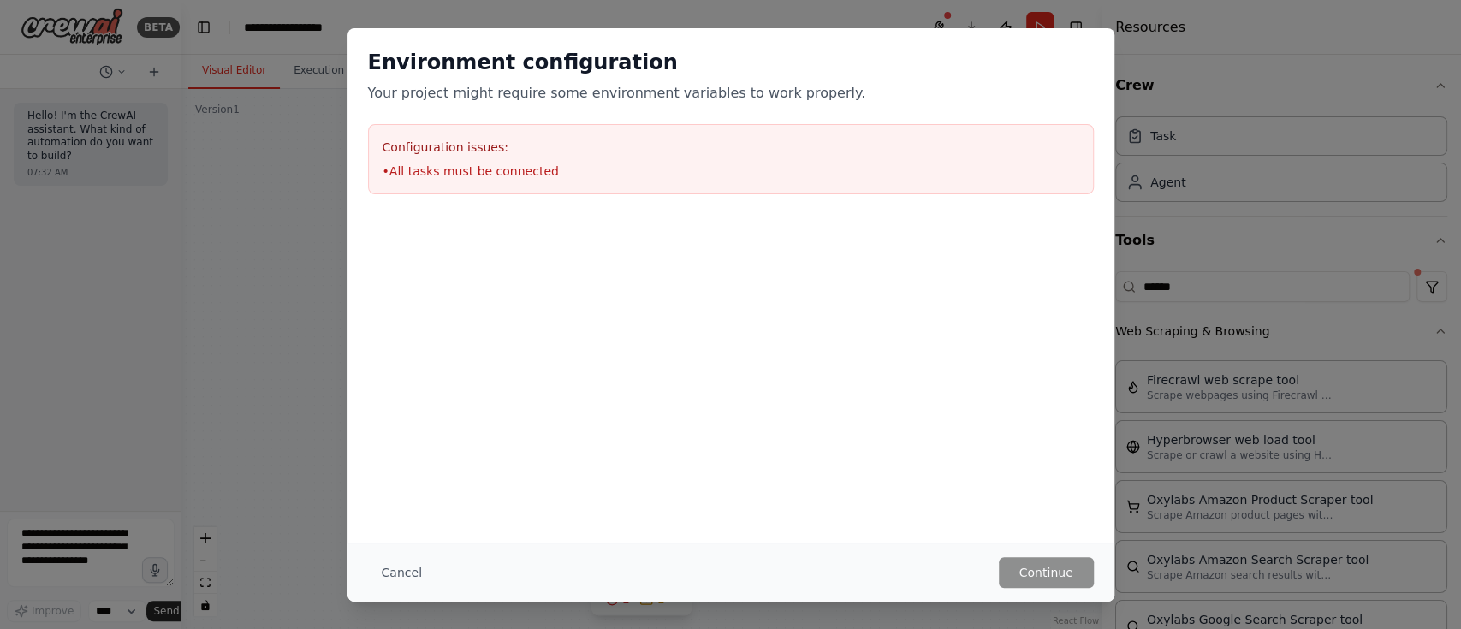
click at [401, 166] on li "• All tasks must be connected" at bounding box center [731, 171] width 697 height 17
drag, startPoint x: 396, startPoint y: 569, endPoint x: 385, endPoint y: 576, distance: 13.1
click at [395, 471] on button "Cancel" at bounding box center [402, 572] width 68 height 31
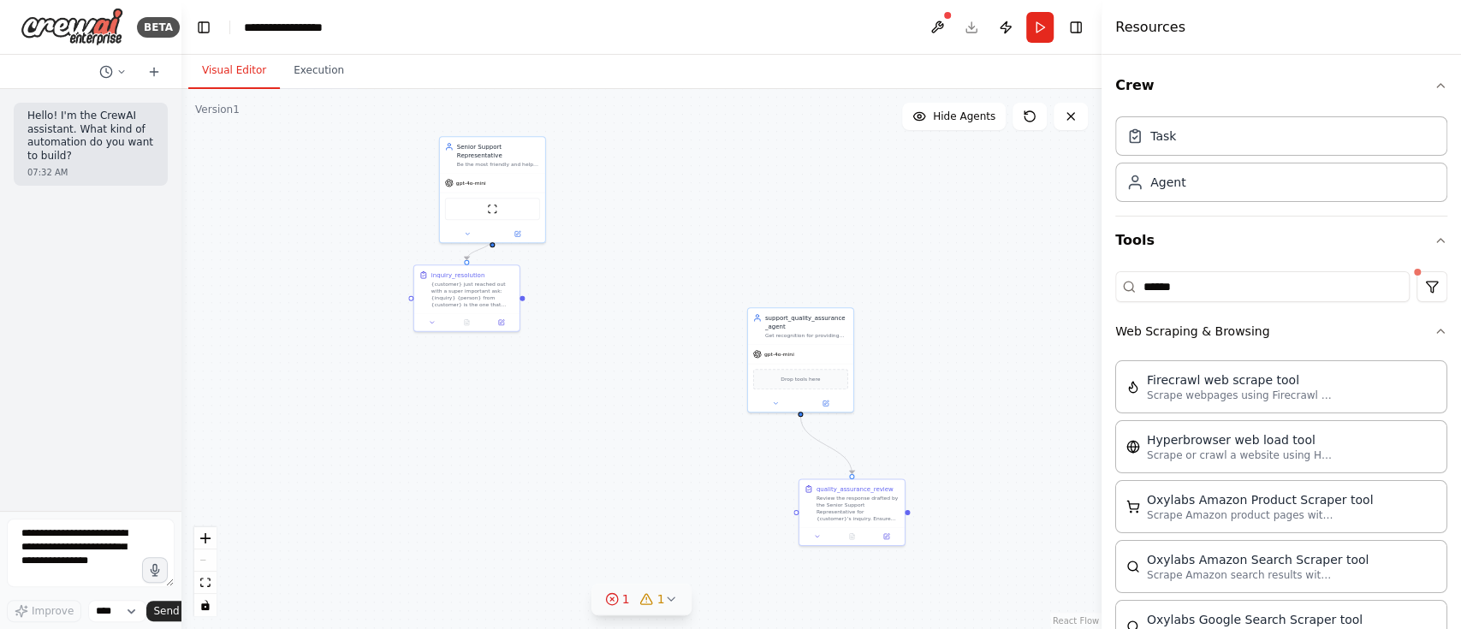
click at [663, 471] on button "1 1" at bounding box center [641, 600] width 101 height 32
click at [502, 161] on div "Senior Support Representative Be the most friendly and helpful support represen…" at bounding box center [492, 153] width 105 height 36
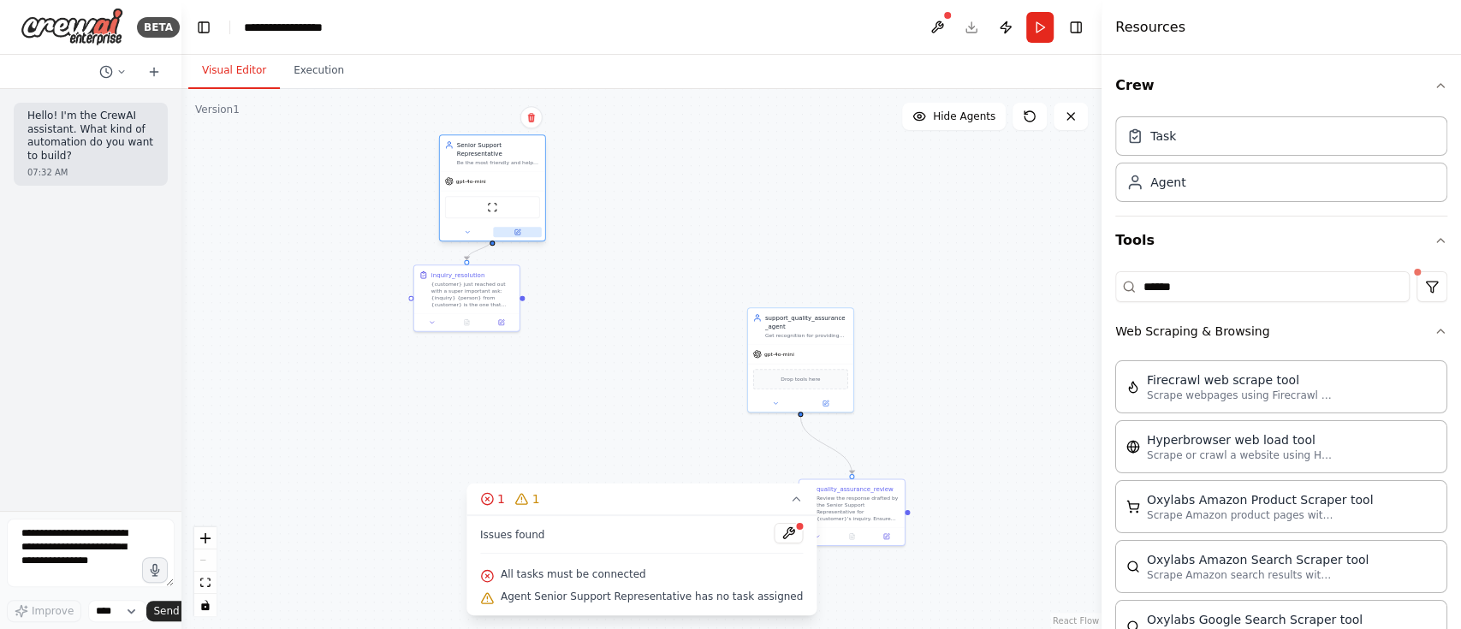
click at [520, 229] on icon at bounding box center [517, 232] width 7 height 7
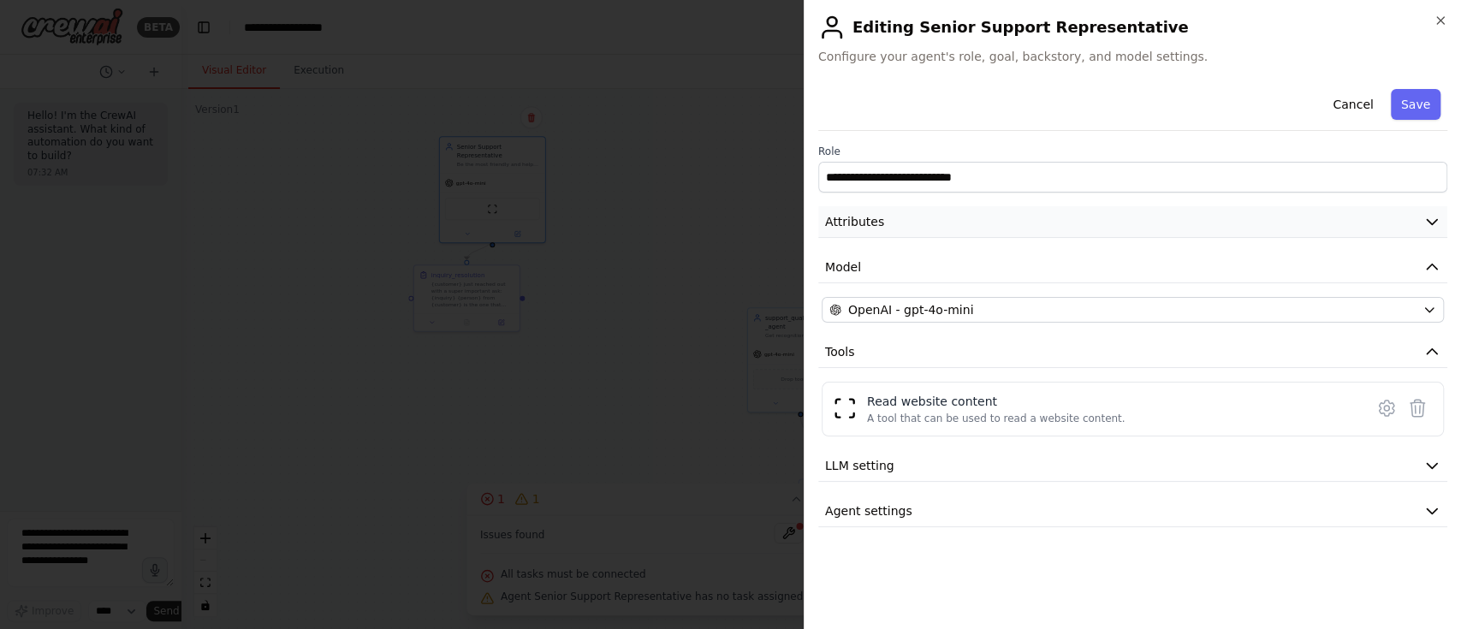
click at [1095, 221] on icon "button" at bounding box center [1431, 221] width 17 height 17
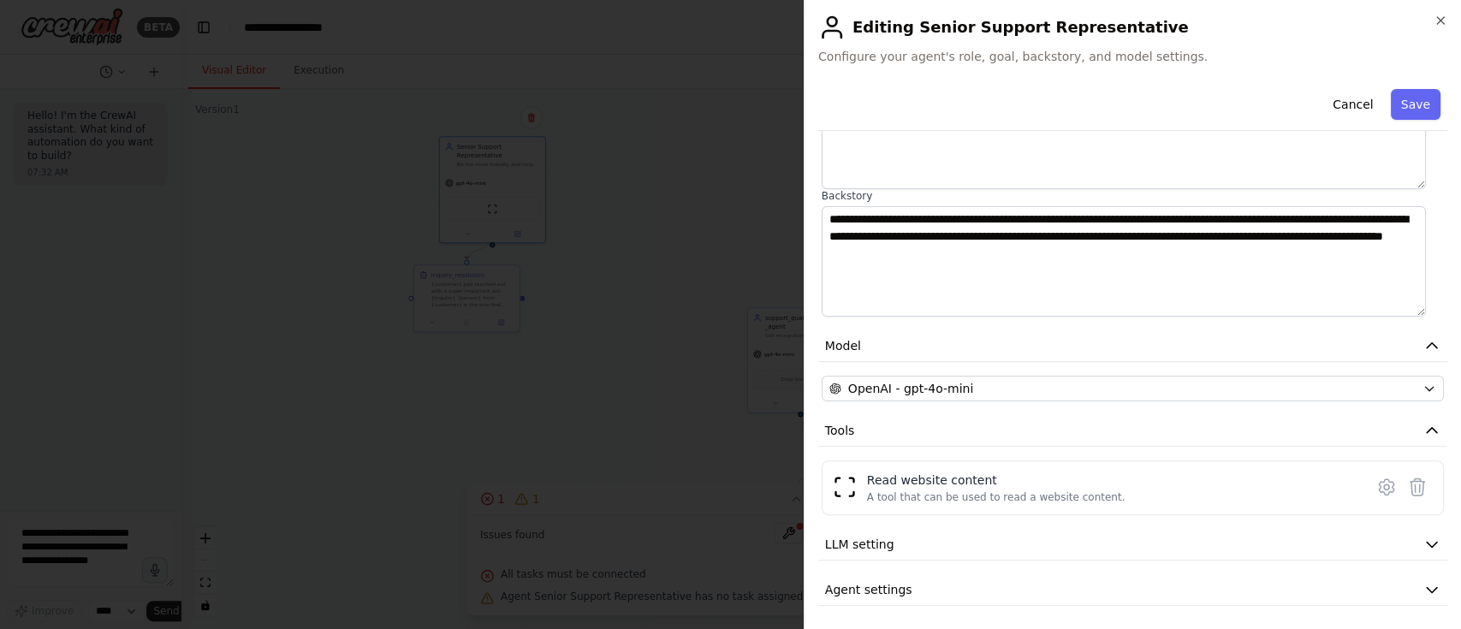
scroll to position [194, 0]
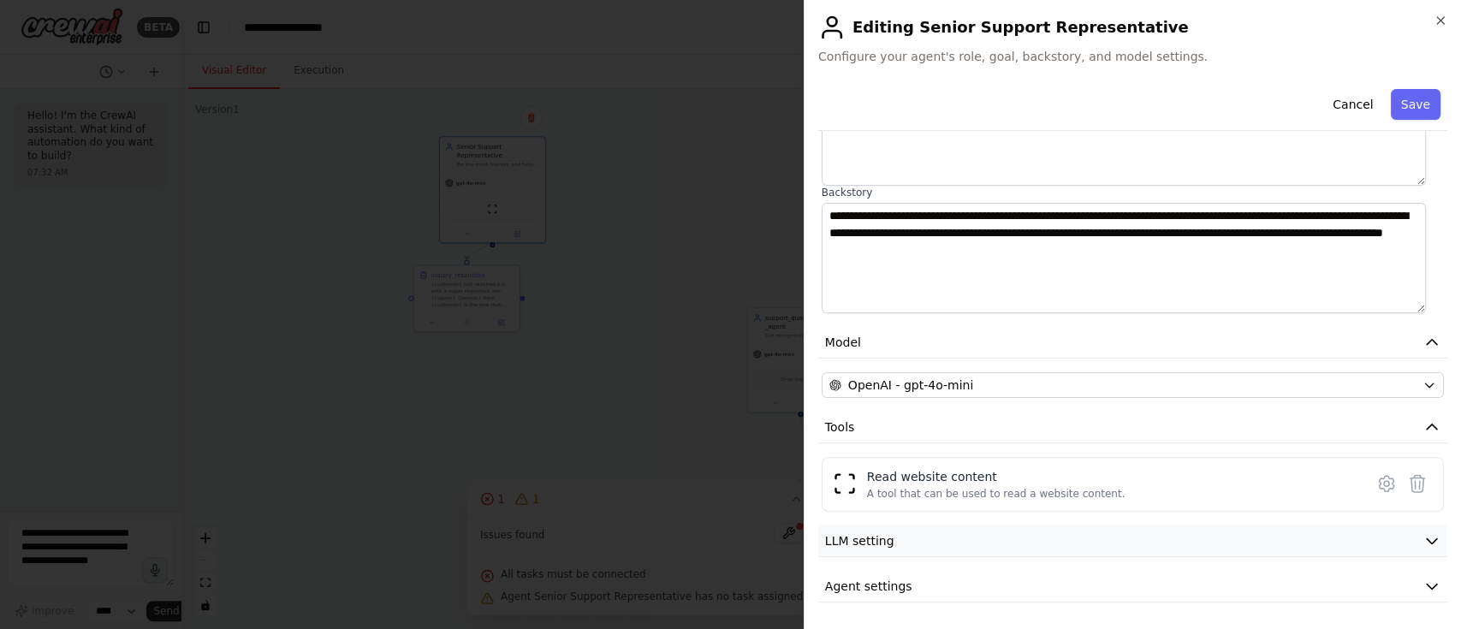
click at [1095, 471] on button "LLM setting" at bounding box center [1132, 542] width 629 height 32
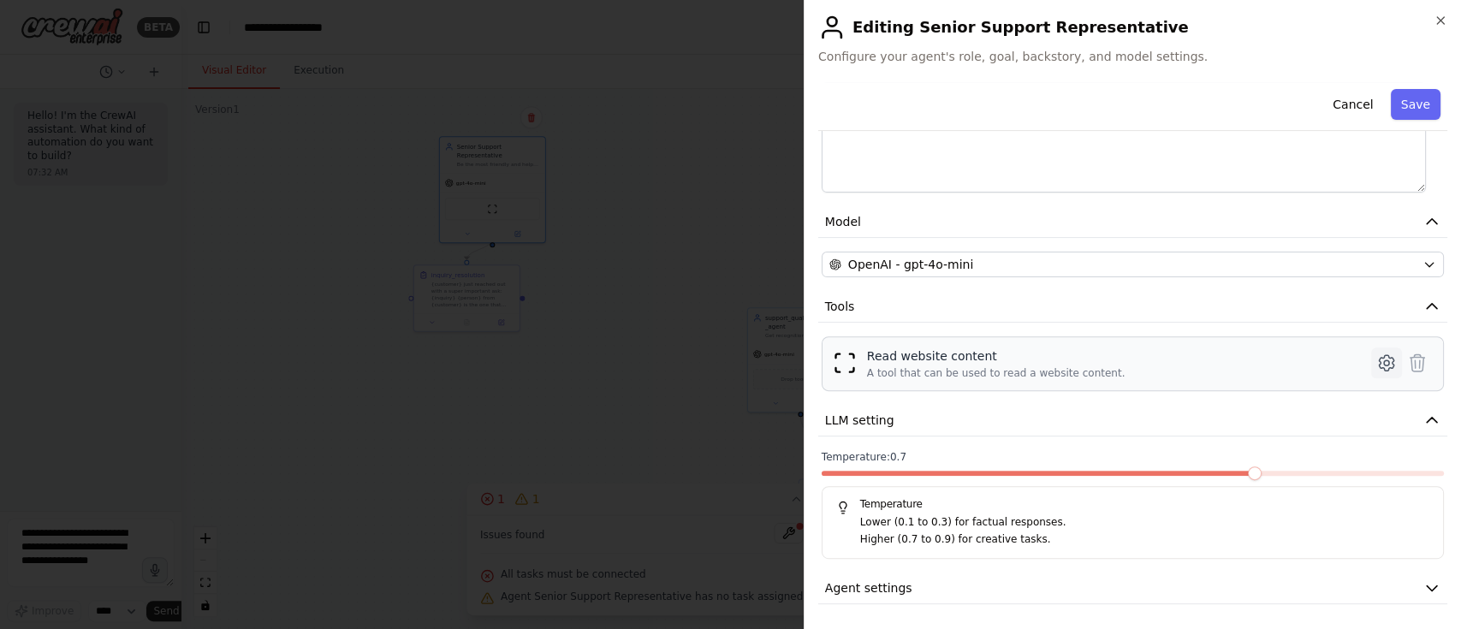
scroll to position [316, 0]
click at [1095, 471] on icon "button" at bounding box center [1431, 587] width 17 height 17
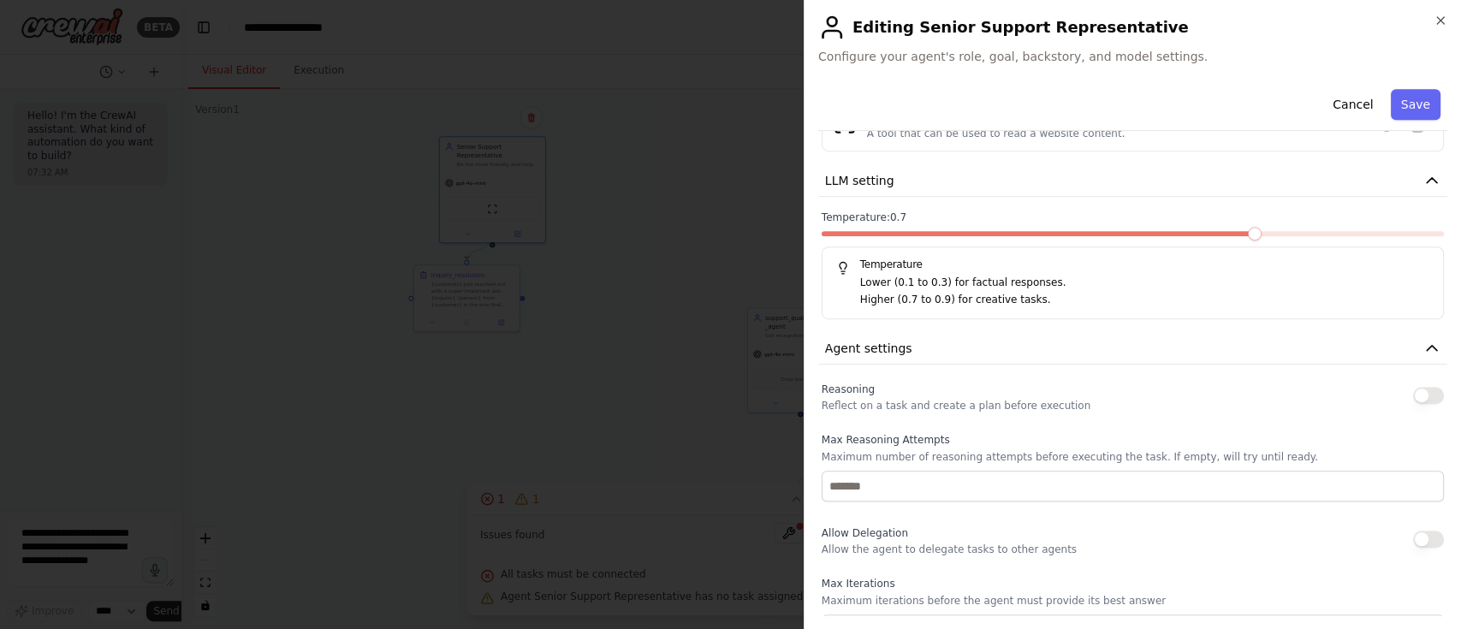
scroll to position [761, 0]
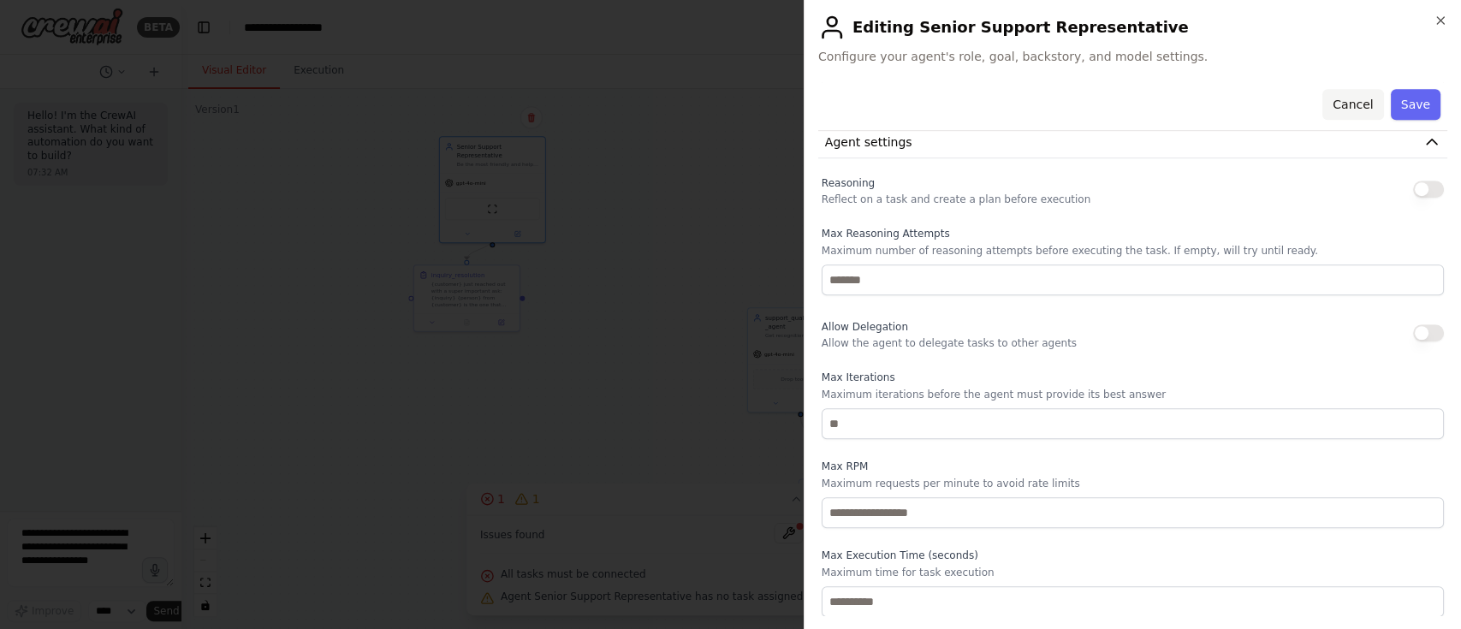
click at [1095, 106] on button "Cancel" at bounding box center [1352, 104] width 61 height 31
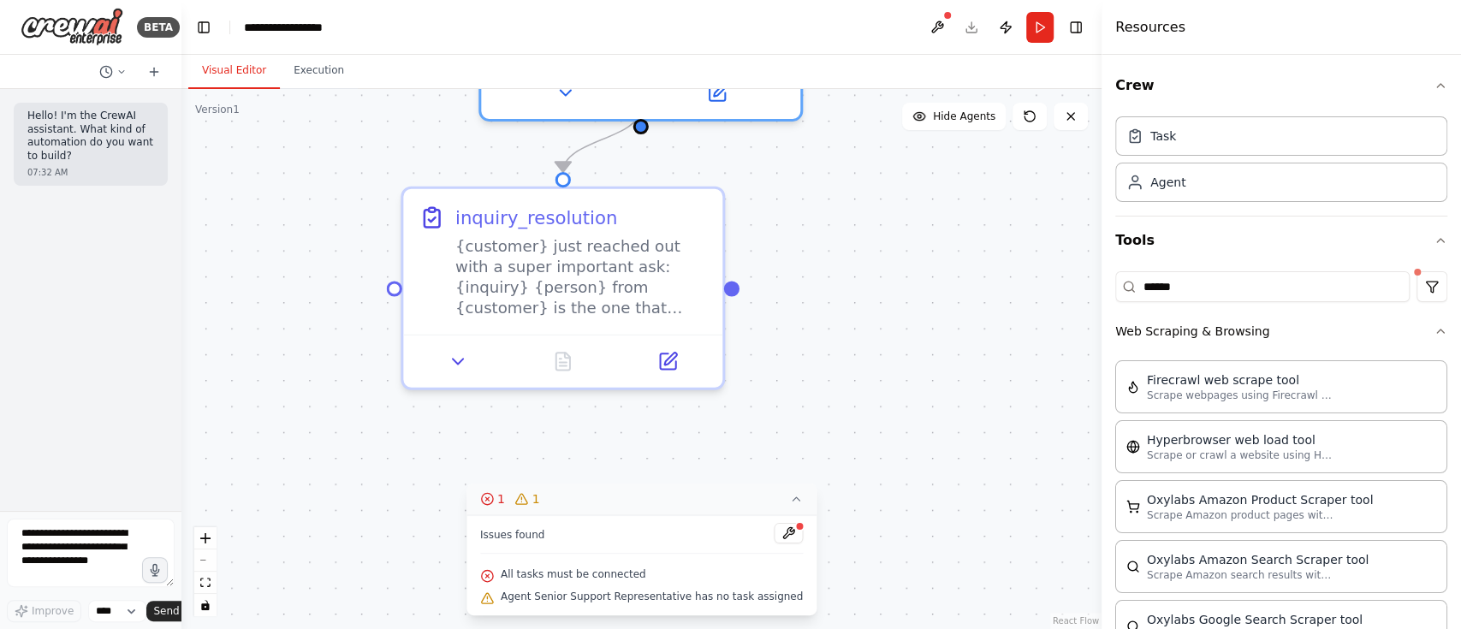
drag, startPoint x: 324, startPoint y: 289, endPoint x: 532, endPoint y: 495, distance: 291.7
click at [532, 471] on div "Version 1 Show Tools Hide Agents .deletable-edge-delete-btn { width: 20px; heig…" at bounding box center [641, 359] width 920 height 540
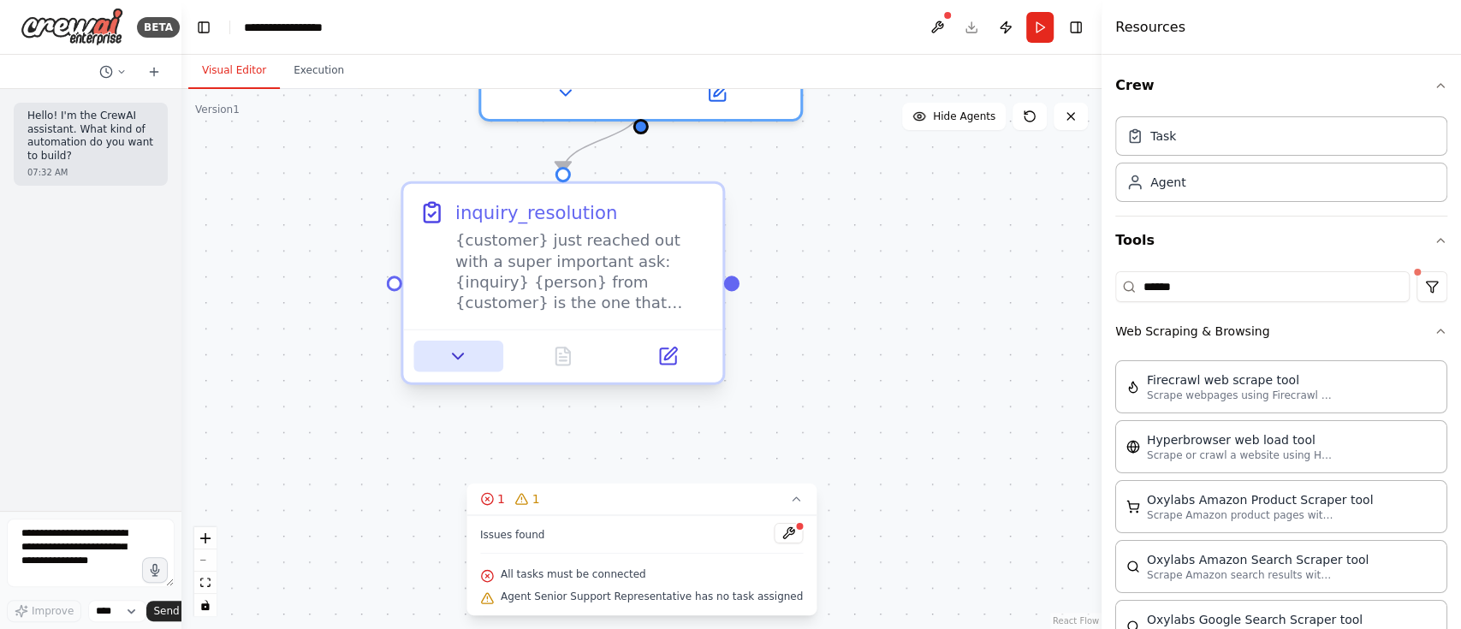
click at [468, 359] on icon at bounding box center [458, 356] width 21 height 21
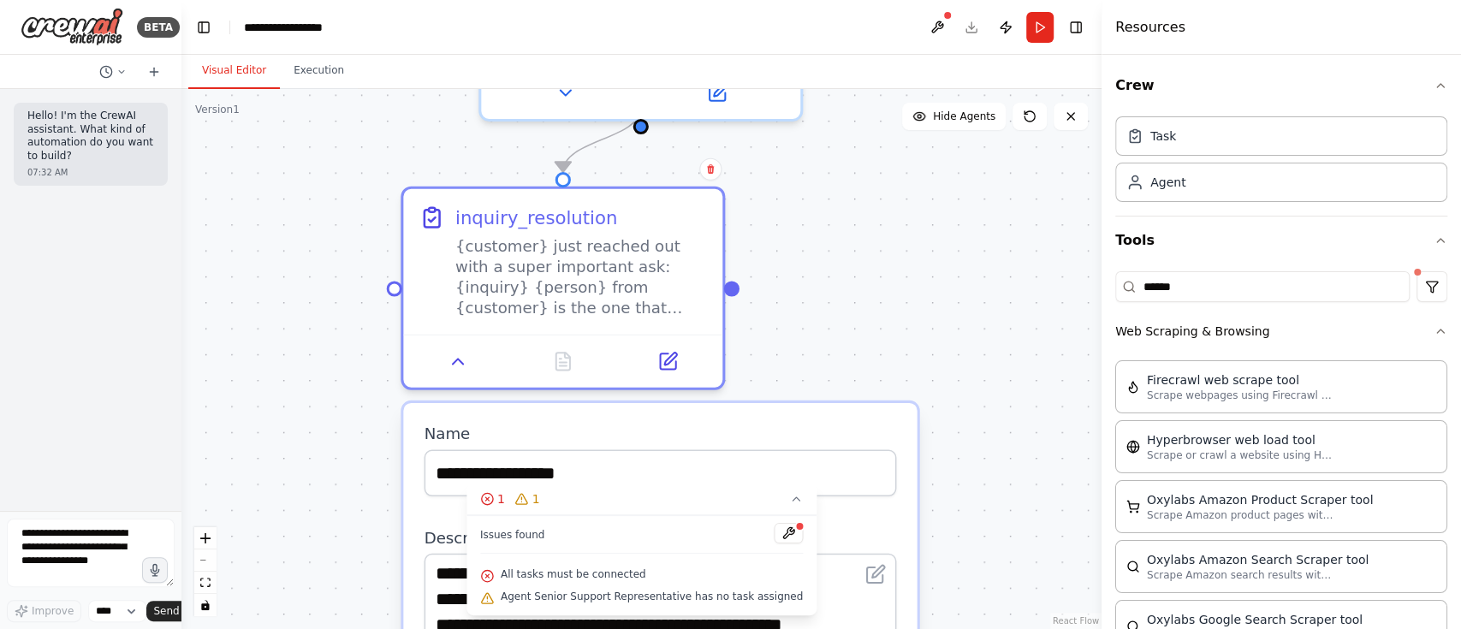
click at [993, 425] on div ".deletable-edge-delete-btn { width: 20px; height: 20px; border: 0px solid #ffff…" at bounding box center [641, 359] width 920 height 540
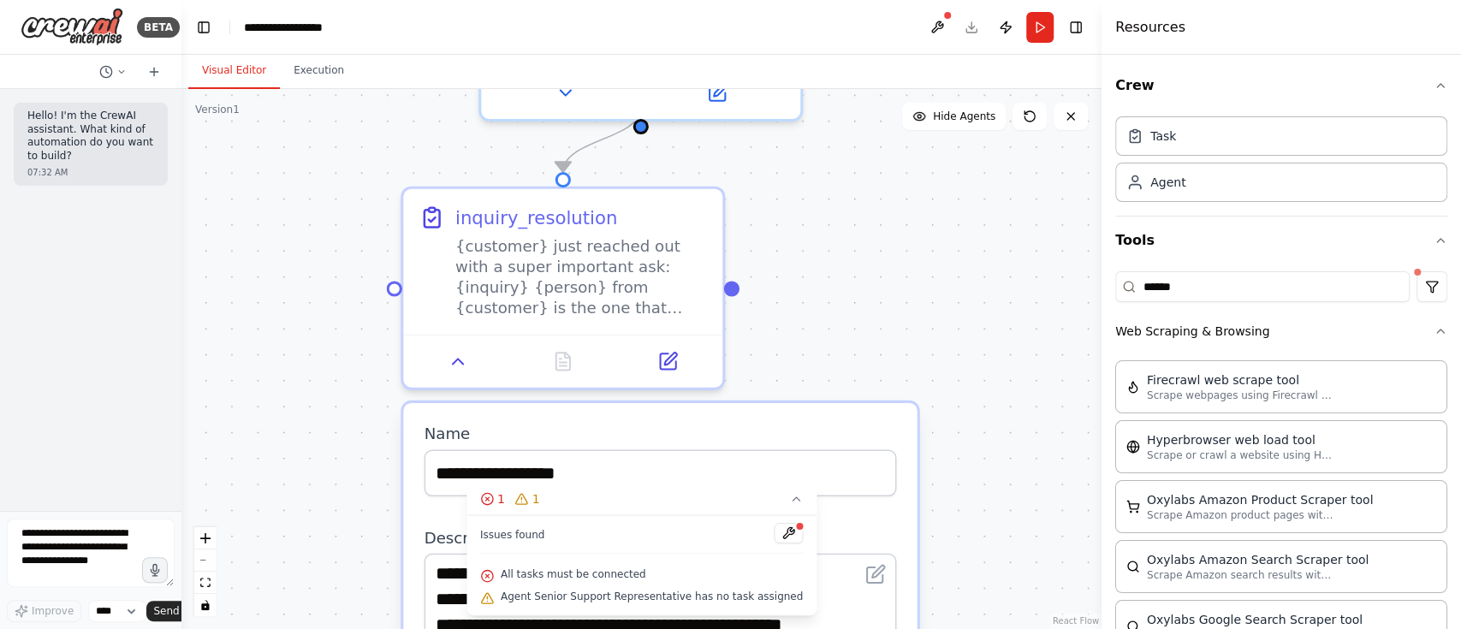
click at [879, 424] on label "Name" at bounding box center [661, 434] width 472 height 21
click at [789, 471] on icon at bounding box center [796, 499] width 14 height 14
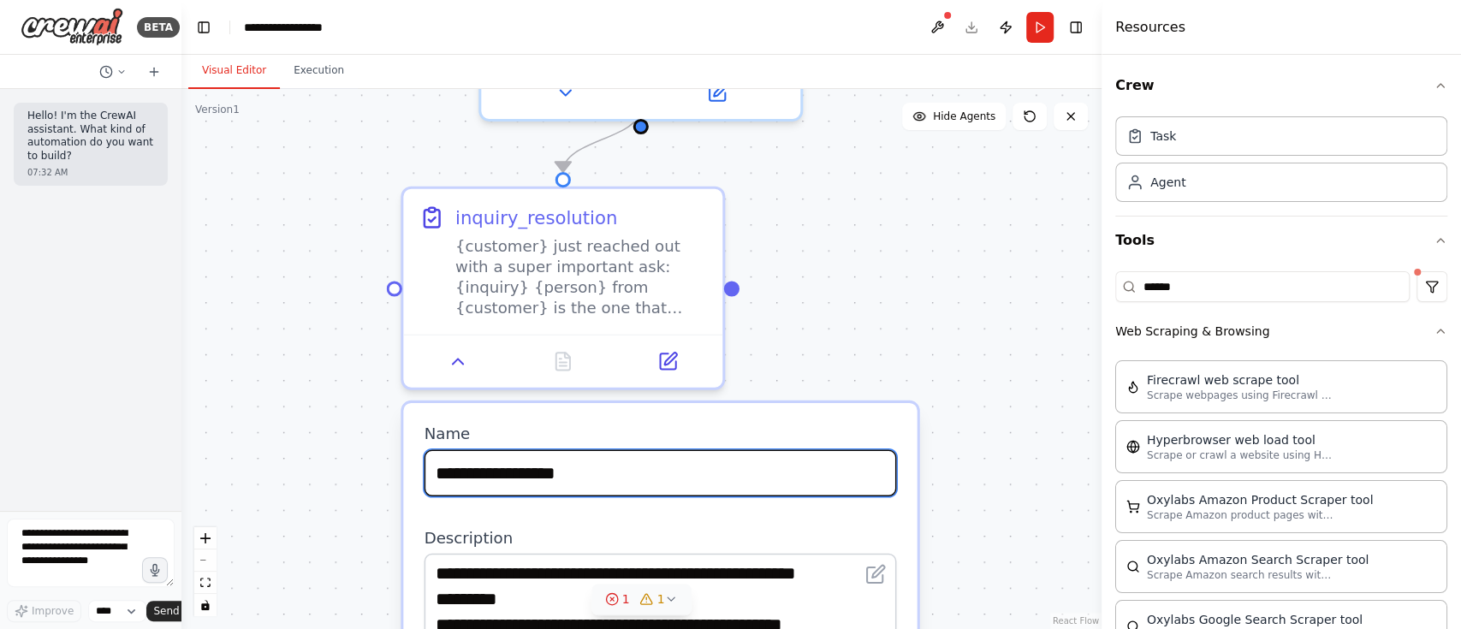
drag, startPoint x: 867, startPoint y: 472, endPoint x: 888, endPoint y: 265, distance: 207.4
click at [888, 265] on div ".deletable-edge-delete-btn { width: 20px; height: 20px; border: 0px solid #ffff…" at bounding box center [641, 359] width 920 height 540
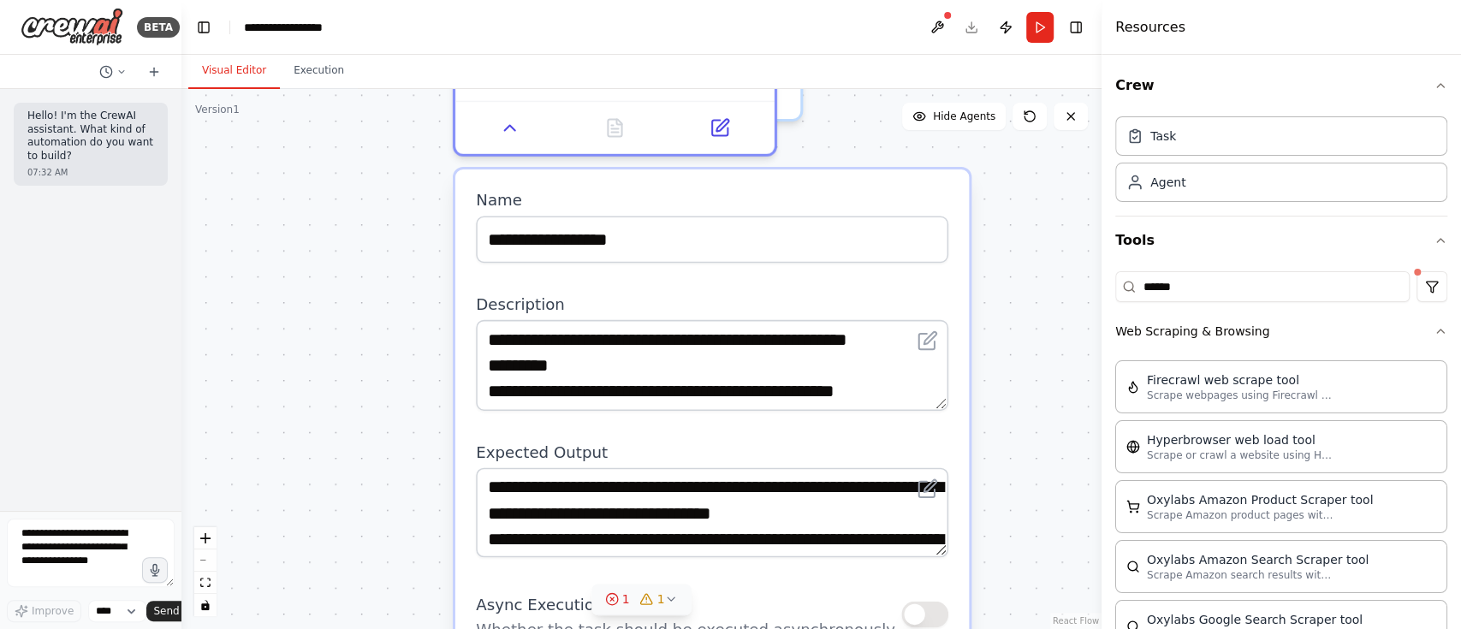
drag, startPoint x: 829, startPoint y: 407, endPoint x: 878, endPoint y: 181, distance: 232.0
click at [878, 181] on div "**********" at bounding box center [712, 506] width 514 height 674
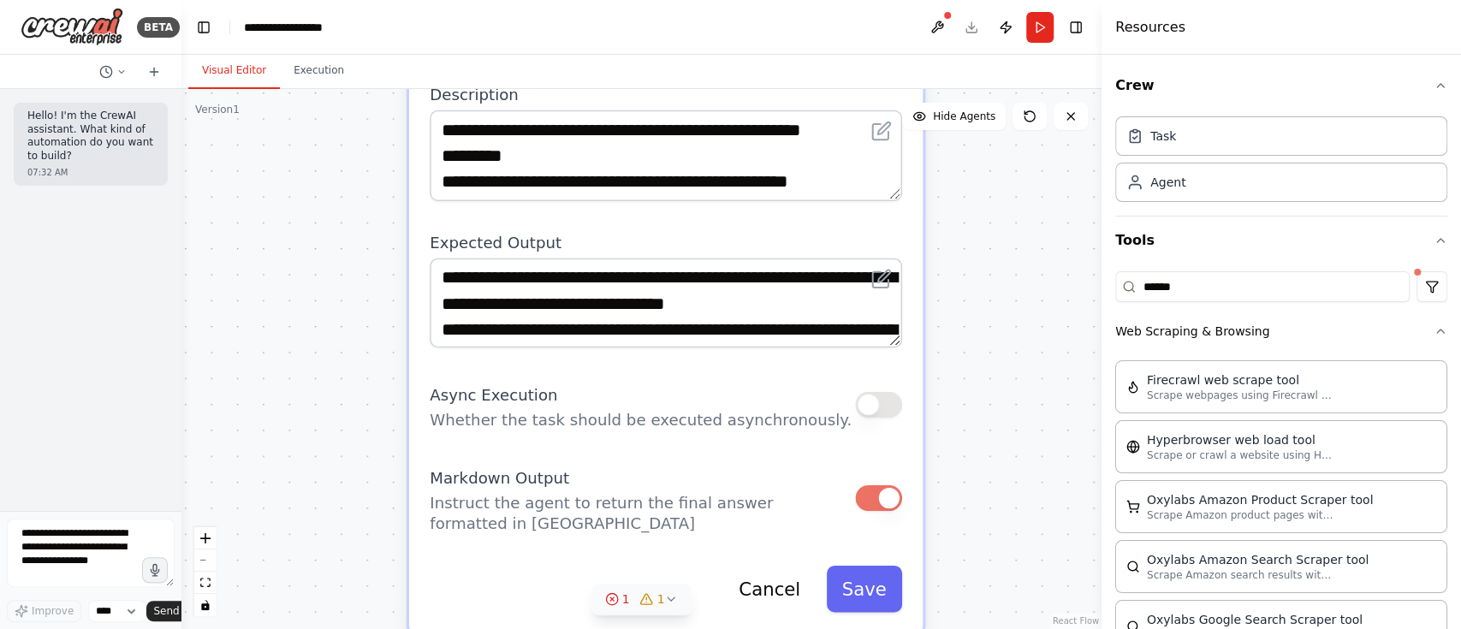
drag, startPoint x: 1005, startPoint y: 455, endPoint x: 959, endPoint y: 246, distance: 214.7
click at [959, 246] on div ".deletable-edge-delete-btn { width: 20px; height: 20px; border: 0px solid #ffff…" at bounding box center [641, 359] width 920 height 540
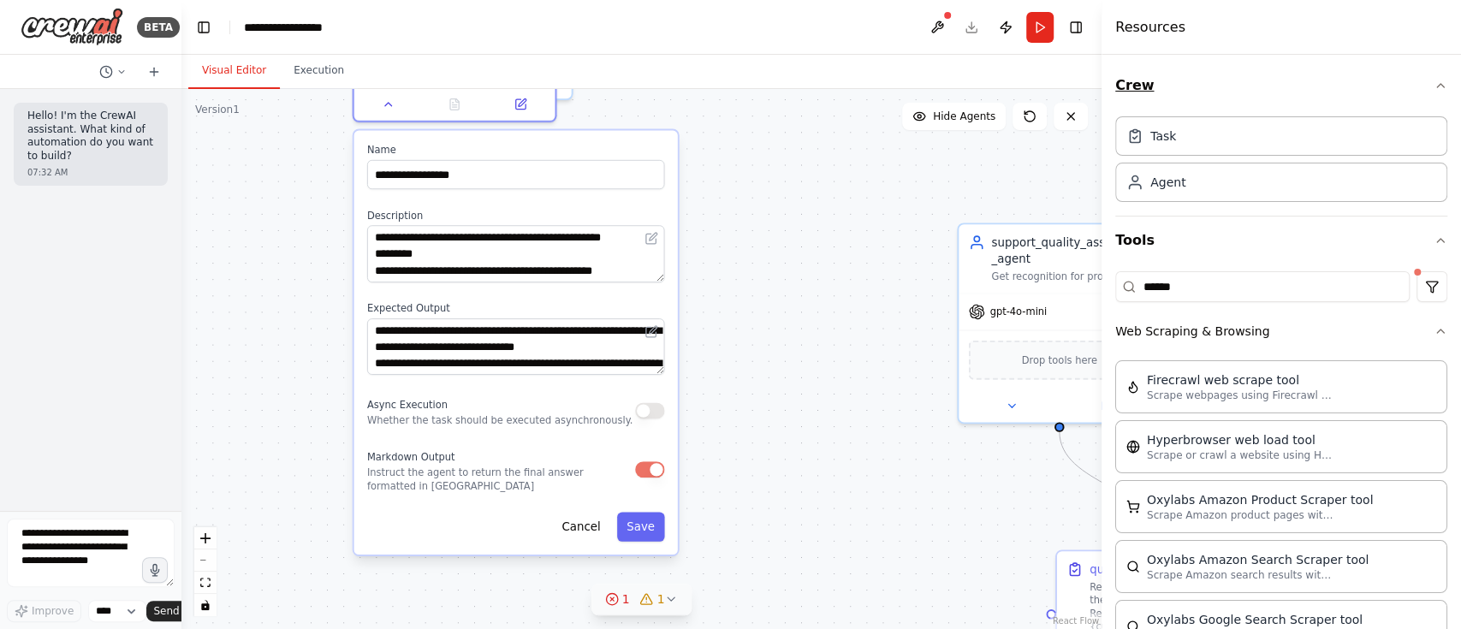
click at [1095, 91] on icon "button" at bounding box center [1441, 86] width 14 height 14
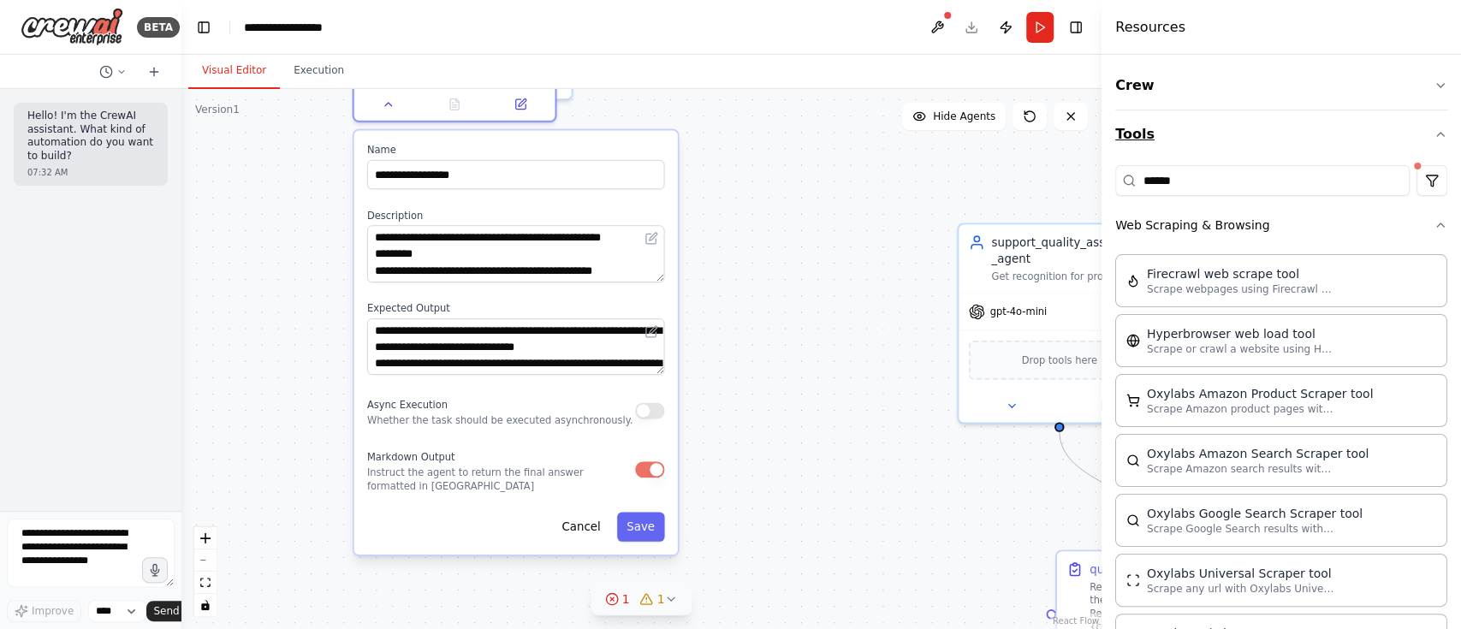
click at [1095, 140] on icon "button" at bounding box center [1441, 135] width 14 height 14
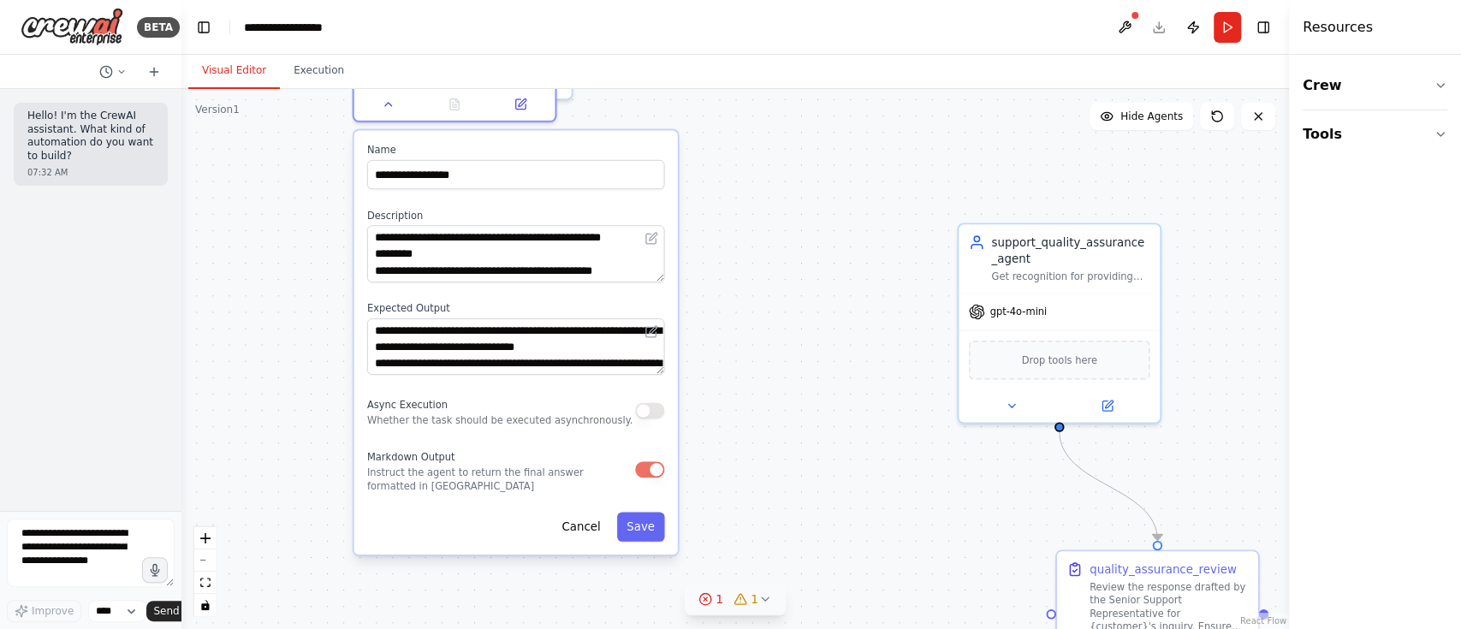
drag, startPoint x: 1270, startPoint y: 196, endPoint x: 1418, endPoint y: 211, distance: 148.9
click at [1095, 211] on div "Resources Crew Tools" at bounding box center [1375, 314] width 172 height 629
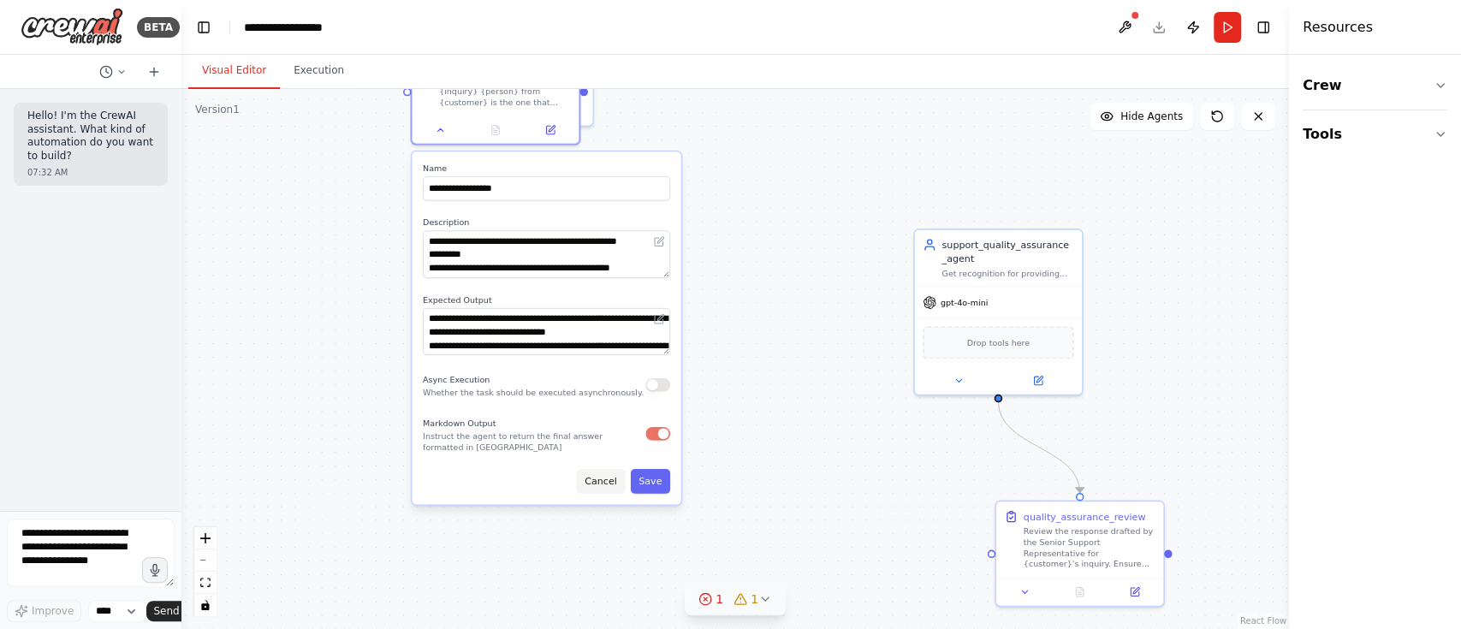
click at [612, 471] on button "Cancel" at bounding box center [601, 481] width 49 height 25
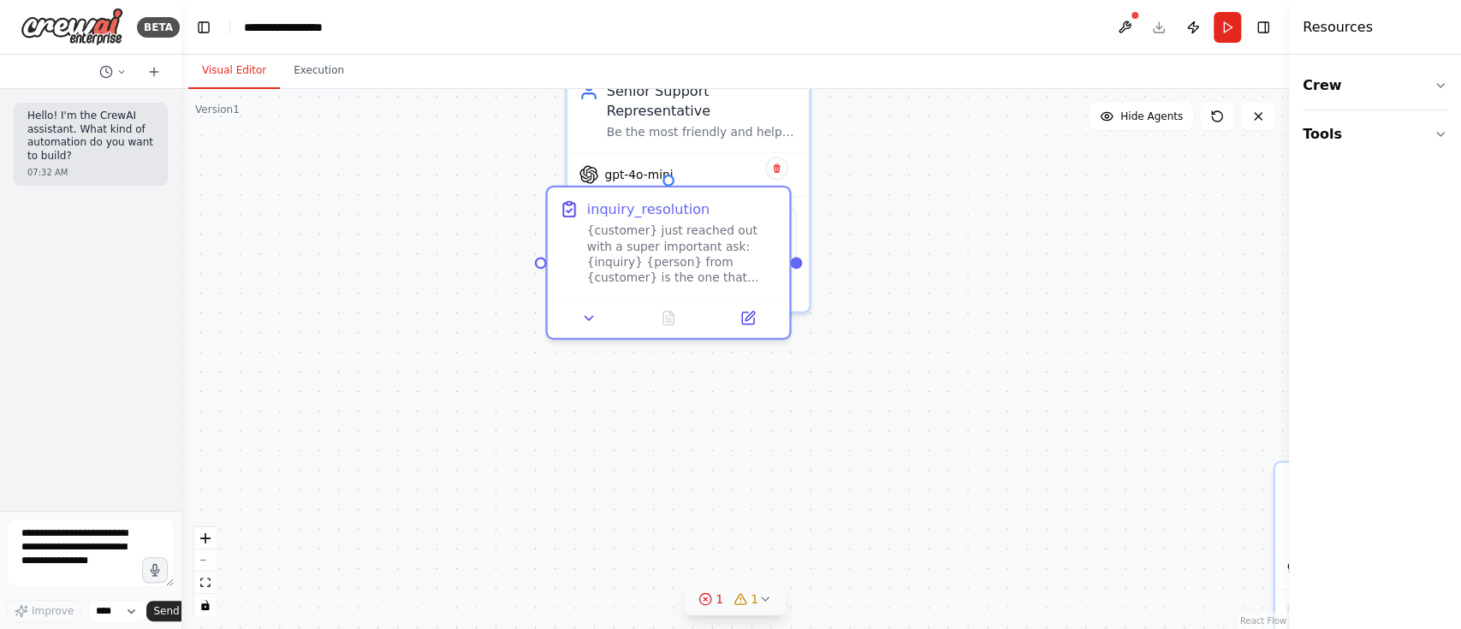
drag, startPoint x: 511, startPoint y: 312, endPoint x: 657, endPoint y: 508, distance: 244.6
click at [719, 471] on div ".deletable-edge-delete-btn { width: 20px; height: 20px; border: 0px solid #ffff…" at bounding box center [735, 359] width 1108 height 540
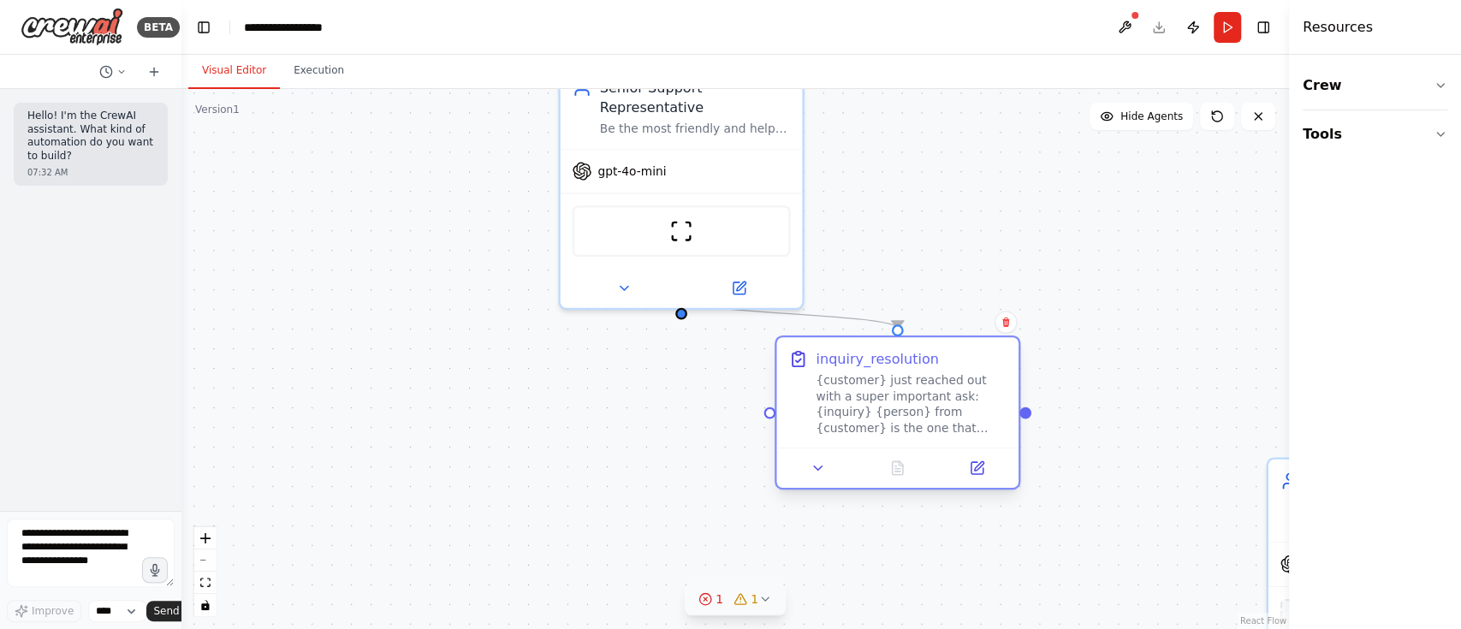
drag, startPoint x: 573, startPoint y: 200, endPoint x: 813, endPoint y: 382, distance: 301.3
click at [813, 382] on div "inquiry_resolution {customer} just reached out with a super important ask: {inq…" at bounding box center [897, 392] width 218 height 86
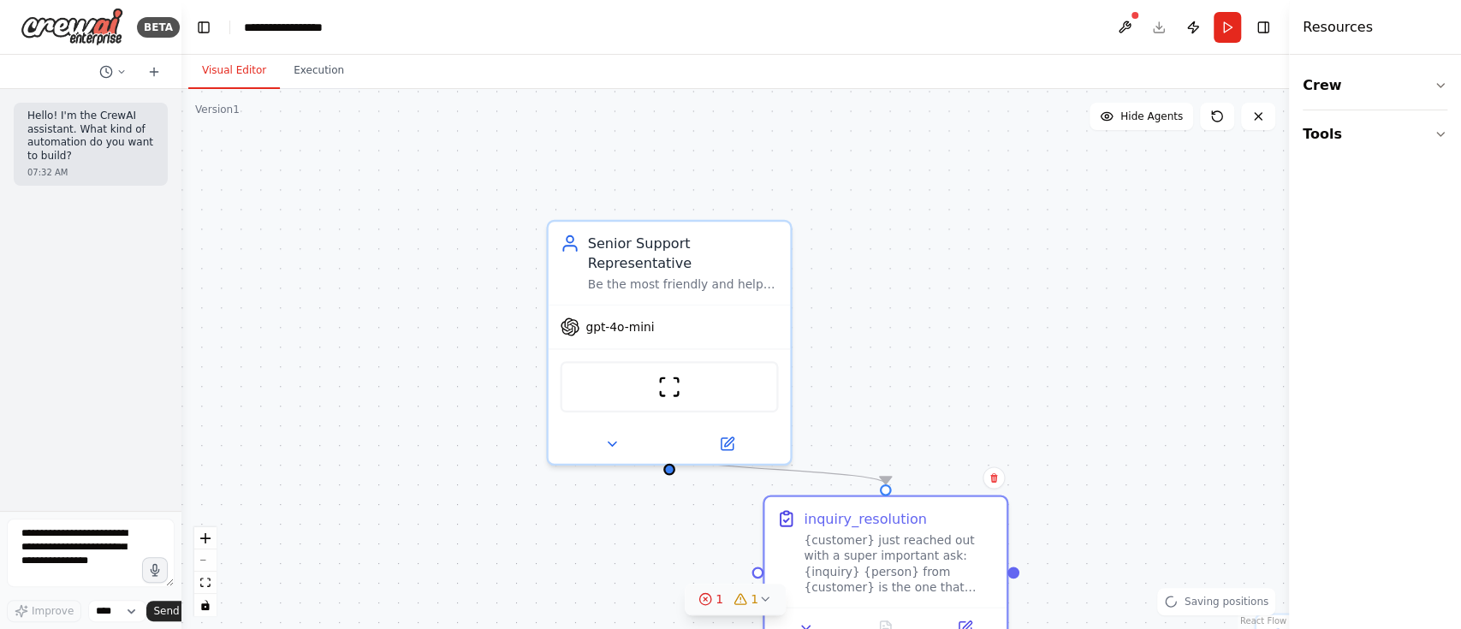
click at [402, 422] on div ".deletable-edge-delete-btn { width: 20px; height: 20px; border: 0px solid #ffff…" at bounding box center [735, 359] width 1108 height 540
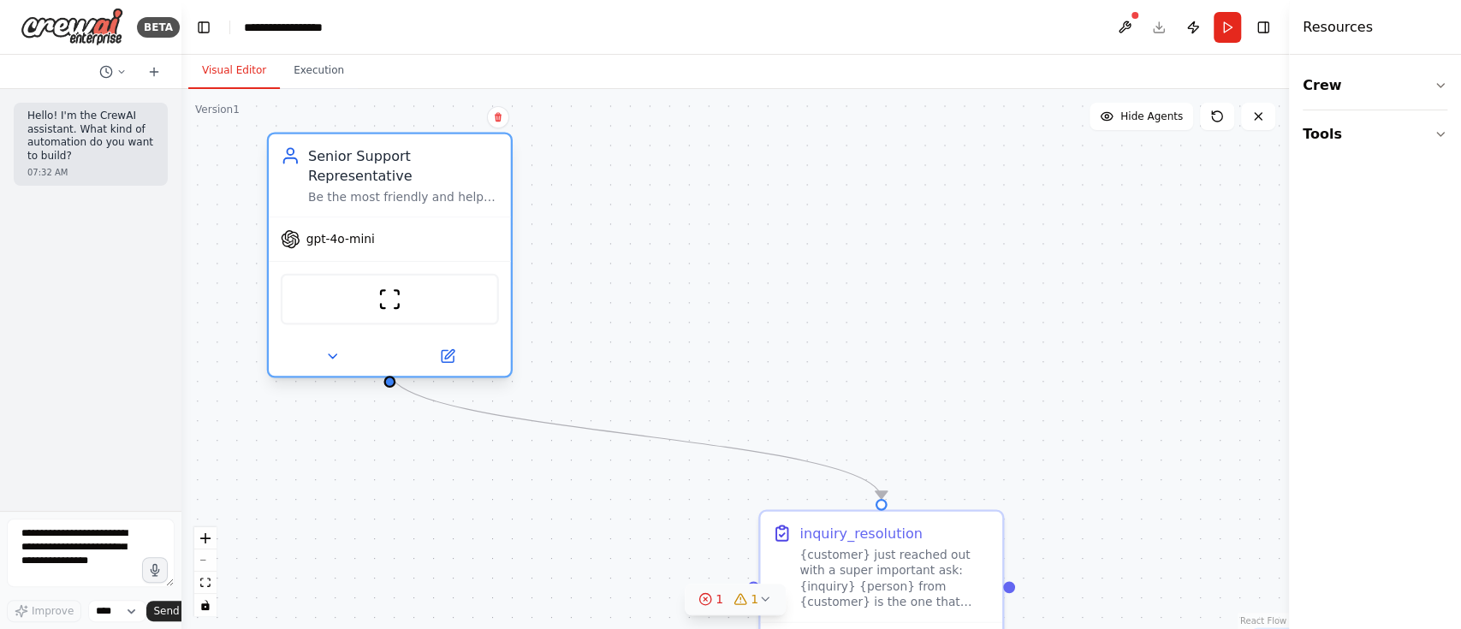
drag, startPoint x: 575, startPoint y: 245, endPoint x: 294, endPoint y: 152, distance: 295.6
click at [287, 146] on icon at bounding box center [291, 156] width 20 height 20
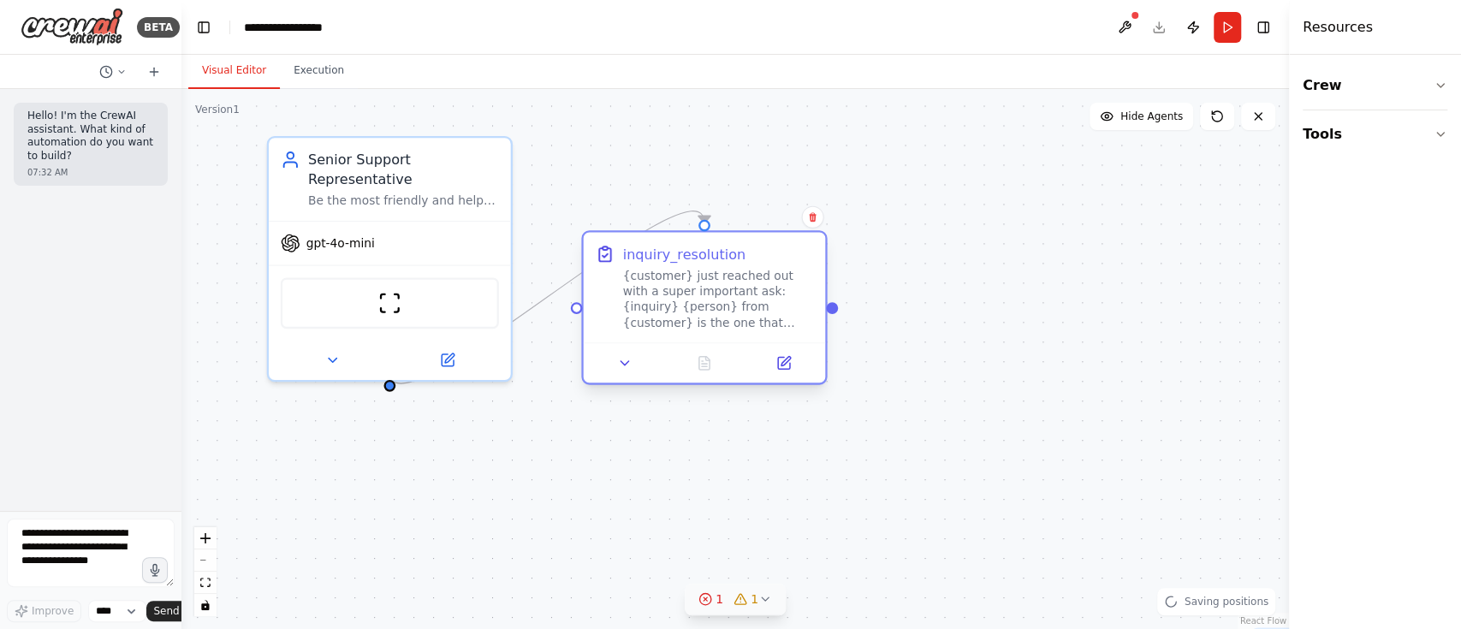
drag, startPoint x: 822, startPoint y: 521, endPoint x: 652, endPoint y: 231, distance: 336.0
click at [652, 233] on div "inquiry_resolution {customer} just reached out with a super important ask: {inq…" at bounding box center [705, 288] width 242 height 110
click at [1095, 123] on button at bounding box center [1217, 116] width 34 height 27
click at [835, 321] on div ".deletable-edge-delete-btn { width: 20px; height: 20px; border: 0px solid #ffff…" at bounding box center [735, 359] width 1108 height 540
click at [835, 312] on div at bounding box center [832, 307] width 12 height 12
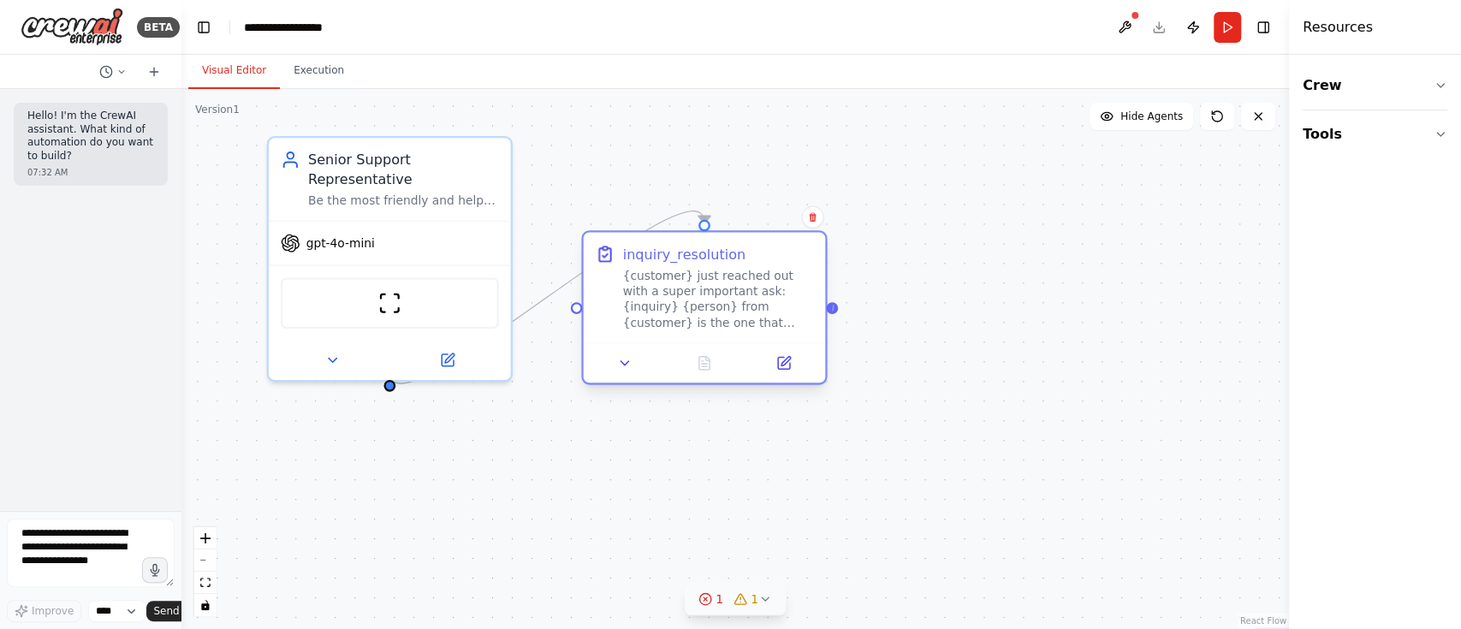
click at [834, 305] on div at bounding box center [832, 307] width 12 height 12
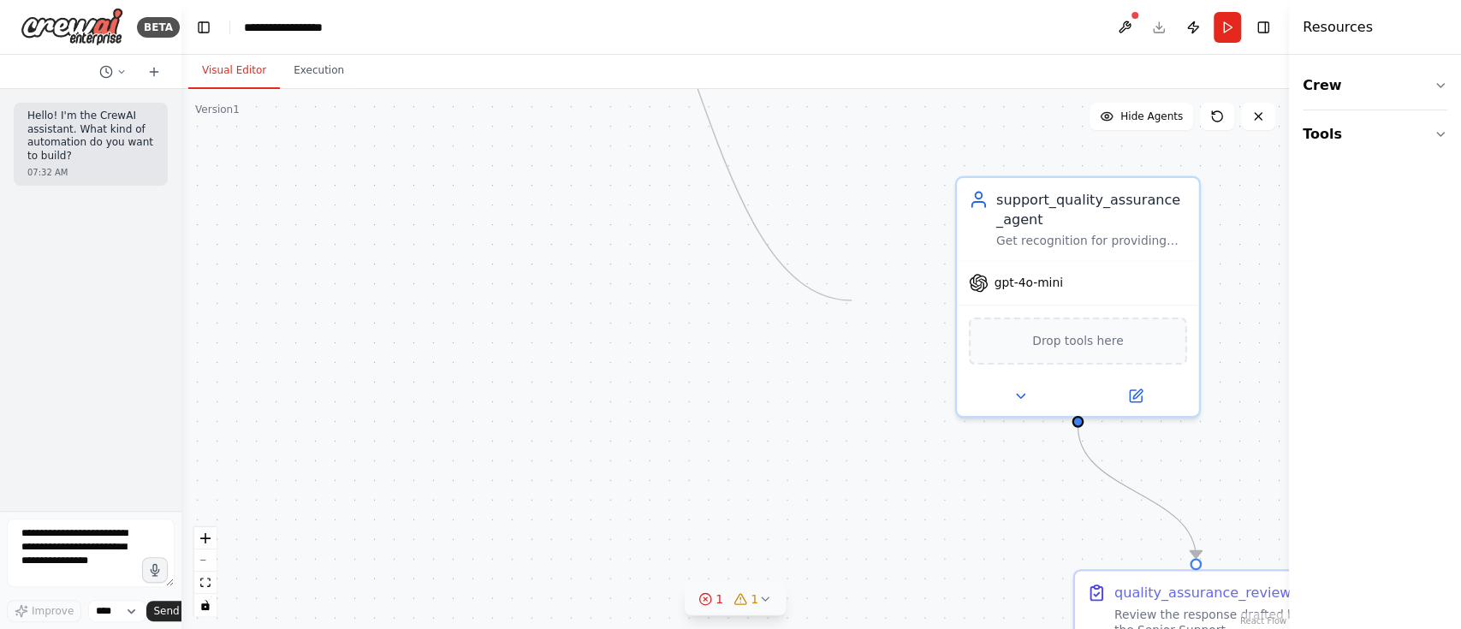
drag, startPoint x: 834, startPoint y: 303, endPoint x: 852, endPoint y: 300, distance: 18.2
click at [852, 300] on div ".deletable-edge-delete-btn { width: 20px; height: 20px; border: 0px solid #ffff…" at bounding box center [735, 359] width 1108 height 540
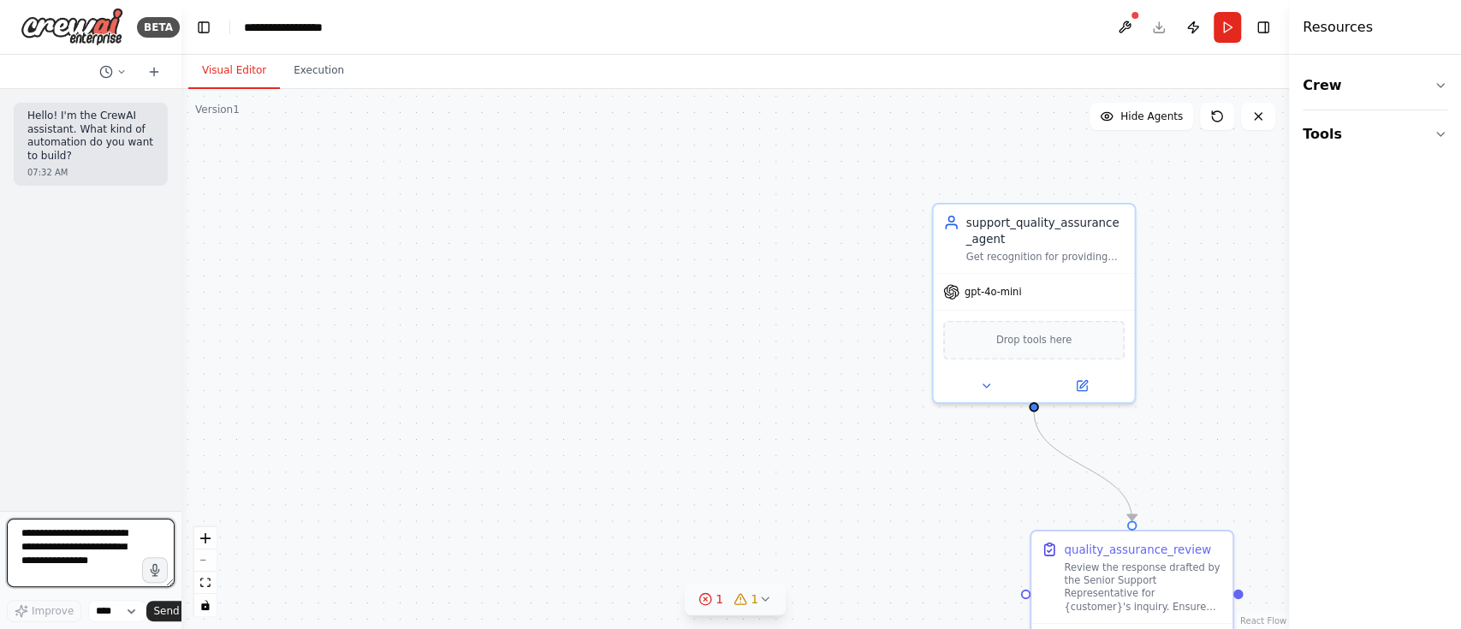
click at [110, 471] on textarea at bounding box center [91, 553] width 168 height 68
drag, startPoint x: 108, startPoint y: 557, endPoint x: 0, endPoint y: 487, distance: 128.7
click at [0, 471] on div "BETA Hello! I'm the CrewAI assistant. What kind of automation do you want to bu…" at bounding box center [90, 314] width 181 height 629
type textarea "**********"
click at [762, 471] on icon at bounding box center [765, 599] width 14 height 14
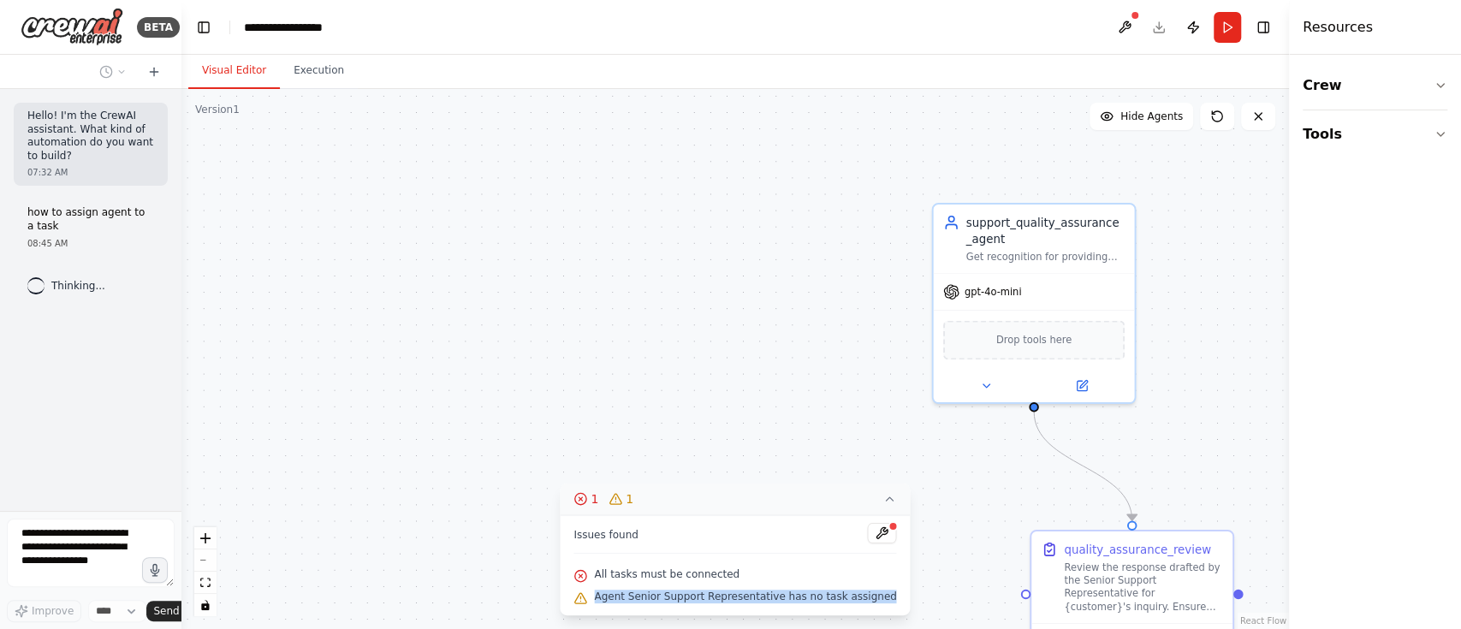
drag, startPoint x: 883, startPoint y: 600, endPoint x: 603, endPoint y: 605, distance: 280.8
click at [603, 471] on div "Issues found All tasks must be connected Agent Senior Support Representative ha…" at bounding box center [735, 565] width 350 height 100
copy span "Agent Senior Support Representative has no task assigned"
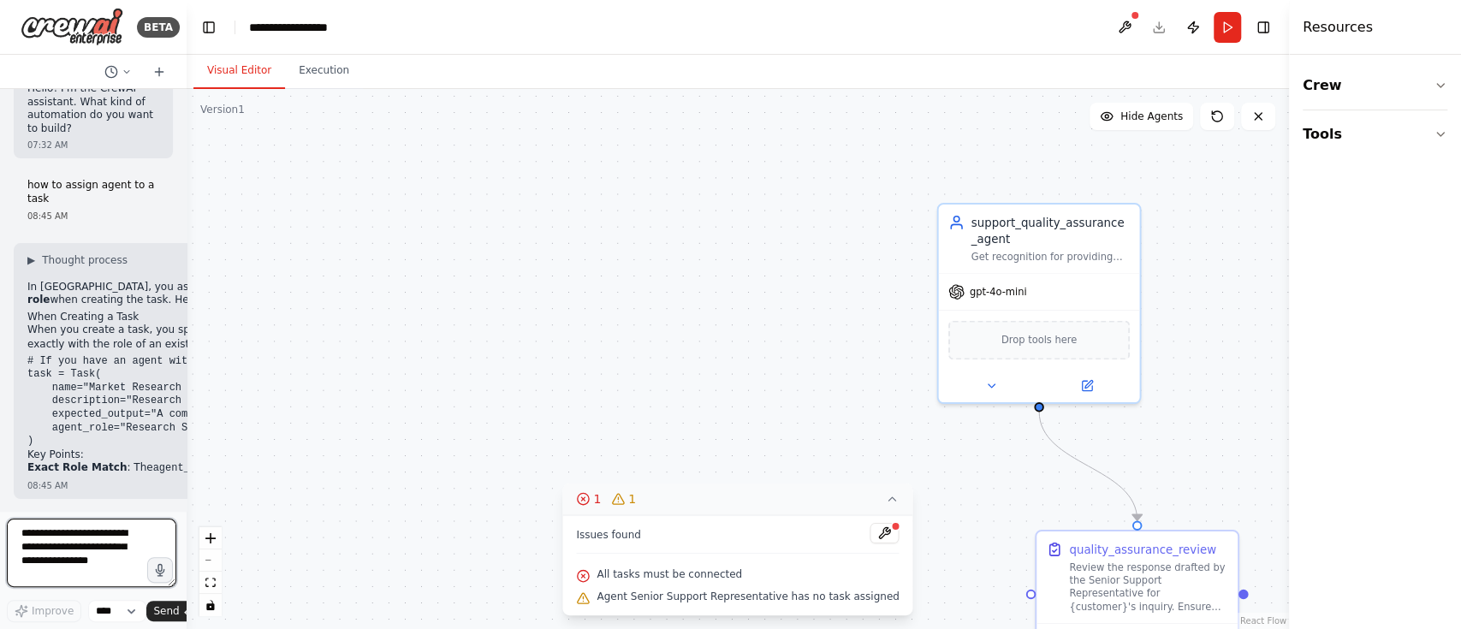
scroll to position [14, 0]
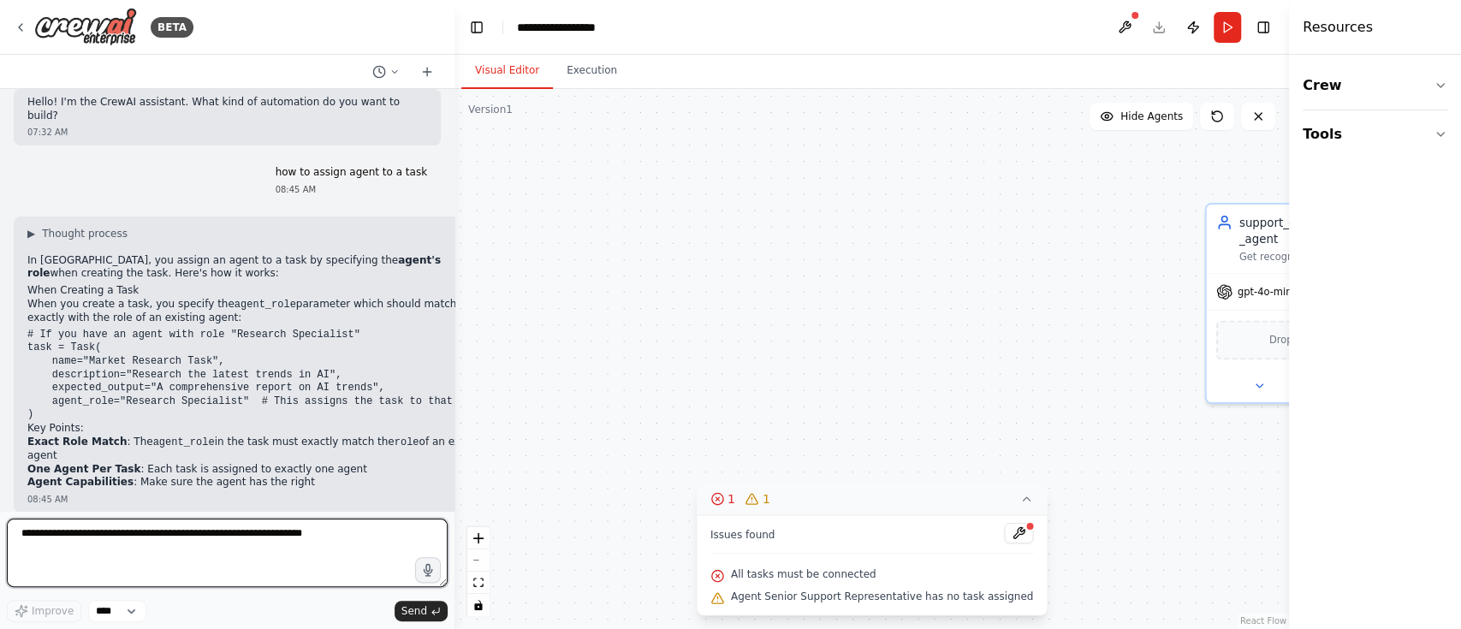
drag, startPoint x: 178, startPoint y: 280, endPoint x: 454, endPoint y: 277, distance: 276.5
click at [454, 277] on div "BETA Hello! I'm the CrewAI assistant. What kind of automation do you want to bu…" at bounding box center [730, 314] width 1461 height 629
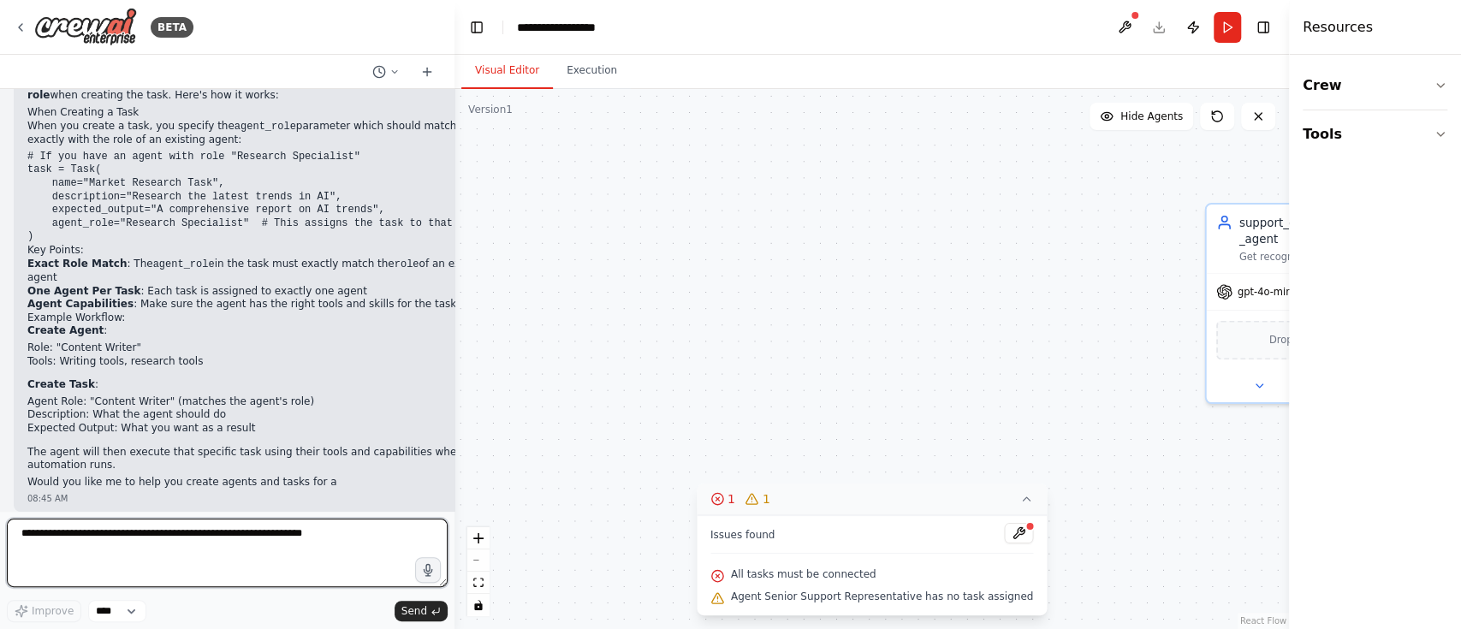
scroll to position [205, 0]
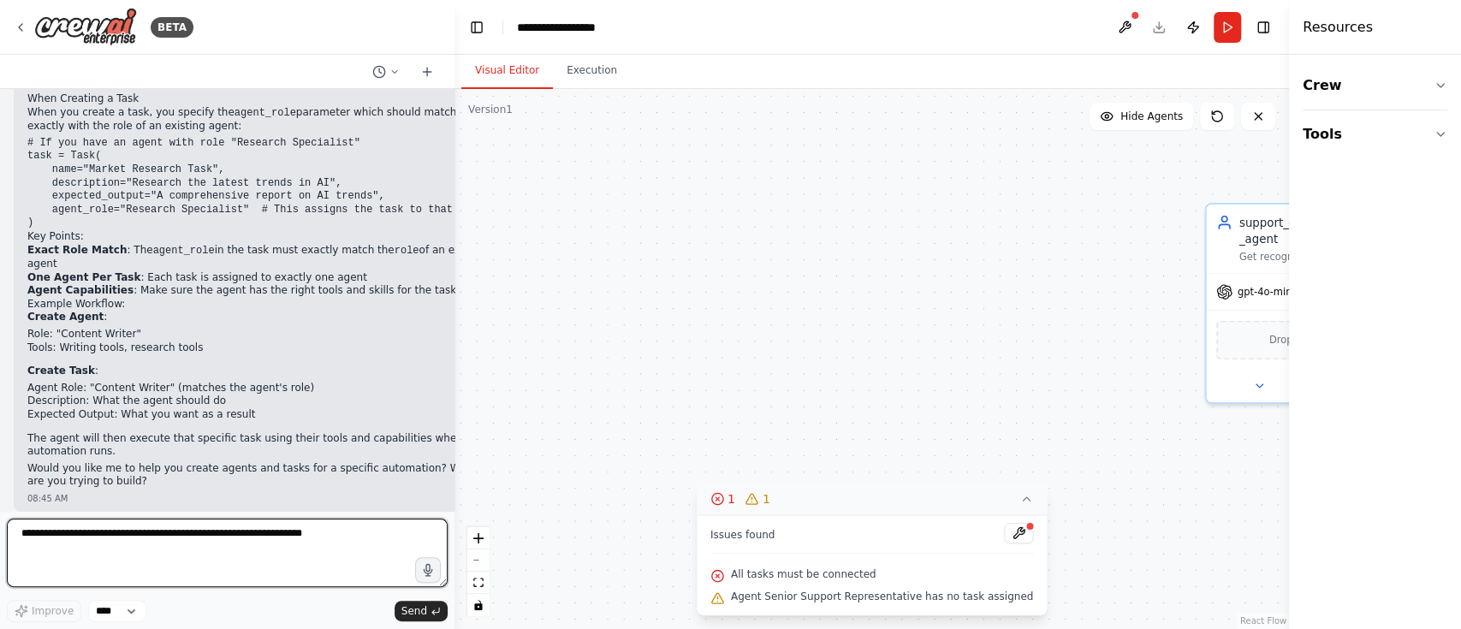
click at [247, 471] on textarea at bounding box center [227, 553] width 441 height 68
drag, startPoint x: 308, startPoint y: 536, endPoint x: 0, endPoint y: 531, distance: 308.2
click at [0, 471] on div "BETA Hello! I'm the CrewAI assistant. What kind of automation do you want to bu…" at bounding box center [227, 314] width 454 height 629
click at [25, 471] on textarea at bounding box center [227, 553] width 441 height 68
paste textarea "**********"
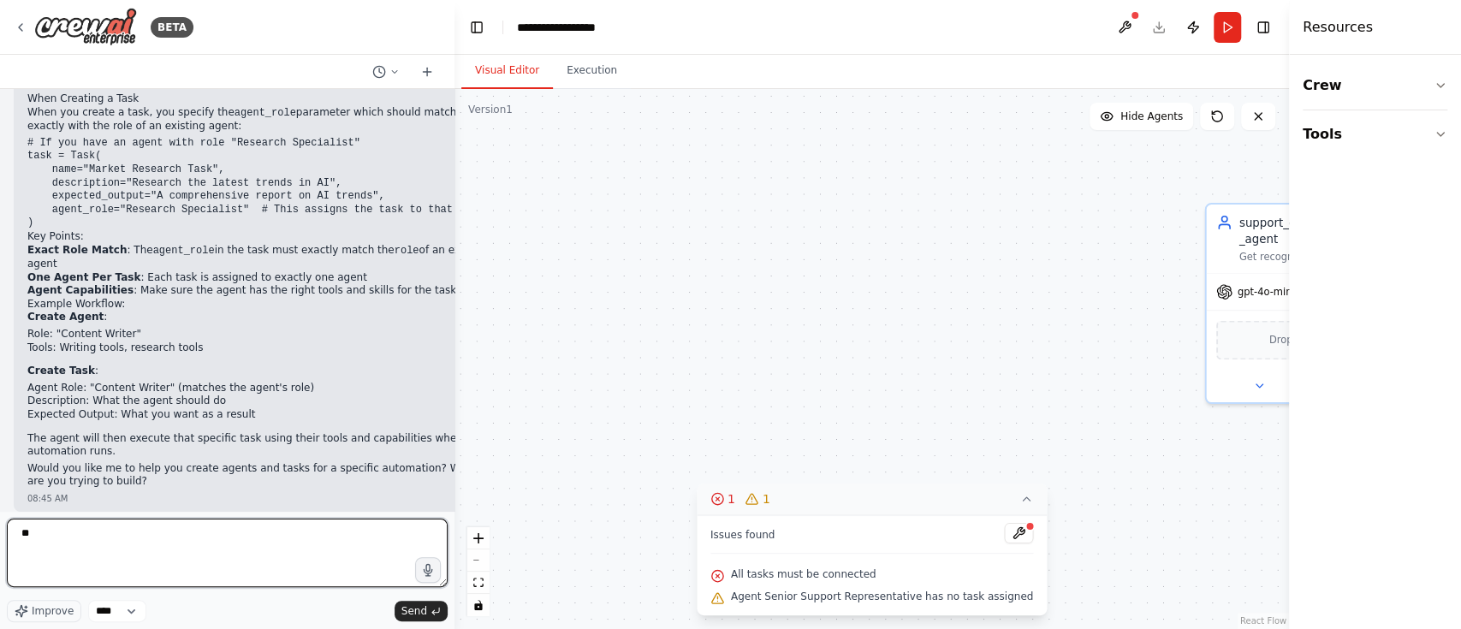
type textarea "*"
paste textarea "**********"
type textarea "**********"
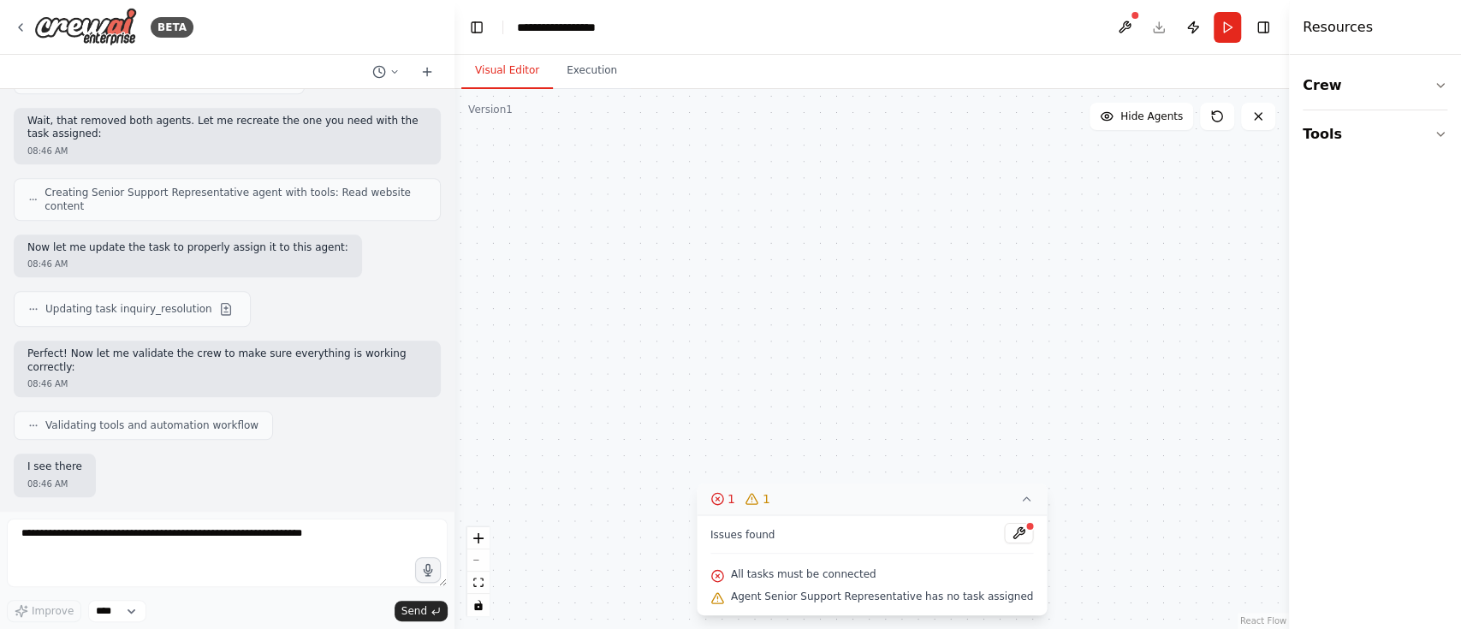
scroll to position [1142, 0]
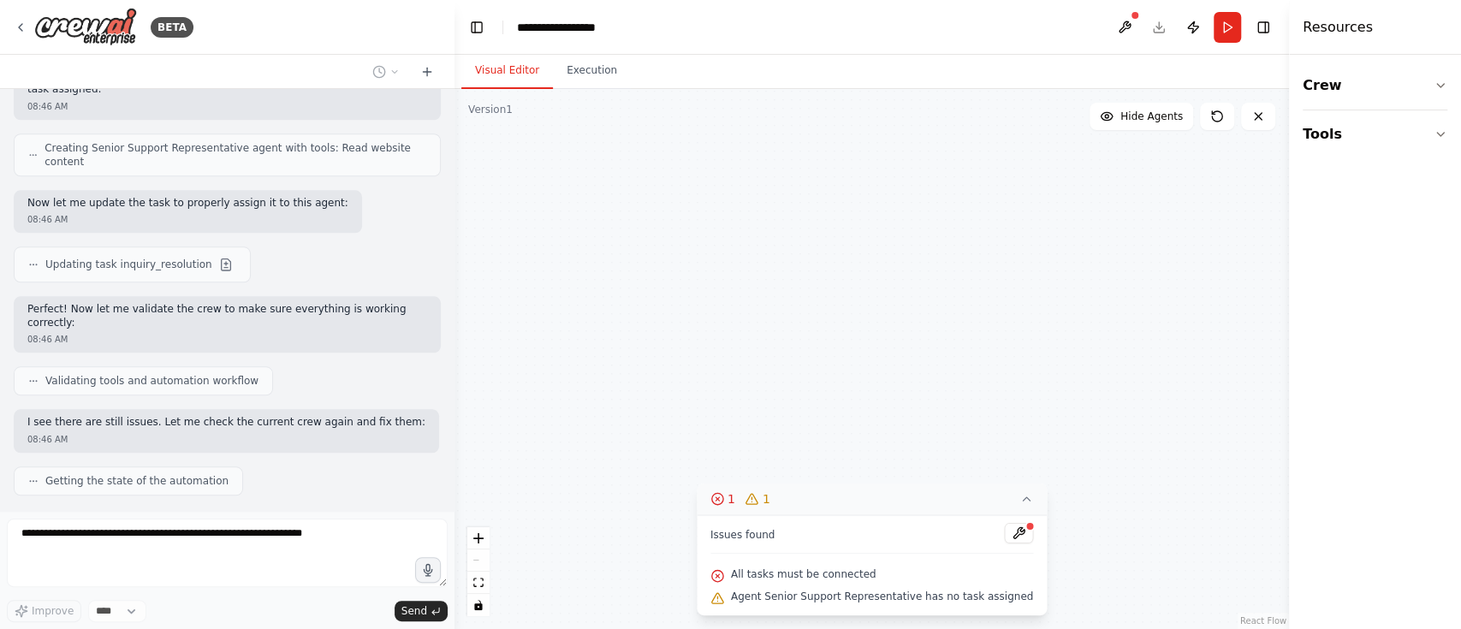
click at [1016, 471] on button "1 1" at bounding box center [872, 500] width 350 height 32
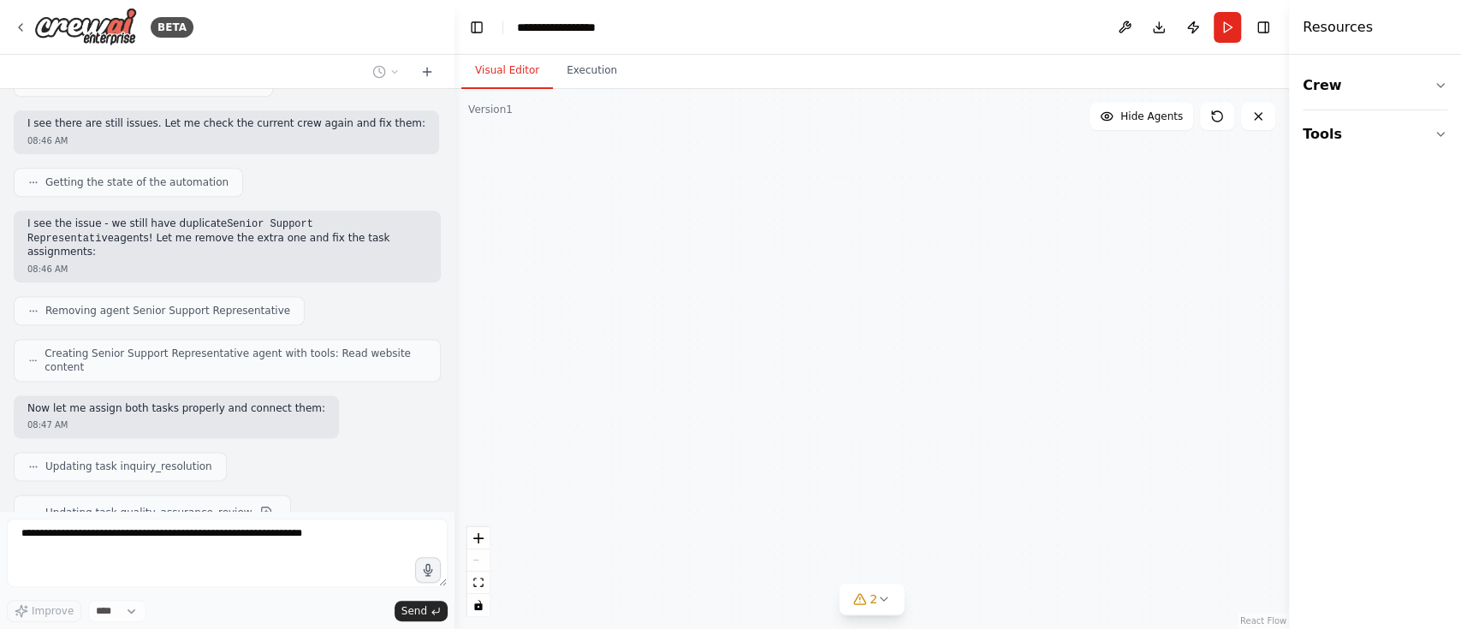
scroll to position [1490, 0]
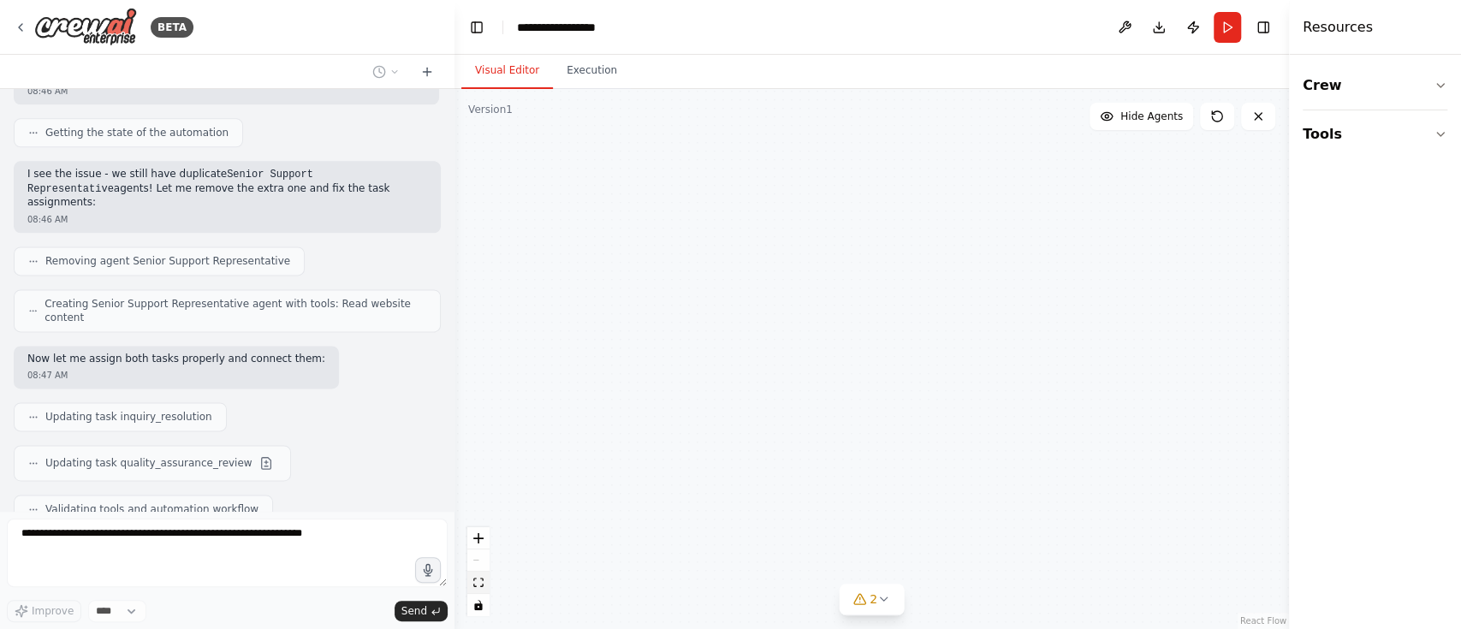
click at [478, 471] on icon "fit view" at bounding box center [478, 582] width 10 height 9
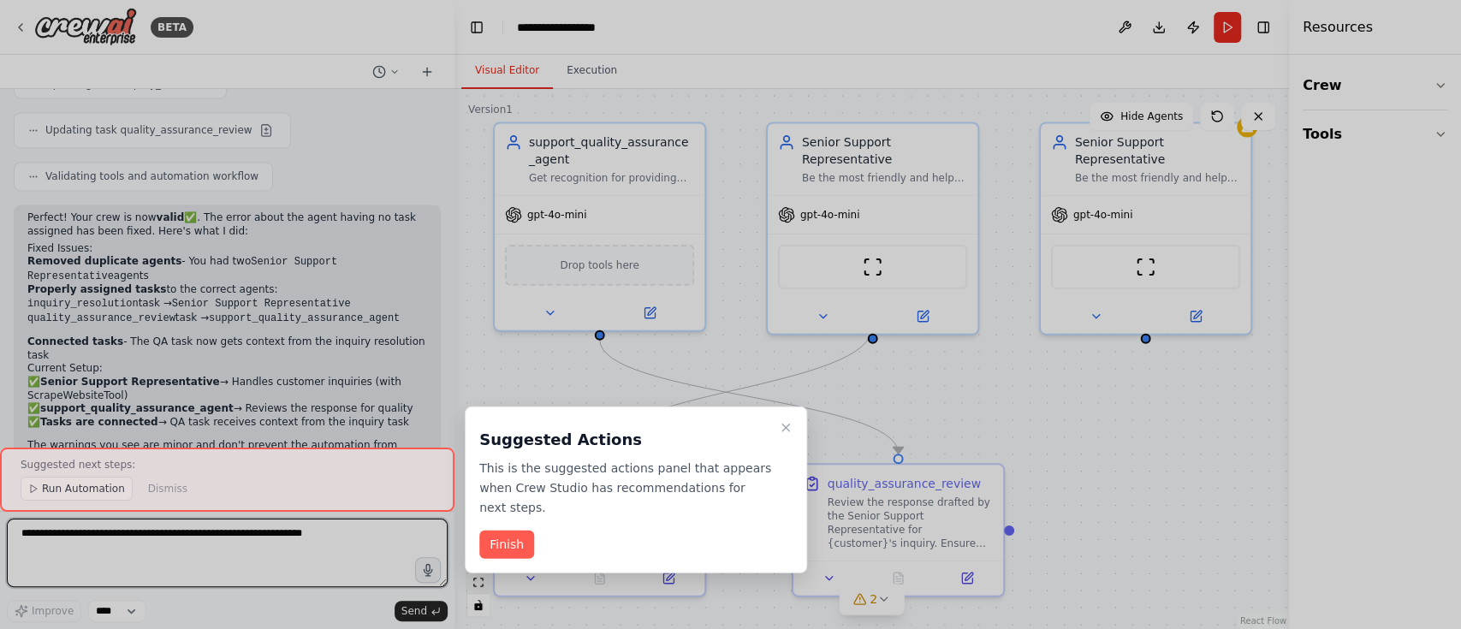
scroll to position [1836, 0]
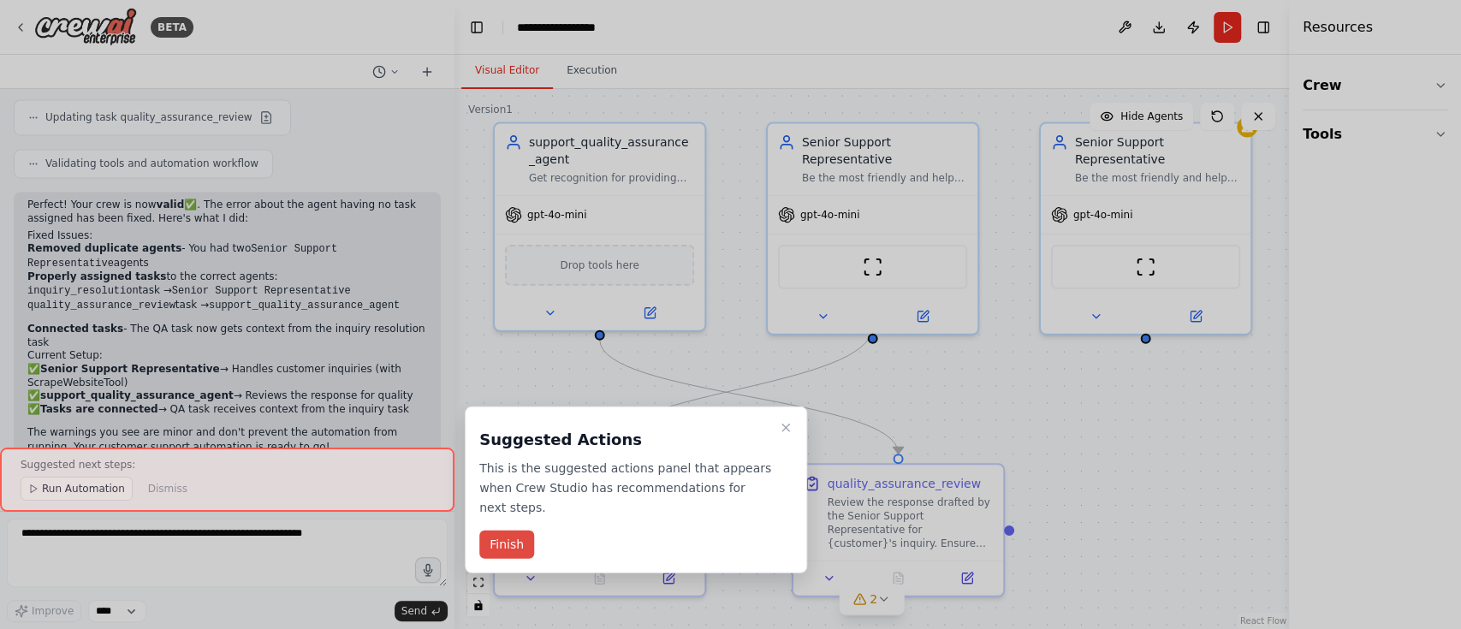
click at [506, 471] on button "Finish" at bounding box center [506, 545] width 55 height 28
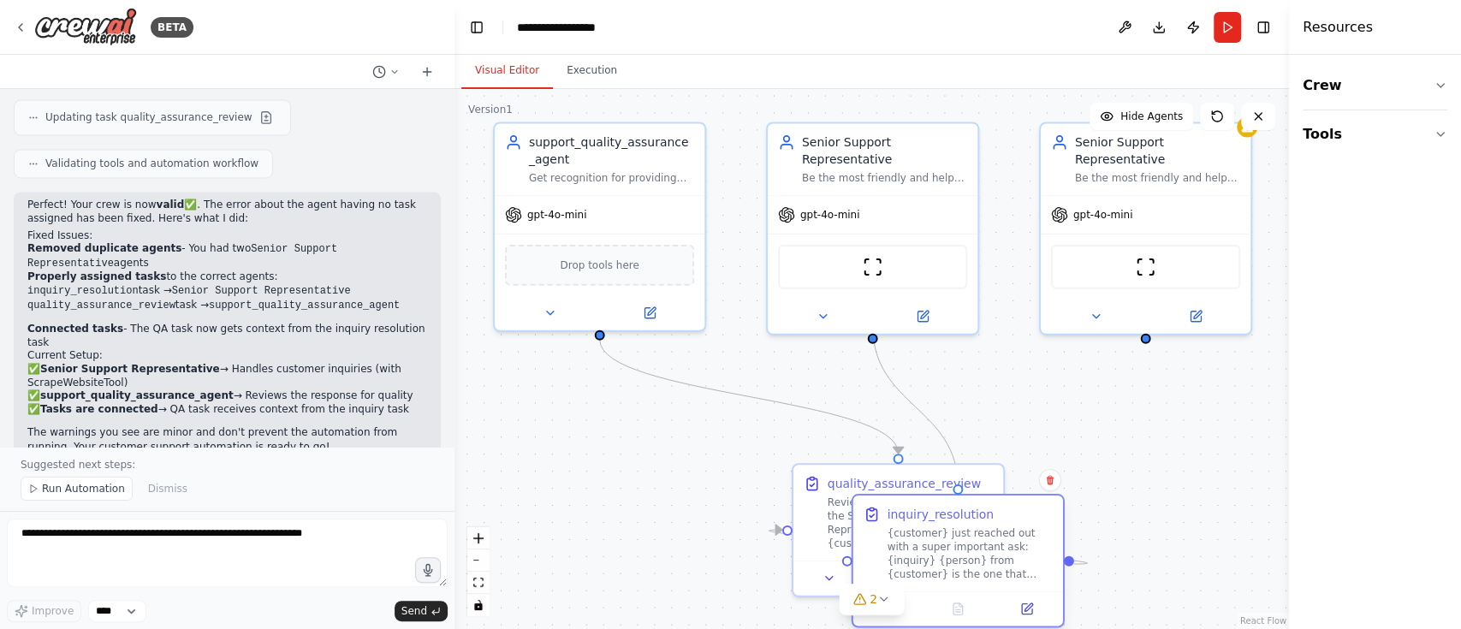
drag, startPoint x: 541, startPoint y: 479, endPoint x: 905, endPoint y: 518, distance: 365.8
click at [905, 471] on div "inquiry_resolution" at bounding box center [940, 514] width 107 height 17
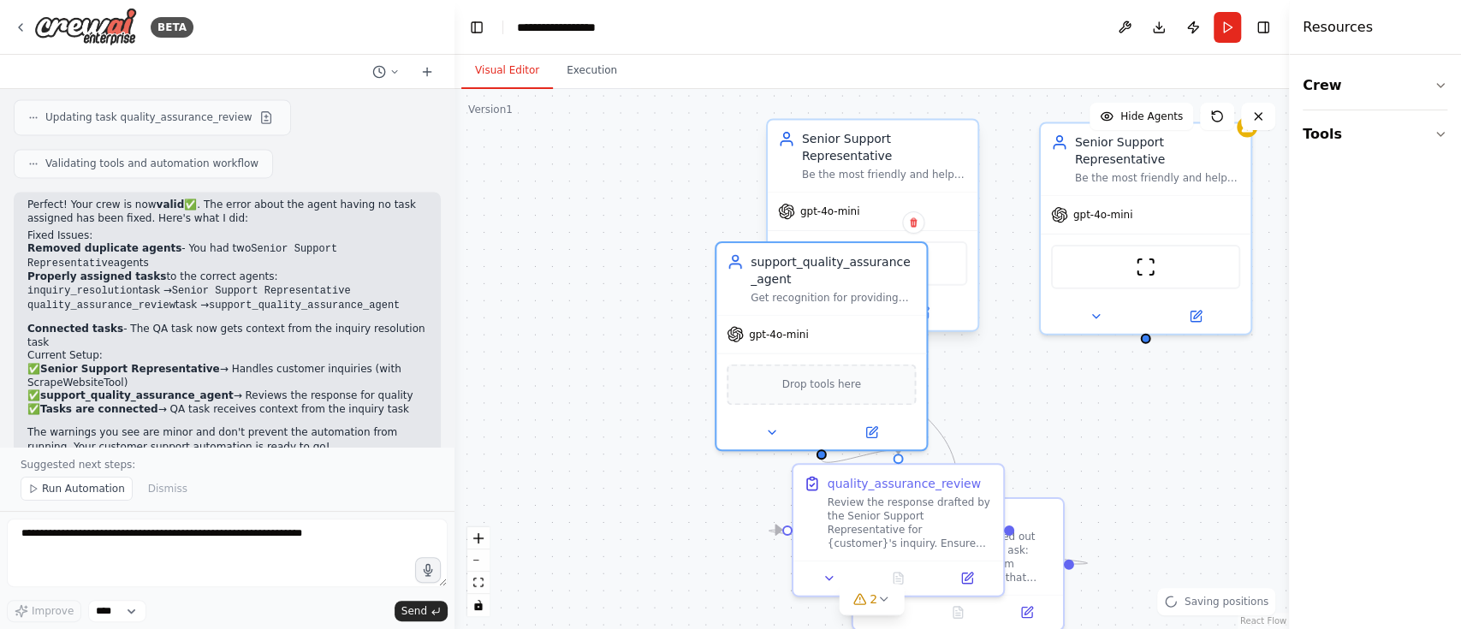
drag, startPoint x: 558, startPoint y: 146, endPoint x: 835, endPoint y: 236, distance: 291.8
click at [852, 270] on div "support_quality_assurance_agent" at bounding box center [833, 270] width 165 height 34
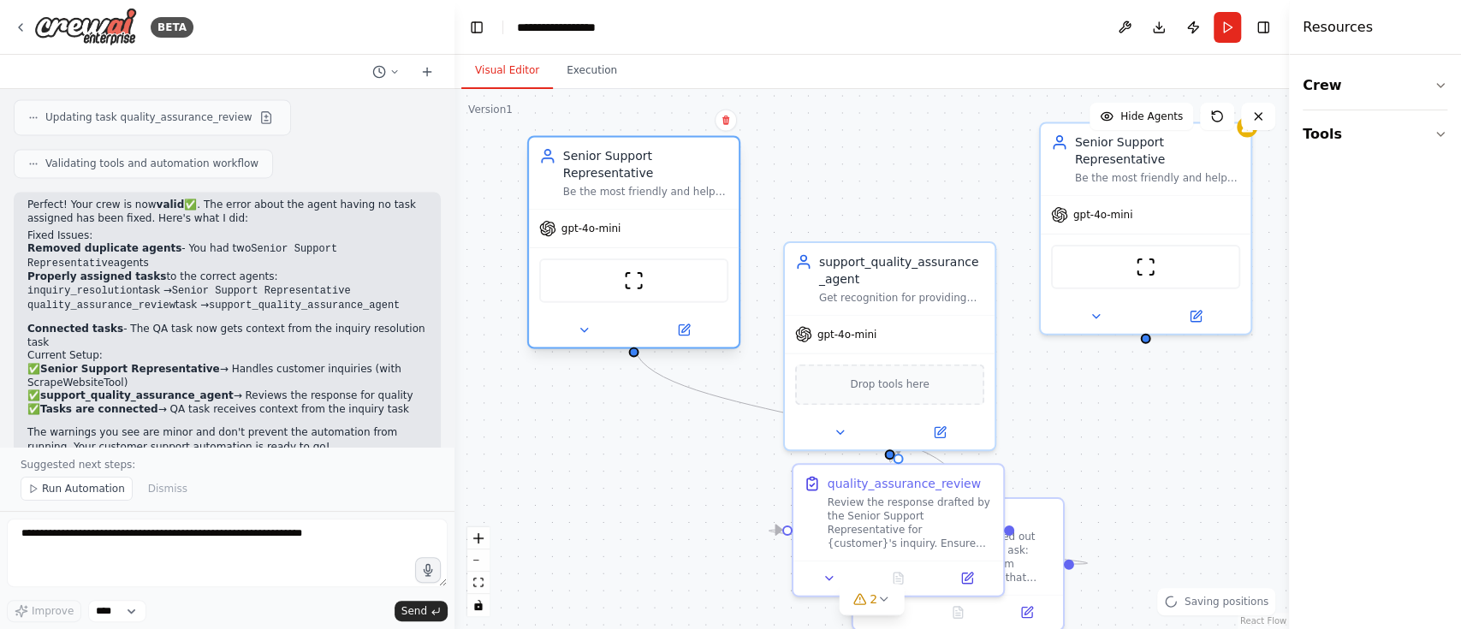
drag, startPoint x: 822, startPoint y: 152, endPoint x: 581, endPoint y: 162, distance: 240.7
click at [581, 162] on div "Senior Support Representative Be the most friendly and helpful support represen…" at bounding box center [645, 172] width 165 height 51
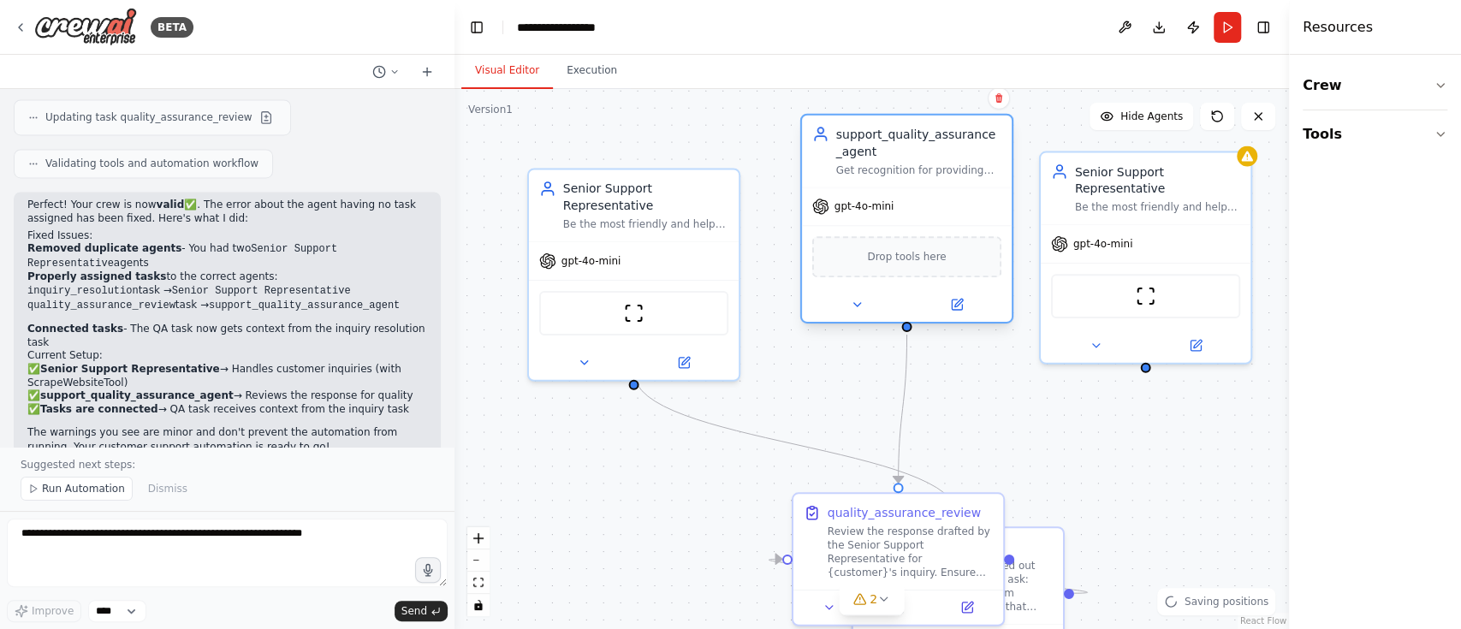
drag, startPoint x: 929, startPoint y: 204, endPoint x: 932, endPoint y: 116, distance: 87.3
click at [932, 126] on div "support_quality_assurance_agent" at bounding box center [918, 143] width 165 height 34
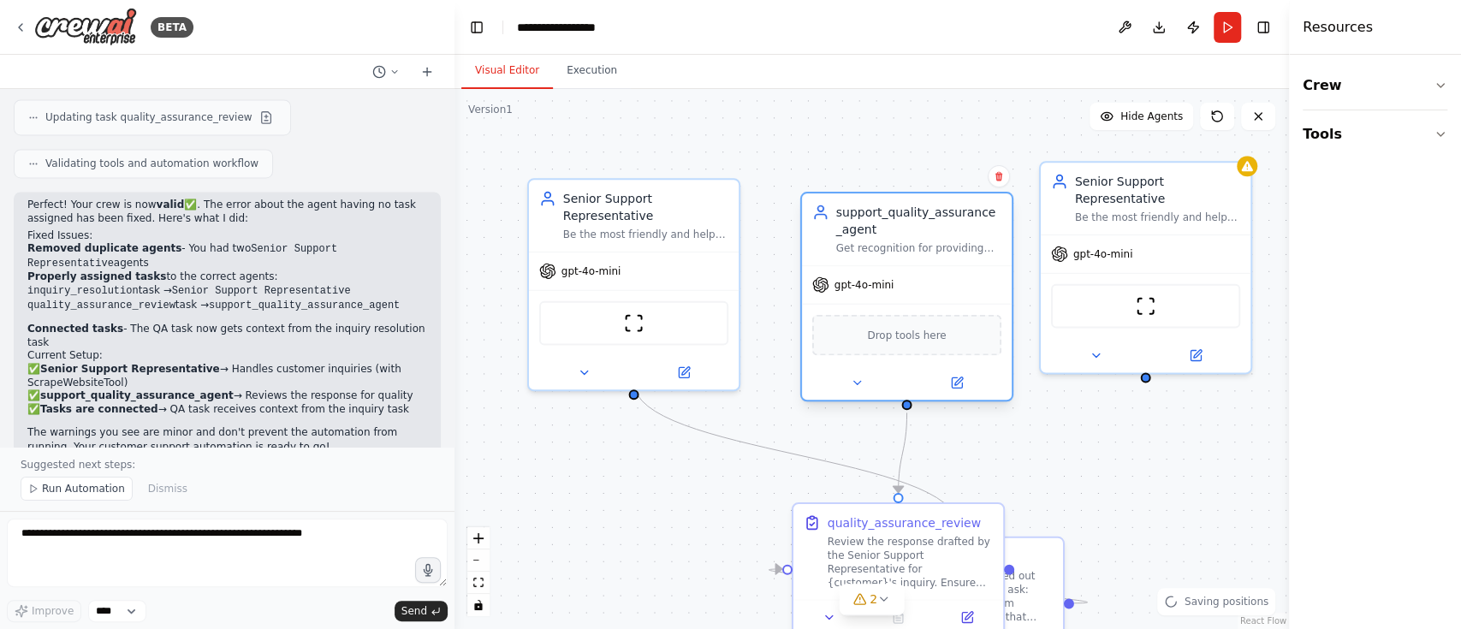
drag, startPoint x: 924, startPoint y: 119, endPoint x: 922, endPoint y: 207, distance: 88.2
click at [922, 207] on div "support_quality_assurance_agent" at bounding box center [918, 221] width 165 height 34
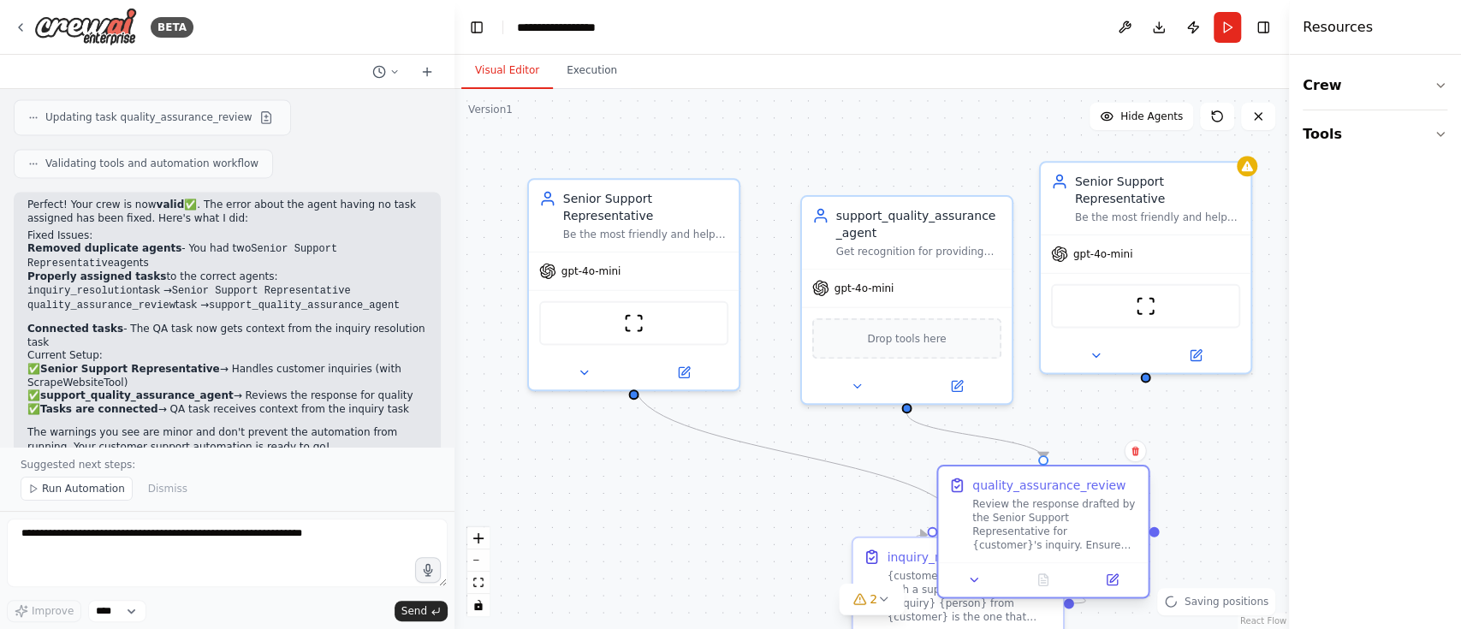
drag, startPoint x: 864, startPoint y: 523, endPoint x: 1005, endPoint y: 505, distance: 142.4
click at [1015, 471] on div "quality_assurance_review Review the response drafted by the Senior Support Repr…" at bounding box center [1054, 514] width 165 height 75
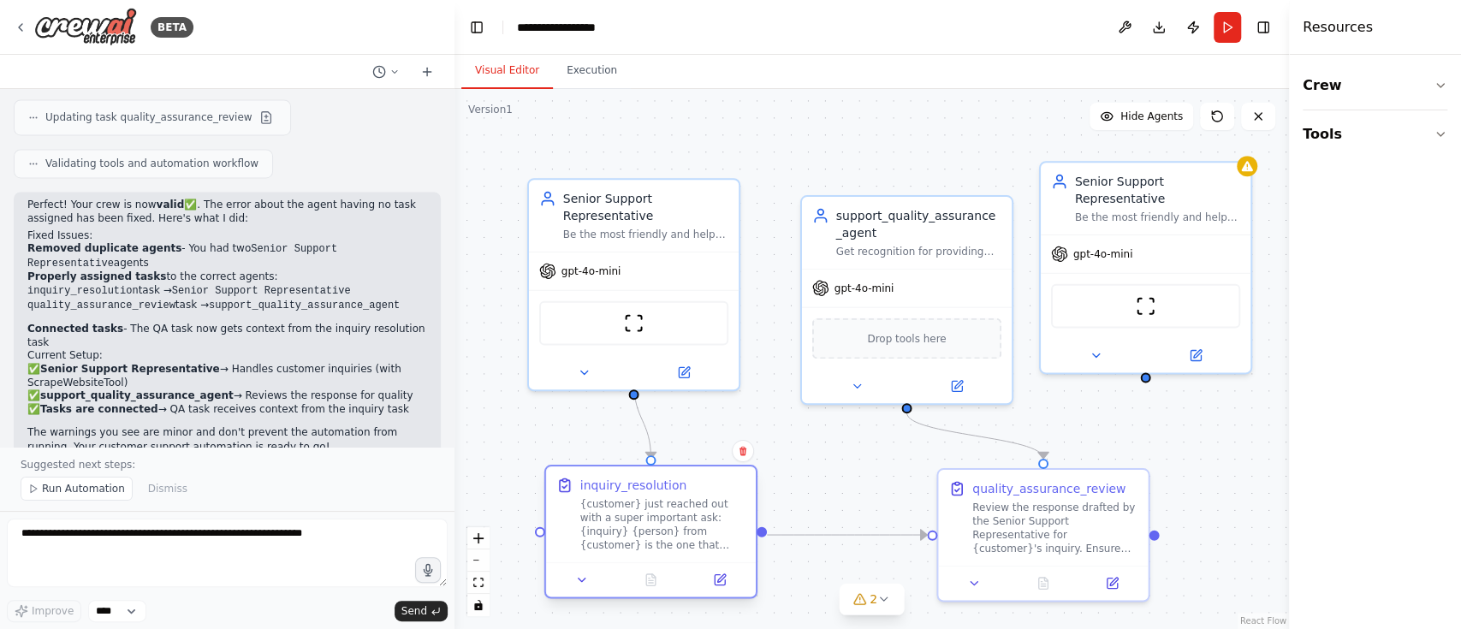
drag, startPoint x: 878, startPoint y: 554, endPoint x: 564, endPoint y: 478, distance: 323.2
click at [564, 471] on icon at bounding box center [564, 485] width 17 height 17
click at [1095, 169] on icon at bounding box center [1247, 163] width 14 height 14
click at [1095, 147] on button at bounding box center [1237, 142] width 22 height 22
click at [1095, 140] on button "Confirm" at bounding box center [1189, 142] width 61 height 21
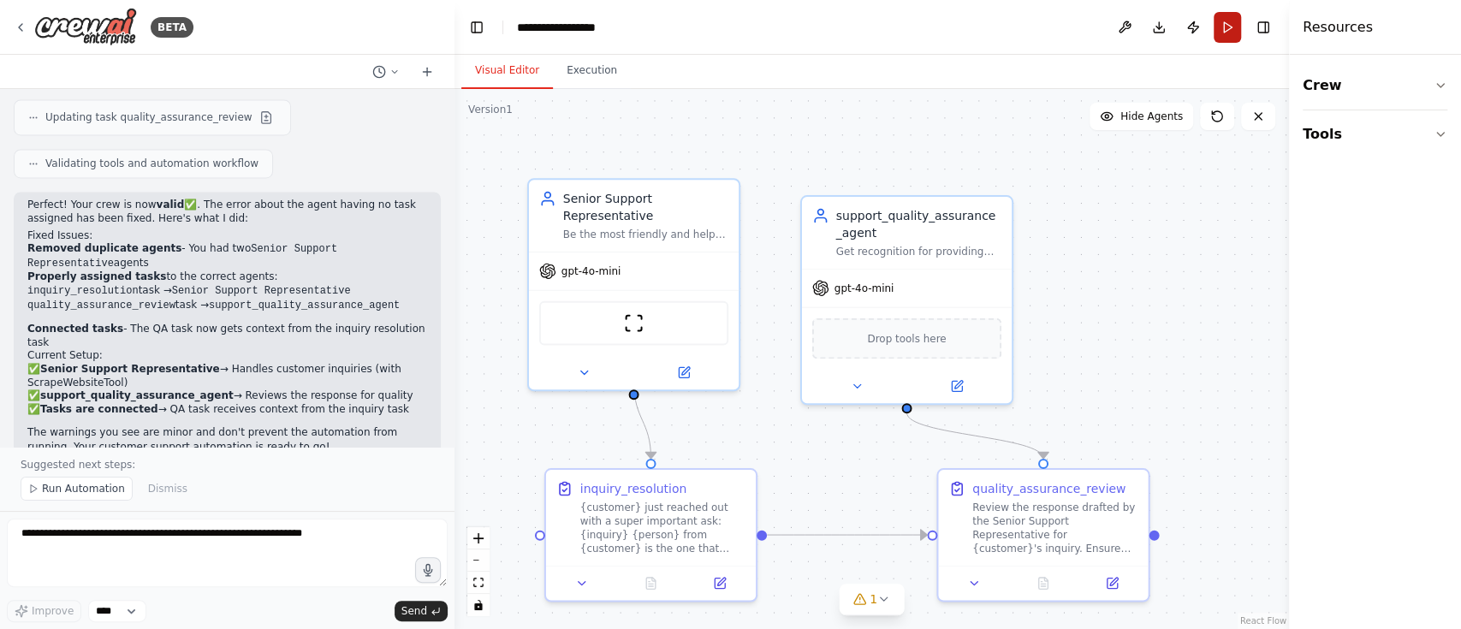
click at [1095, 21] on button "Run" at bounding box center [1227, 27] width 27 height 31
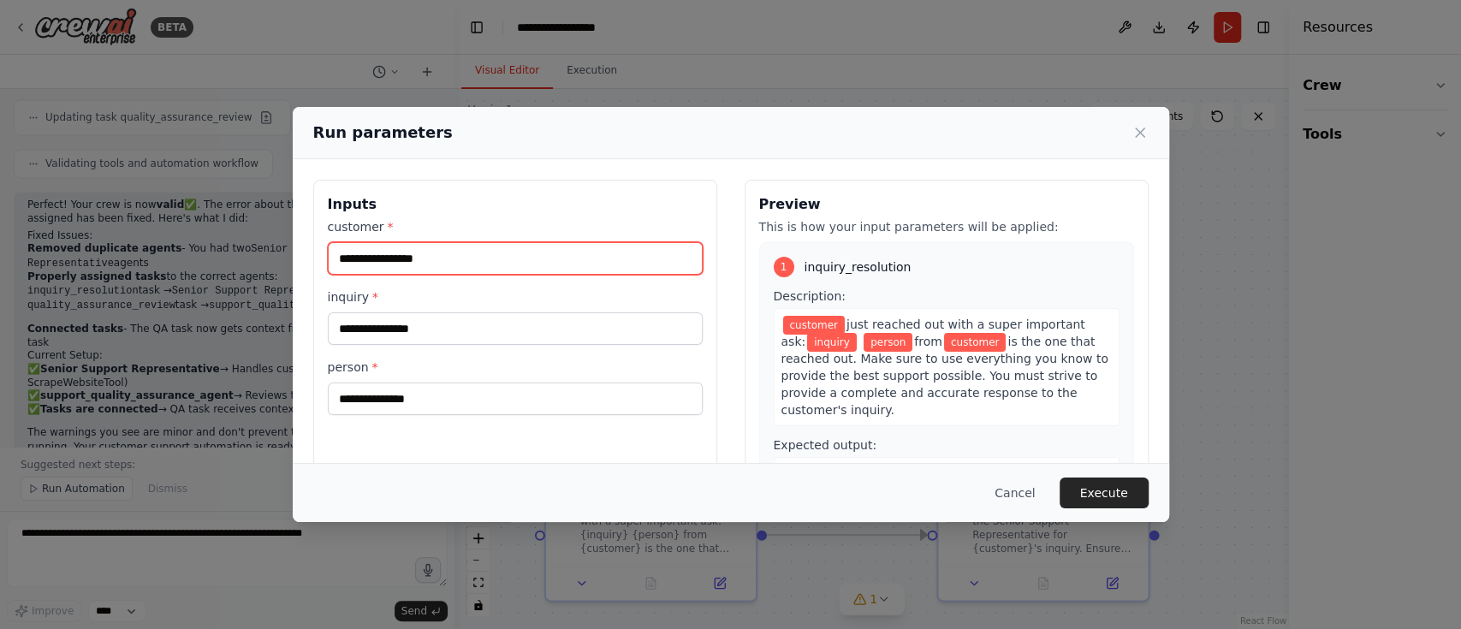
click at [454, 266] on input "customer *" at bounding box center [515, 258] width 375 height 33
paste input "**********"
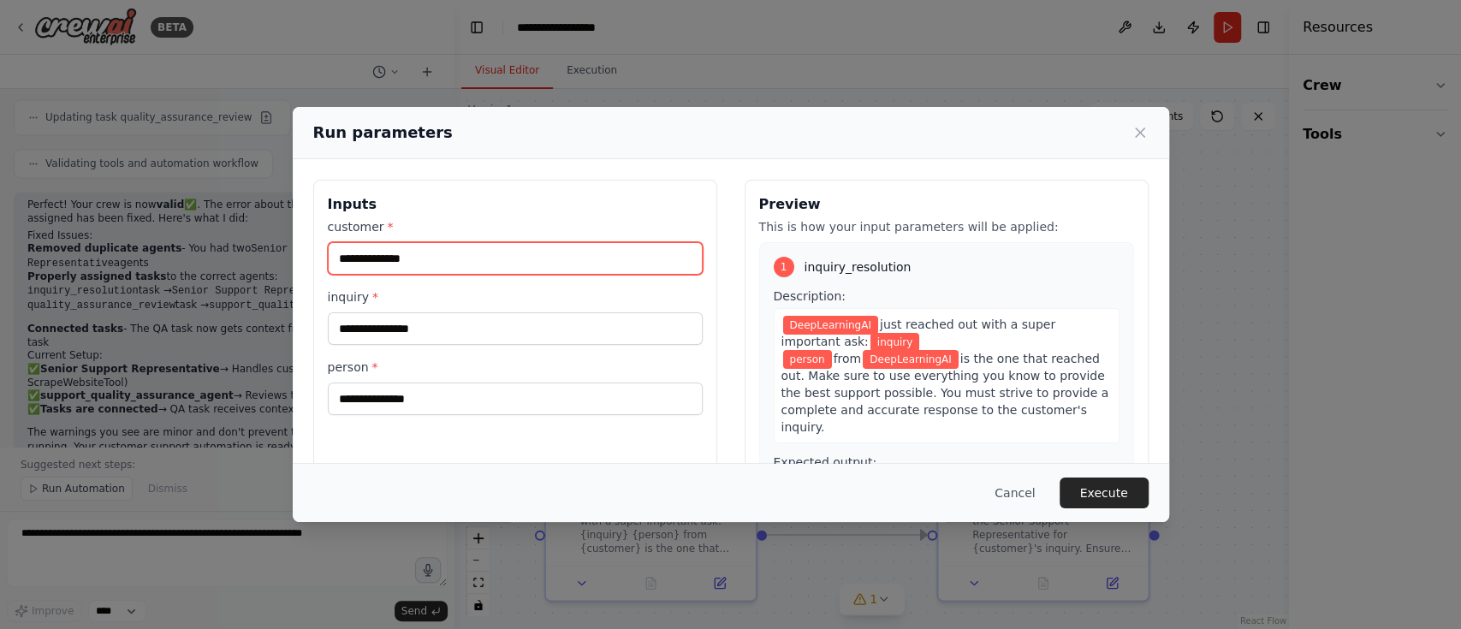
type input "**********"
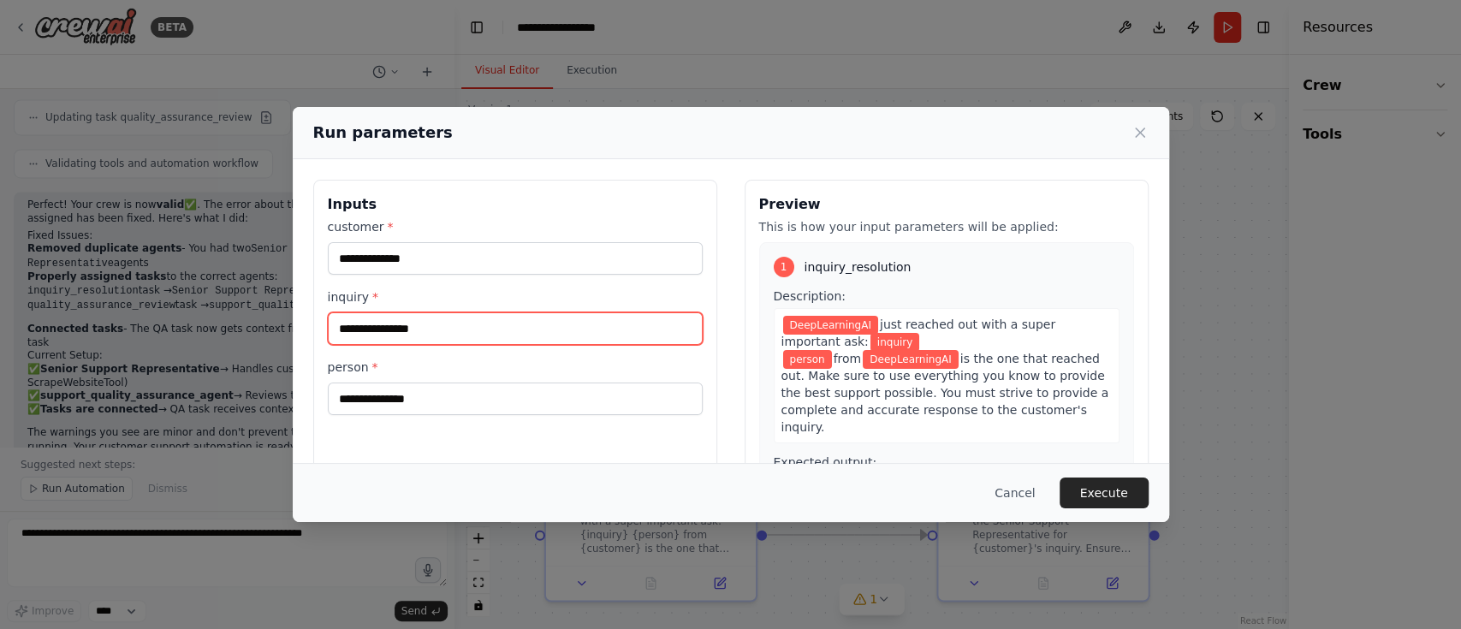
paste input "*********"
type input "*********"
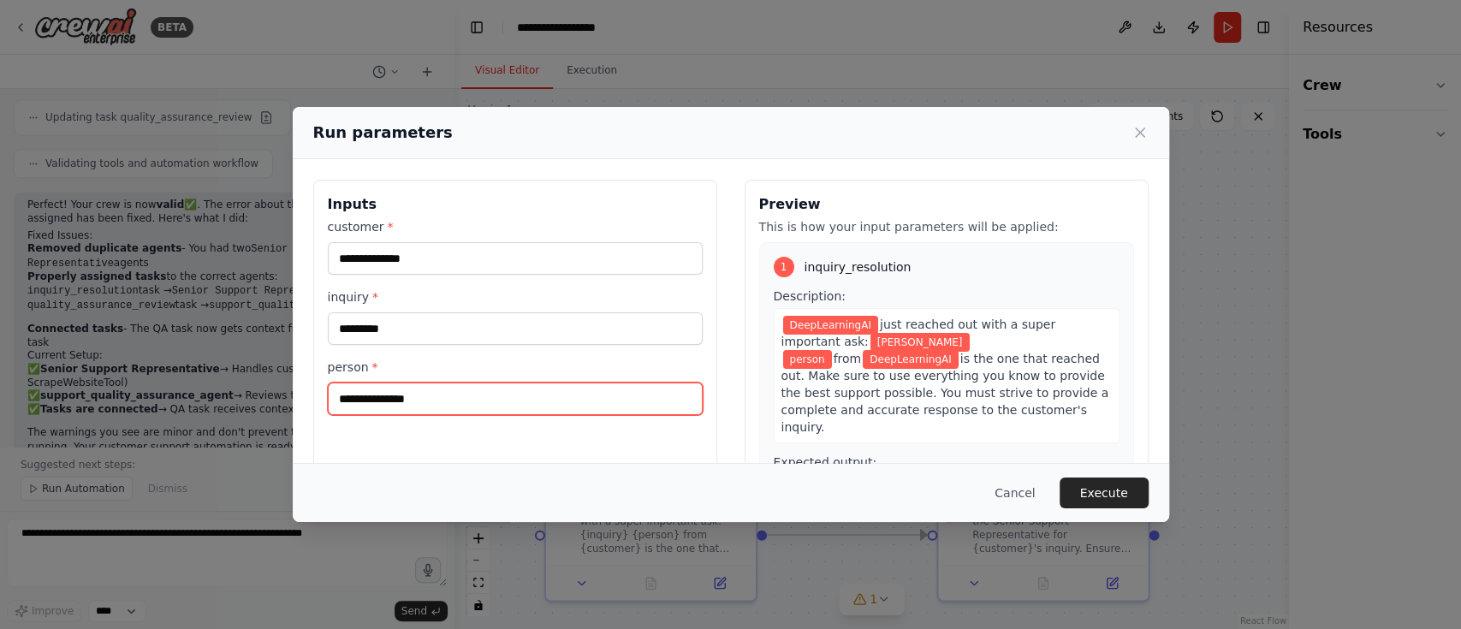
click at [476, 401] on input "person *" at bounding box center [515, 399] width 375 height 33
drag, startPoint x: 476, startPoint y: 401, endPoint x: 269, endPoint y: 399, distance: 207.1
click at [269, 399] on div "**********" at bounding box center [730, 314] width 1461 height 629
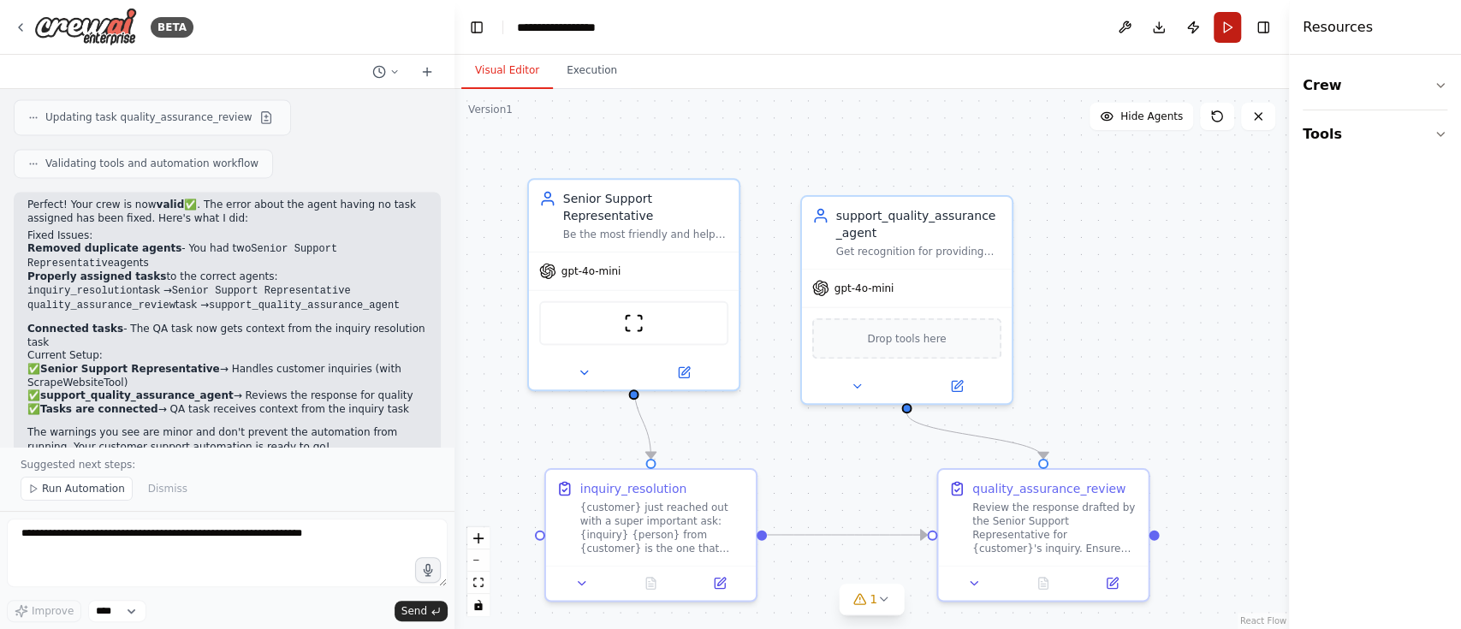
click at [1095, 33] on button "Run" at bounding box center [1227, 27] width 27 height 31
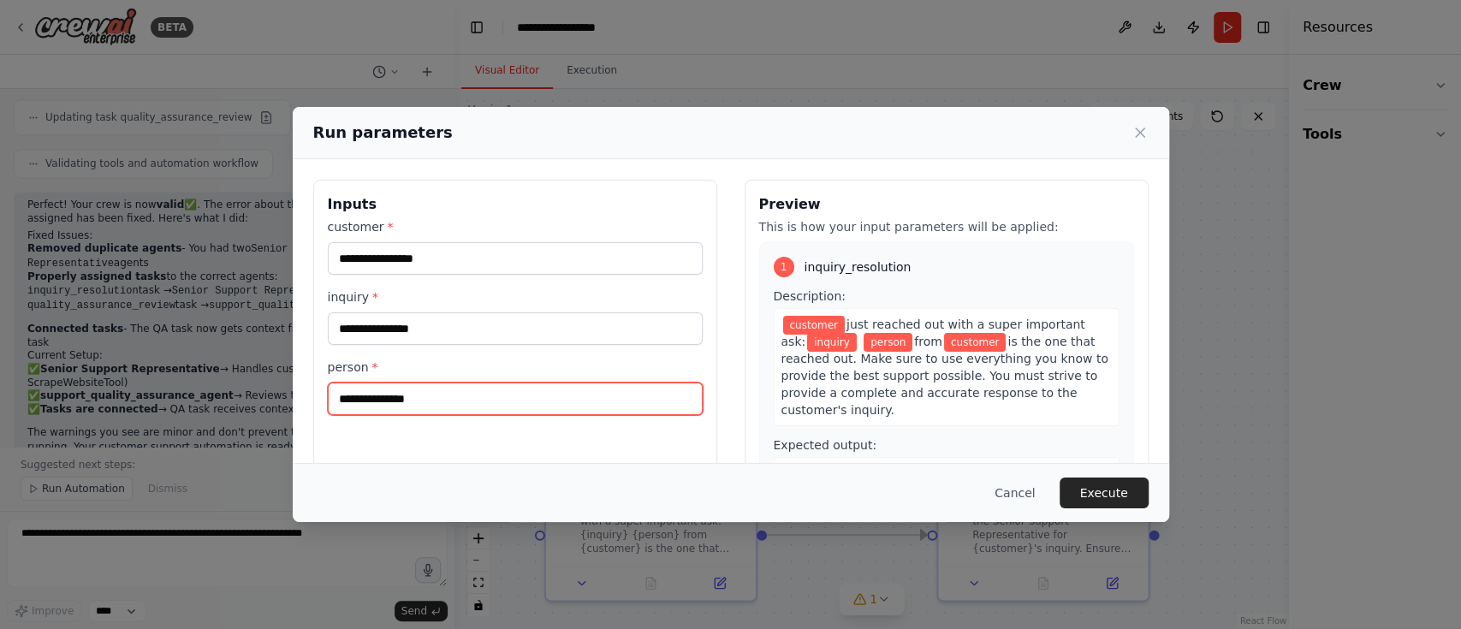
click at [363, 402] on input "person *" at bounding box center [515, 399] width 375 height 33
paste input "*********"
type input "*********"
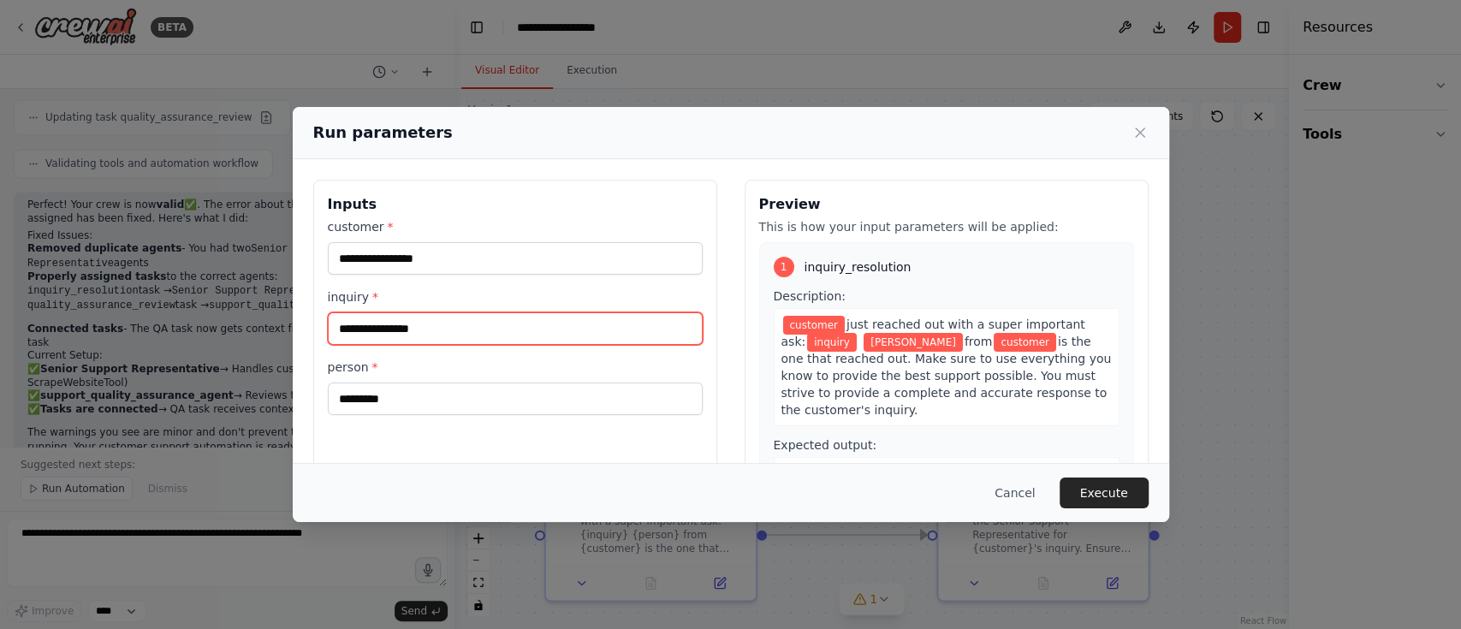
click at [448, 324] on input "inquiry *" at bounding box center [515, 328] width 375 height 33
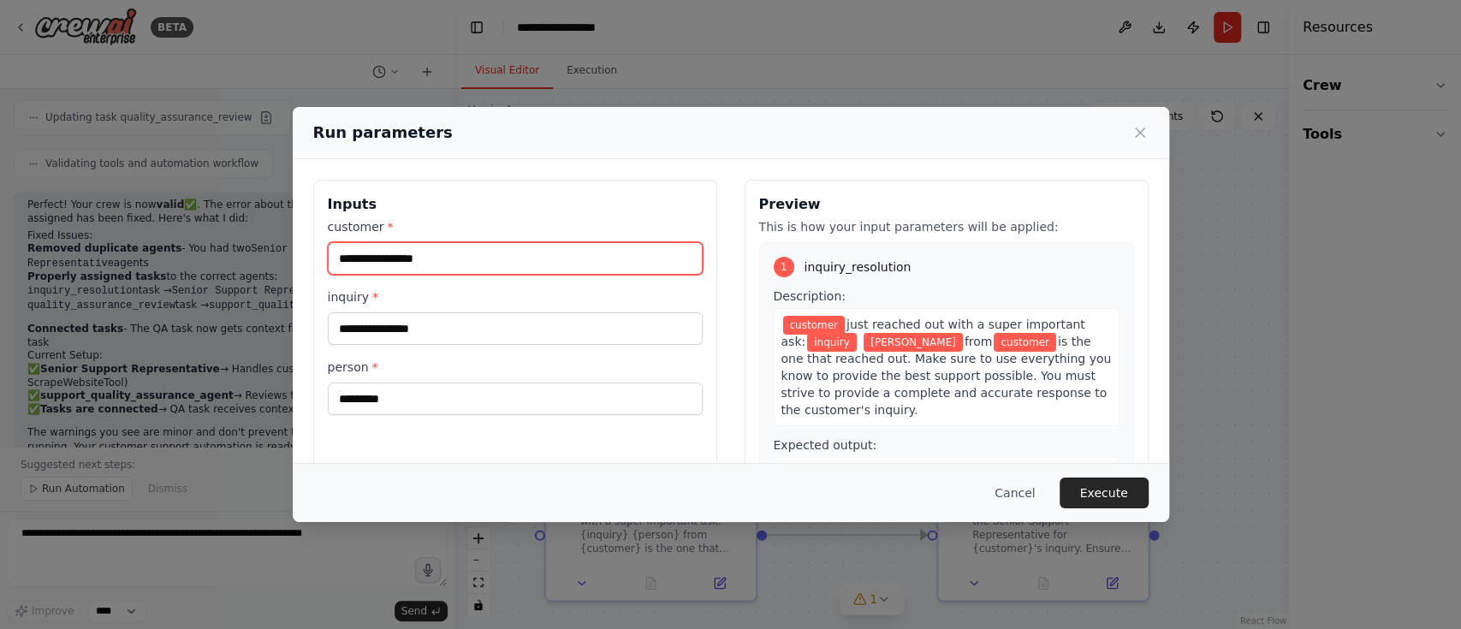
click at [459, 260] on input "customer *" at bounding box center [515, 258] width 375 height 33
paste input "**********"
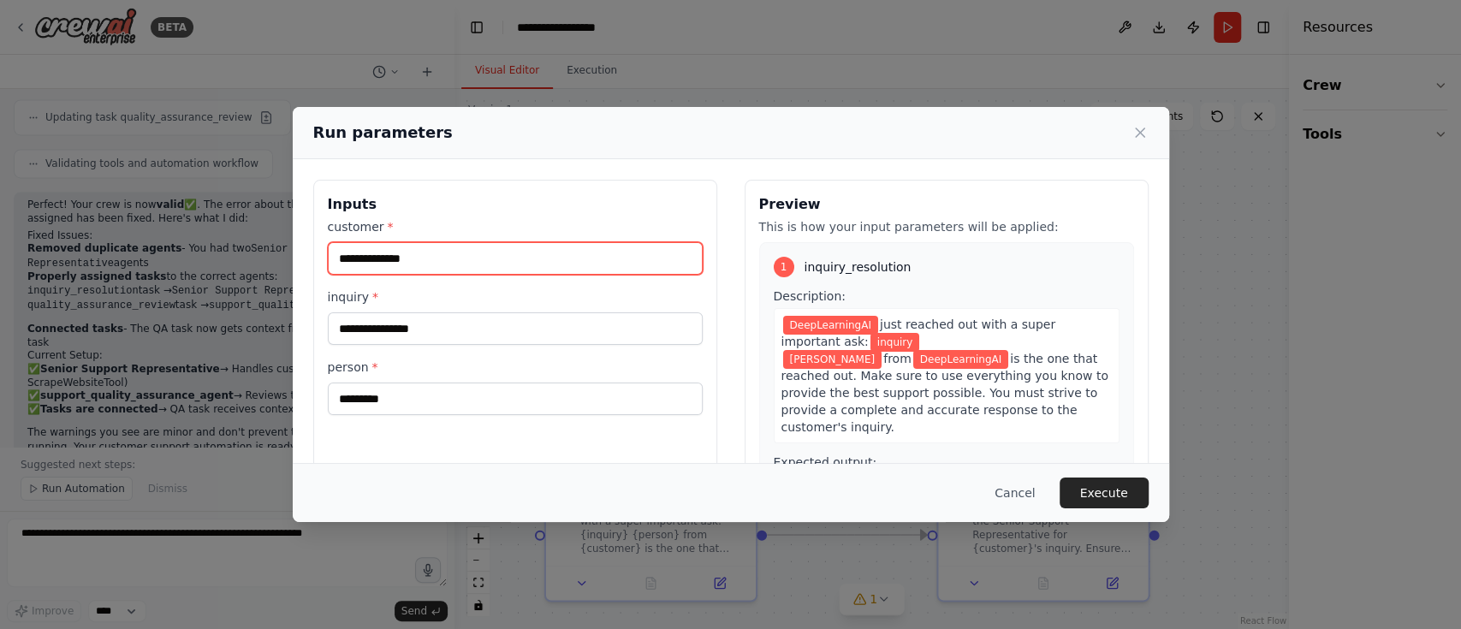
type input "**********"
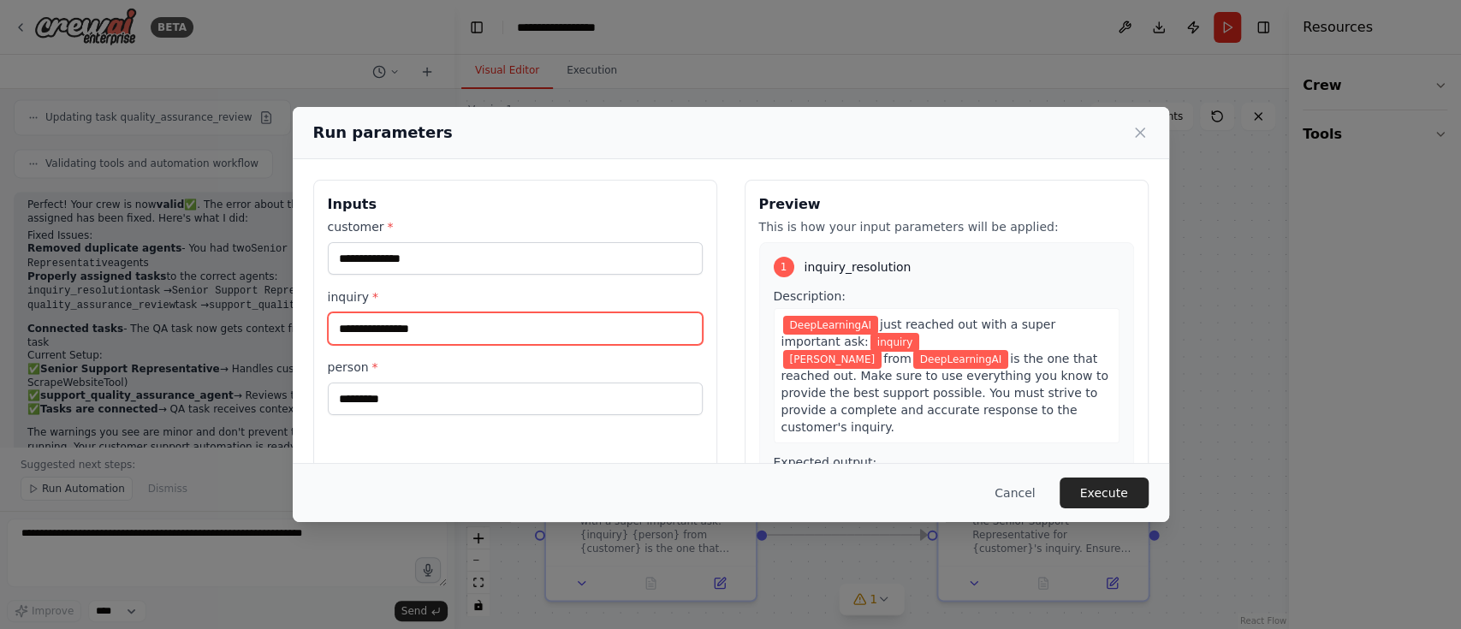
paste input "**********"
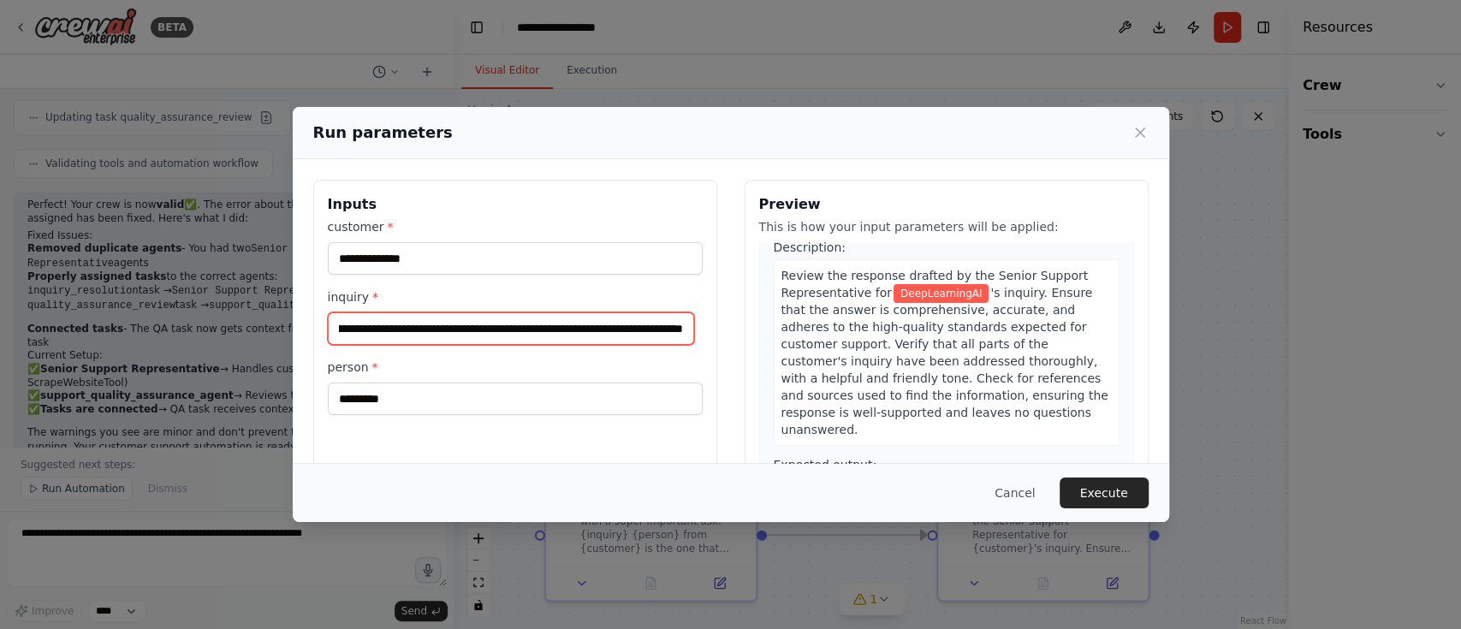
scroll to position [481, 0]
type input "**********"
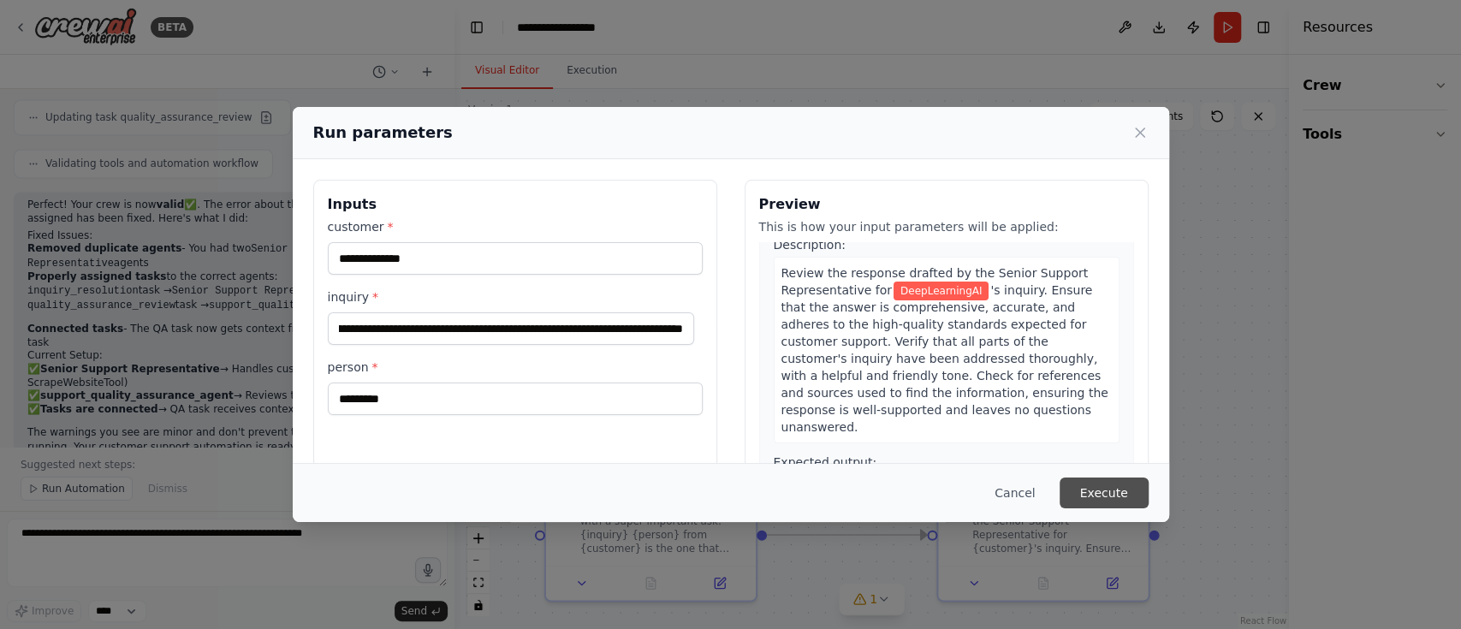
scroll to position [0, 0]
click at [1095, 471] on button "Execute" at bounding box center [1104, 493] width 89 height 31
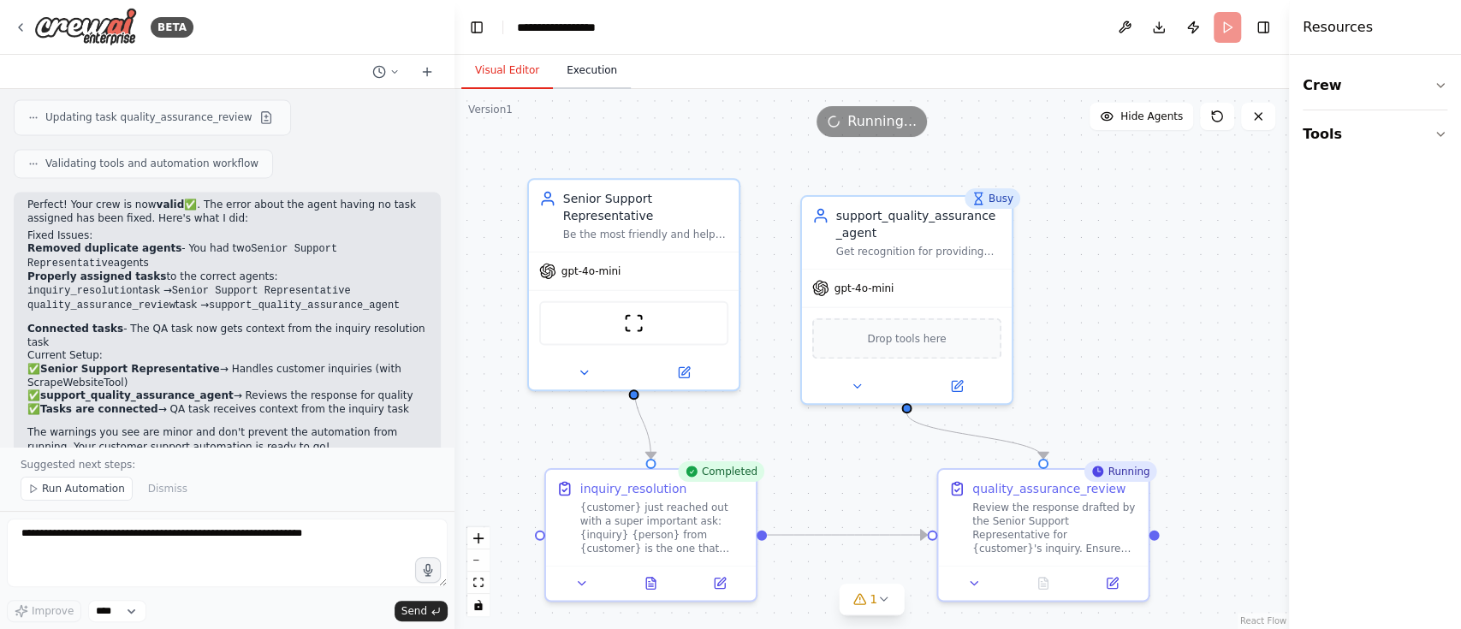
click at [572, 68] on button "Execution" at bounding box center [592, 71] width 78 height 36
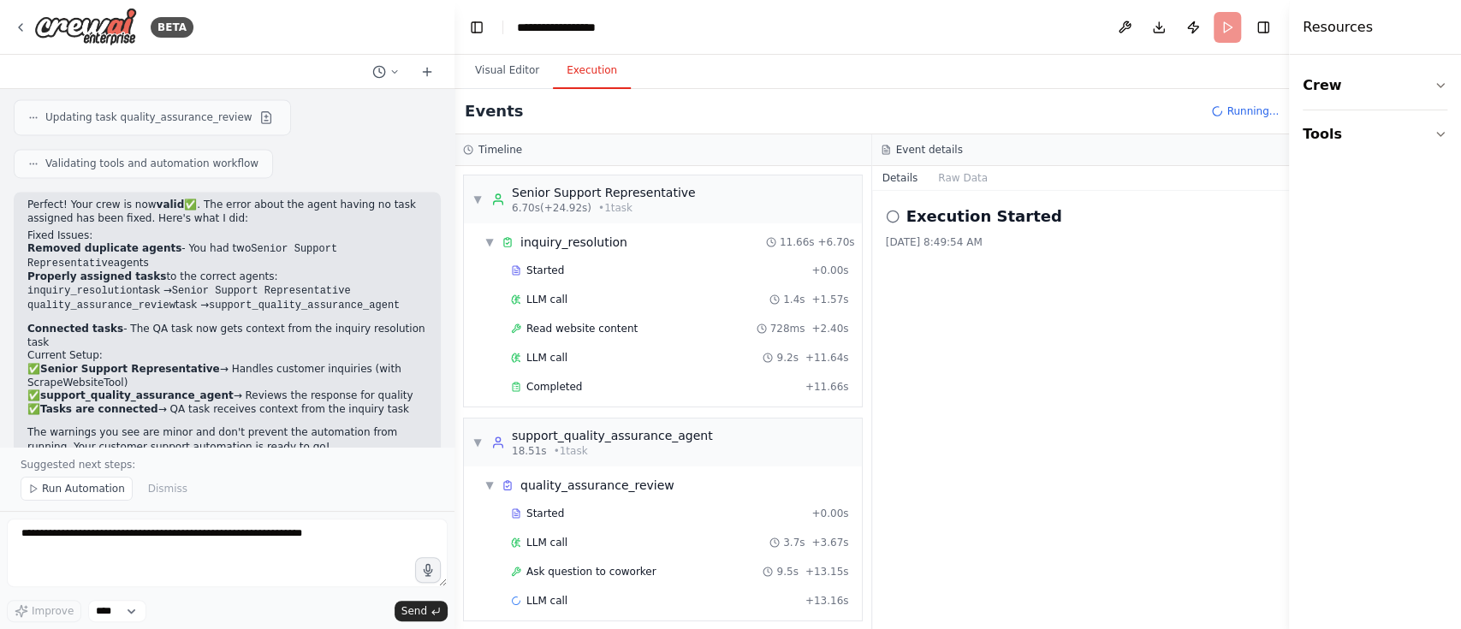
scroll to position [38, 0]
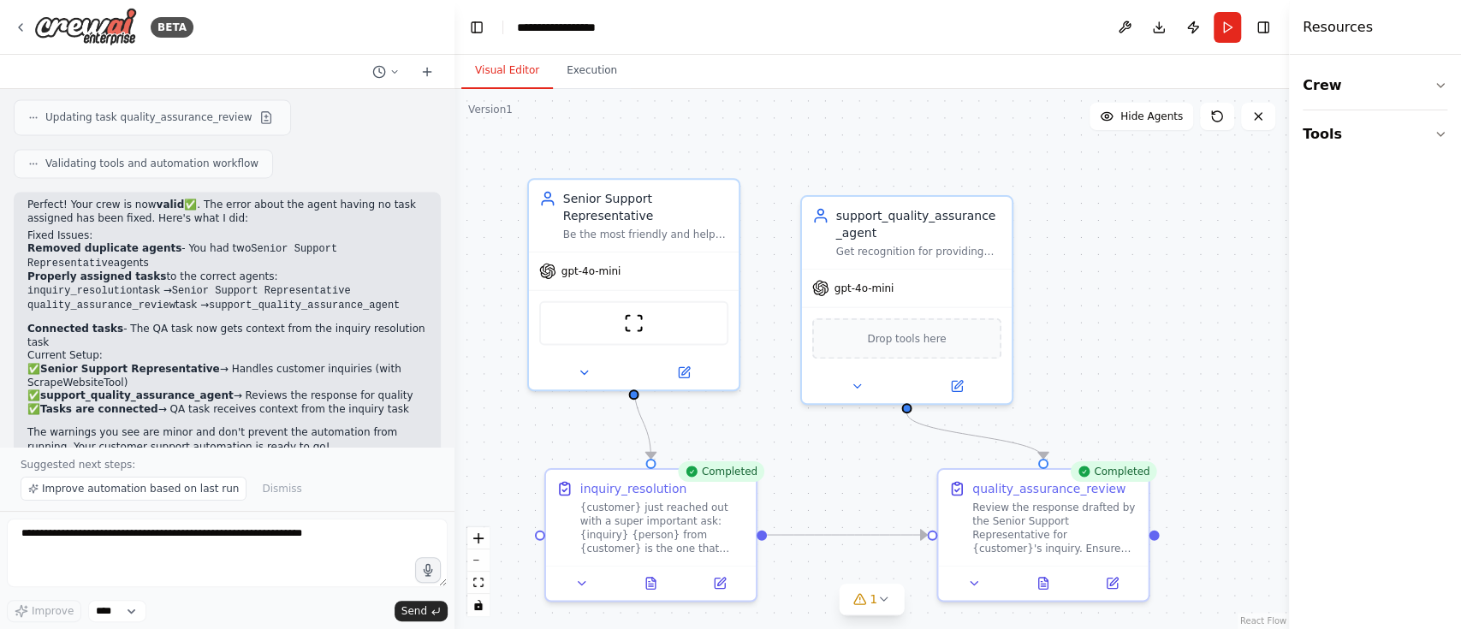
click at [508, 72] on button "Visual Editor" at bounding box center [507, 71] width 92 height 36
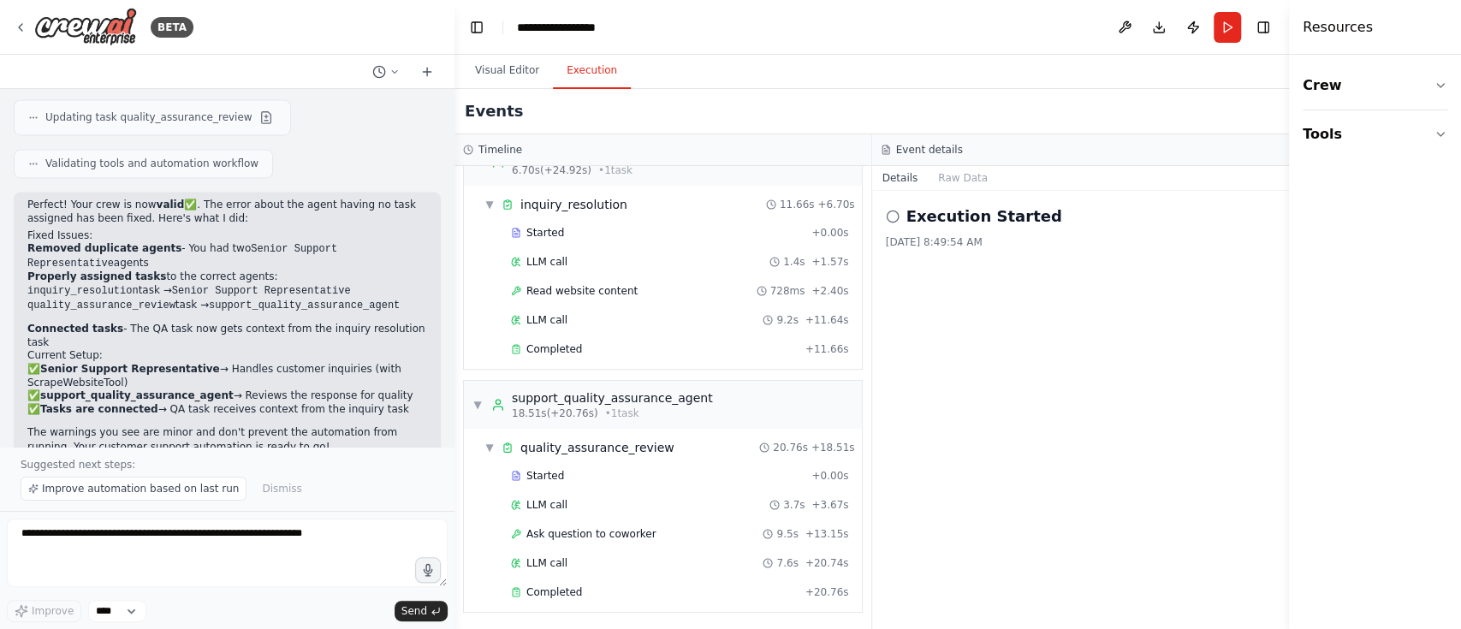
click at [586, 71] on button "Execution" at bounding box center [592, 71] width 78 height 36
click at [951, 183] on button "Raw Data" at bounding box center [963, 178] width 70 height 24
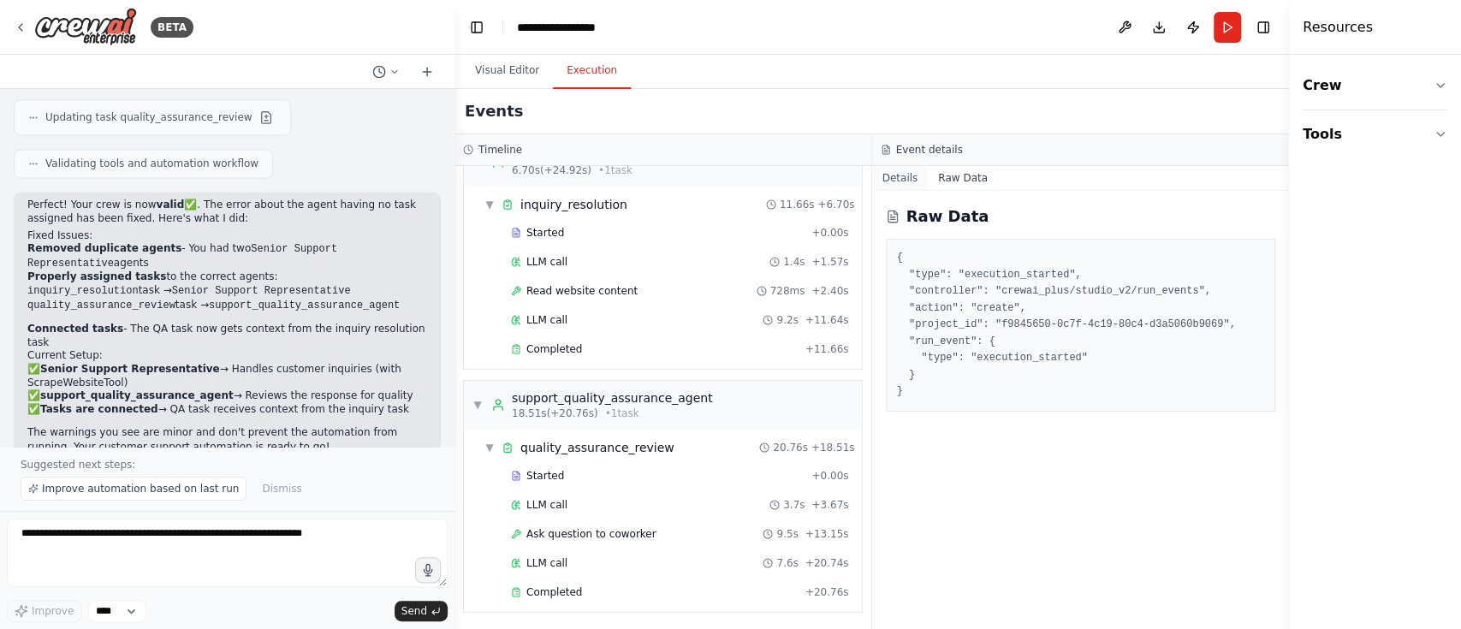
click at [890, 187] on button "Details" at bounding box center [900, 178] width 56 height 24
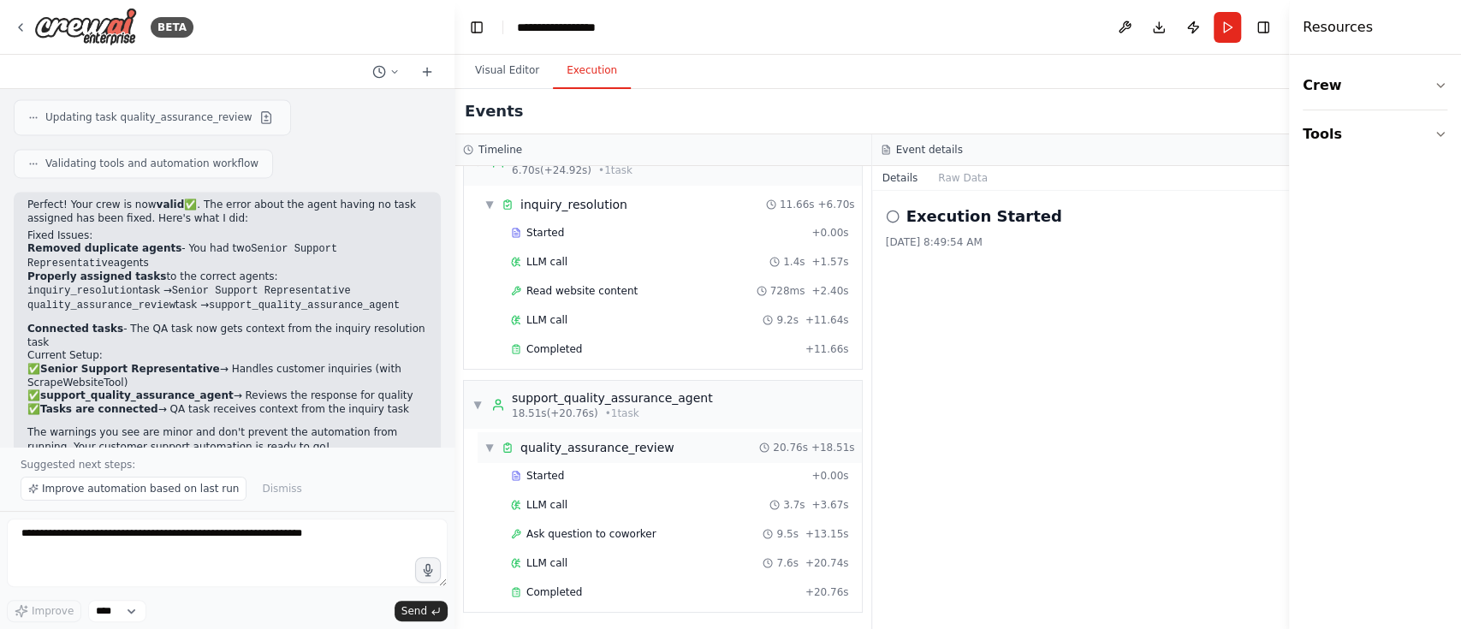
click at [481, 454] on div "▼ quality_assurance_review 20.76s + 18.51s" at bounding box center [670, 447] width 384 height 31
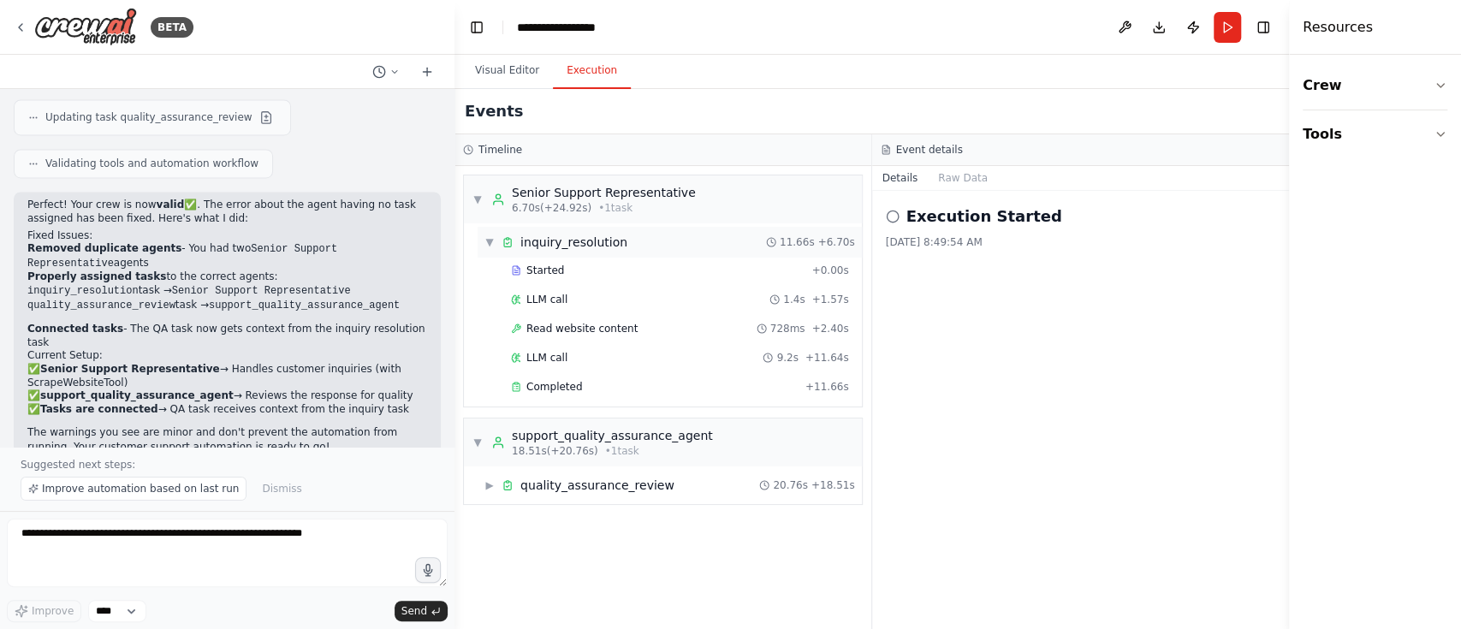
click at [488, 241] on span "▼" at bounding box center [489, 242] width 10 height 14
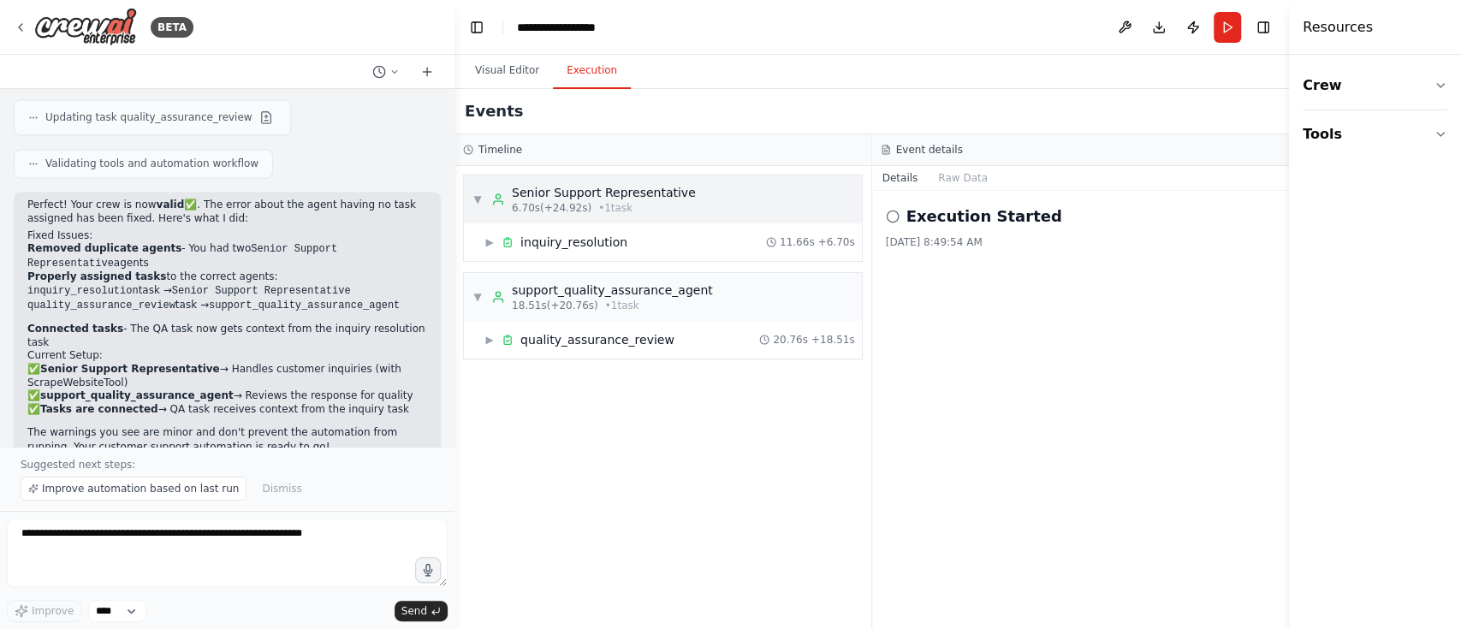
click at [478, 193] on span "▼" at bounding box center [477, 200] width 10 height 14
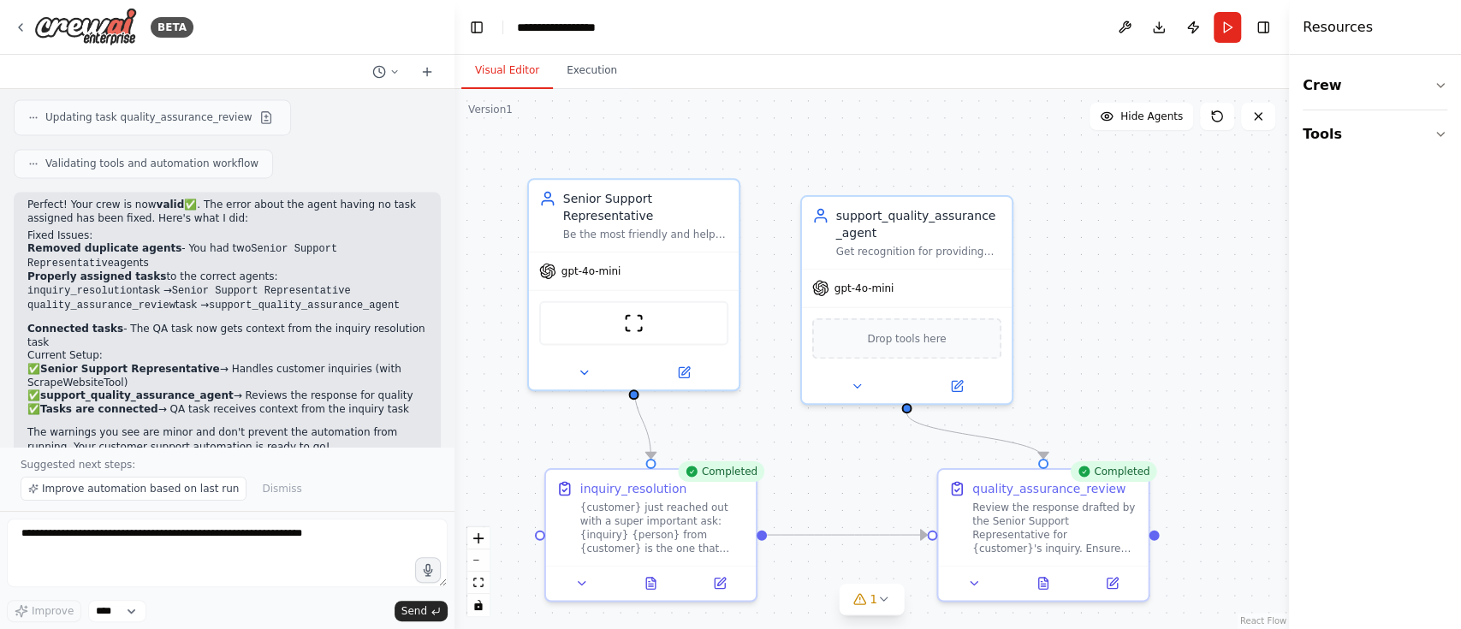
click at [496, 62] on button "Visual Editor" at bounding box center [507, 71] width 92 height 36
click at [872, 471] on span "1" at bounding box center [874, 599] width 8 height 17
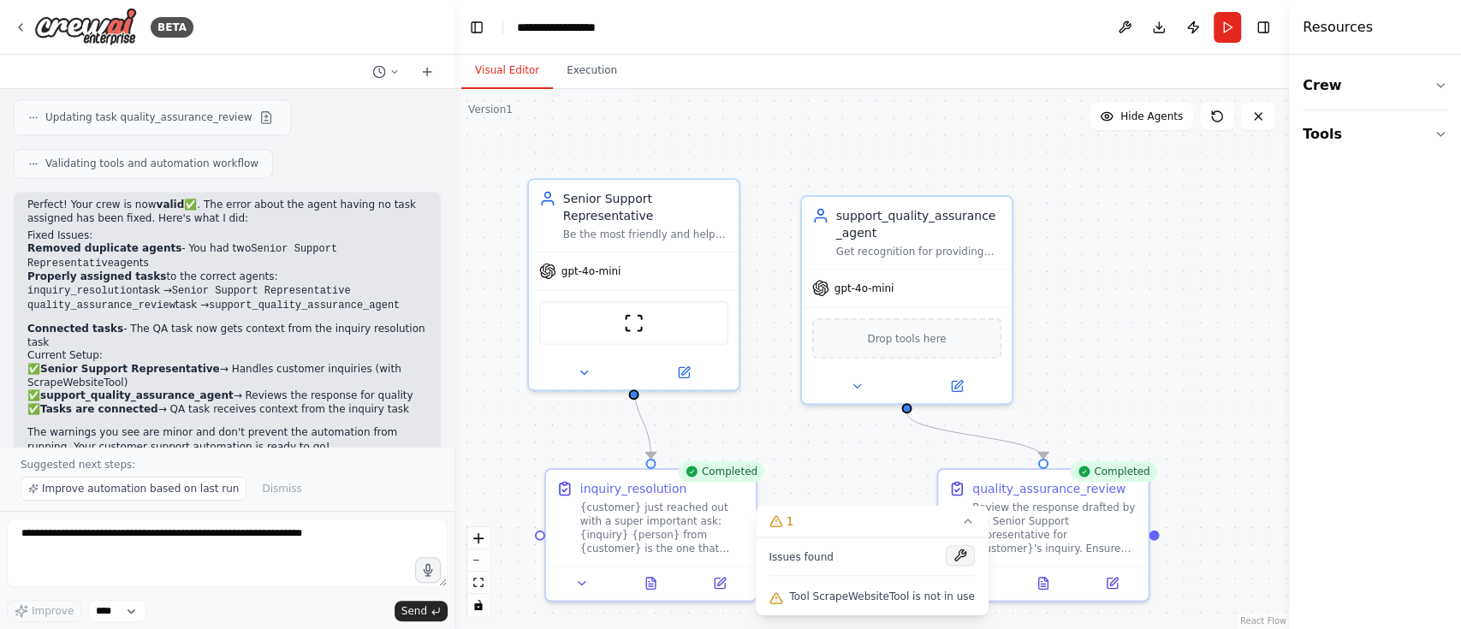
click at [948, 471] on button at bounding box center [960, 555] width 29 height 21
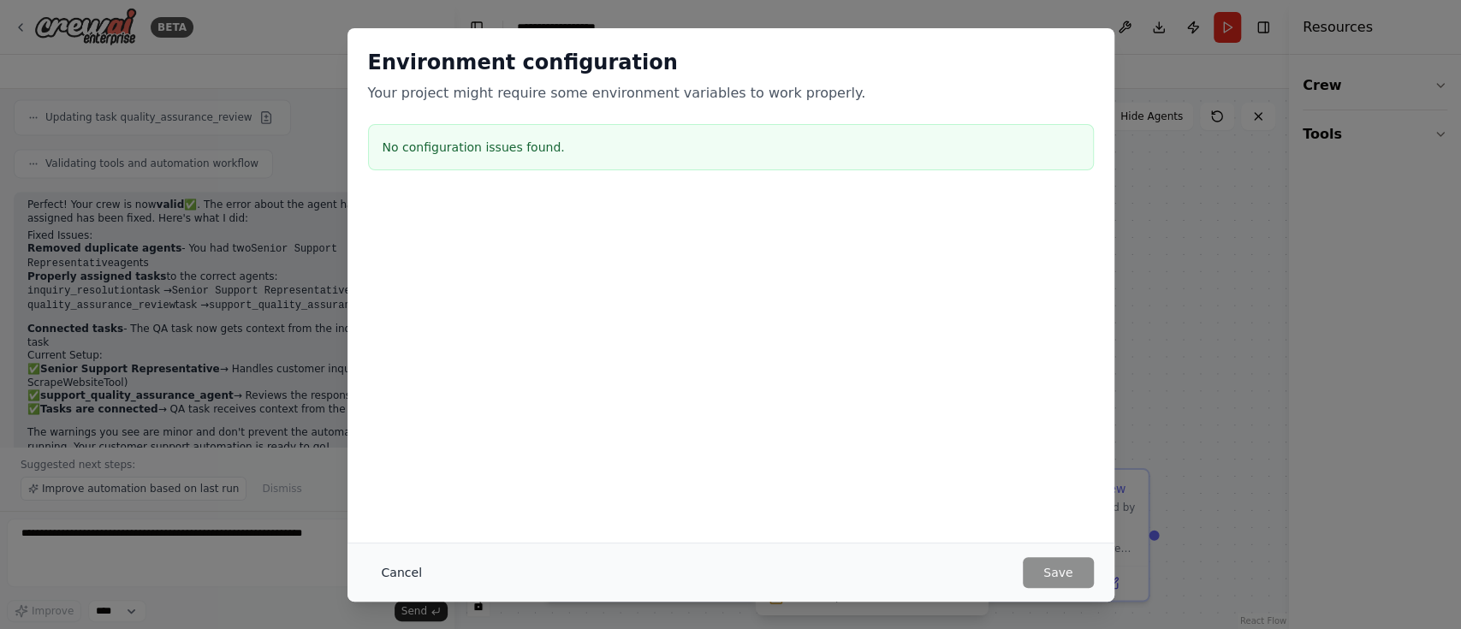
click at [396, 471] on button "Cancel" at bounding box center [402, 572] width 68 height 31
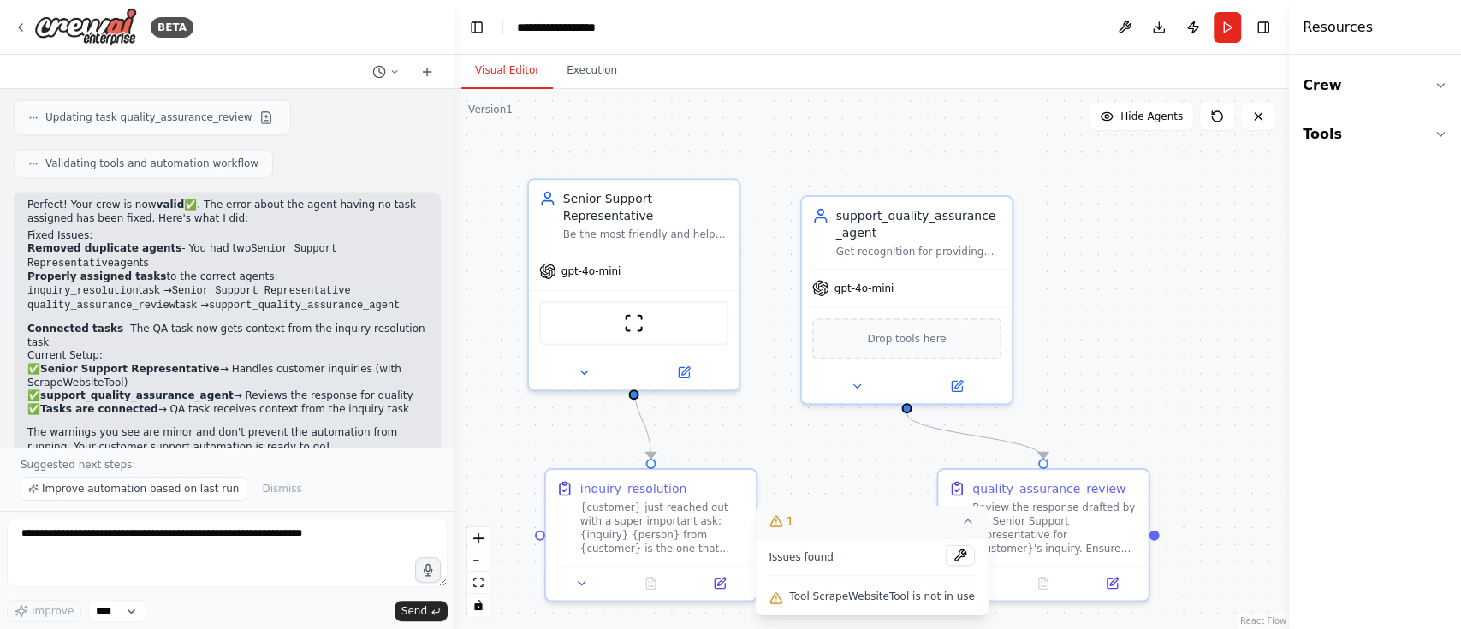
click at [961, 471] on icon at bounding box center [968, 521] width 14 height 14
click at [1095, 29] on button "Run" at bounding box center [1227, 27] width 27 height 31
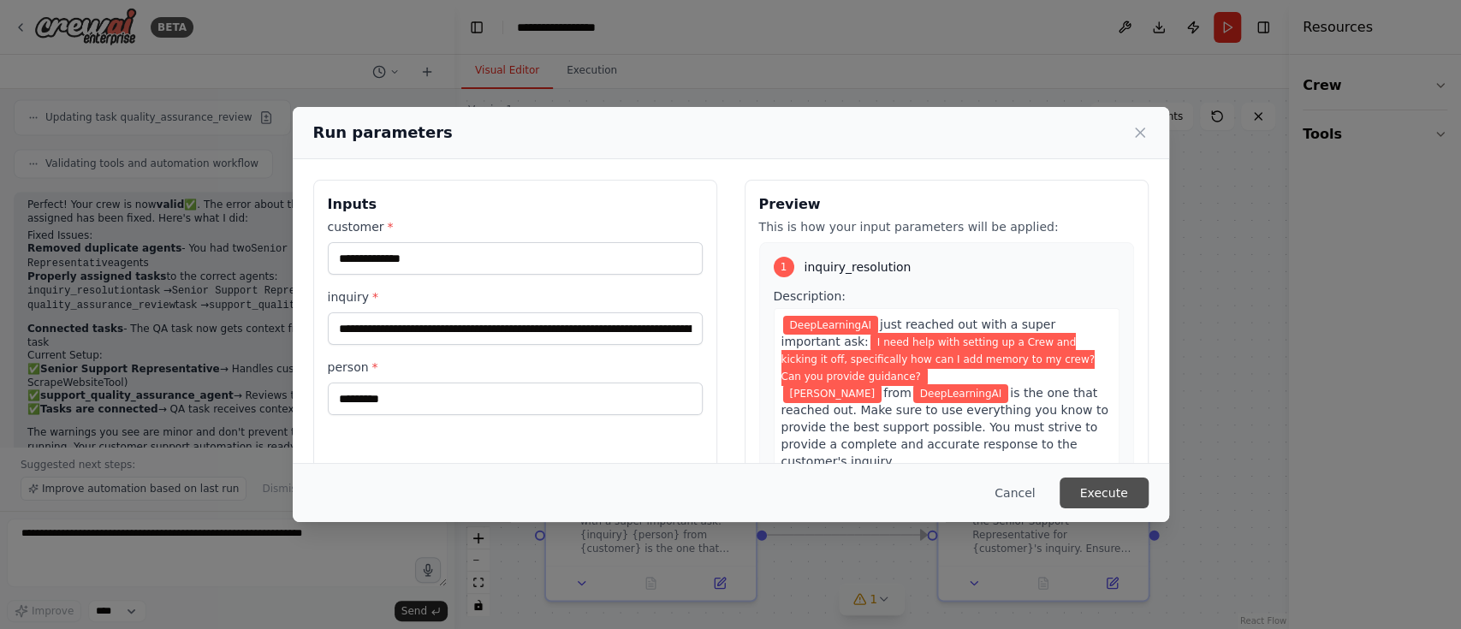
click at [1095, 471] on button "Execute" at bounding box center [1104, 493] width 89 height 31
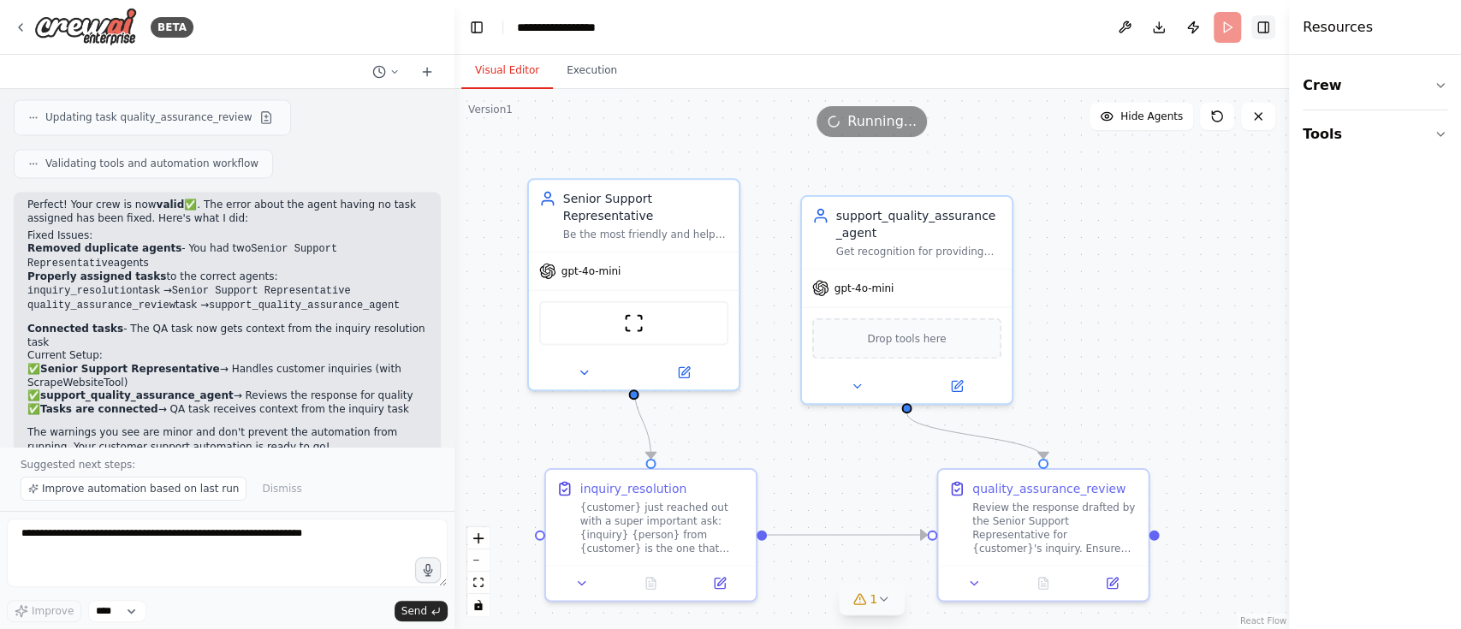
click at [1095, 25] on button "Toggle Right Sidebar" at bounding box center [1263, 27] width 24 height 24
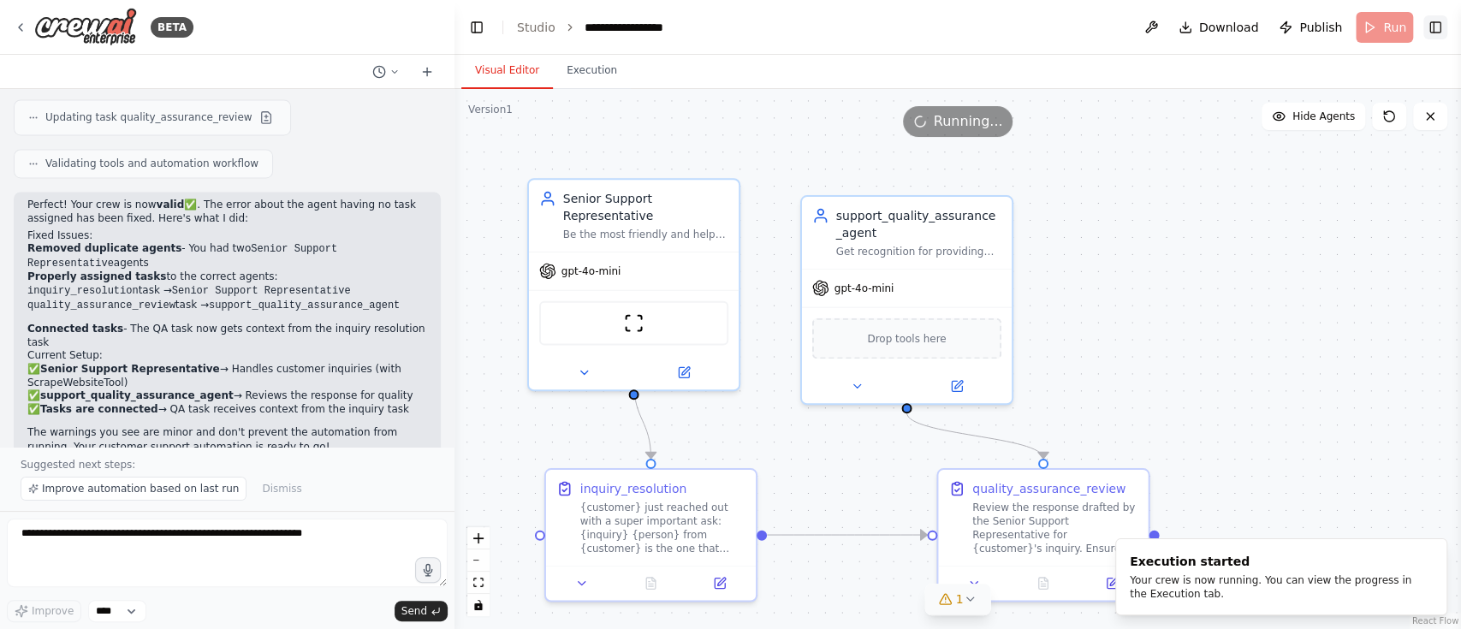
click at [1095, 20] on button "Toggle Right Sidebar" at bounding box center [1435, 27] width 24 height 24
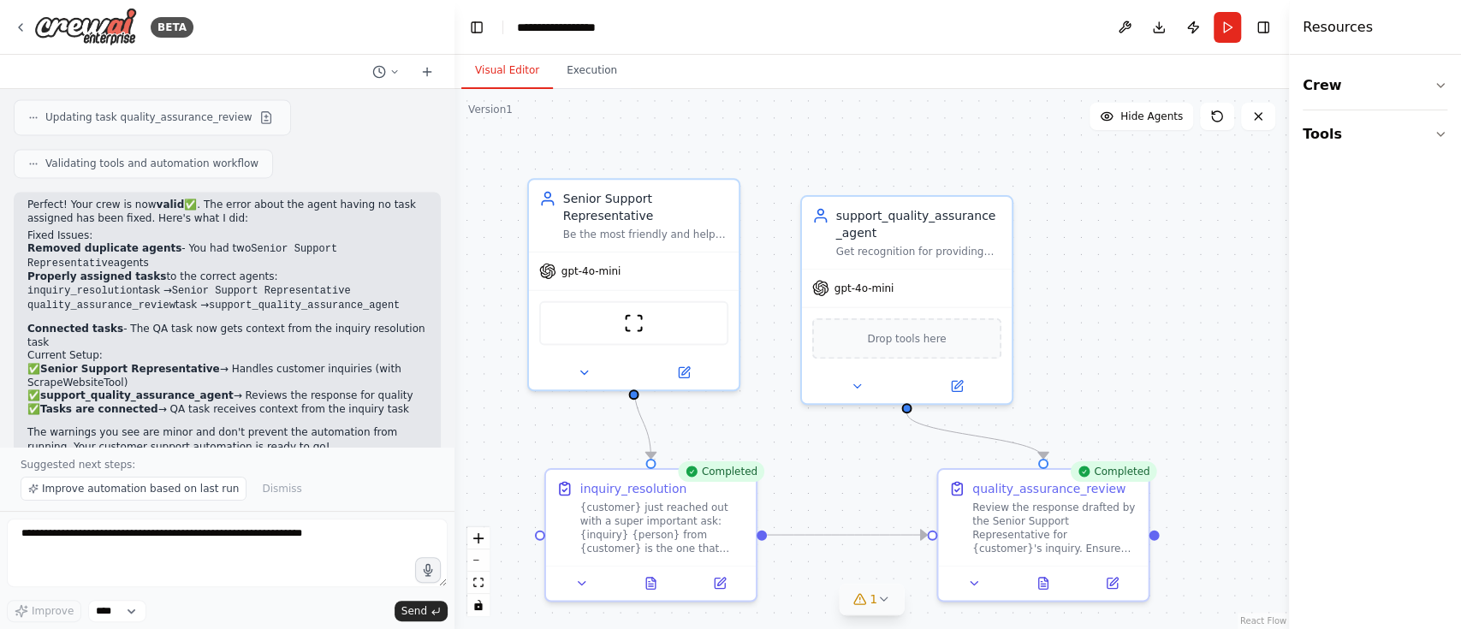
click at [1095, 27] on h4 "Resources" at bounding box center [1338, 27] width 70 height 21
click at [1095, 24] on h4 "Resources" at bounding box center [1338, 27] width 70 height 21
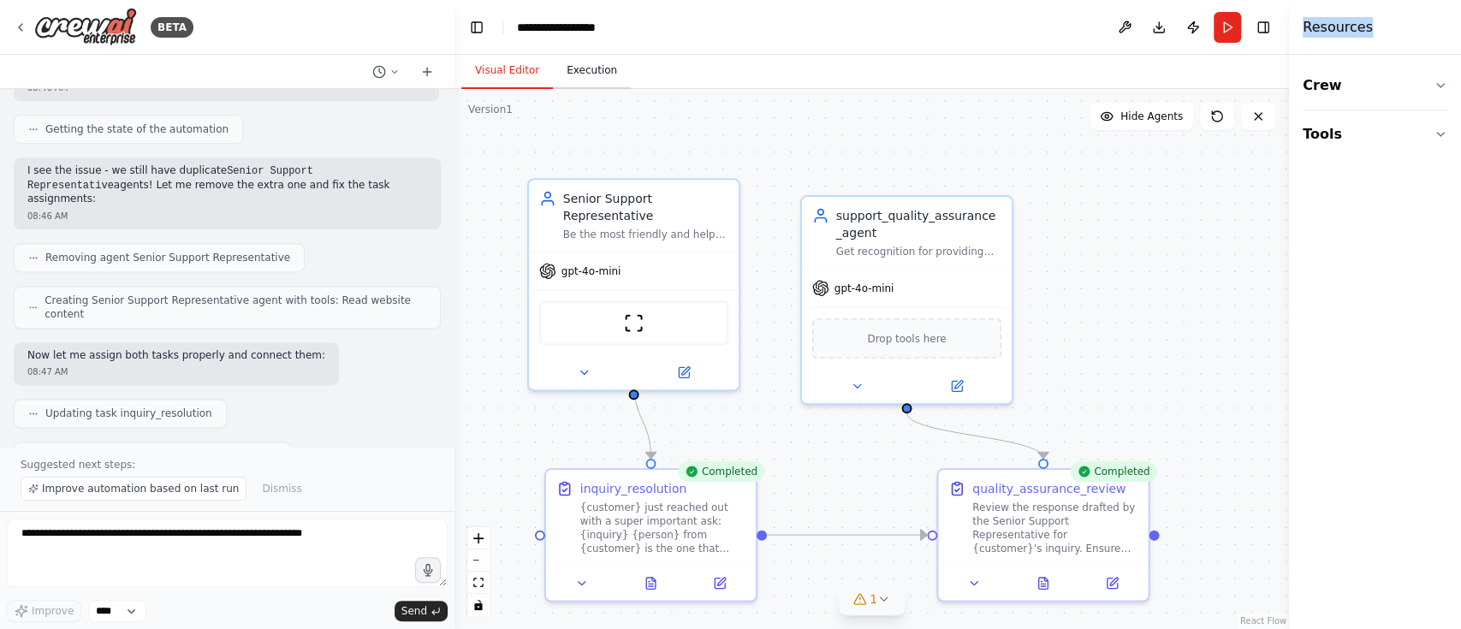
click at [597, 72] on button "Execution" at bounding box center [592, 71] width 78 height 36
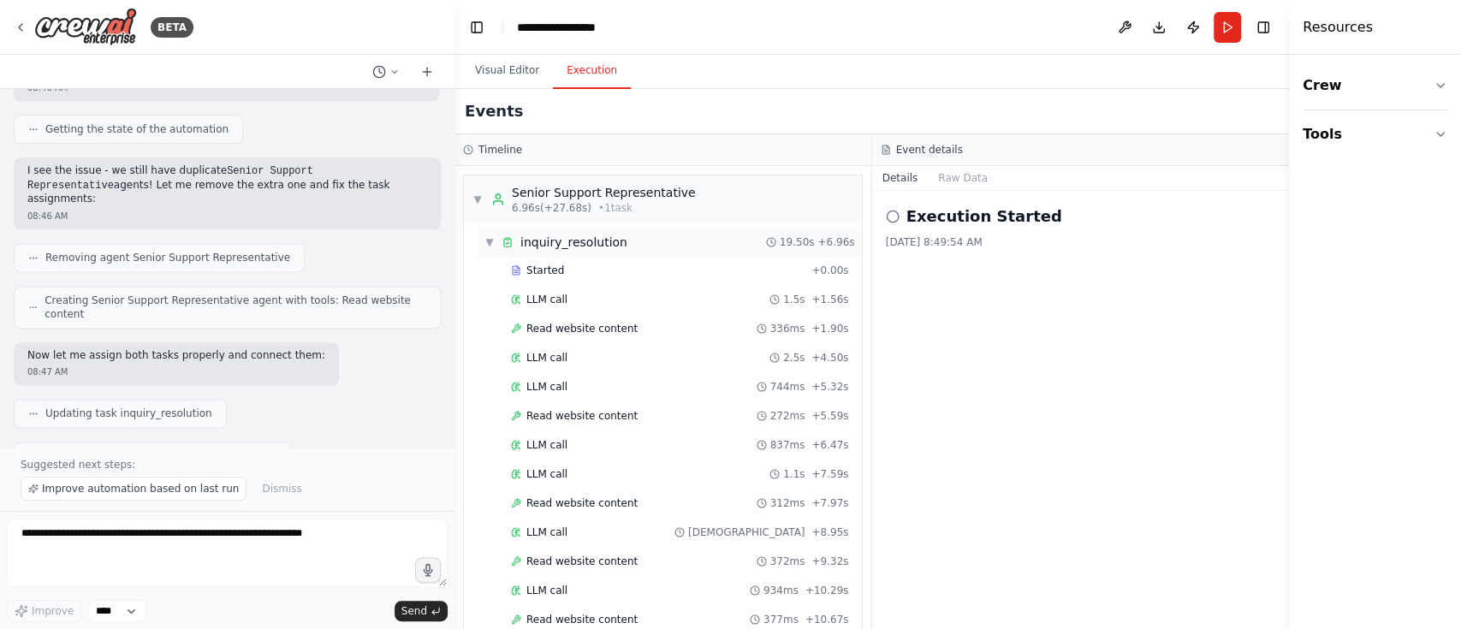
click at [478, 238] on div "▼ inquiry_resolution 19.50s + 6.96s" at bounding box center [670, 242] width 384 height 31
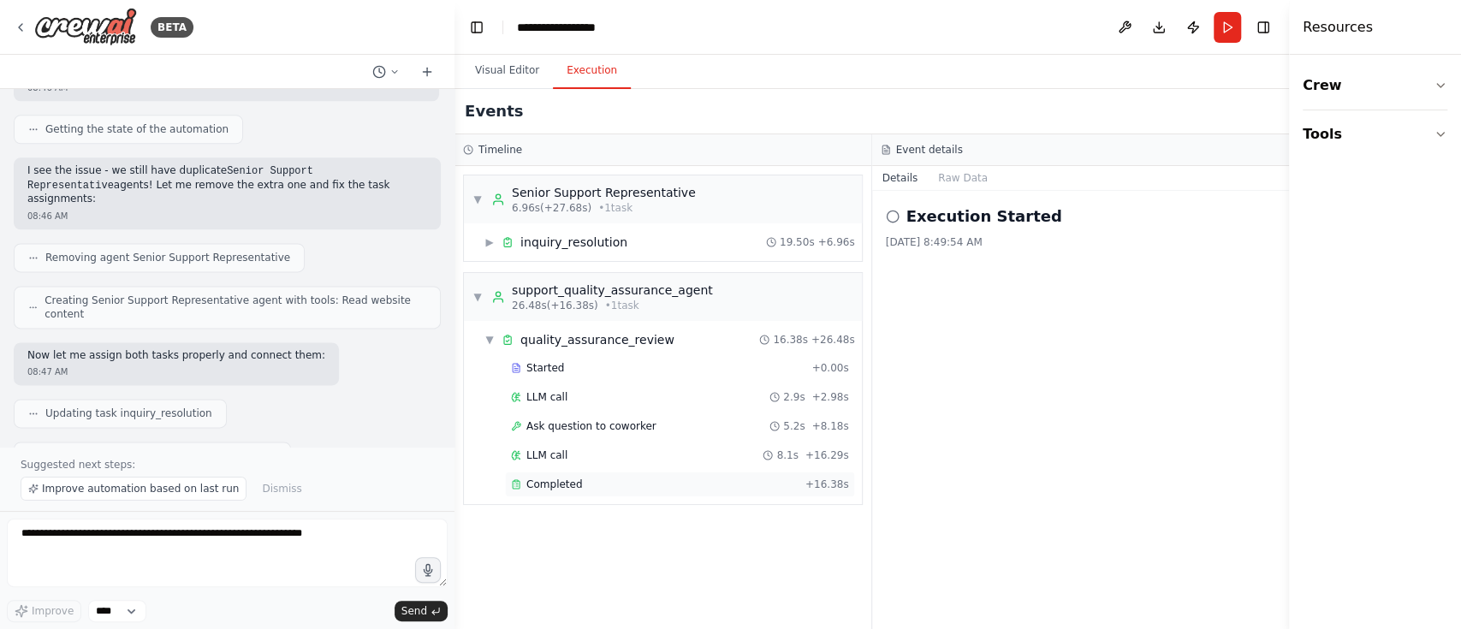
click at [661, 471] on div "Completed" at bounding box center [655, 485] width 288 height 14
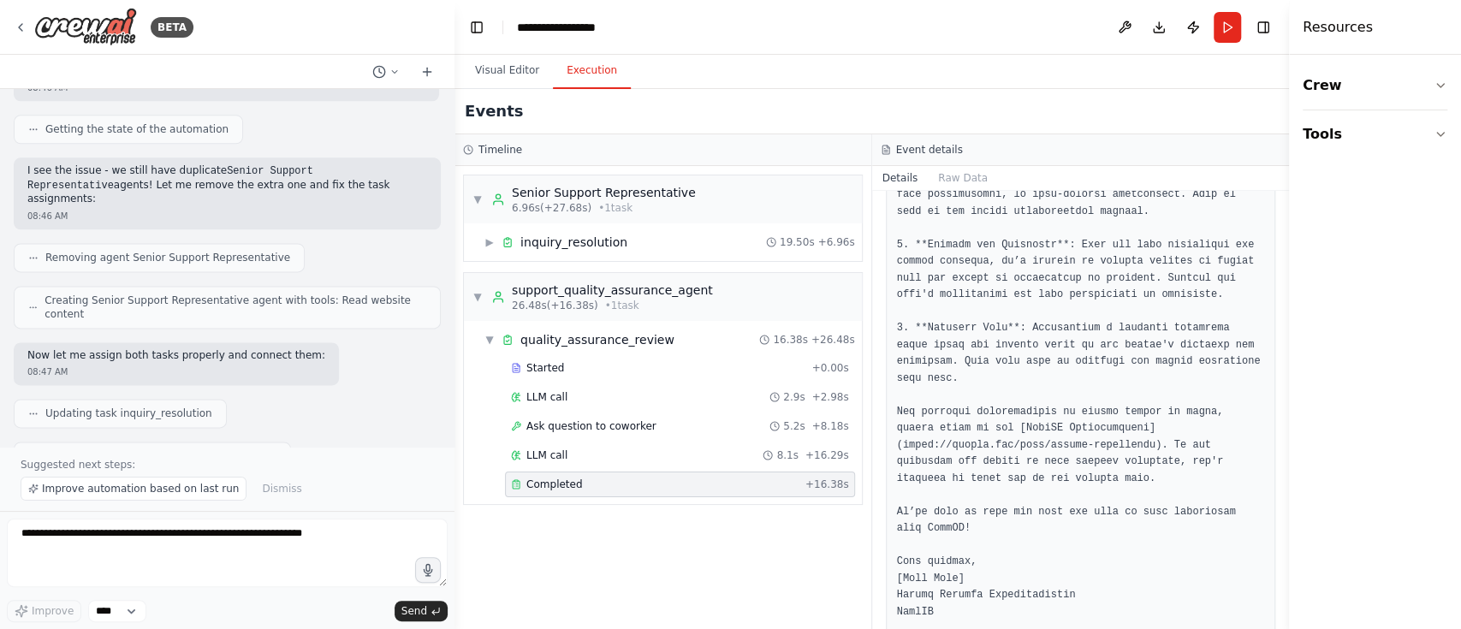
scroll to position [753, 0]
